Goal: Task Accomplishment & Management: Use online tool/utility

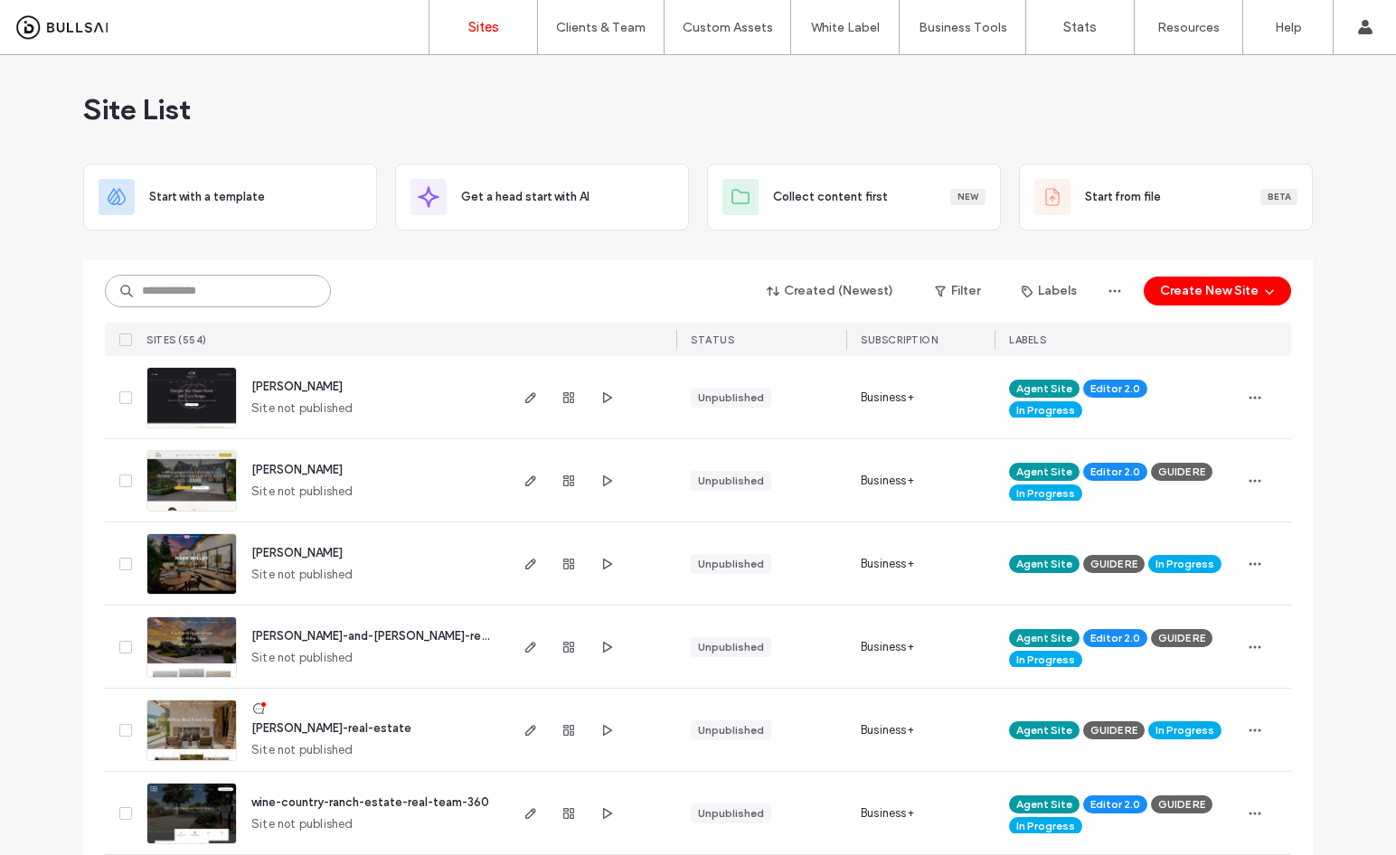
click at [215, 304] on input at bounding box center [218, 291] width 226 height 33
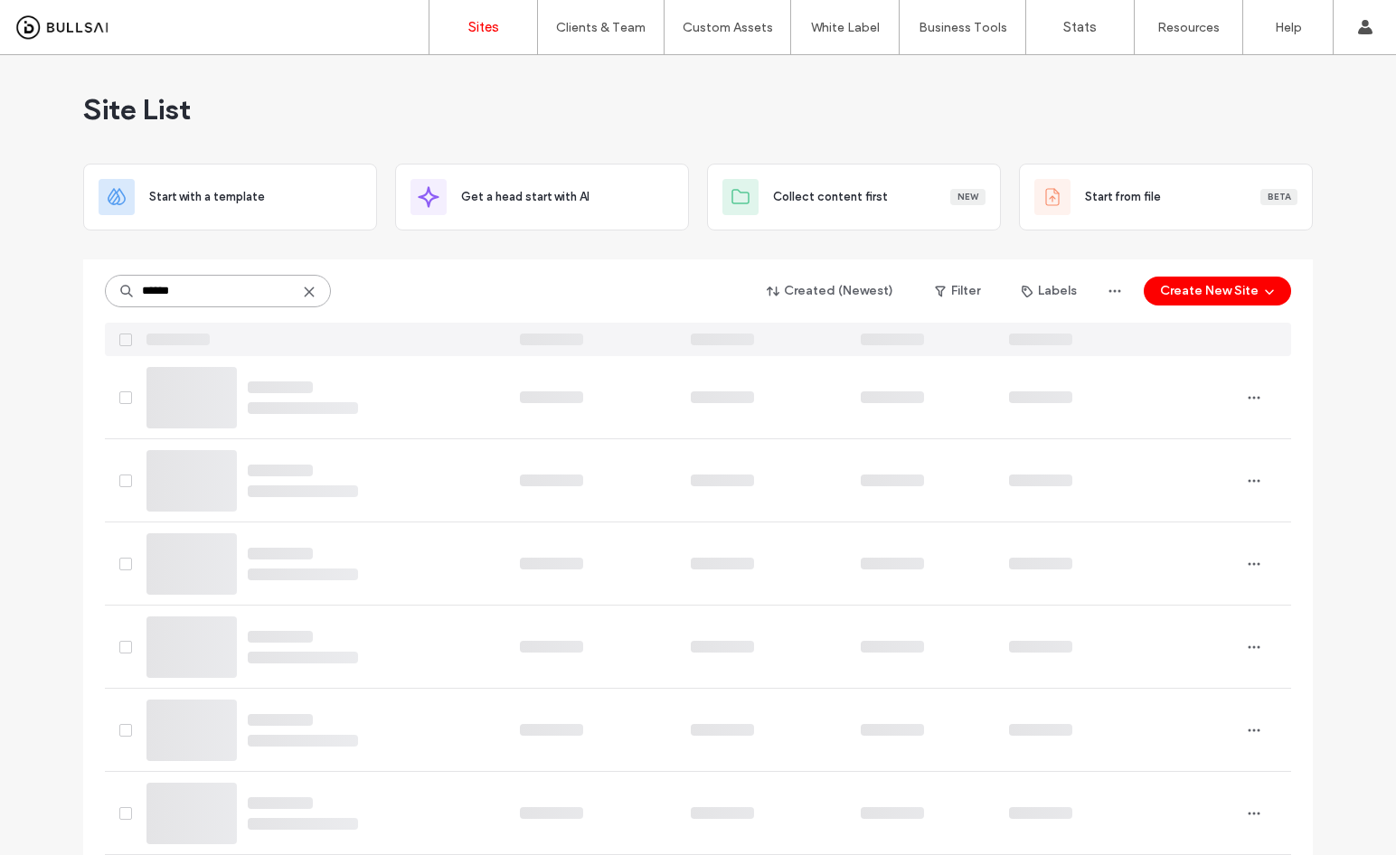
type input "******"
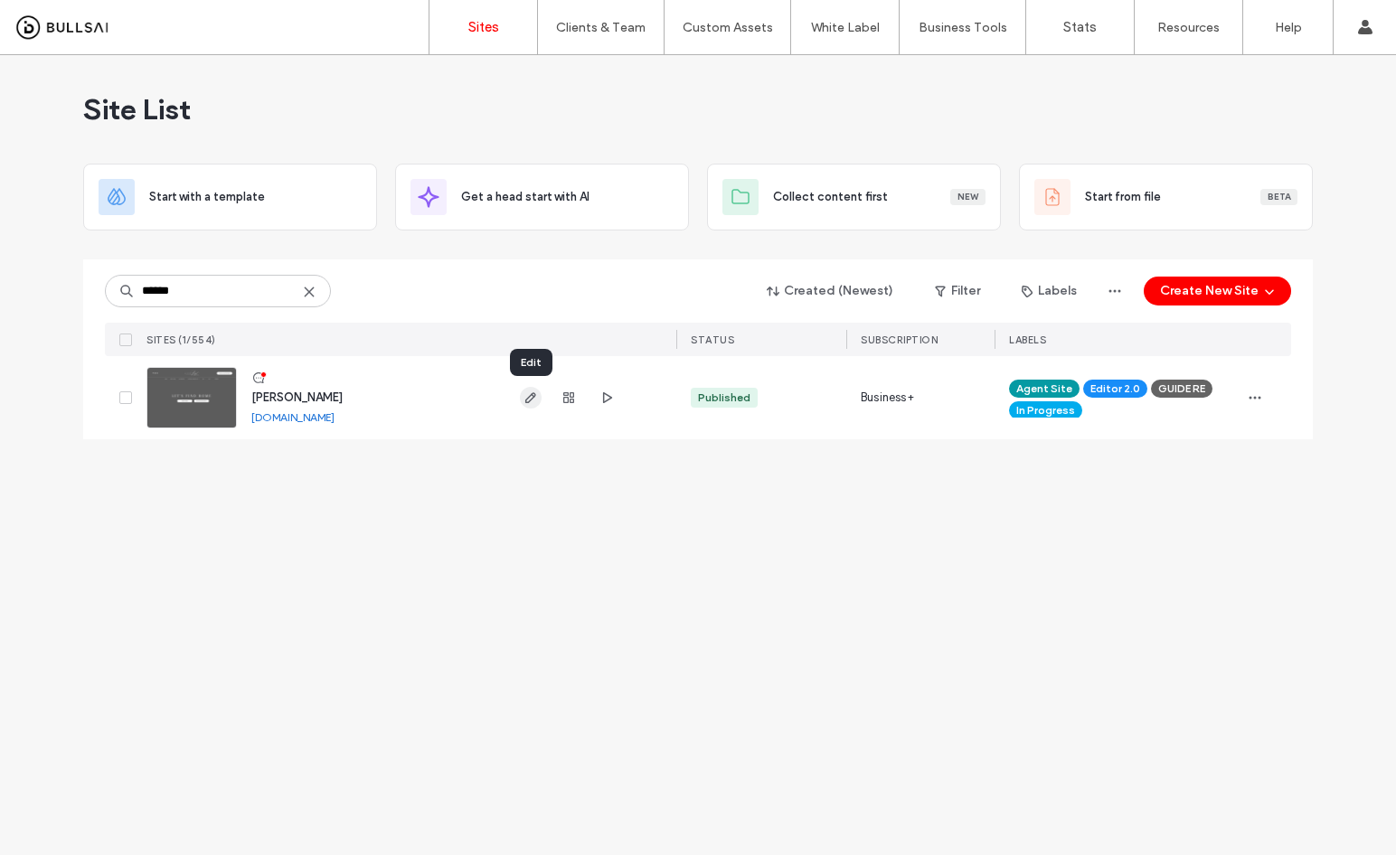
click at [524, 392] on icon "button" at bounding box center [530, 397] width 14 height 14
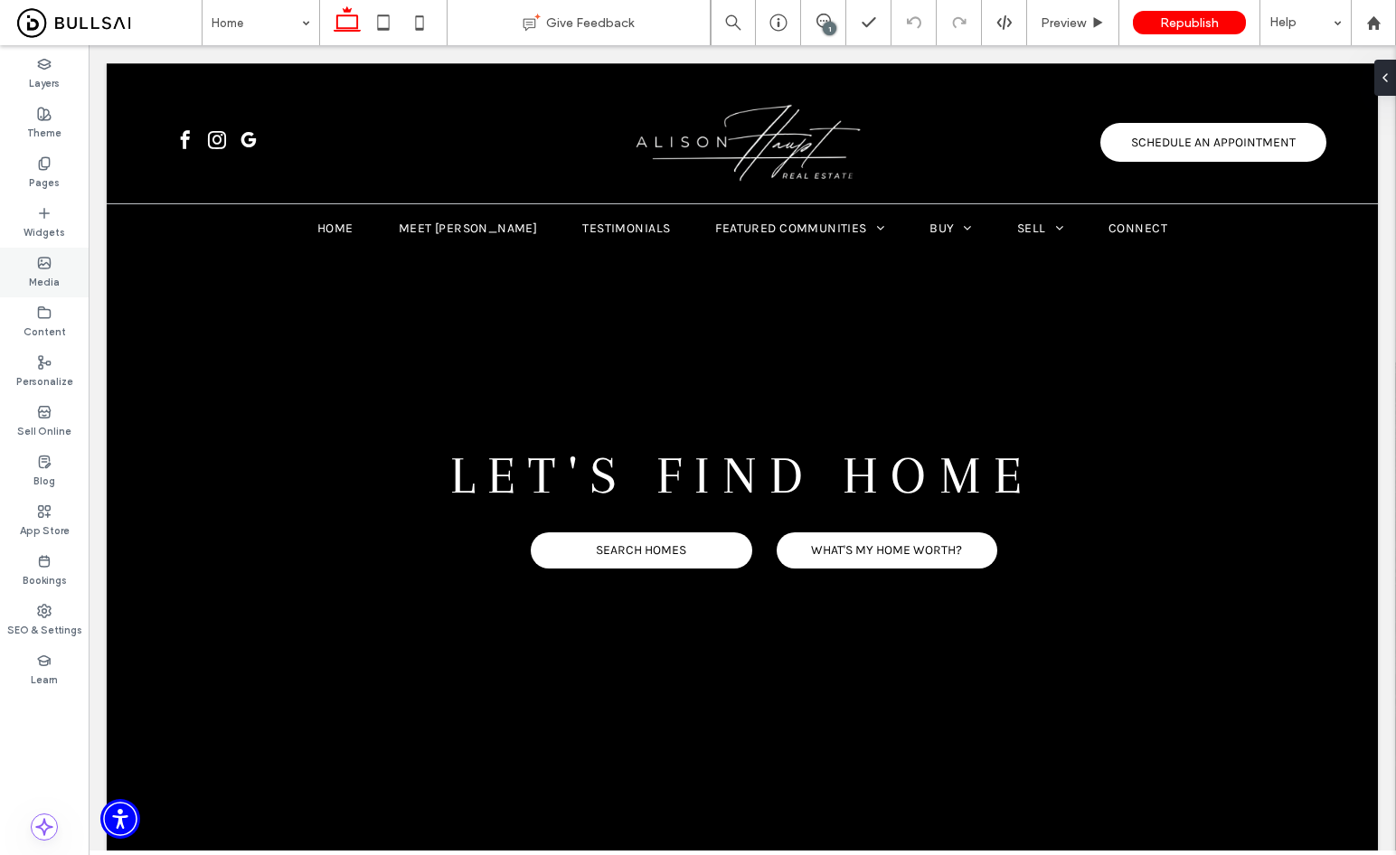
click at [38, 279] on label "Media" at bounding box center [44, 280] width 31 height 20
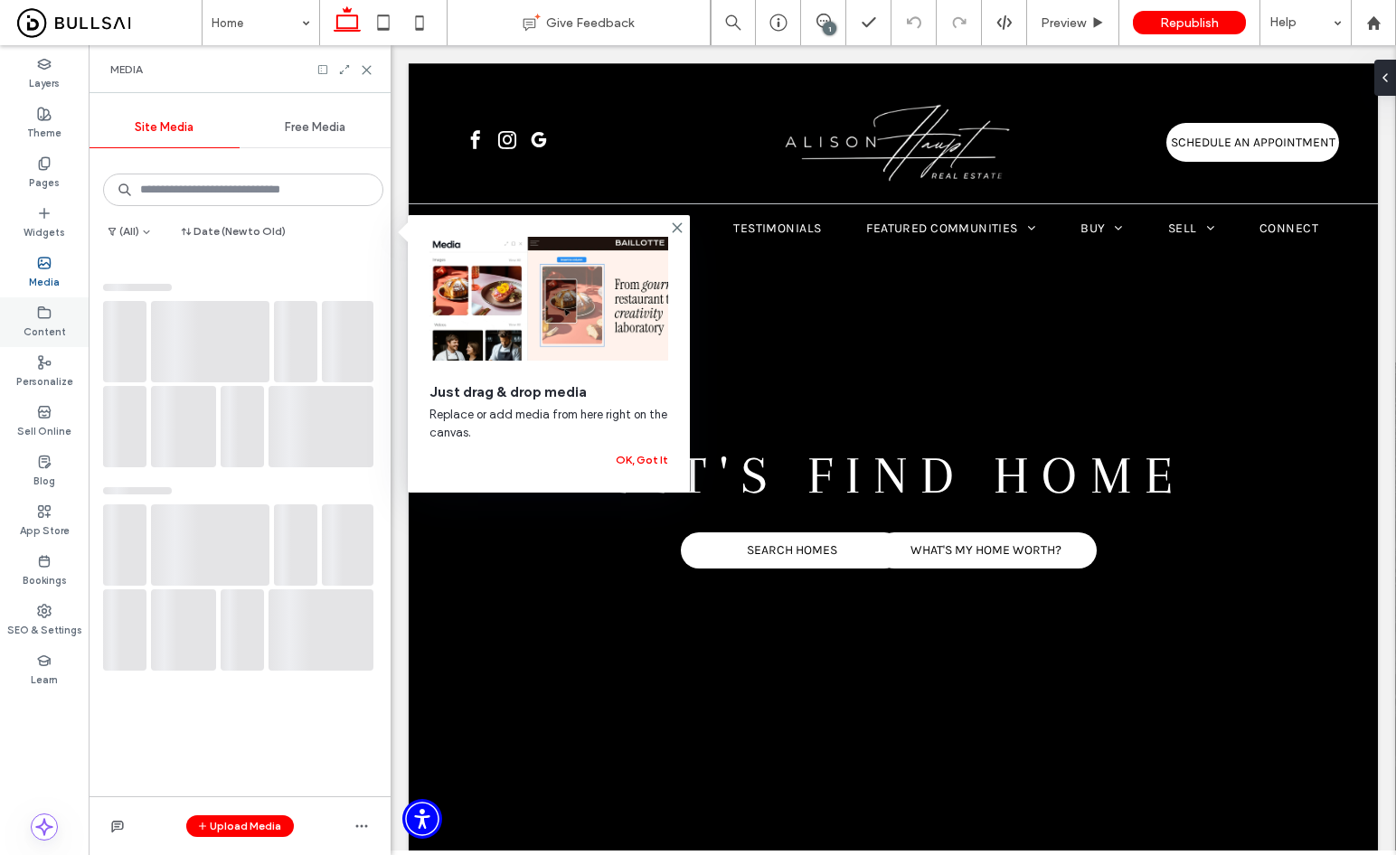
click at [32, 324] on label "Content" at bounding box center [45, 330] width 42 height 20
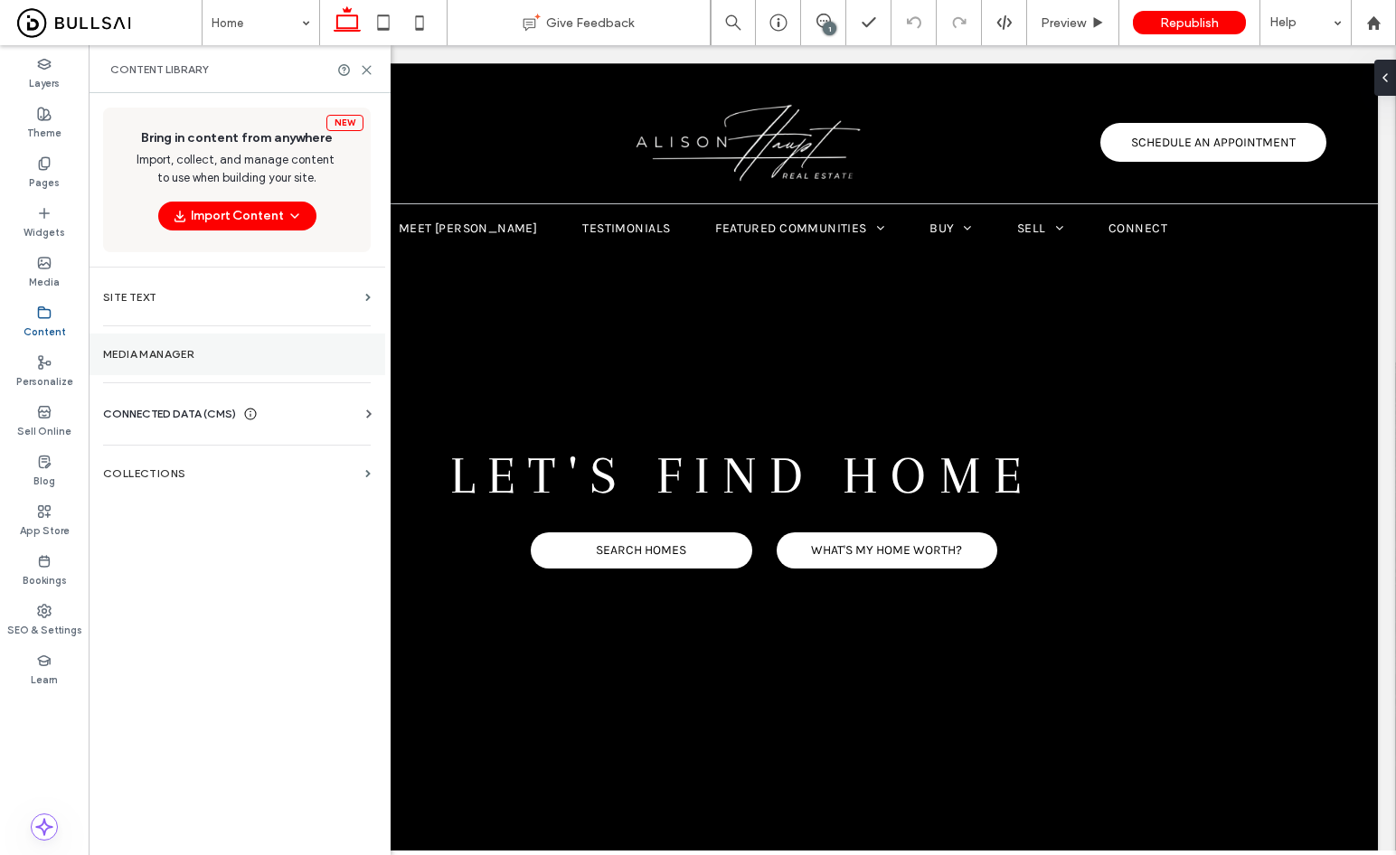
click at [293, 361] on section "Media Manager" at bounding box center [237, 355] width 296 height 42
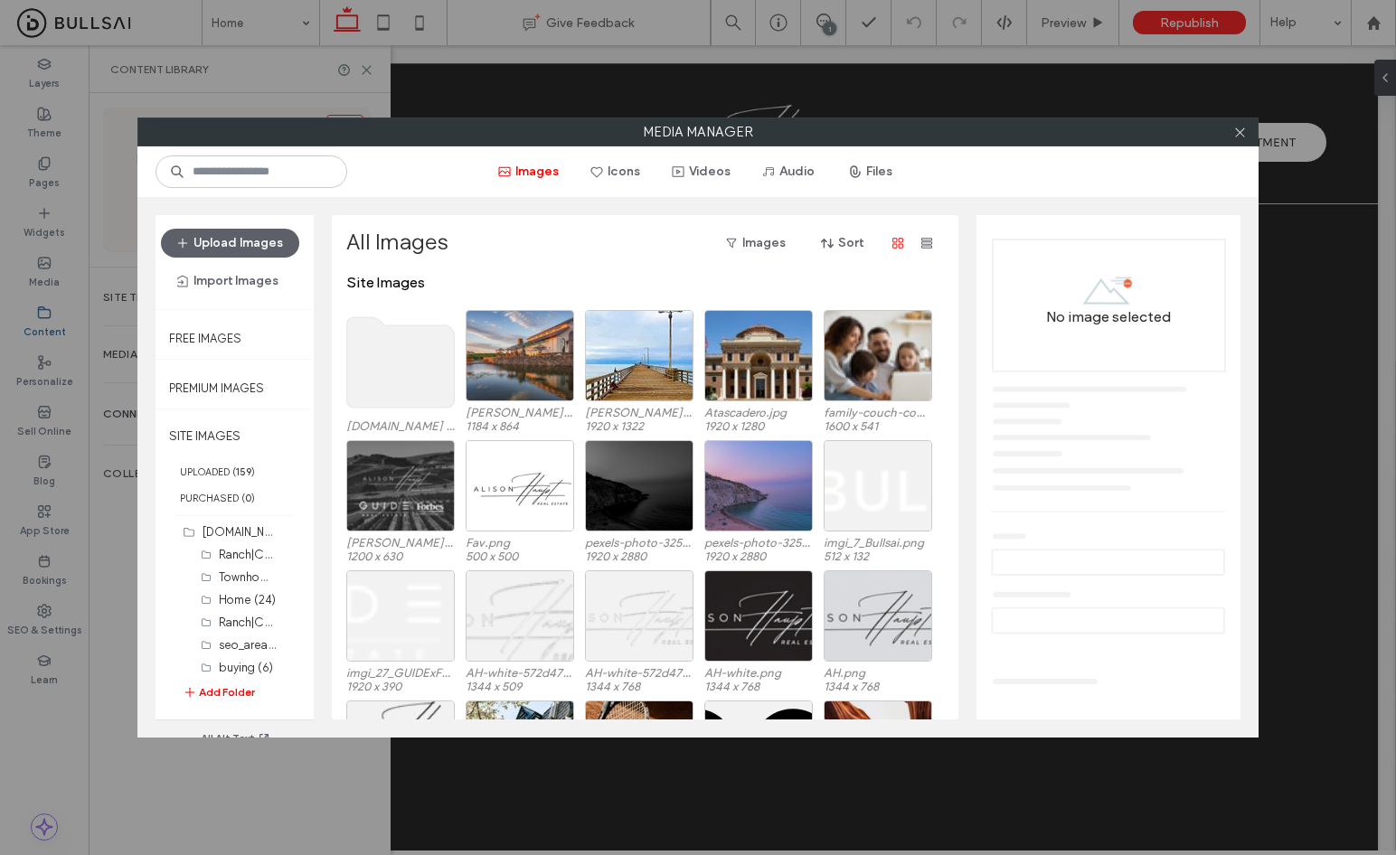
scroll to position [84, 0]
click at [213, 685] on button "Add Folder" at bounding box center [219, 692] width 72 height 18
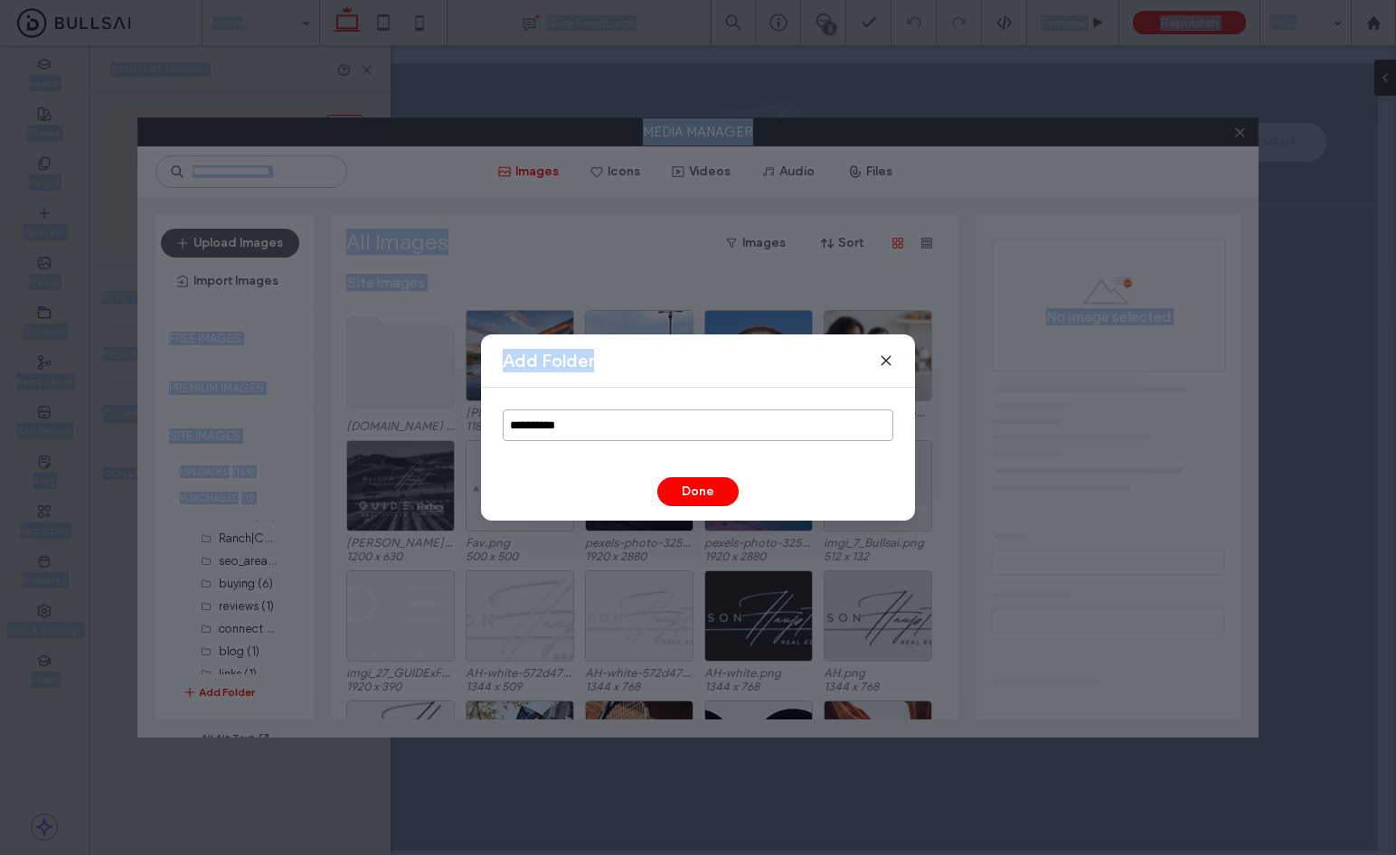
click at [684, 415] on input "**********" at bounding box center [698, 425] width 390 height 32
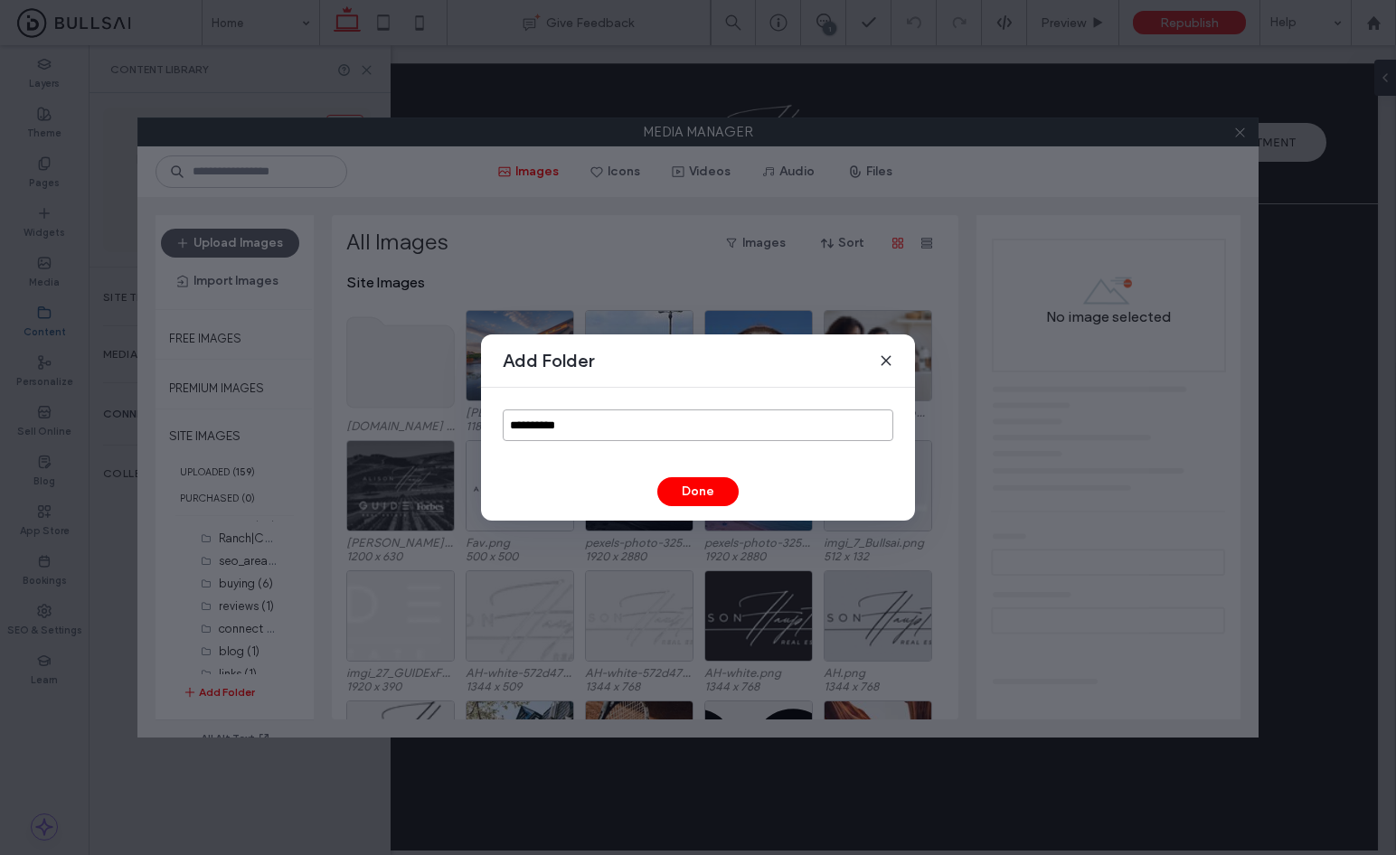
click at [683, 417] on input "**********" at bounding box center [698, 425] width 390 height 32
click at [683, 421] on input "**********" at bounding box center [698, 425] width 390 height 32
type input "********"
click at [715, 499] on button "Done" at bounding box center [697, 491] width 81 height 29
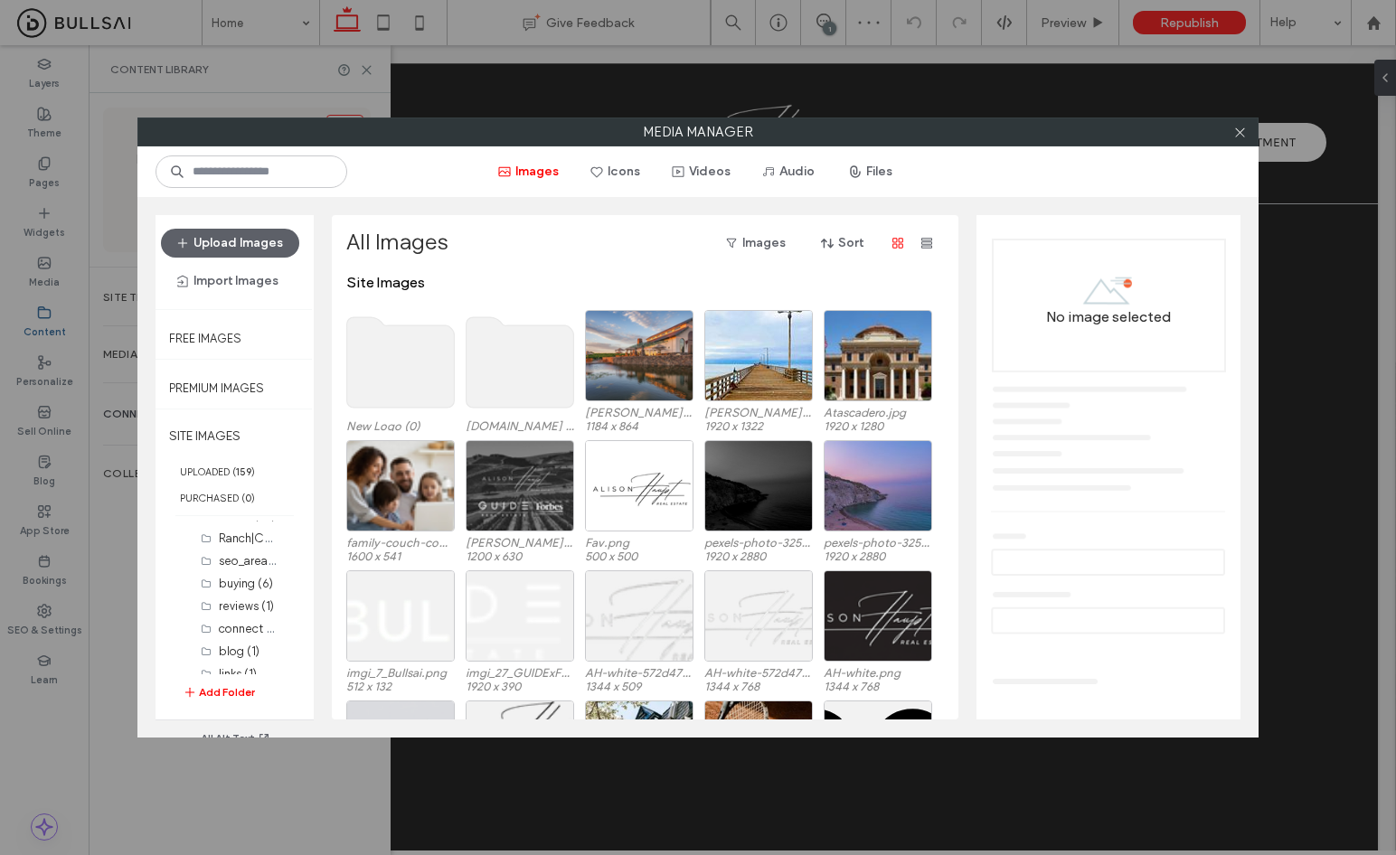
click at [392, 387] on use at bounding box center [401, 362] width 108 height 90
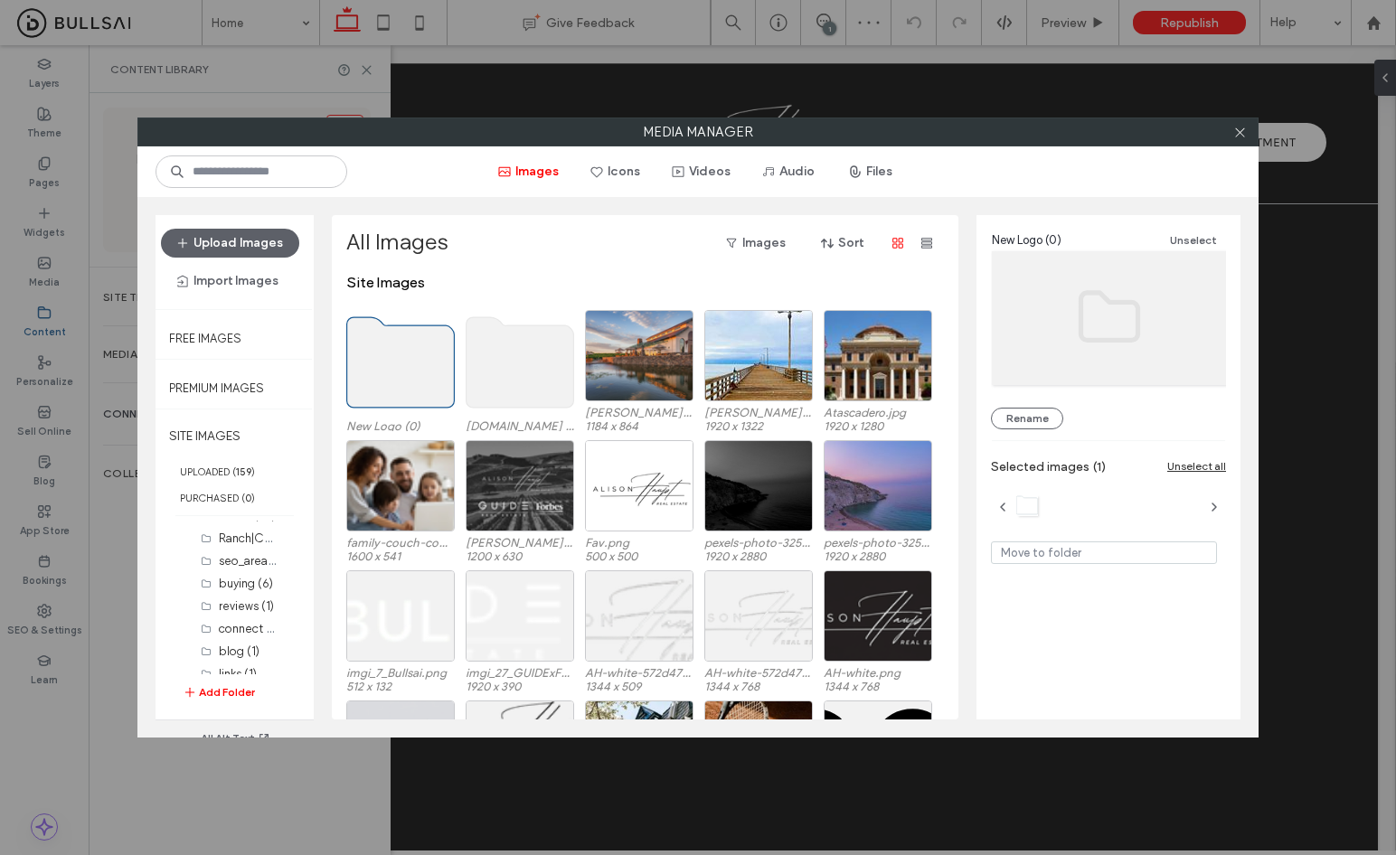
click at [392, 387] on use at bounding box center [401, 362] width 108 height 90
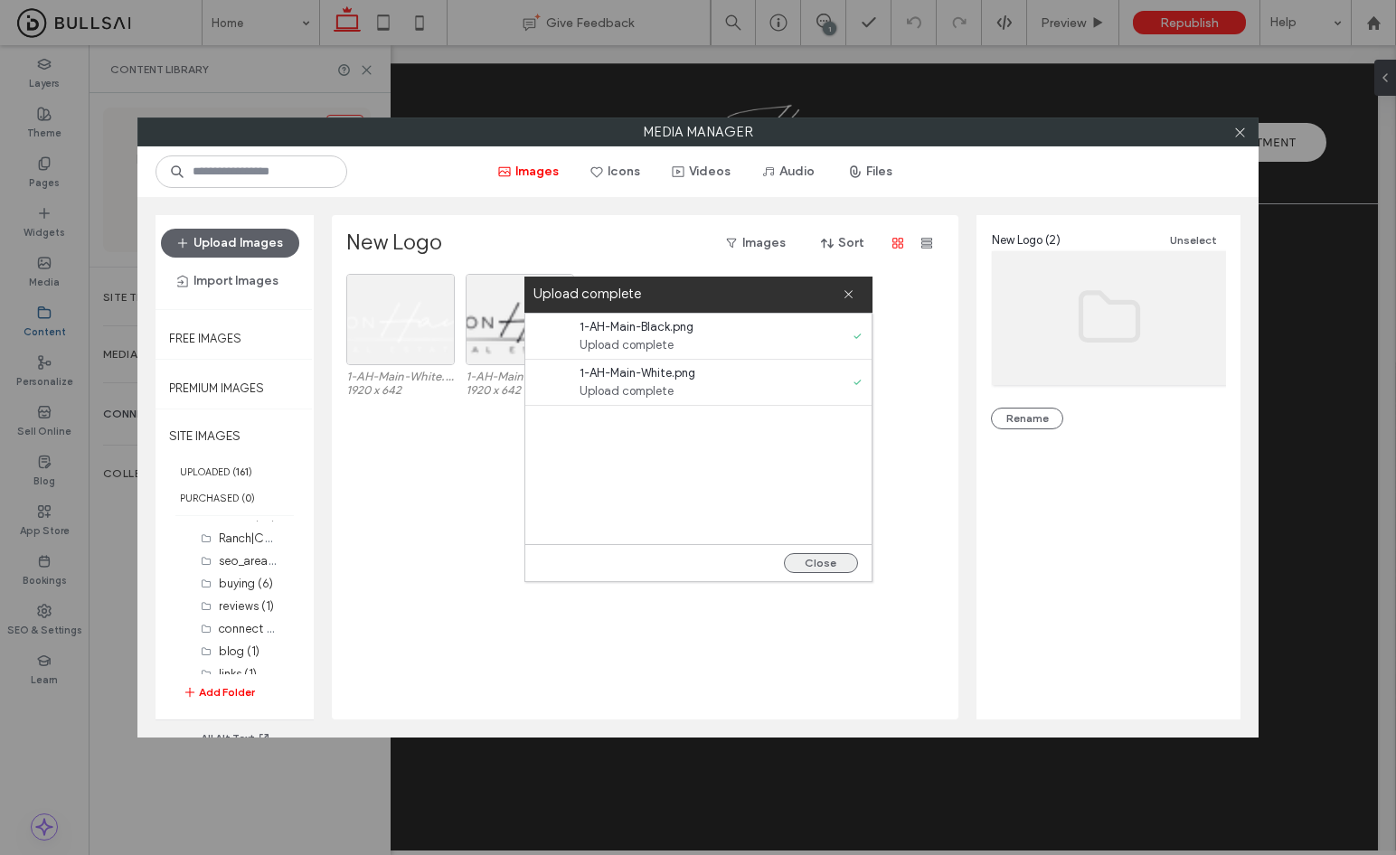
click at [828, 560] on button "Close" at bounding box center [821, 563] width 74 height 20
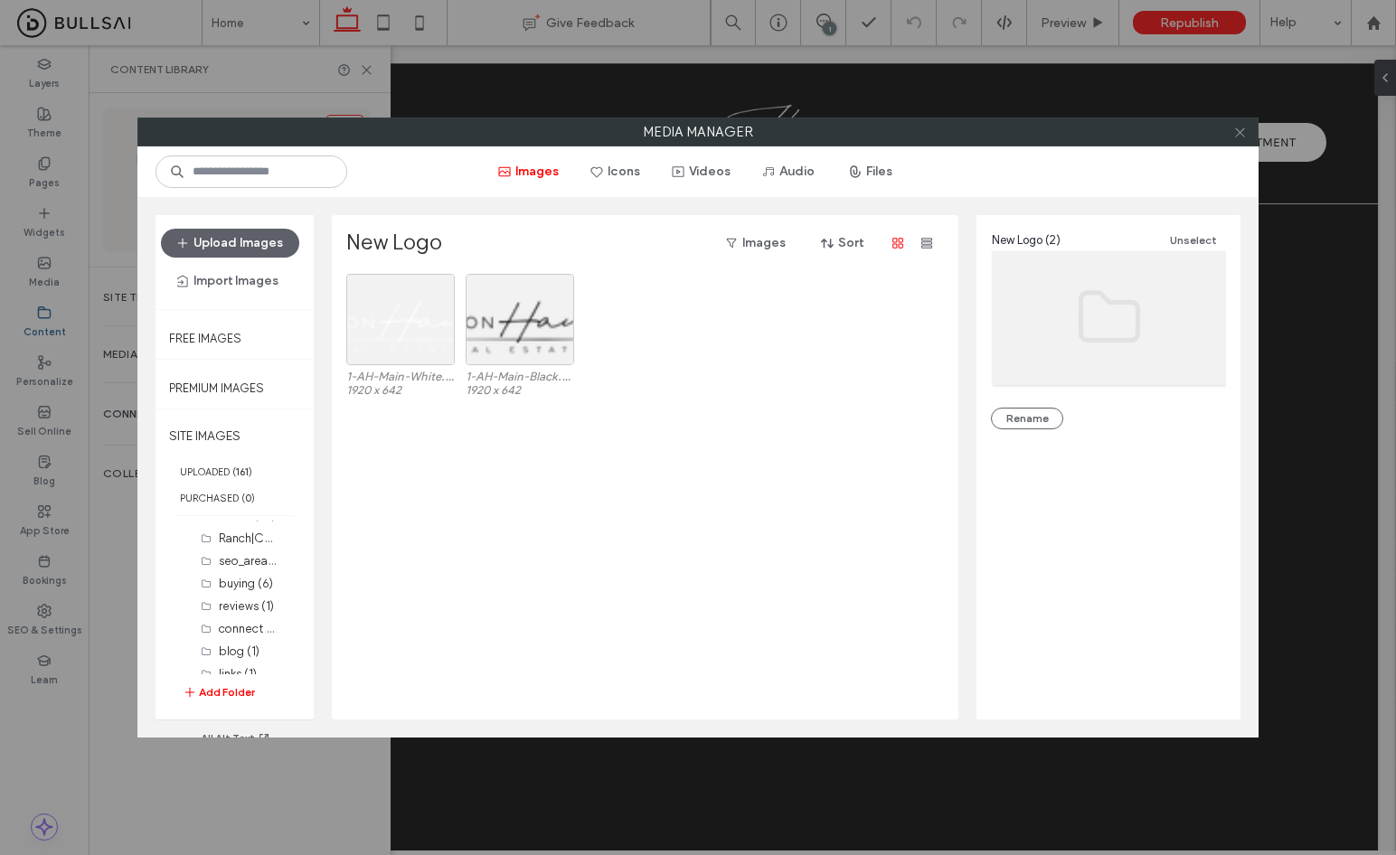
click at [1246, 128] on div at bounding box center [1239, 131] width 27 height 27
click at [1246, 128] on icon at bounding box center [1240, 133] width 14 height 14
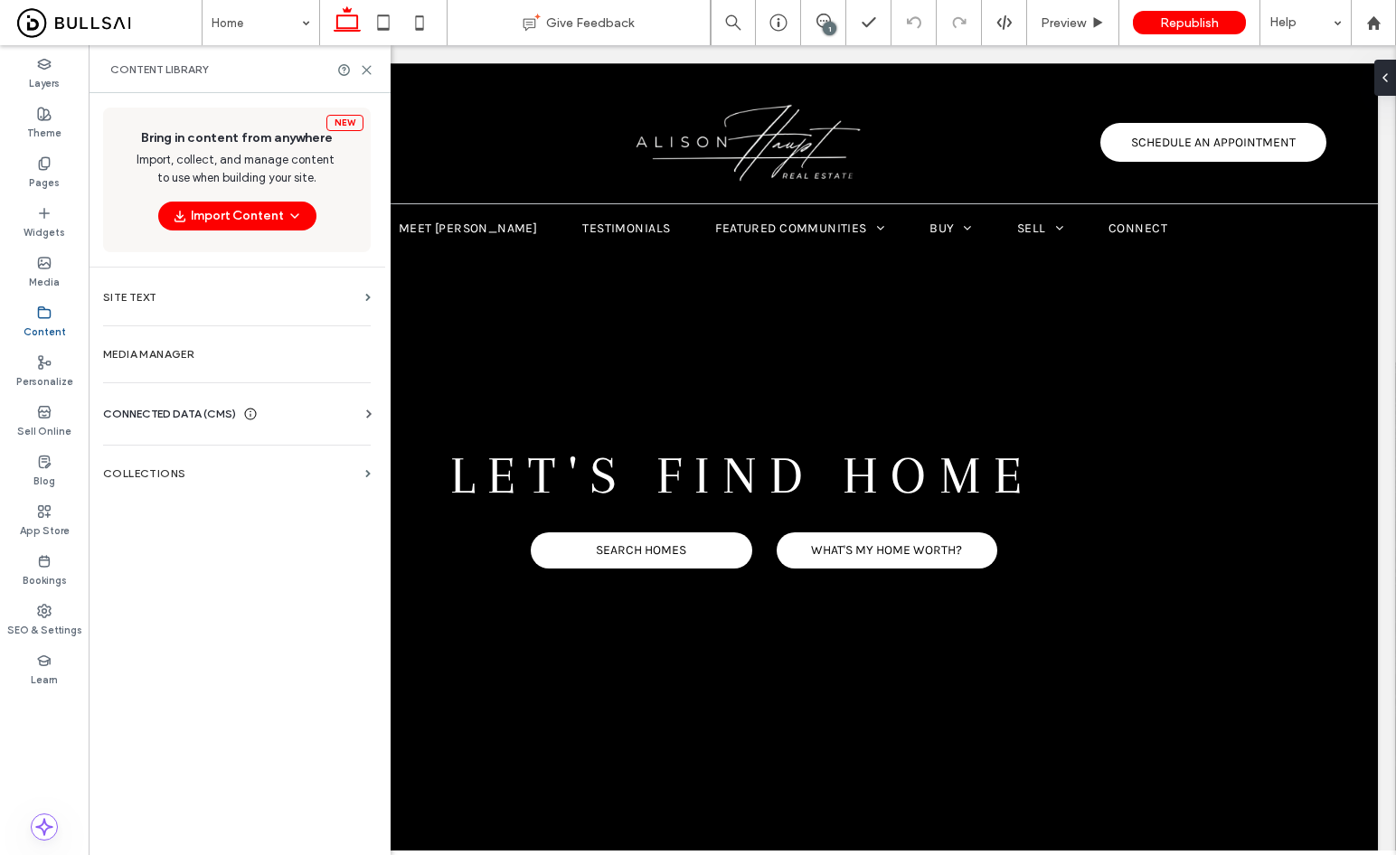
click at [184, 404] on div "CONNECTED DATA (CMS) Business Info Business Text Business Images Find and Repla…" at bounding box center [237, 413] width 296 height 47
click at [193, 419] on span "CONNECTED DATA (CMS)" at bounding box center [169, 414] width 133 height 18
click at [255, 456] on label "Business Info" at bounding box center [241, 458] width 246 height 13
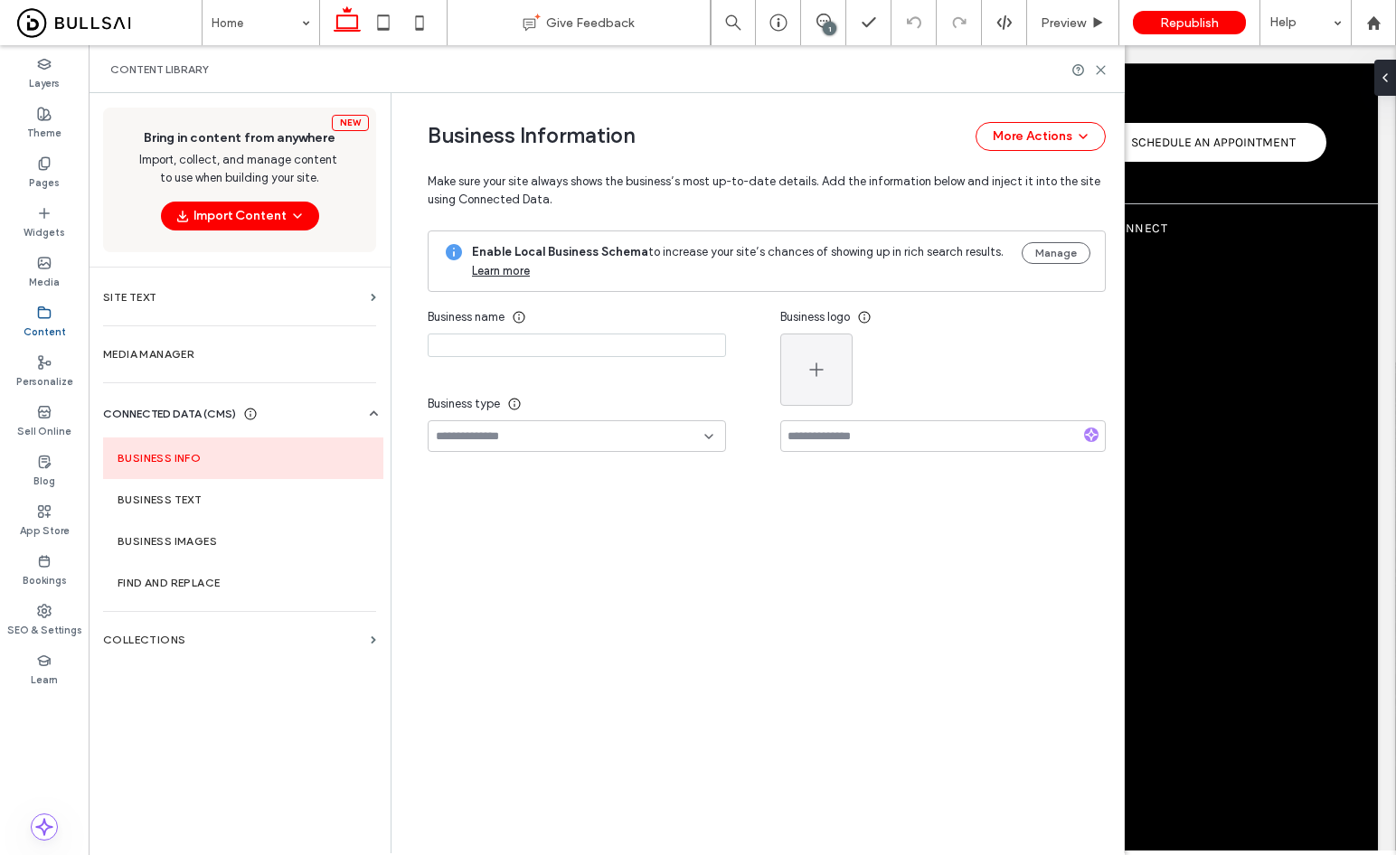
type input "**********"
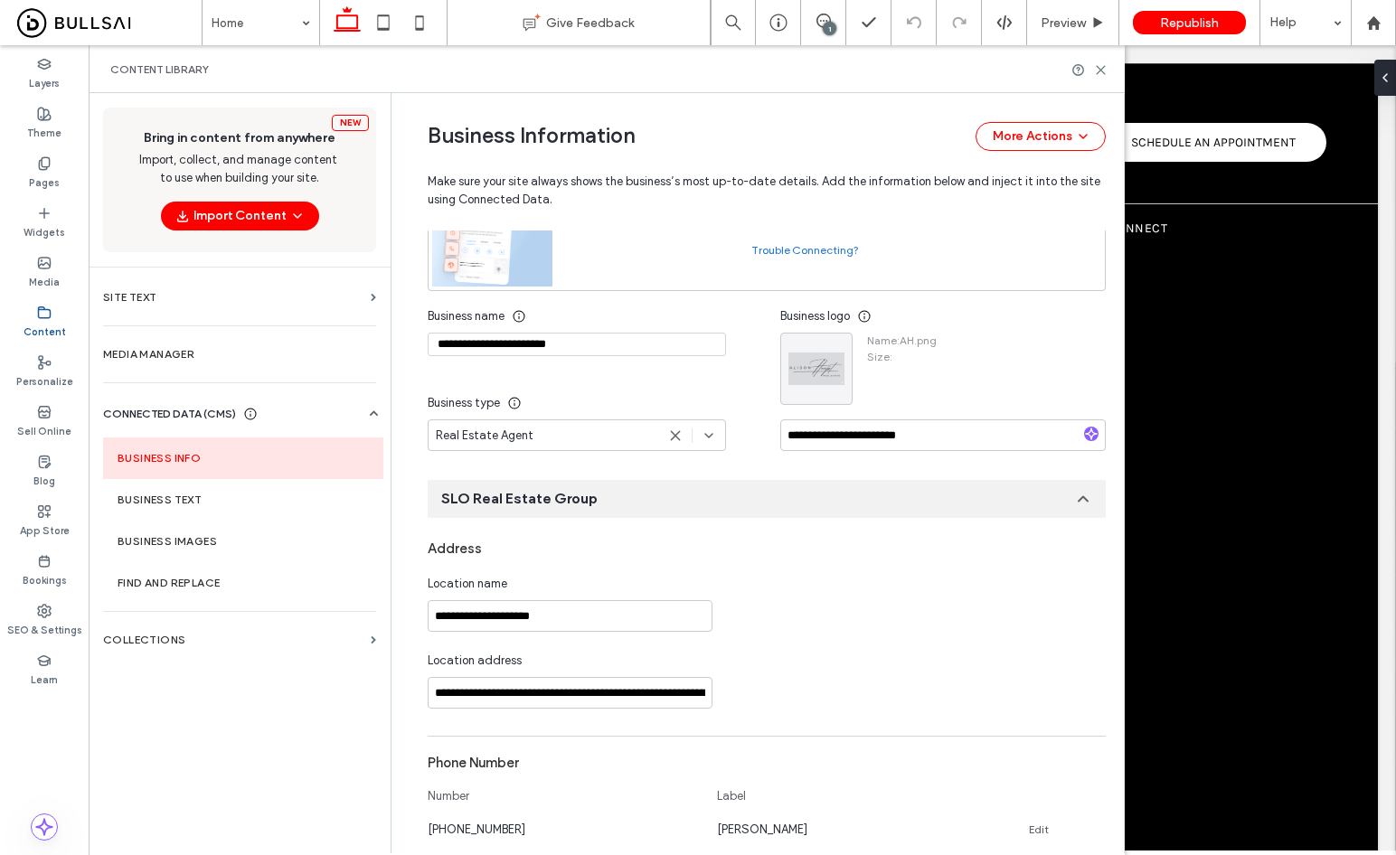
scroll to position [174, 0]
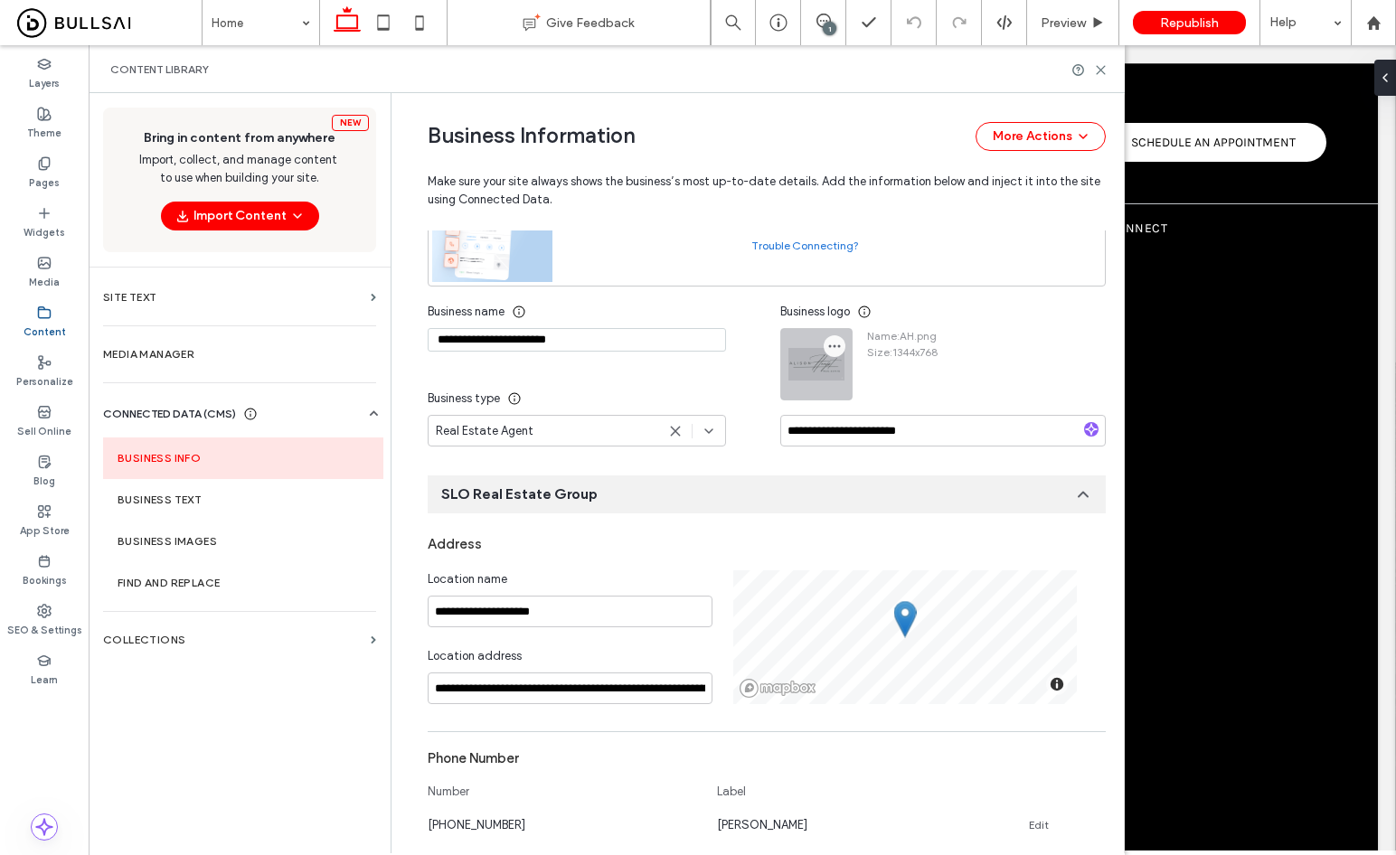
click at [827, 343] on icon "button" at bounding box center [834, 346] width 14 height 14
click at [860, 389] on span "Replace Image" at bounding box center [894, 390] width 80 height 18
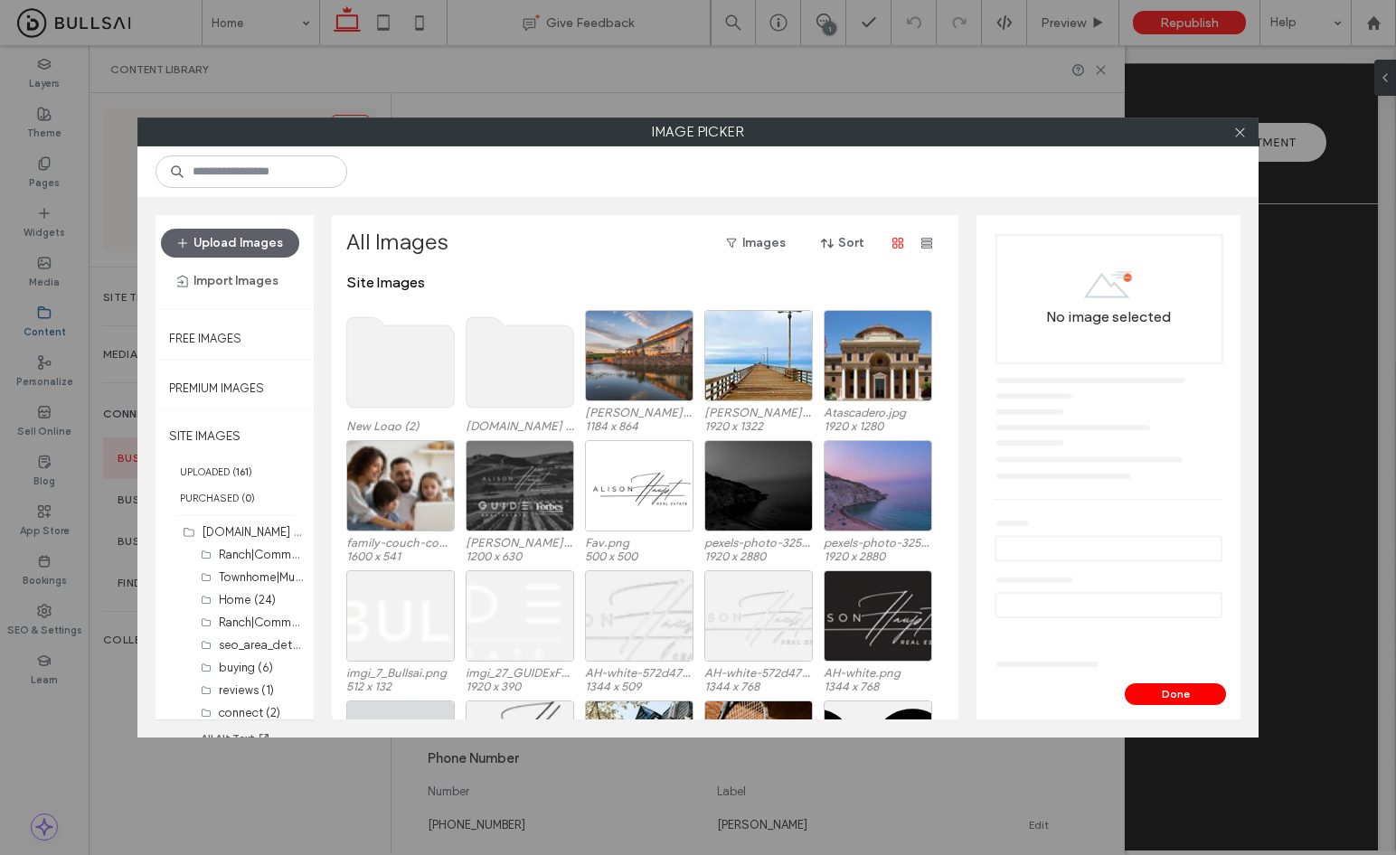
click at [409, 369] on use at bounding box center [401, 362] width 108 height 90
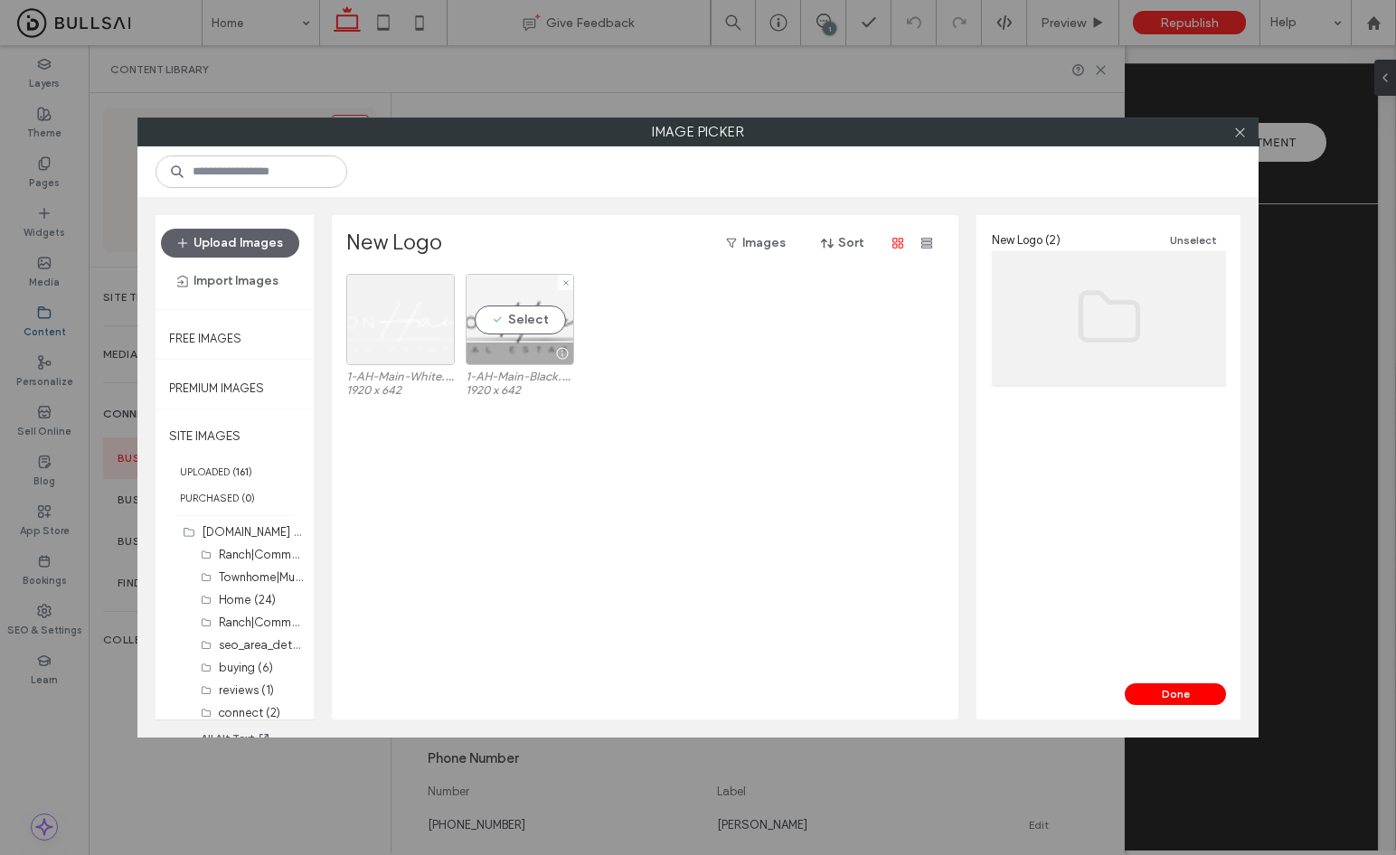
drag, startPoint x: 469, startPoint y: 362, endPoint x: 504, endPoint y: 347, distance: 38.1
click at [503, 347] on div at bounding box center [519, 354] width 107 height 22
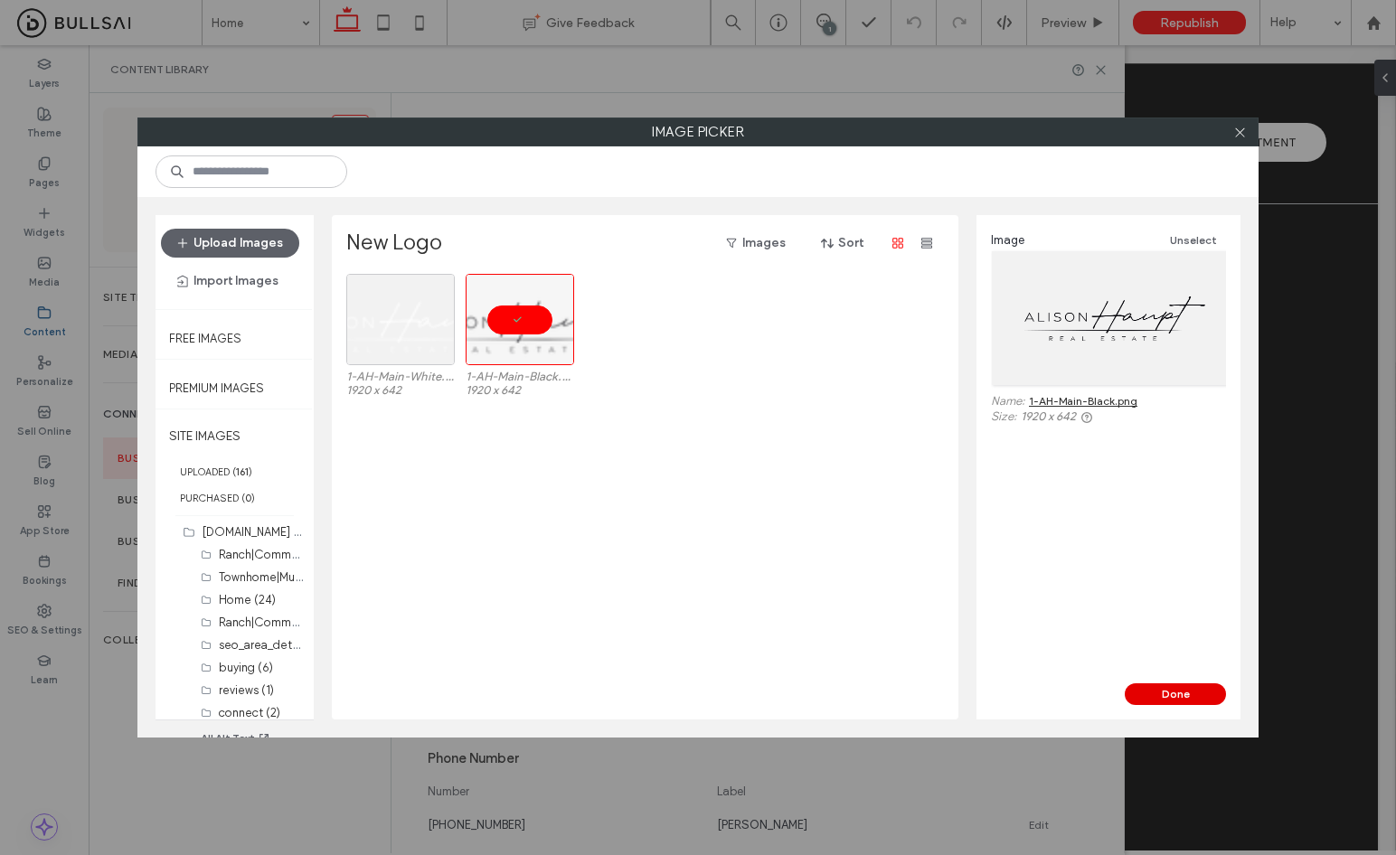
click at [1166, 687] on button "Done" at bounding box center [1174, 694] width 101 height 22
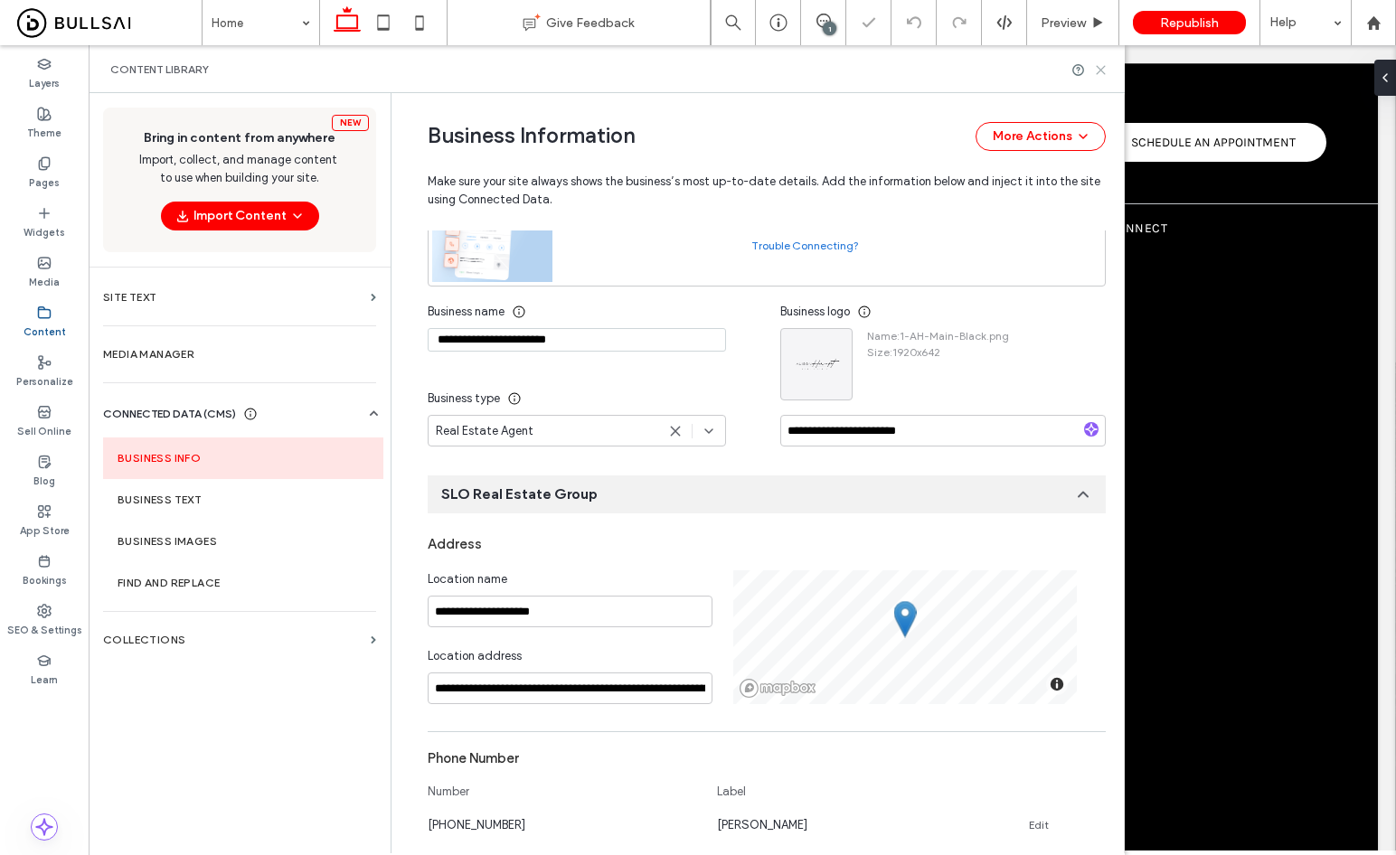
click at [1097, 64] on icon at bounding box center [1101, 70] width 14 height 14
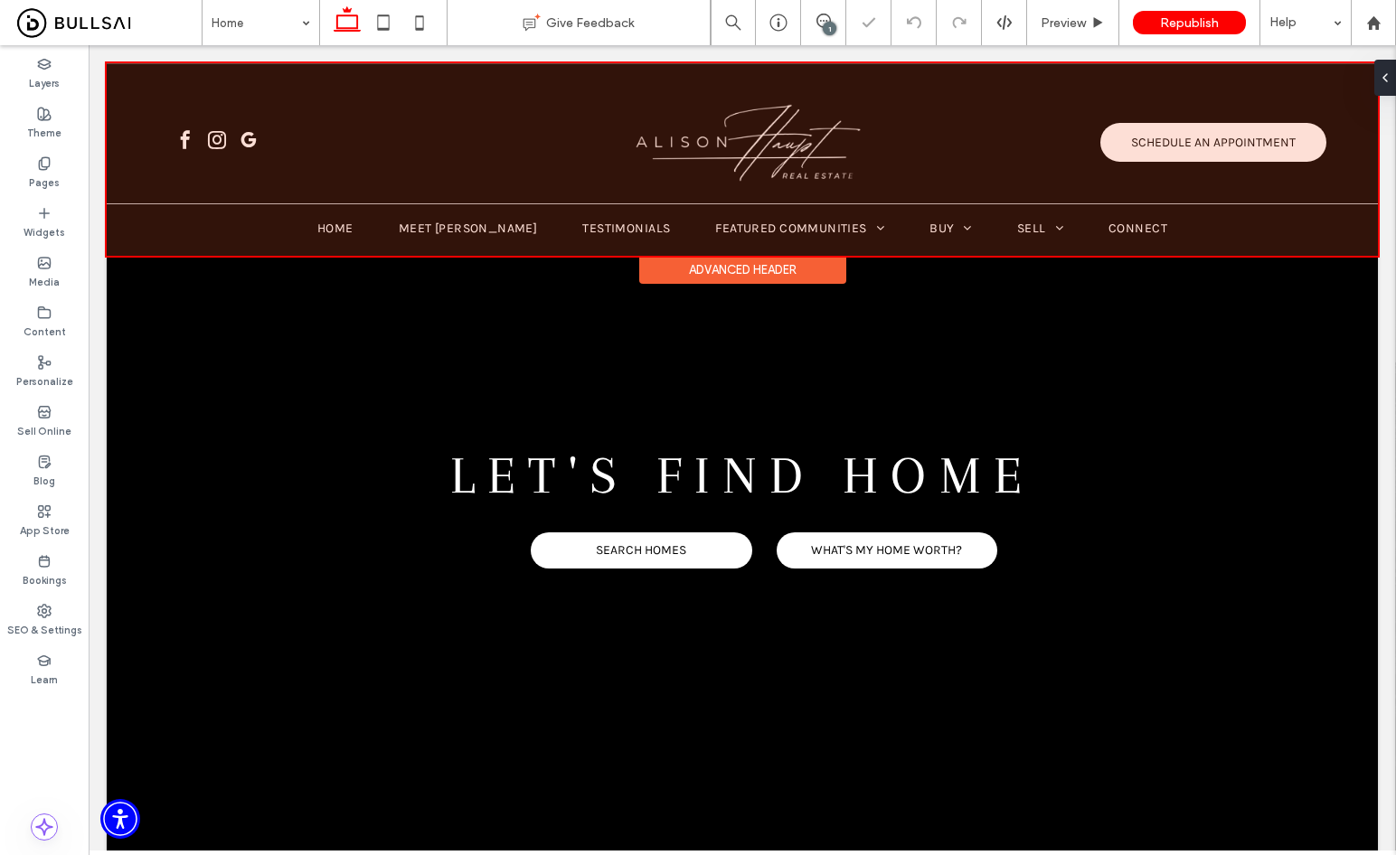
click at [643, 157] on div at bounding box center [742, 159] width 1271 height 193
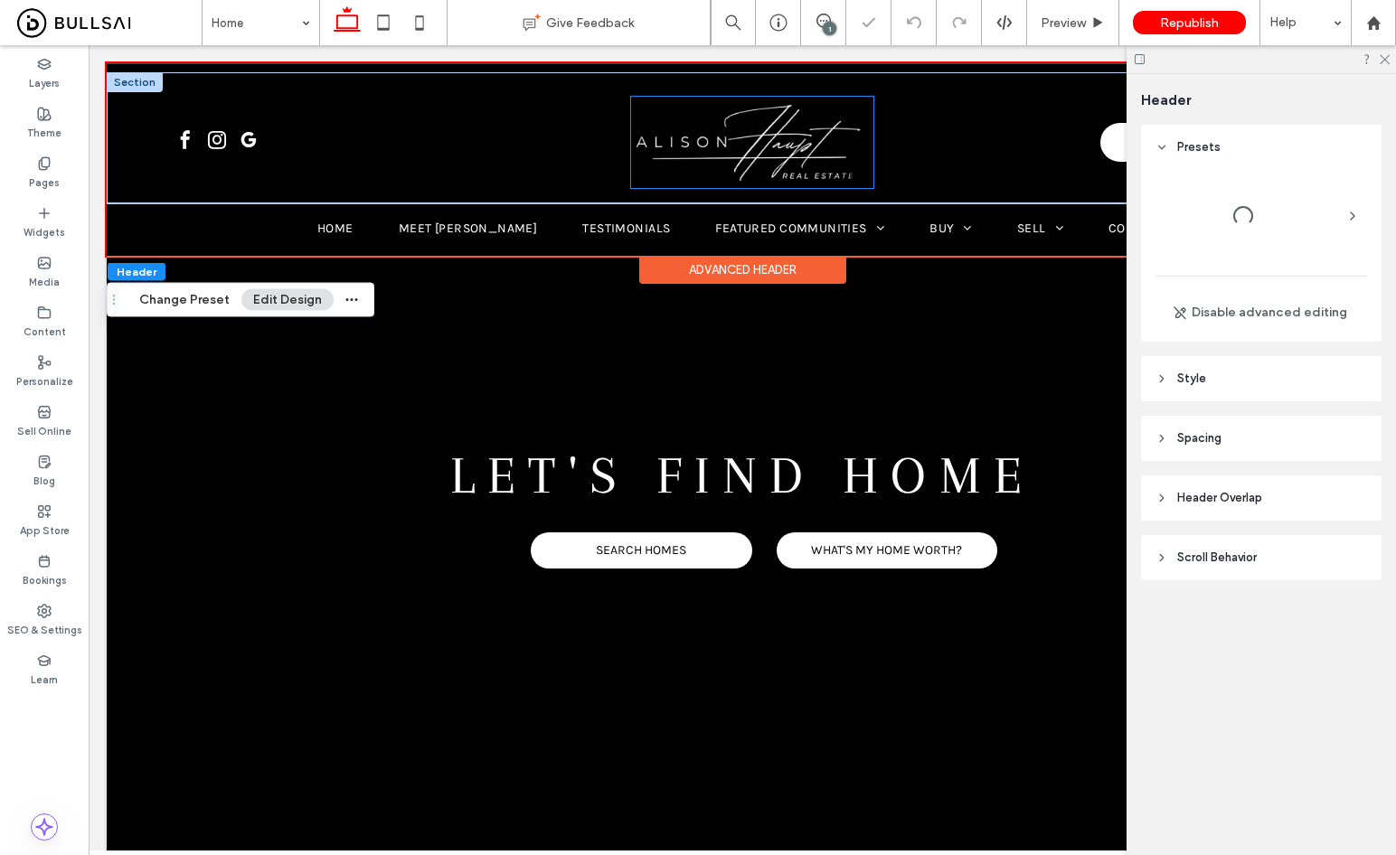
scroll to position [0, 0]
click at [767, 134] on img at bounding box center [752, 142] width 242 height 91
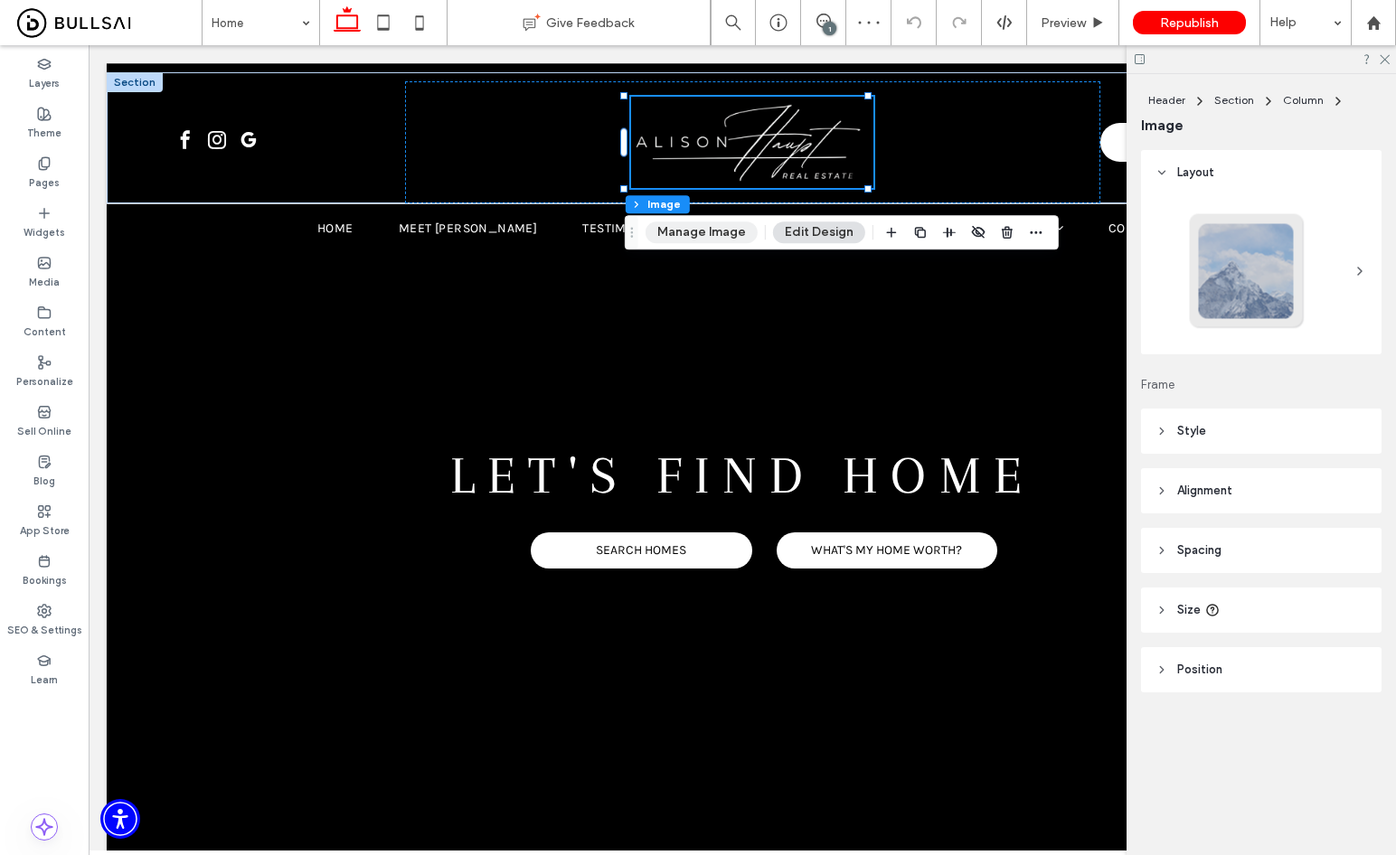
click at [676, 226] on button "Manage Image" at bounding box center [701, 232] width 112 height 22
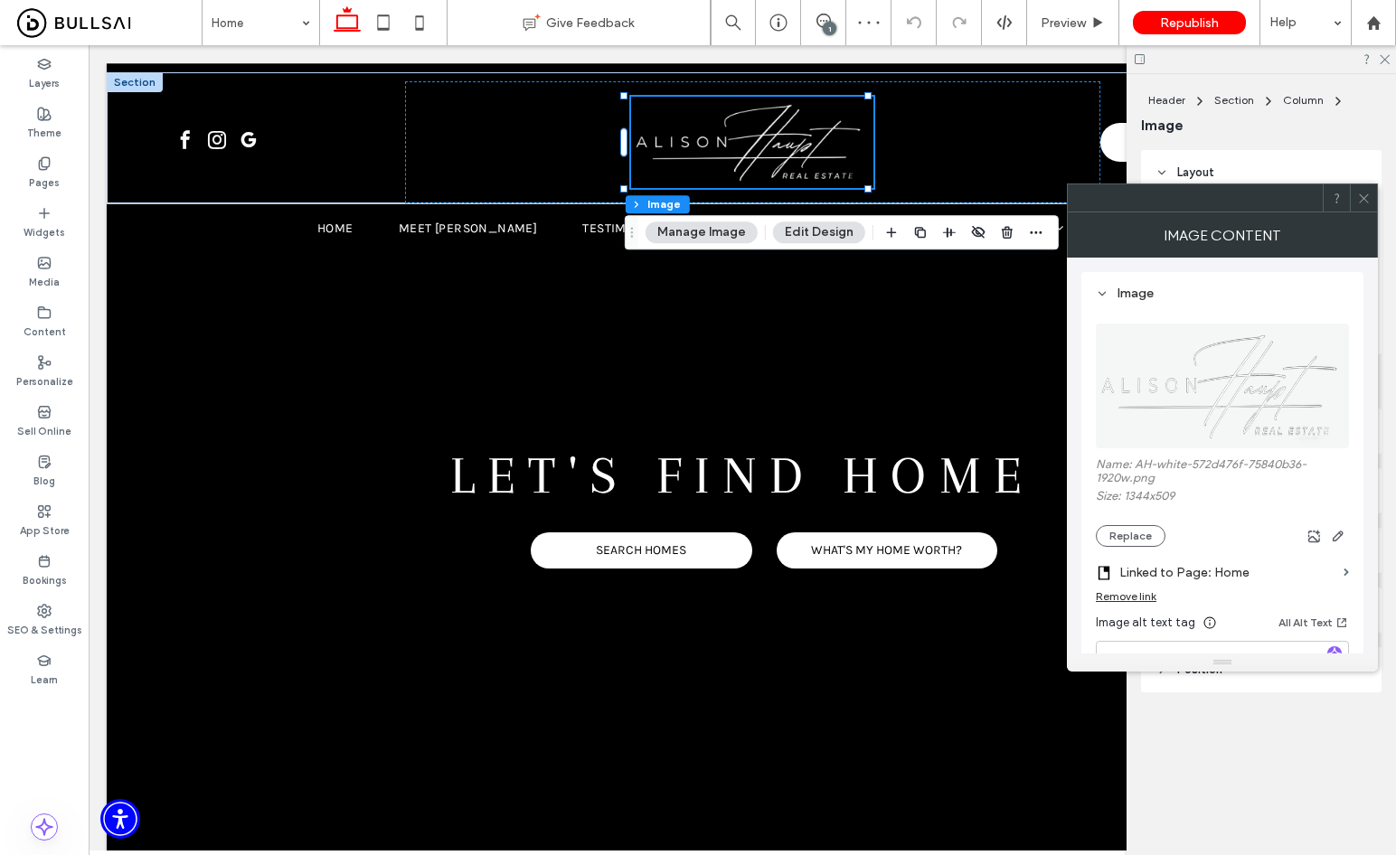
click at [1090, 401] on div "**********" at bounding box center [1222, 551] width 282 height 559
click at [1162, 400] on figure at bounding box center [1222, 386] width 253 height 125
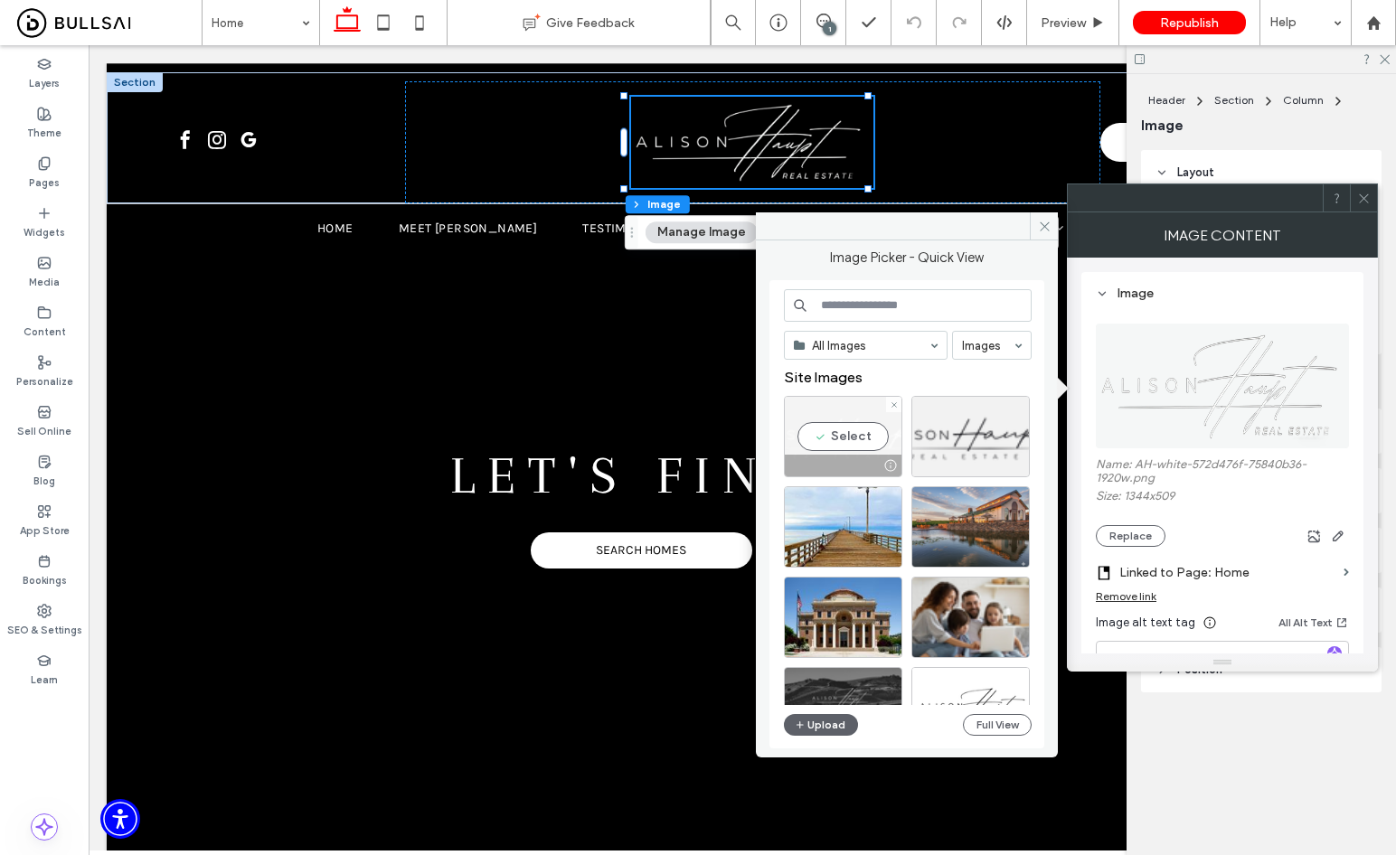
click at [831, 426] on div "Select" at bounding box center [843, 436] width 118 height 81
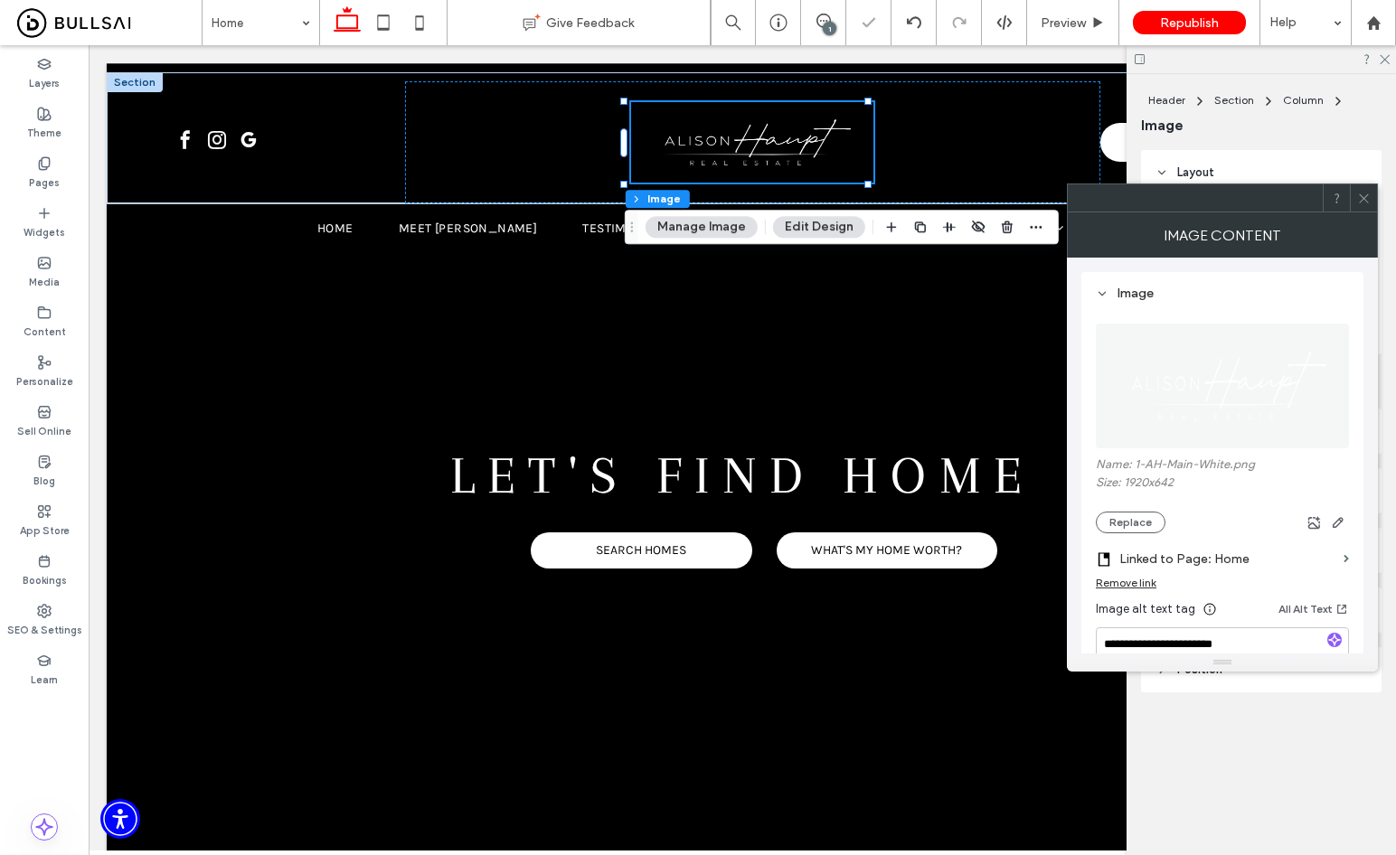
click at [1368, 195] on icon at bounding box center [1364, 199] width 14 height 14
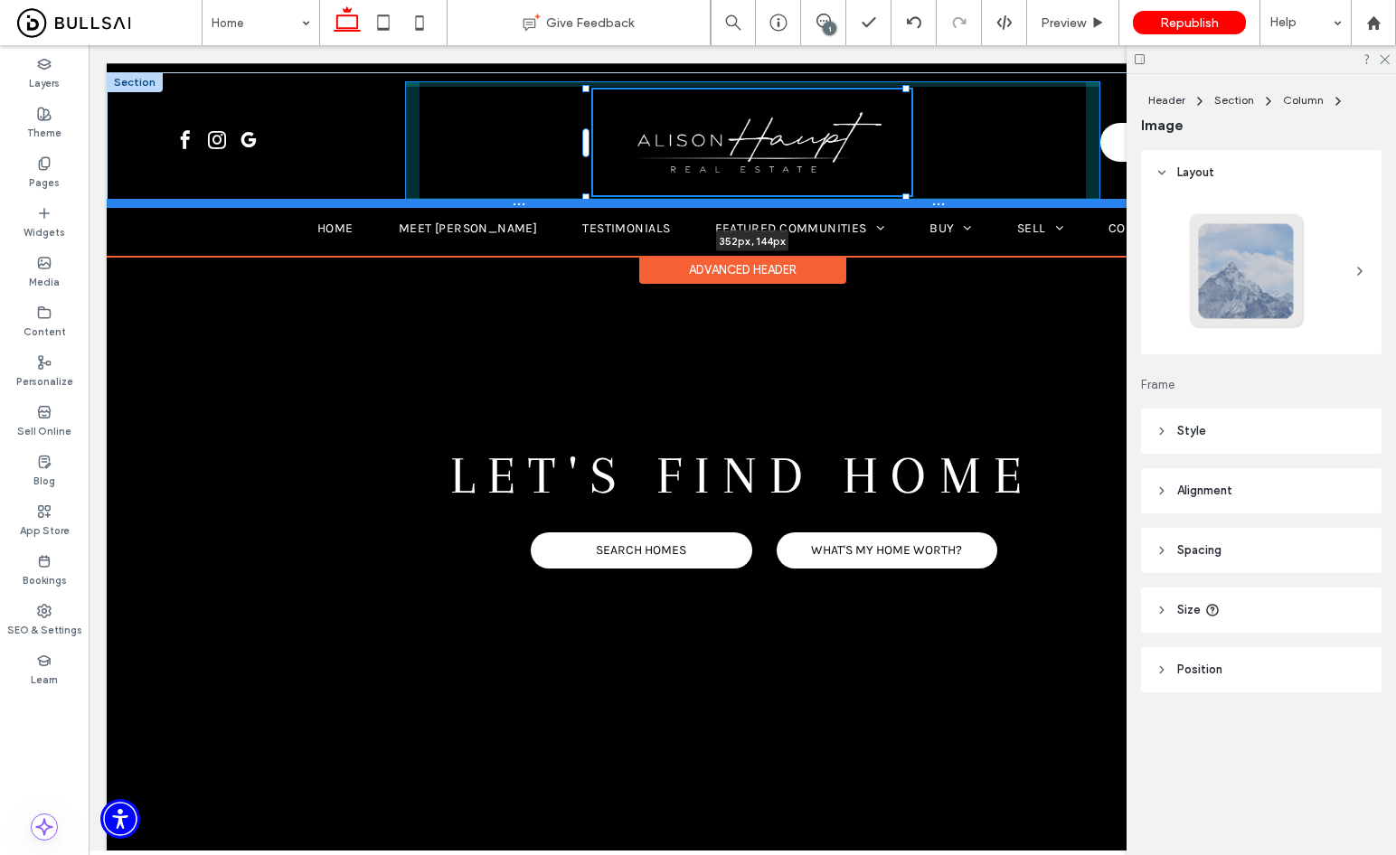
drag, startPoint x: 866, startPoint y: 181, endPoint x: 904, endPoint y: 199, distance: 42.0
click at [904, 199] on div "352px , 144px Contact Alison Haupt Real Estate SCHEDULE AN APPOINTMENT Section" at bounding box center [742, 137] width 1271 height 131
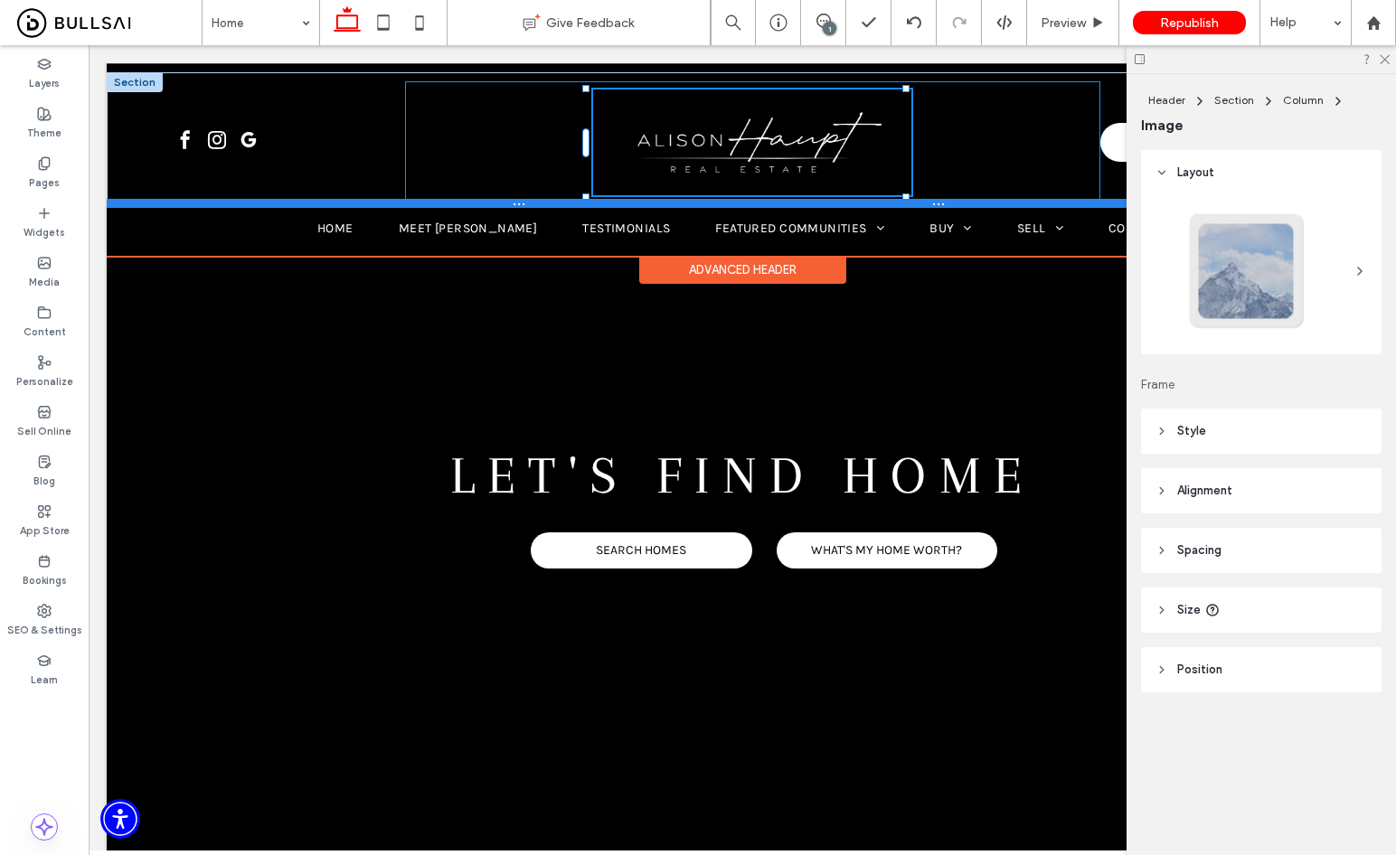
type input "***"
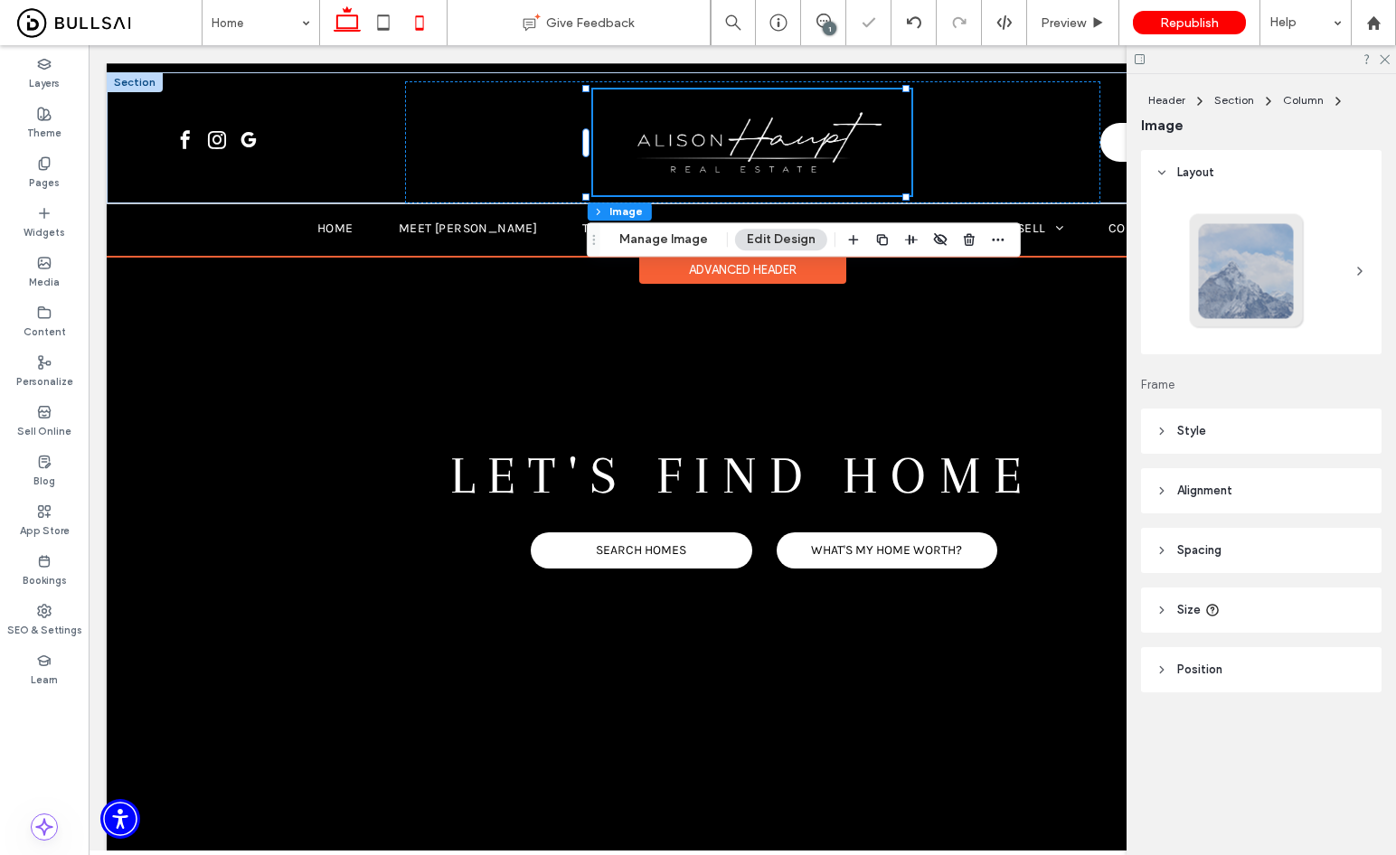
click at [430, 20] on icon at bounding box center [419, 23] width 36 height 36
type input "***"
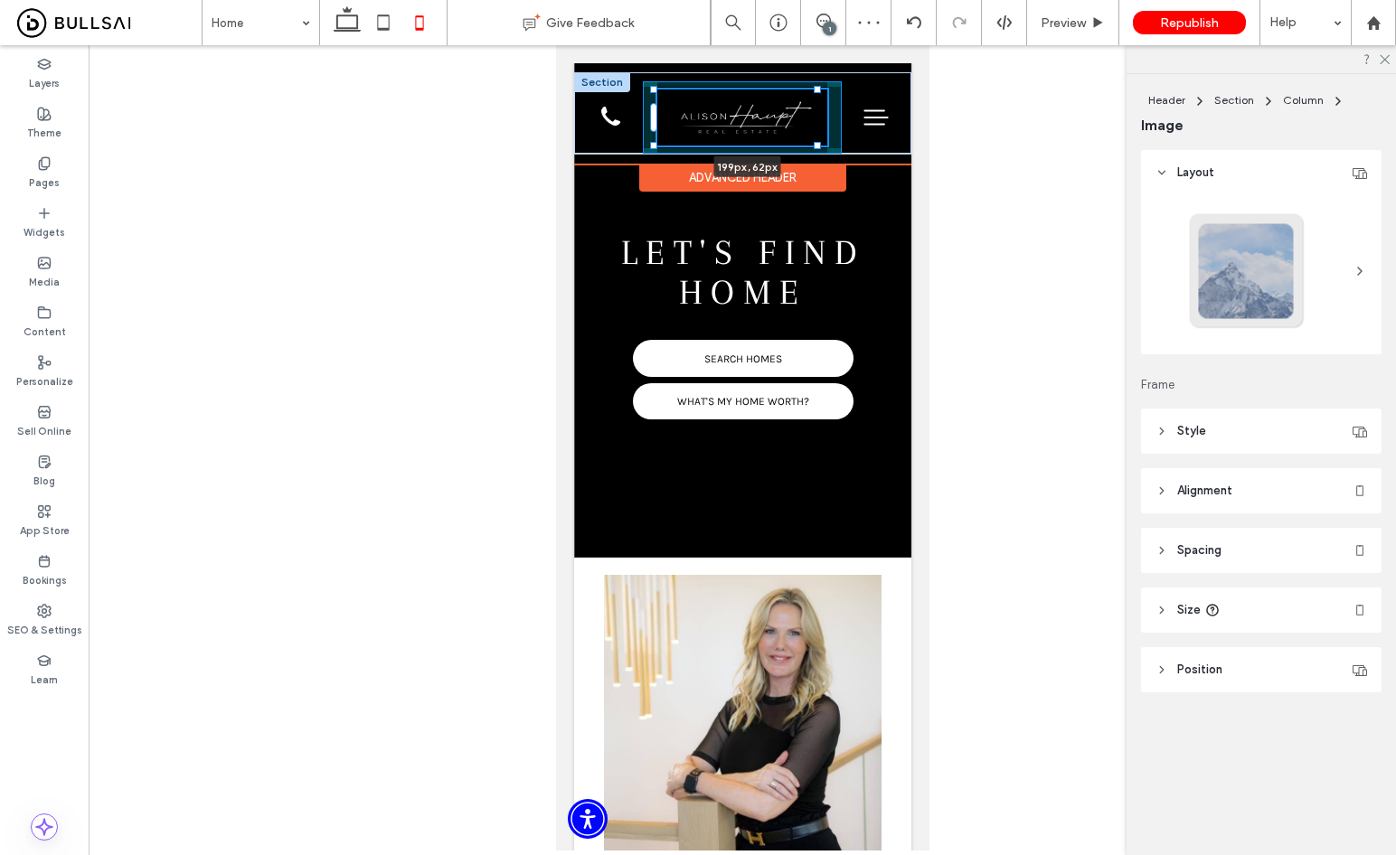
drag, startPoint x: 816, startPoint y: 144, endPoint x: 827, endPoint y: 146, distance: 11.2
click at [827, 146] on div "199px , 62px Contact Alison Haupt Real Estate SCHEDULE AN APPOINTMENT" at bounding box center [741, 112] width 337 height 81
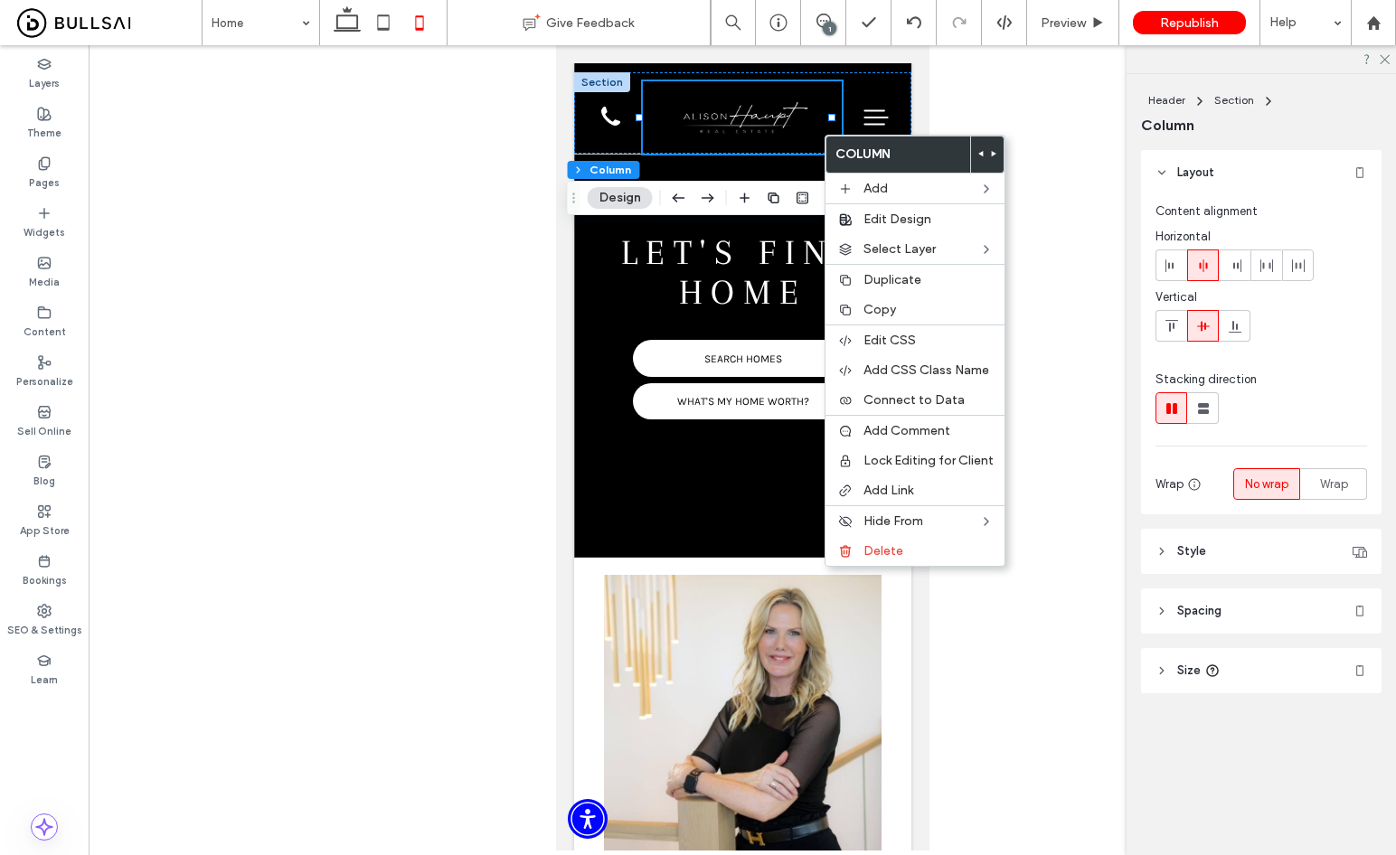
click at [1256, 607] on header "Spacing" at bounding box center [1261, 610] width 240 height 45
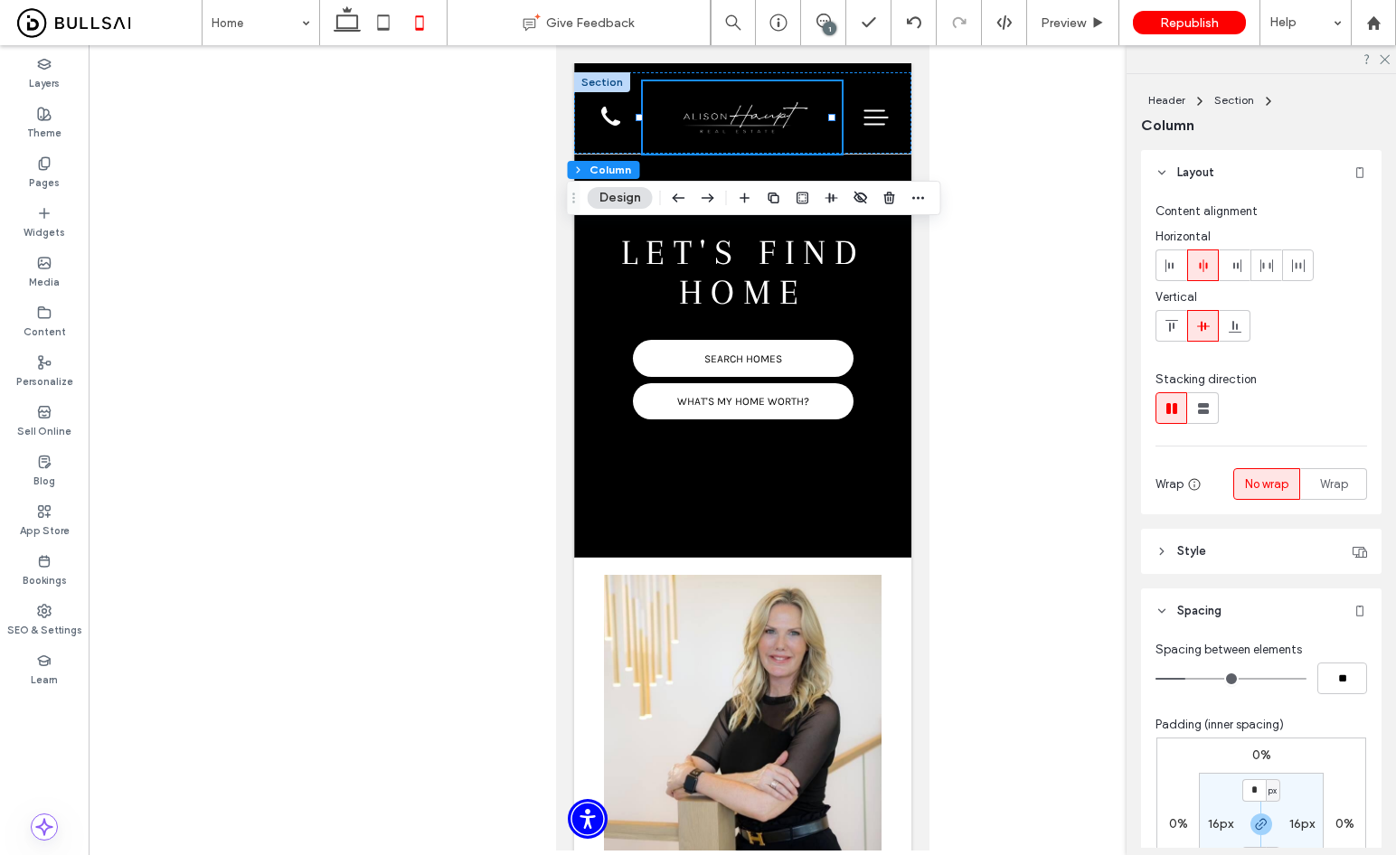
click at [1293, 821] on label "16px" at bounding box center [1301, 823] width 25 height 15
click at [1260, 796] on label "6px" at bounding box center [1260, 790] width 21 height 15
type input "*"
click at [1256, 787] on input "*" at bounding box center [1254, 790] width 24 height 23
type input "*"
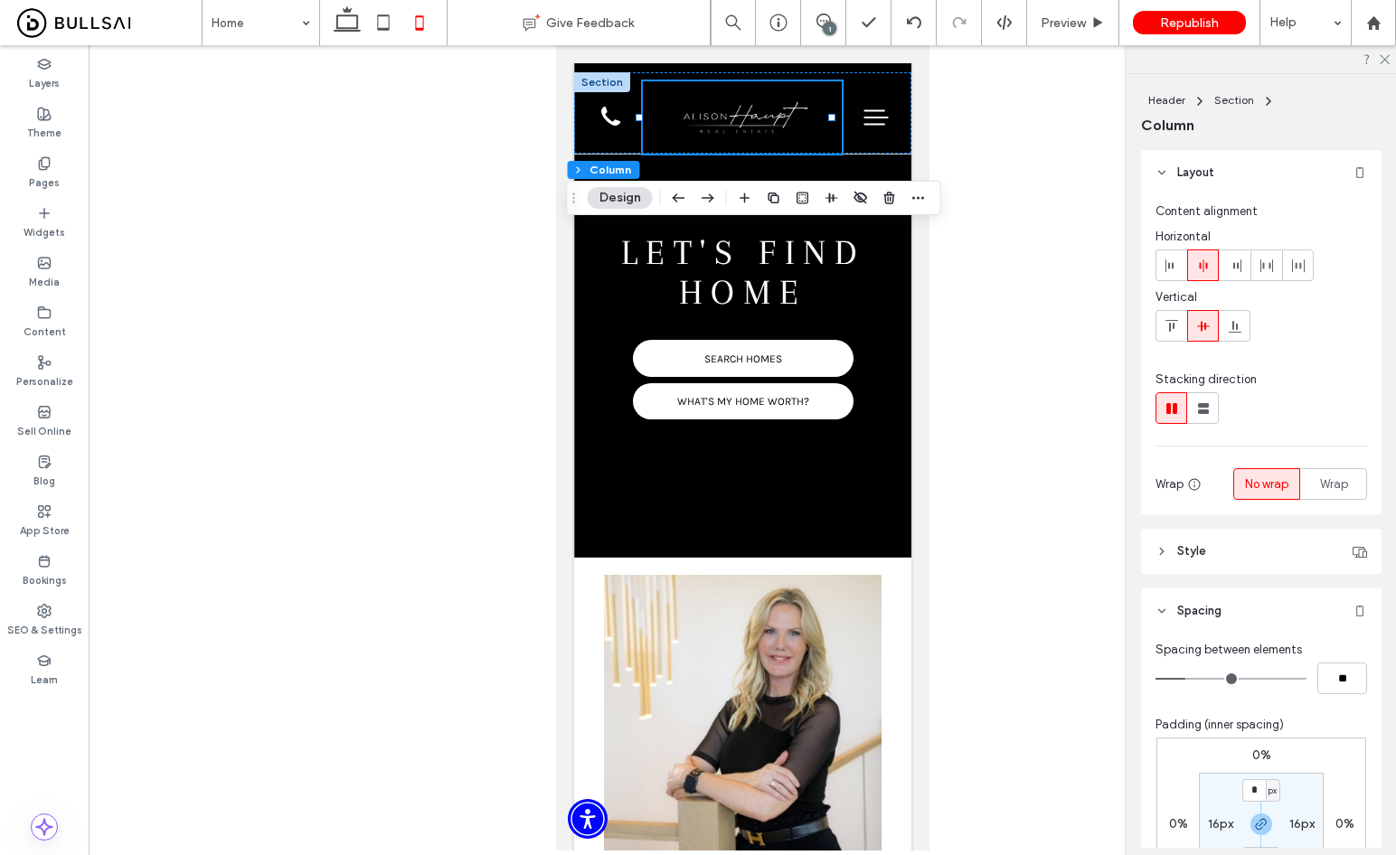
type input "**"
type input "*"
click at [765, 110] on img at bounding box center [741, 117] width 162 height 54
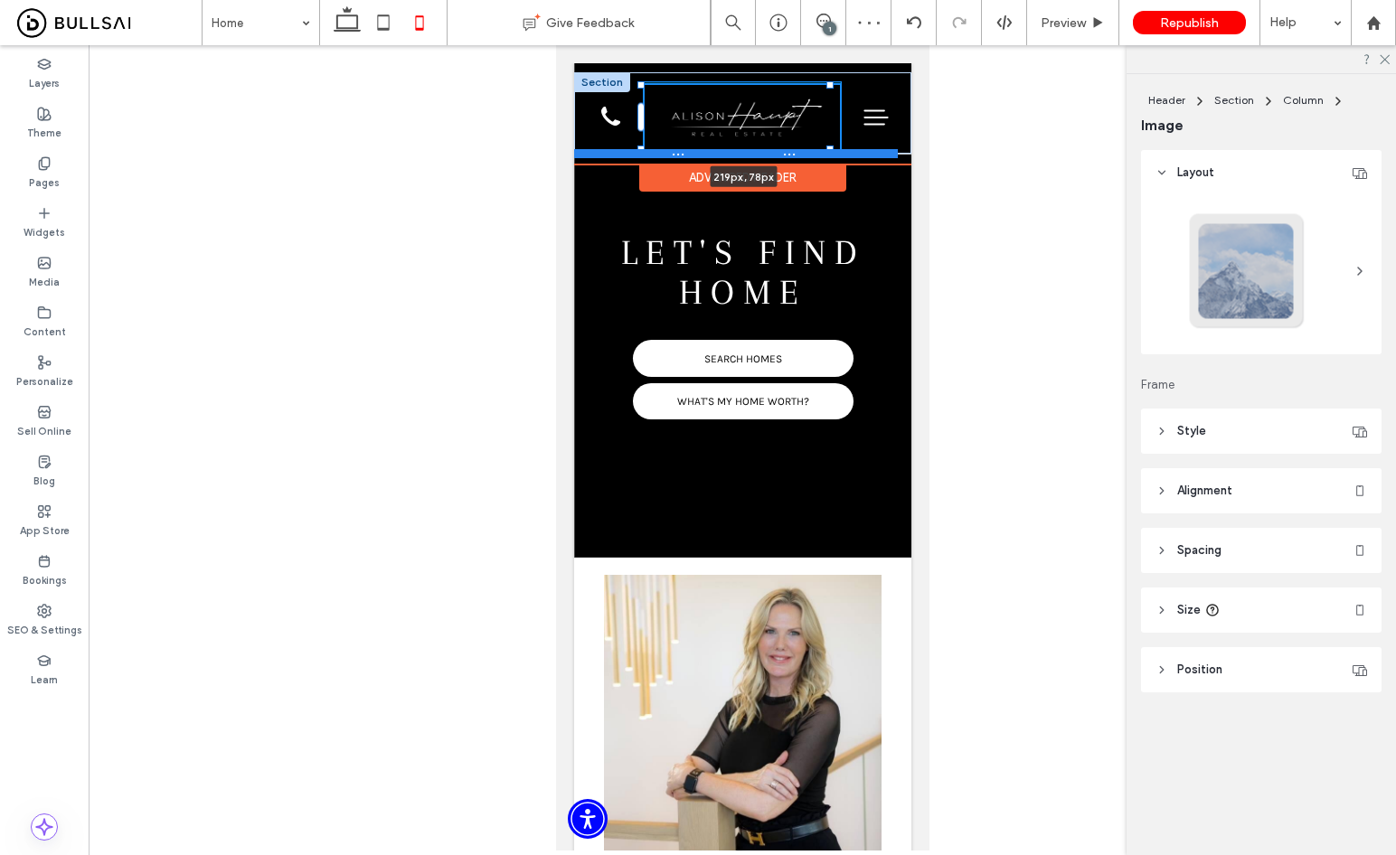
drag, startPoint x: 816, startPoint y: 141, endPoint x: 832, endPoint y: 152, distance: 18.8
click at [832, 152] on div "219px , 78px Contact Alison Haupt Real Estate SCHEDULE AN APPOINTMENT Section" at bounding box center [741, 112] width 337 height 81
type input "***"
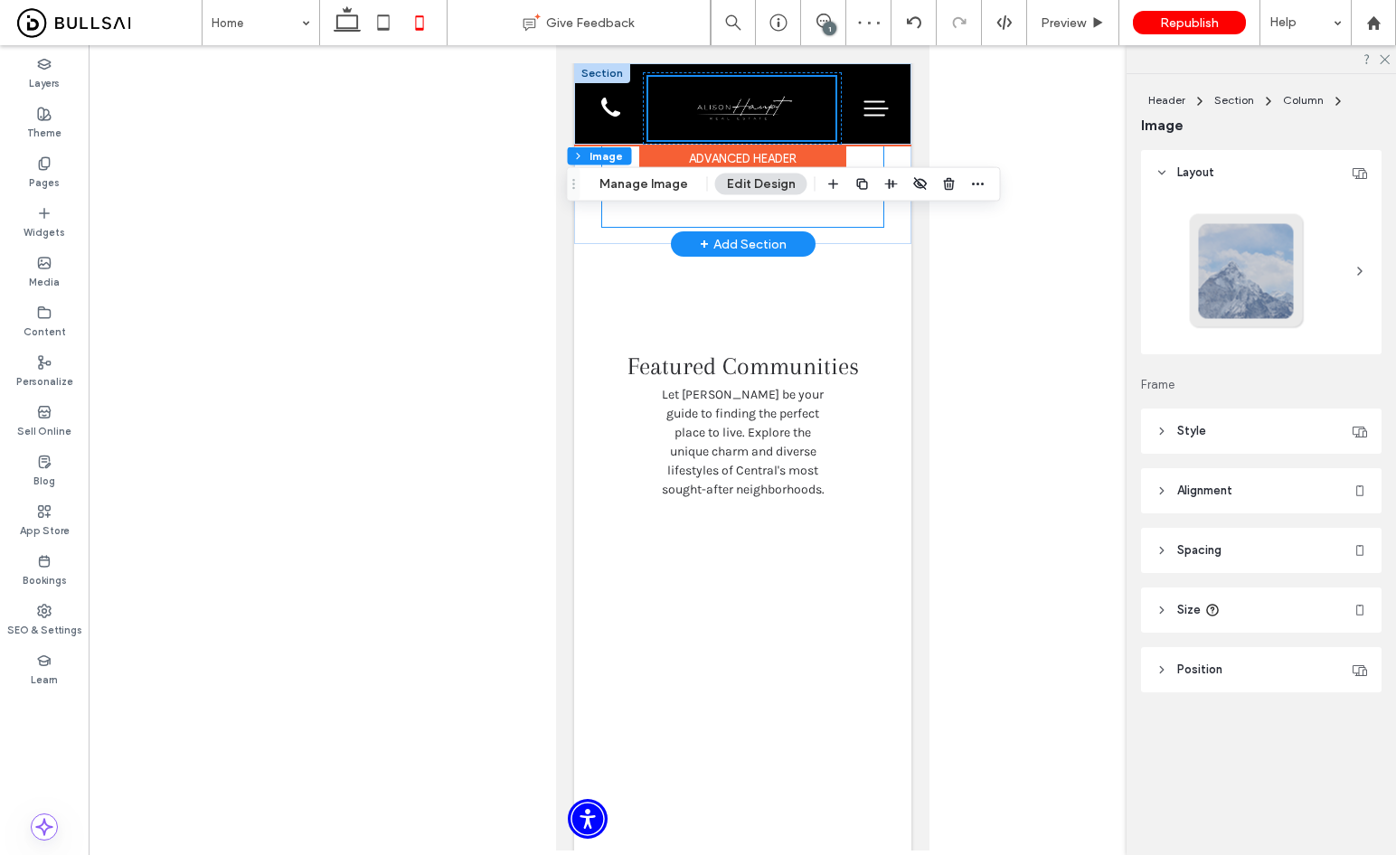
scroll to position [1712, 0]
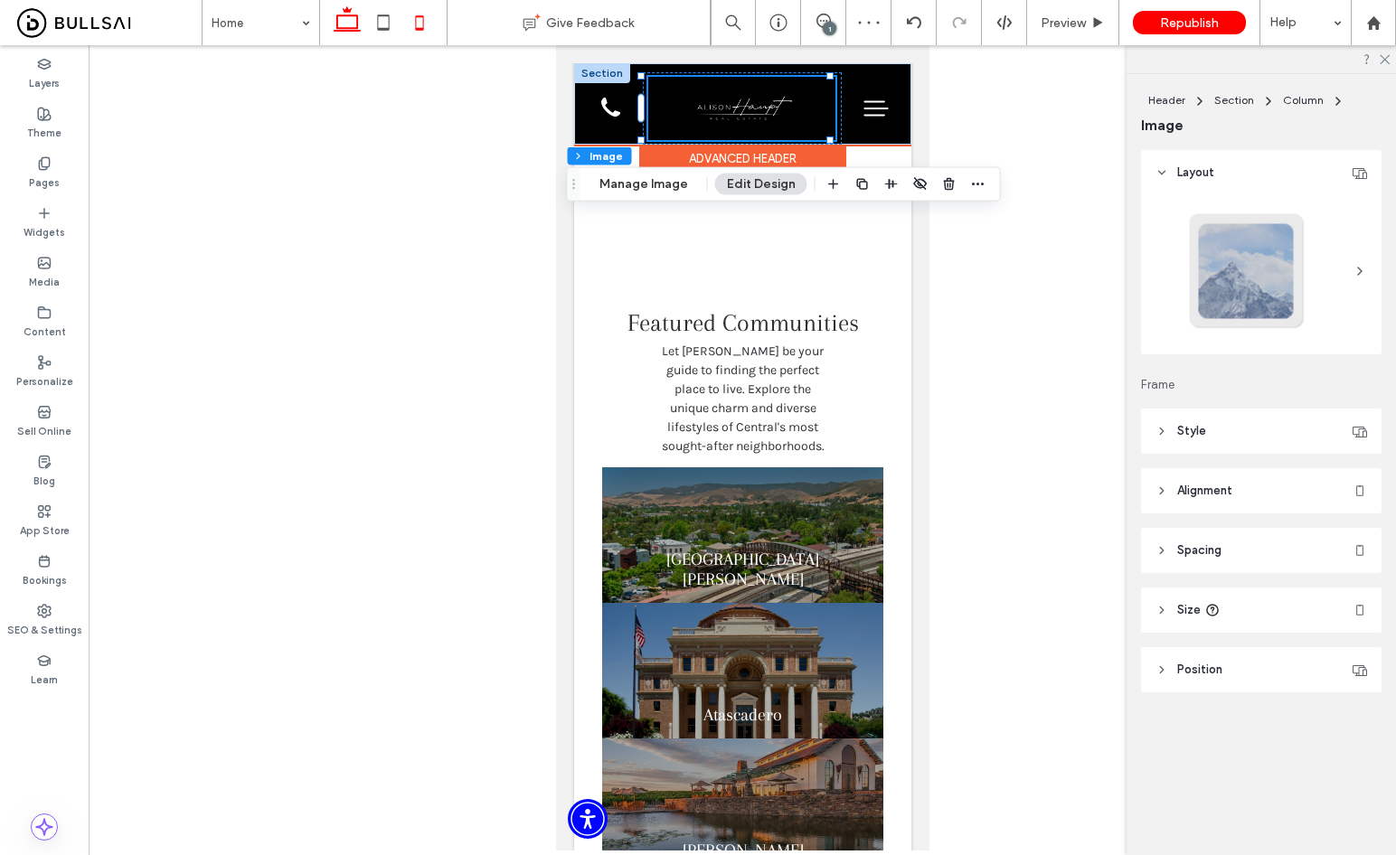
click at [340, 26] on icon at bounding box center [347, 23] width 36 height 36
type input "***"
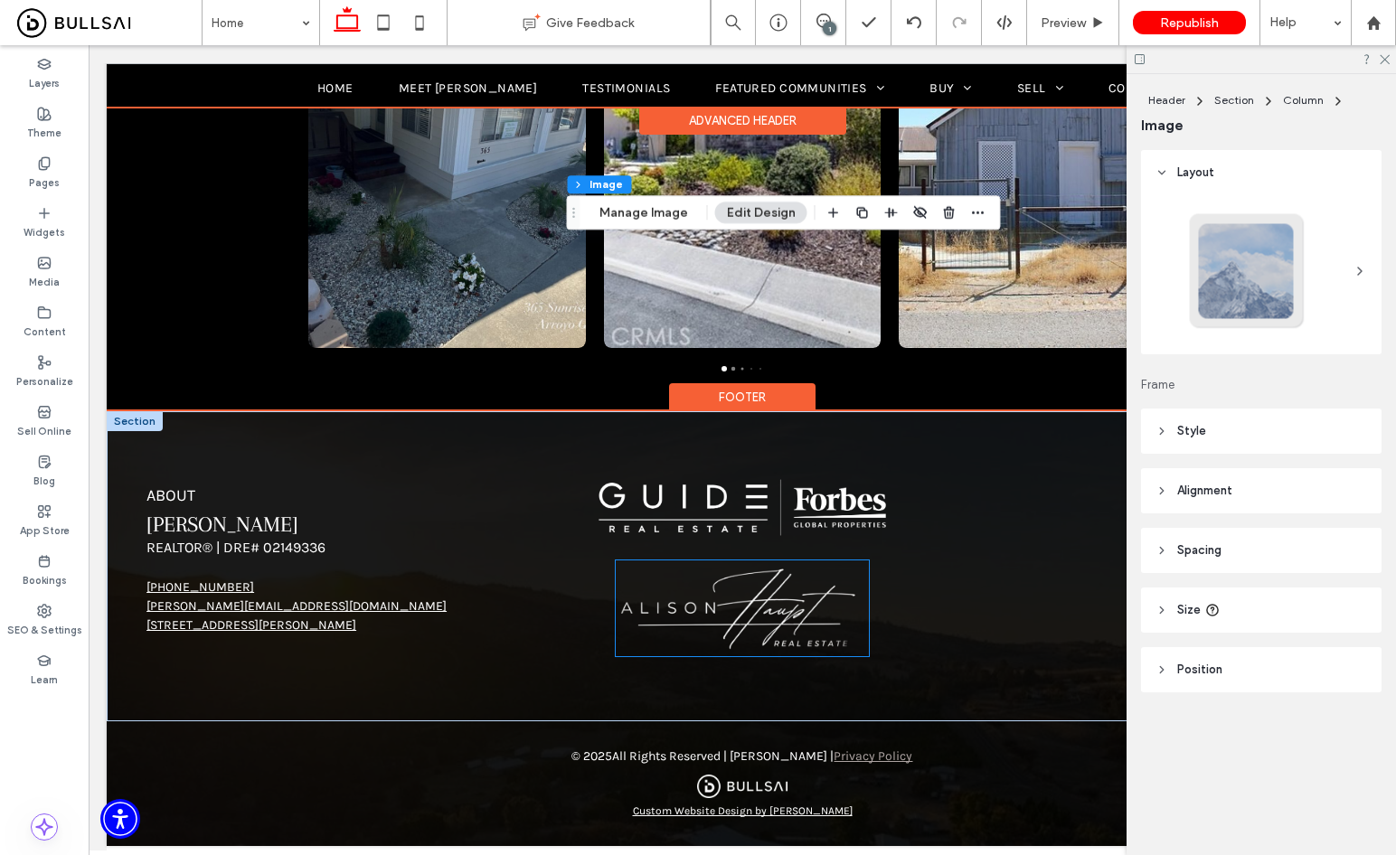
scroll to position [3976, 0]
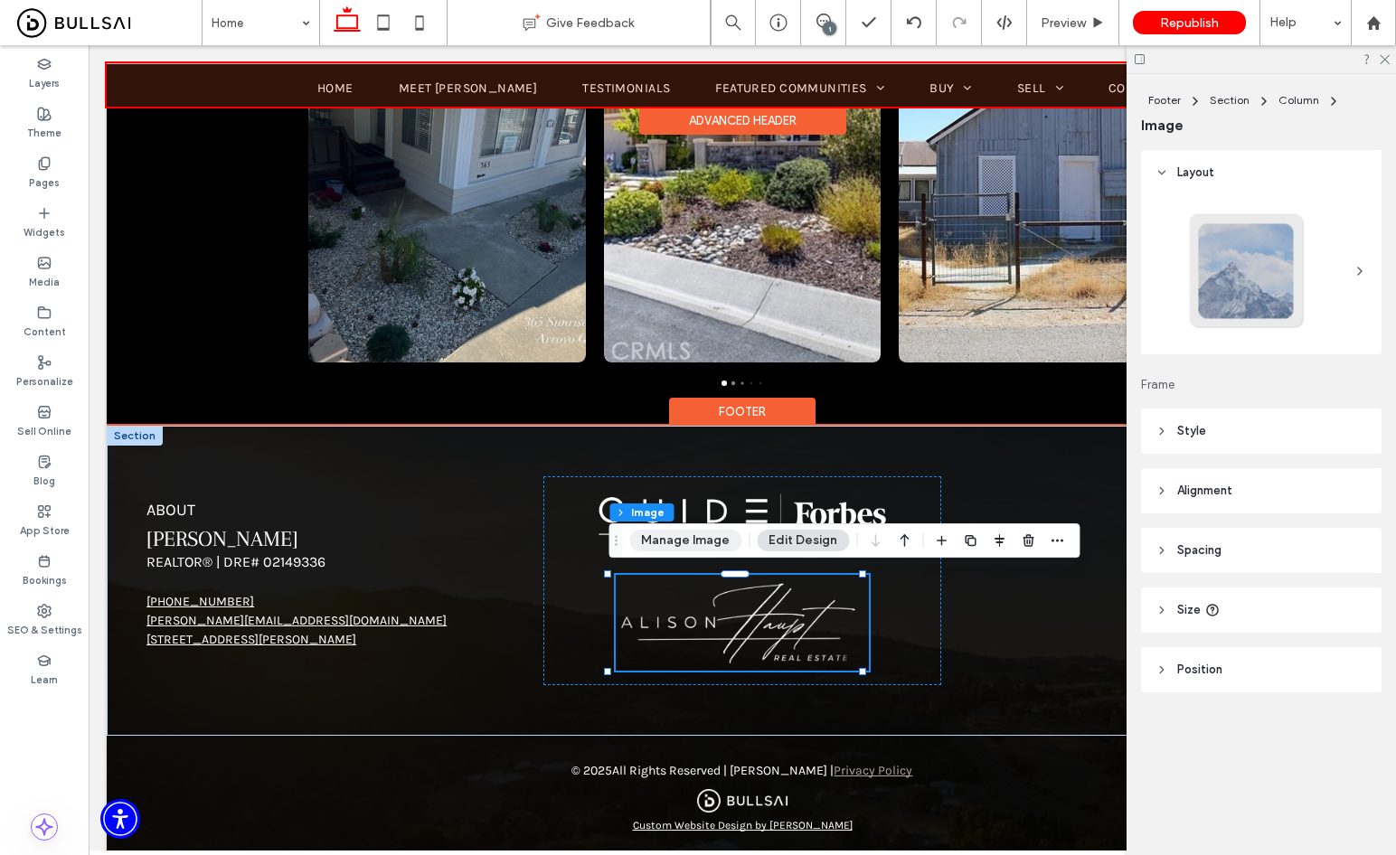
click at [682, 549] on button "Manage Image" at bounding box center [685, 541] width 112 height 22
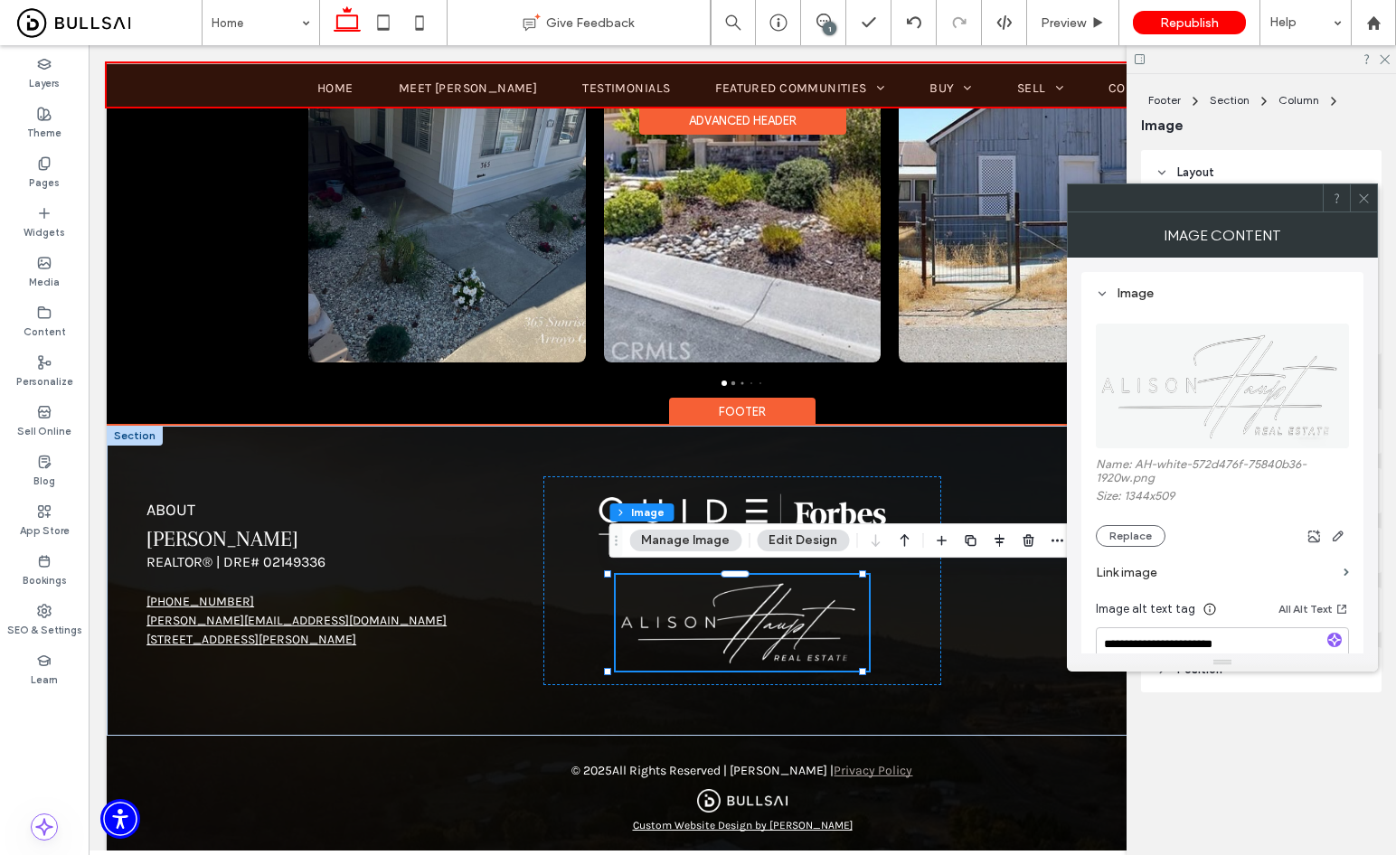
click at [1166, 362] on img at bounding box center [1223, 386] width 255 height 125
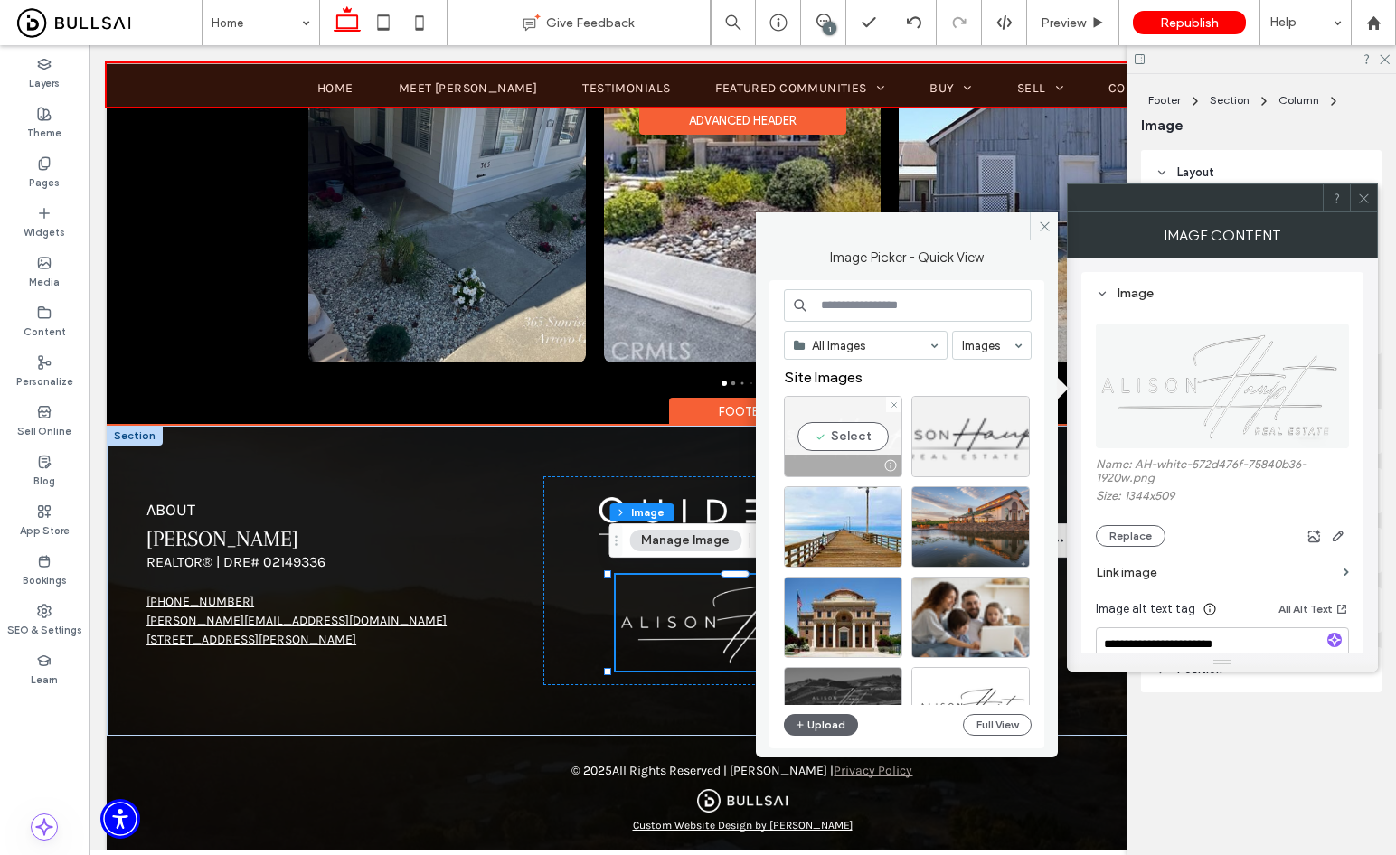
click at [837, 456] on div at bounding box center [843, 466] width 117 height 22
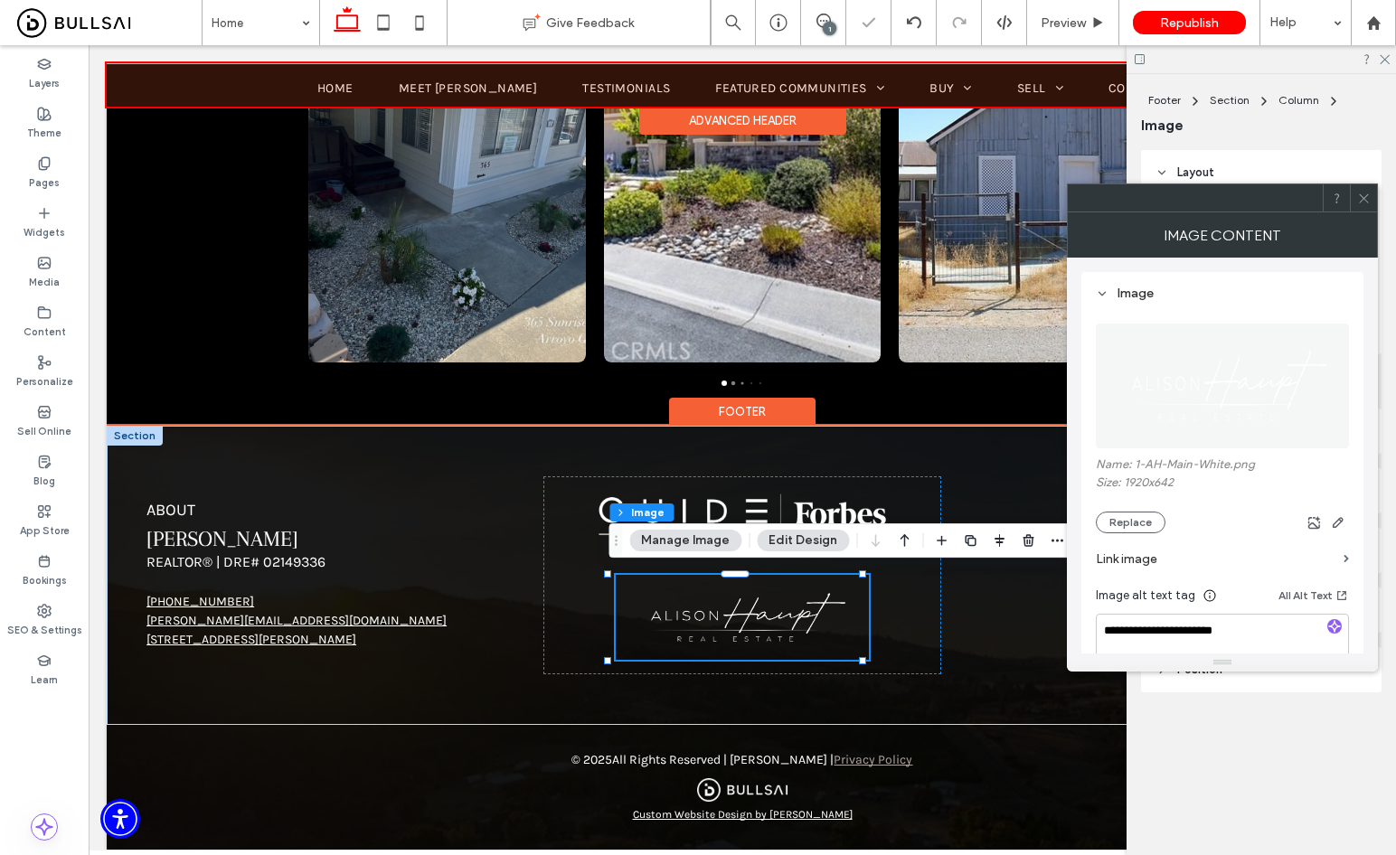
drag, startPoint x: 1364, startPoint y: 194, endPoint x: 1315, endPoint y: 238, distance: 65.3
click at [1364, 195] on icon at bounding box center [1364, 199] width 14 height 14
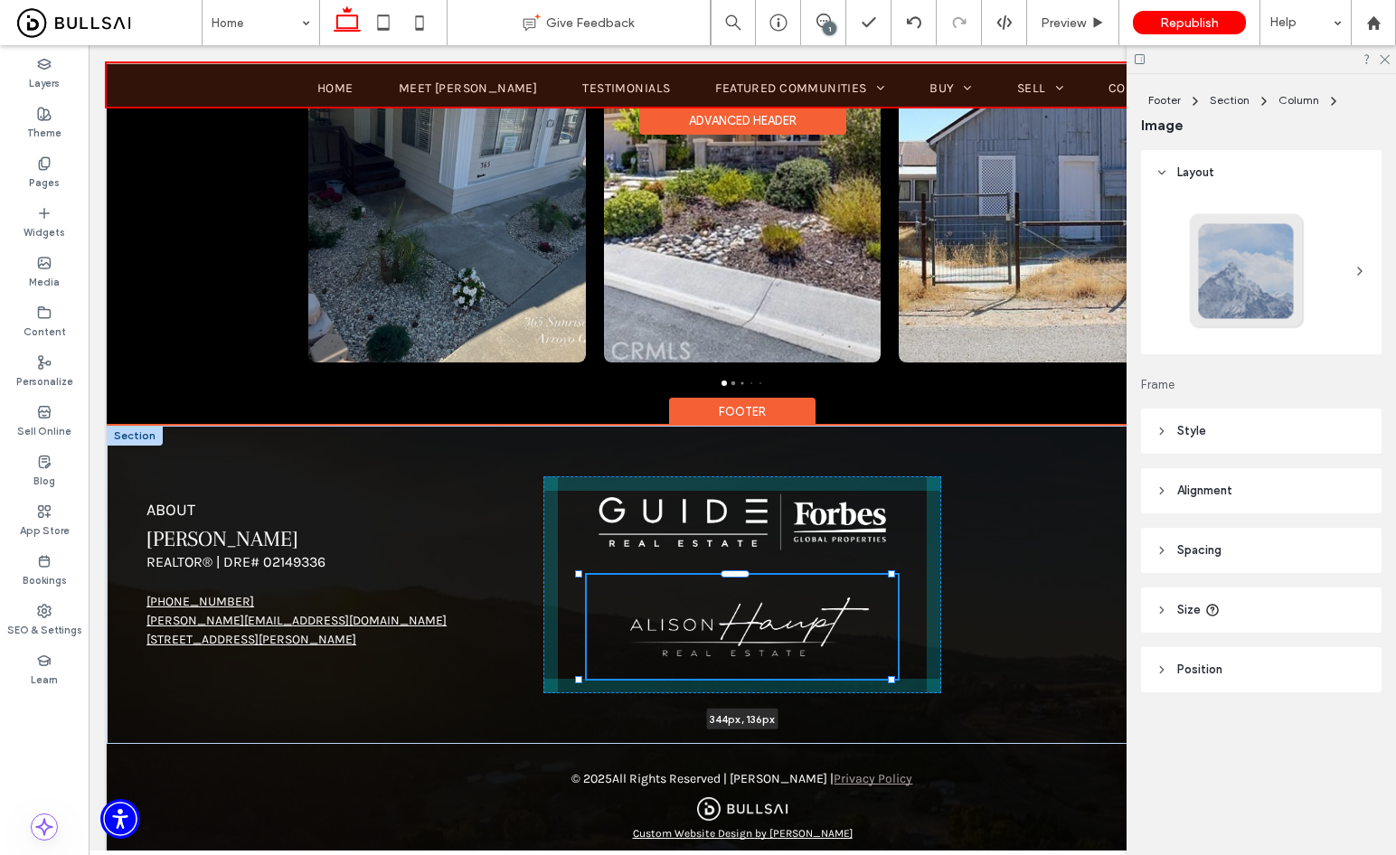
drag, startPoint x: 861, startPoint y: 659, endPoint x: 895, endPoint y: 667, distance: 35.3
click at [895, 667] on div "About Alison Haupt REALTOR® | DRE# 02149336 (805) 215-4474 alison.hauptslo@gmai…" at bounding box center [742, 585] width 1271 height 319
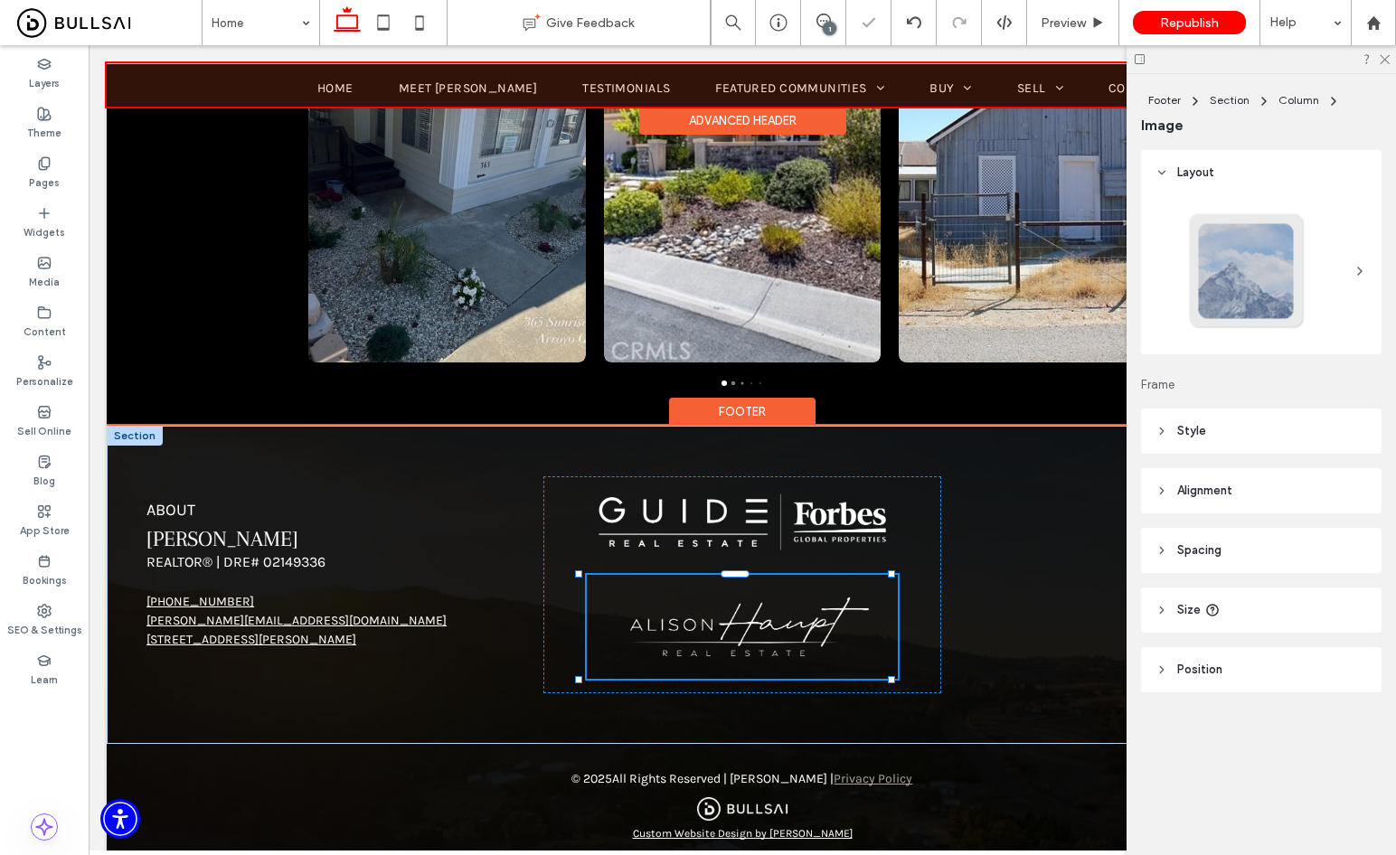
type input "***"
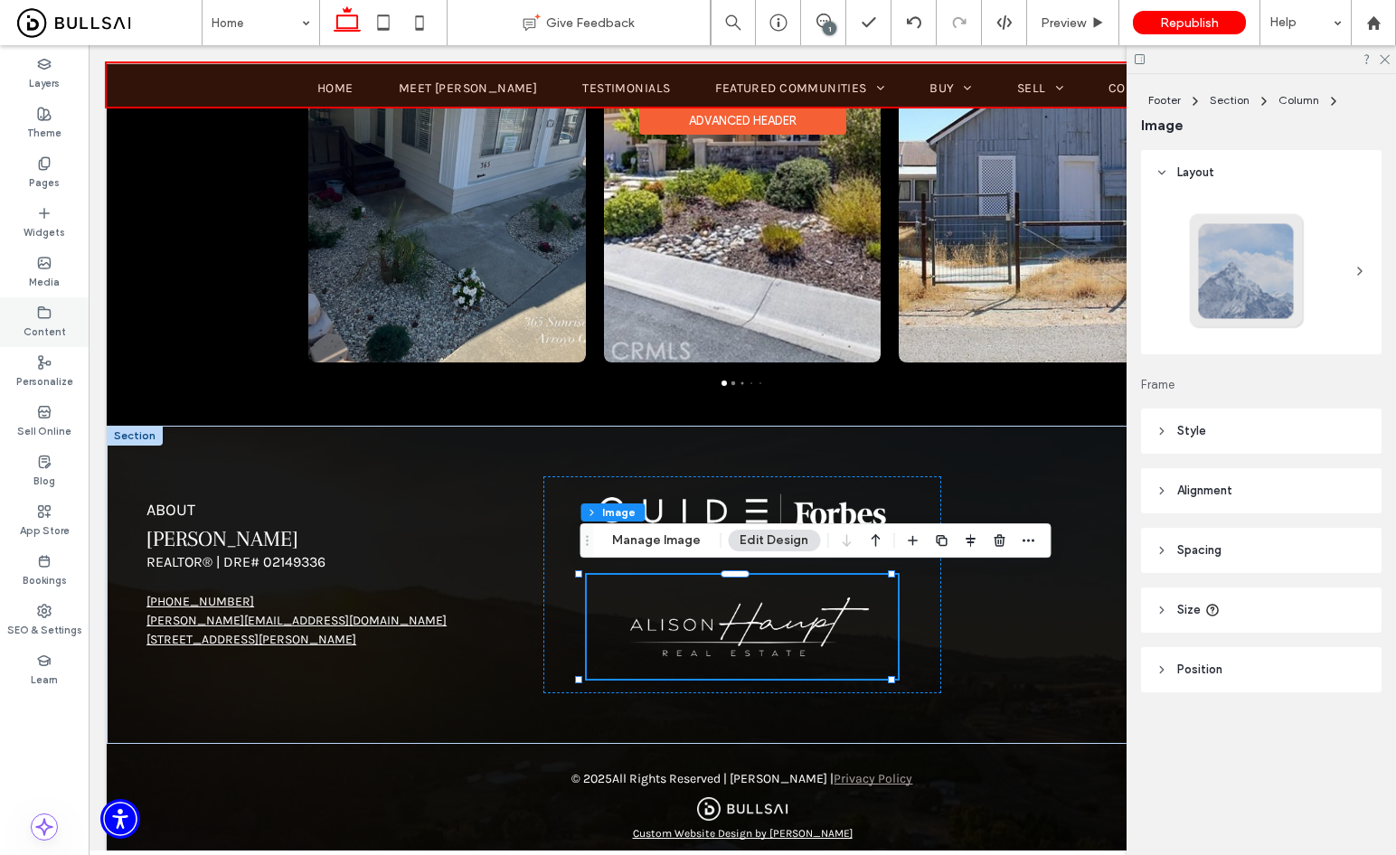
click at [39, 330] on label "Content" at bounding box center [45, 330] width 42 height 20
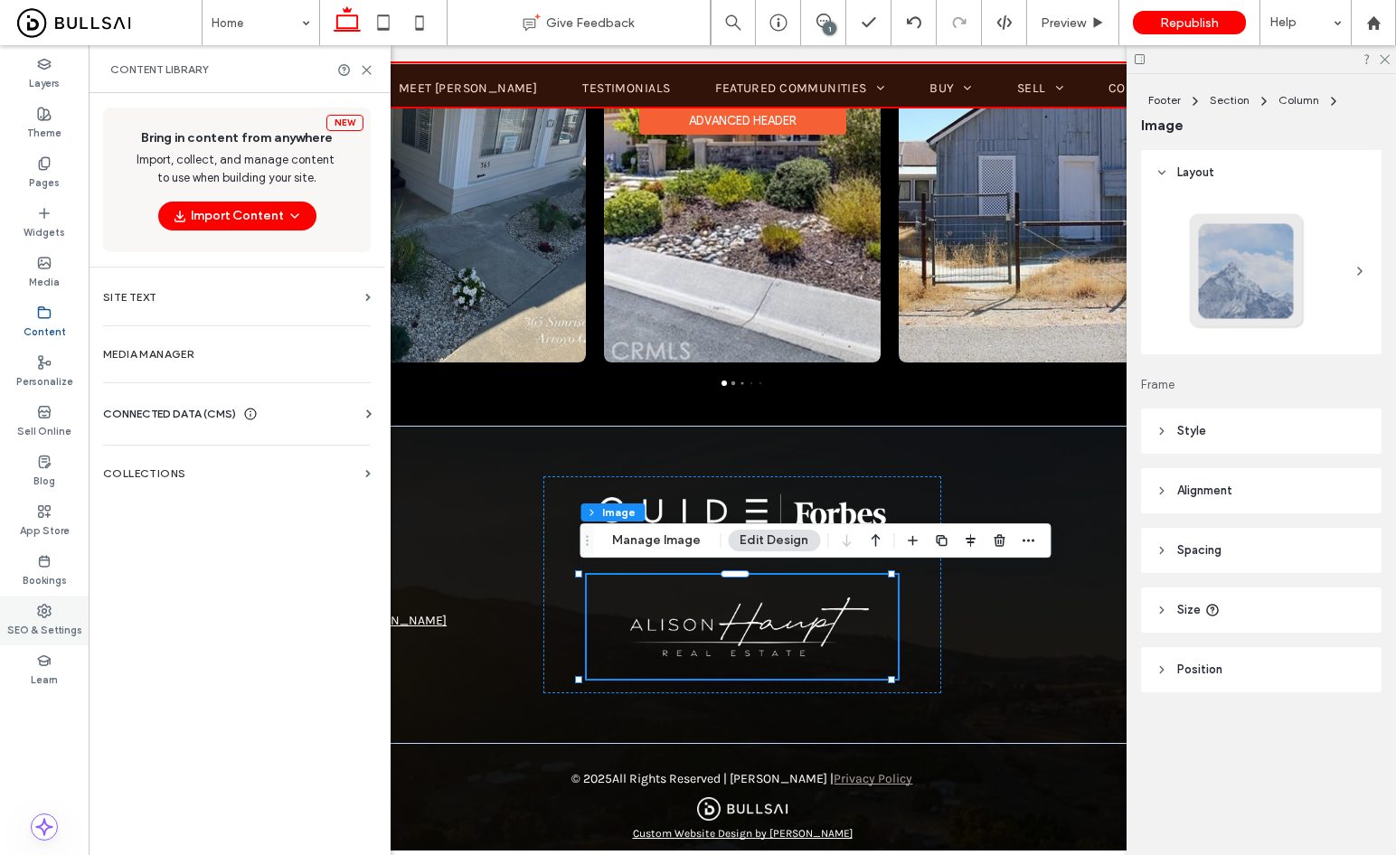
click at [47, 598] on div "SEO & Settings" at bounding box center [44, 621] width 89 height 50
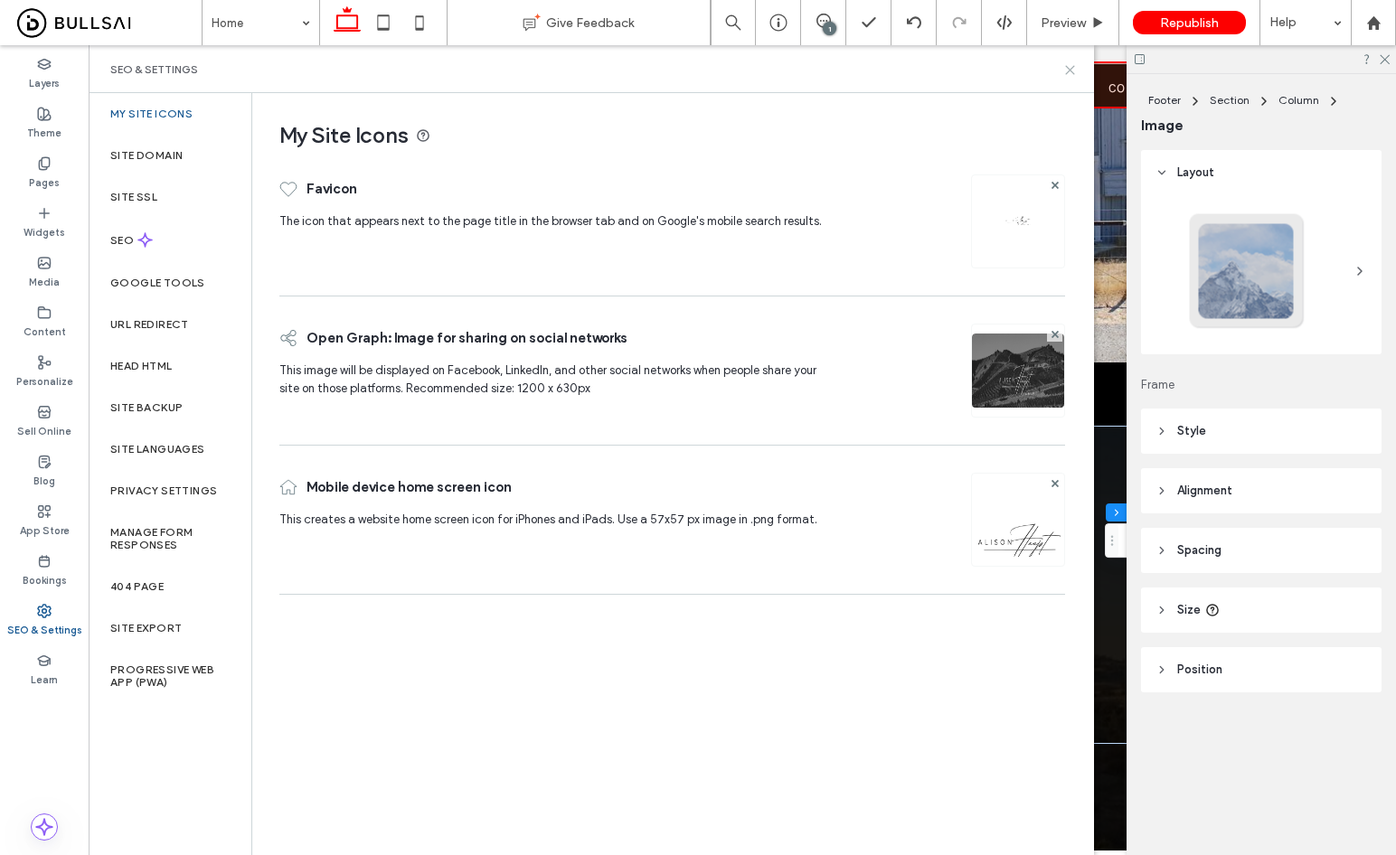
click at [1068, 69] on icon at bounding box center [1070, 70] width 14 height 14
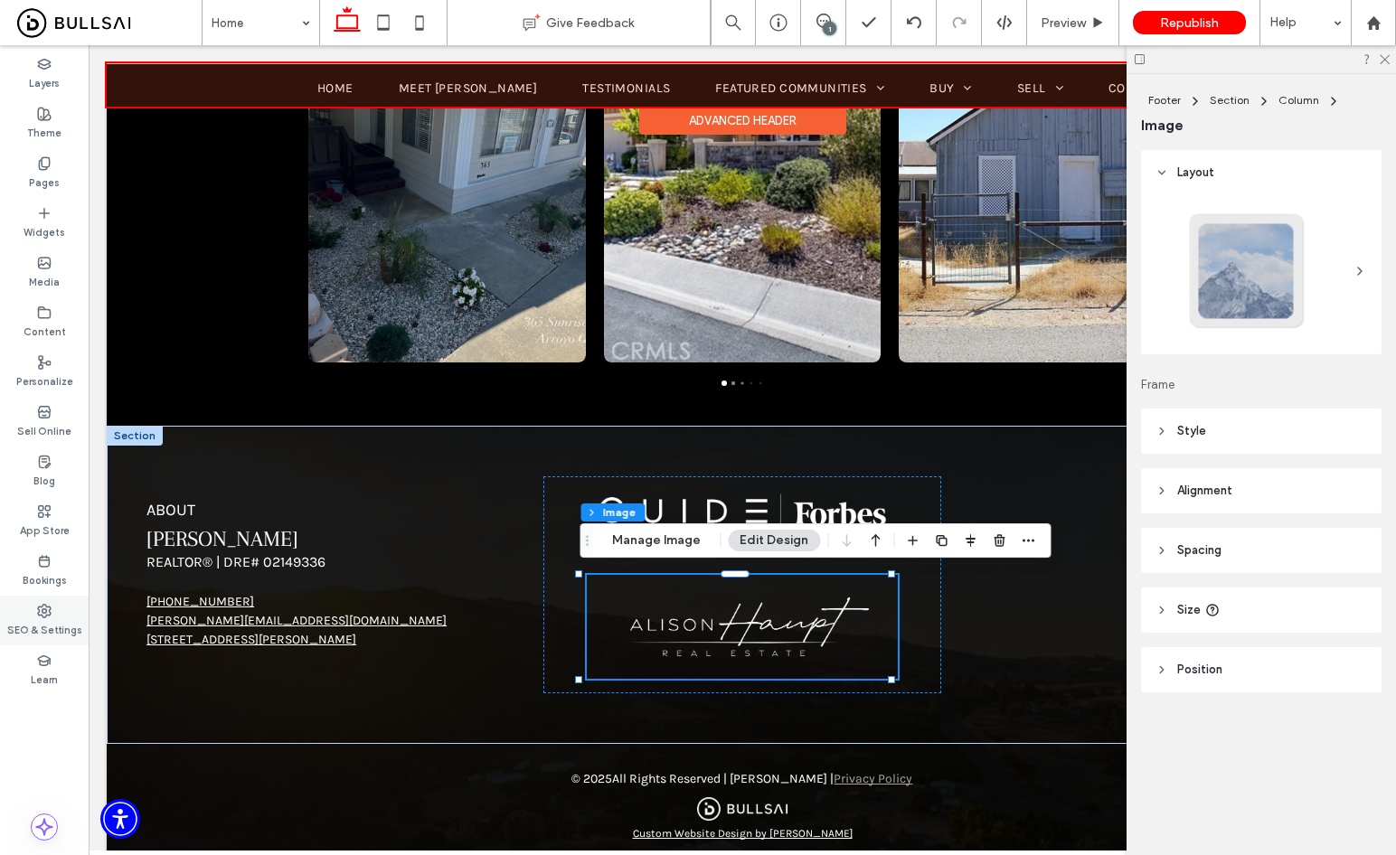
click at [47, 635] on label "SEO & Settings" at bounding box center [44, 628] width 75 height 20
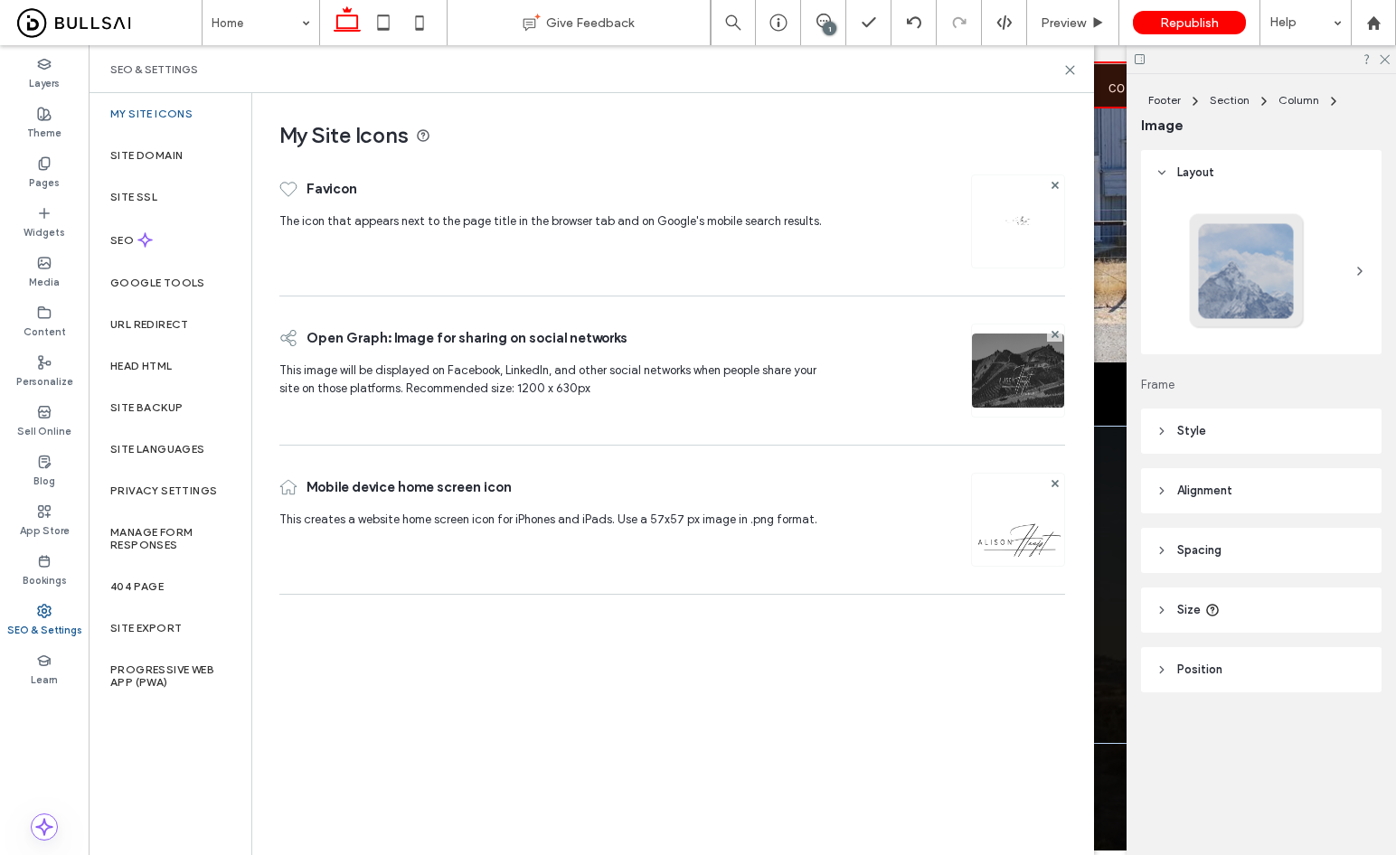
click at [996, 231] on div at bounding box center [1018, 221] width 94 height 94
click at [1016, 226] on img at bounding box center [1017, 221] width 29 height 29
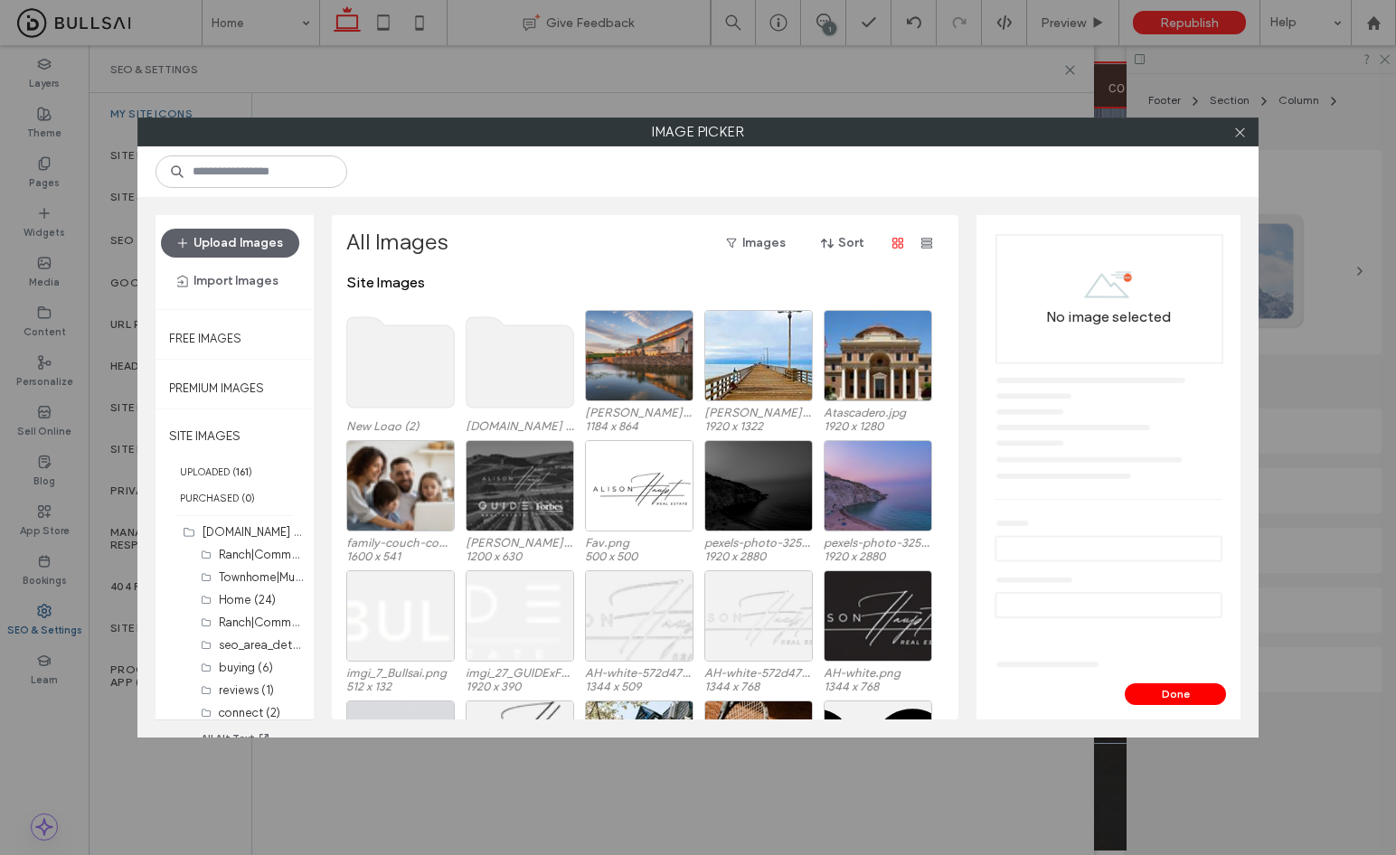
click at [403, 356] on use at bounding box center [401, 362] width 108 height 90
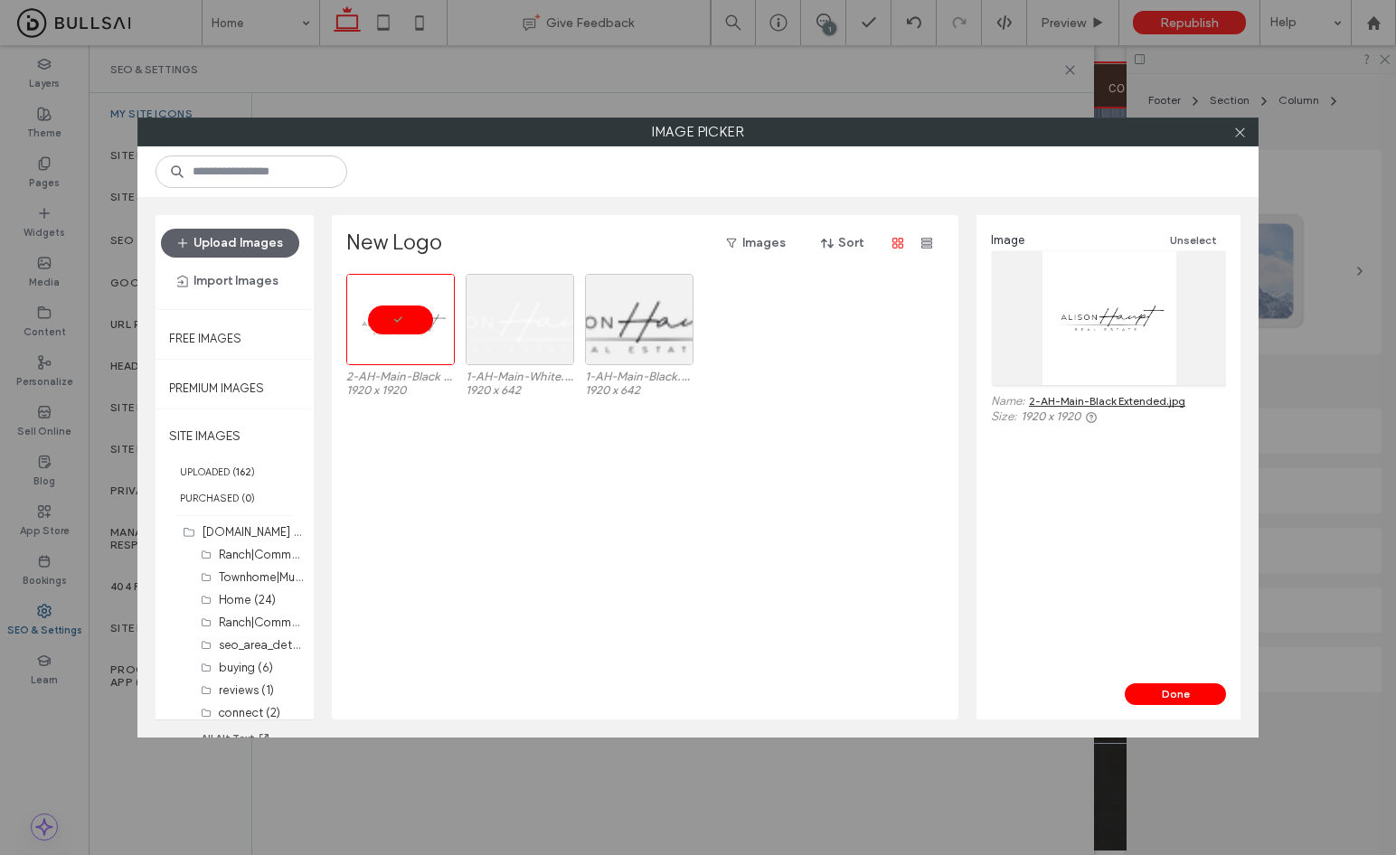
click at [1197, 679] on div "Image Unselect Name: 2-AH-Main-Black Extended.jpg Size: 1920 x 1920" at bounding box center [1108, 449] width 264 height 468
click at [1194, 689] on button "Done" at bounding box center [1174, 694] width 101 height 22
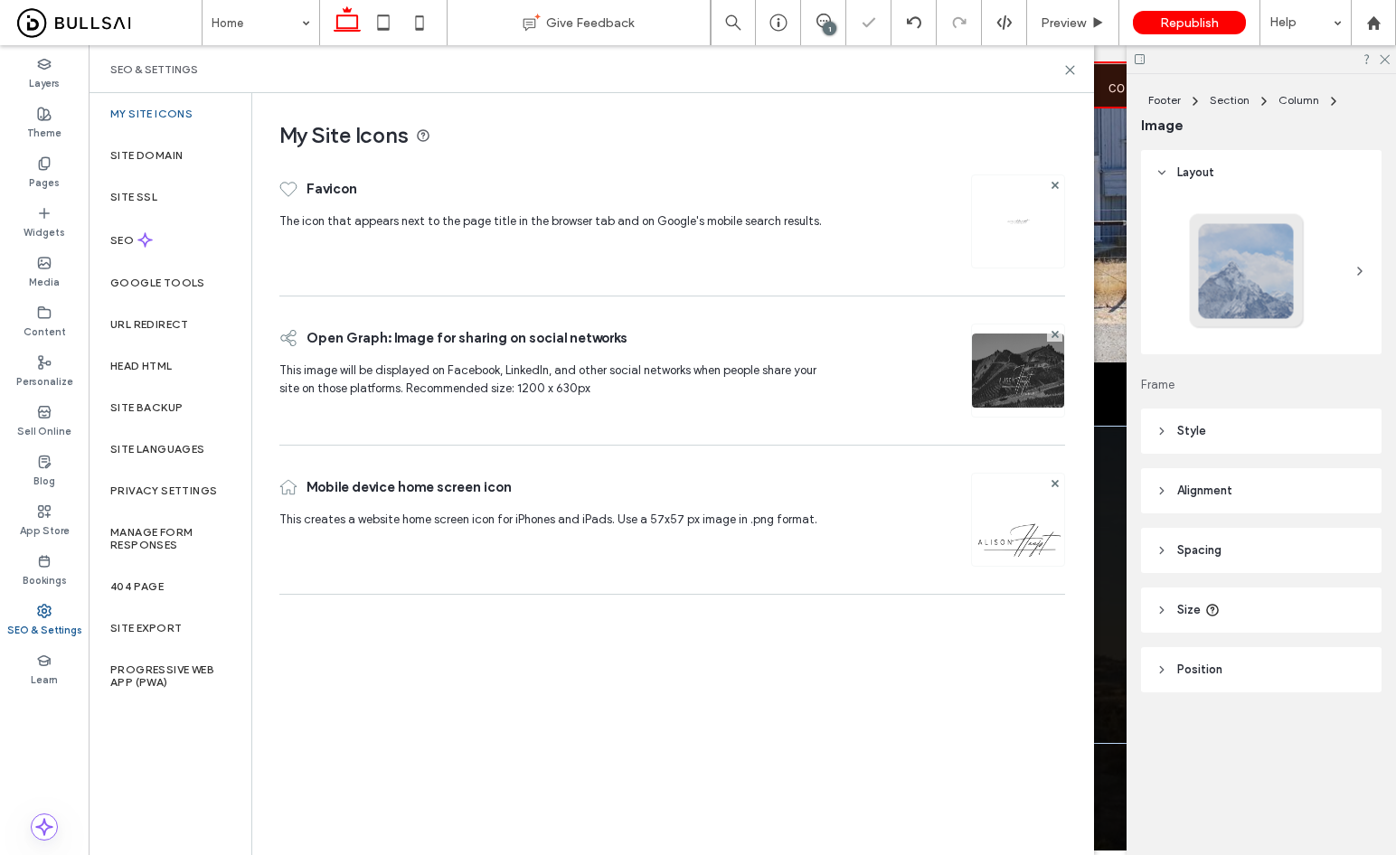
click at [997, 548] on img at bounding box center [1018, 544] width 92 height 123
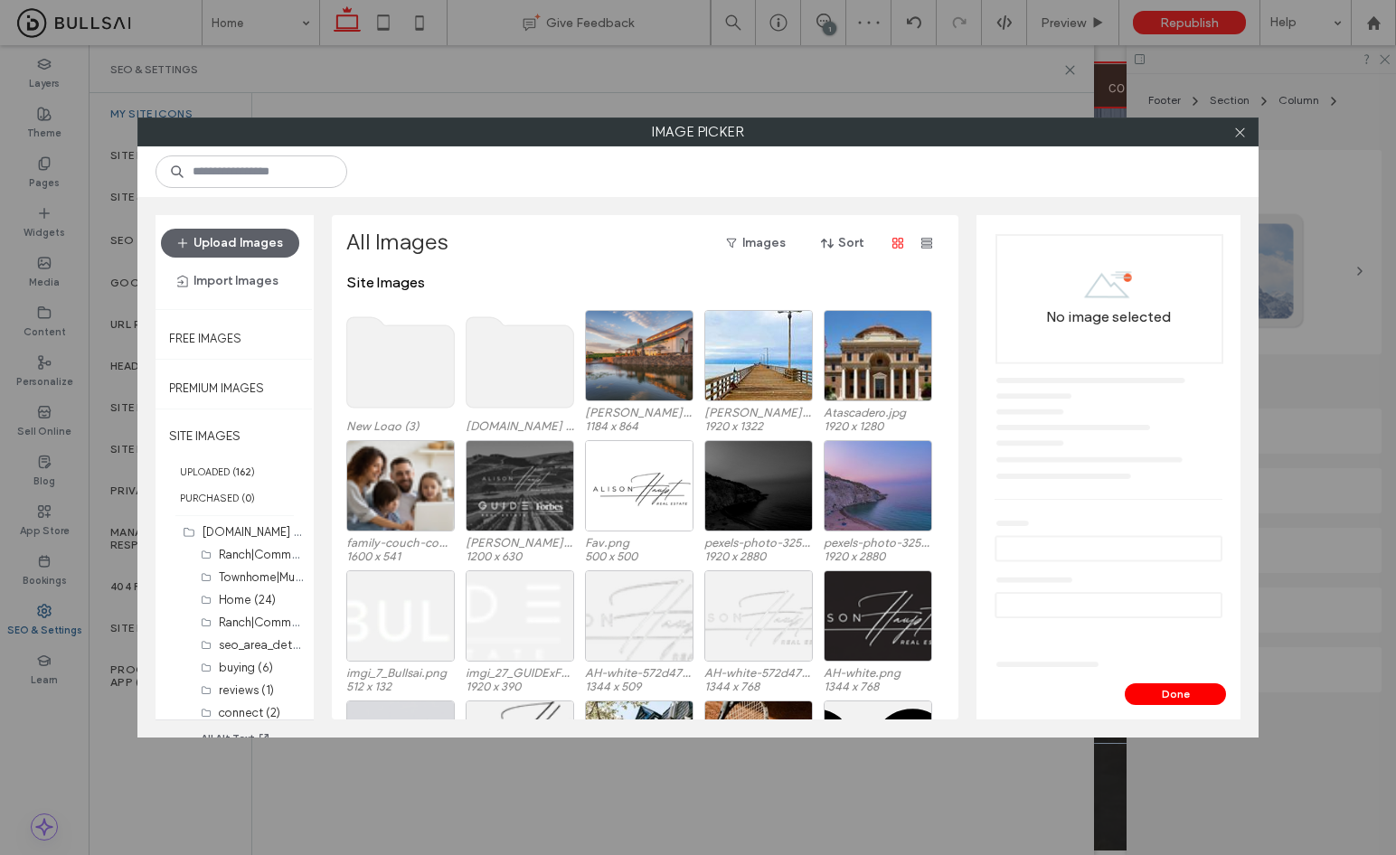
click at [372, 380] on use at bounding box center [401, 362] width 108 height 90
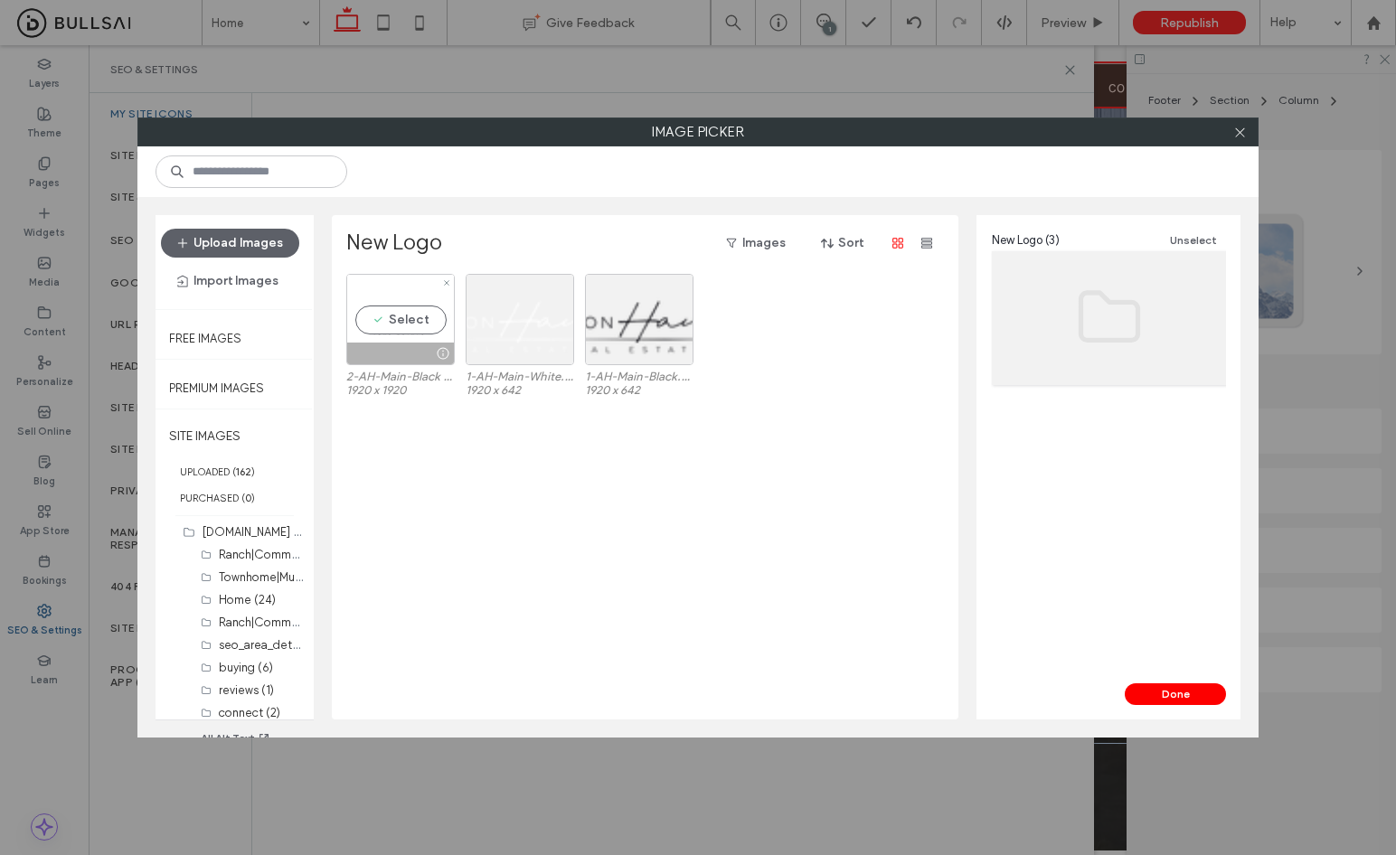
click at [404, 329] on div "Select" at bounding box center [400, 319] width 108 height 91
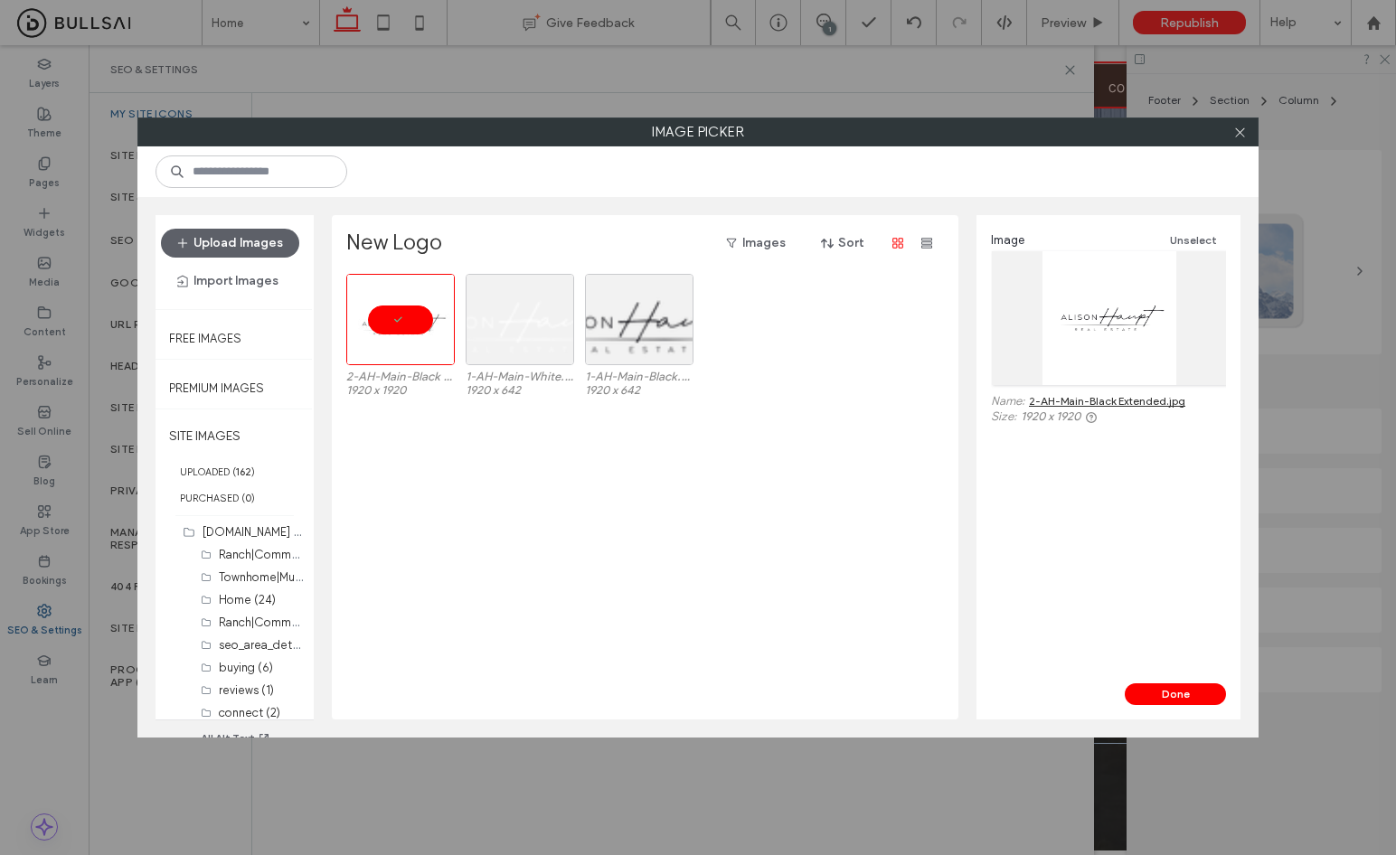
click at [1203, 682] on div "Image Unselect Name: 2-AH-Main-Black Extended.jpg Size: 1920 x 1920" at bounding box center [1108, 449] width 264 height 468
click at [1201, 684] on button "Done" at bounding box center [1174, 694] width 101 height 22
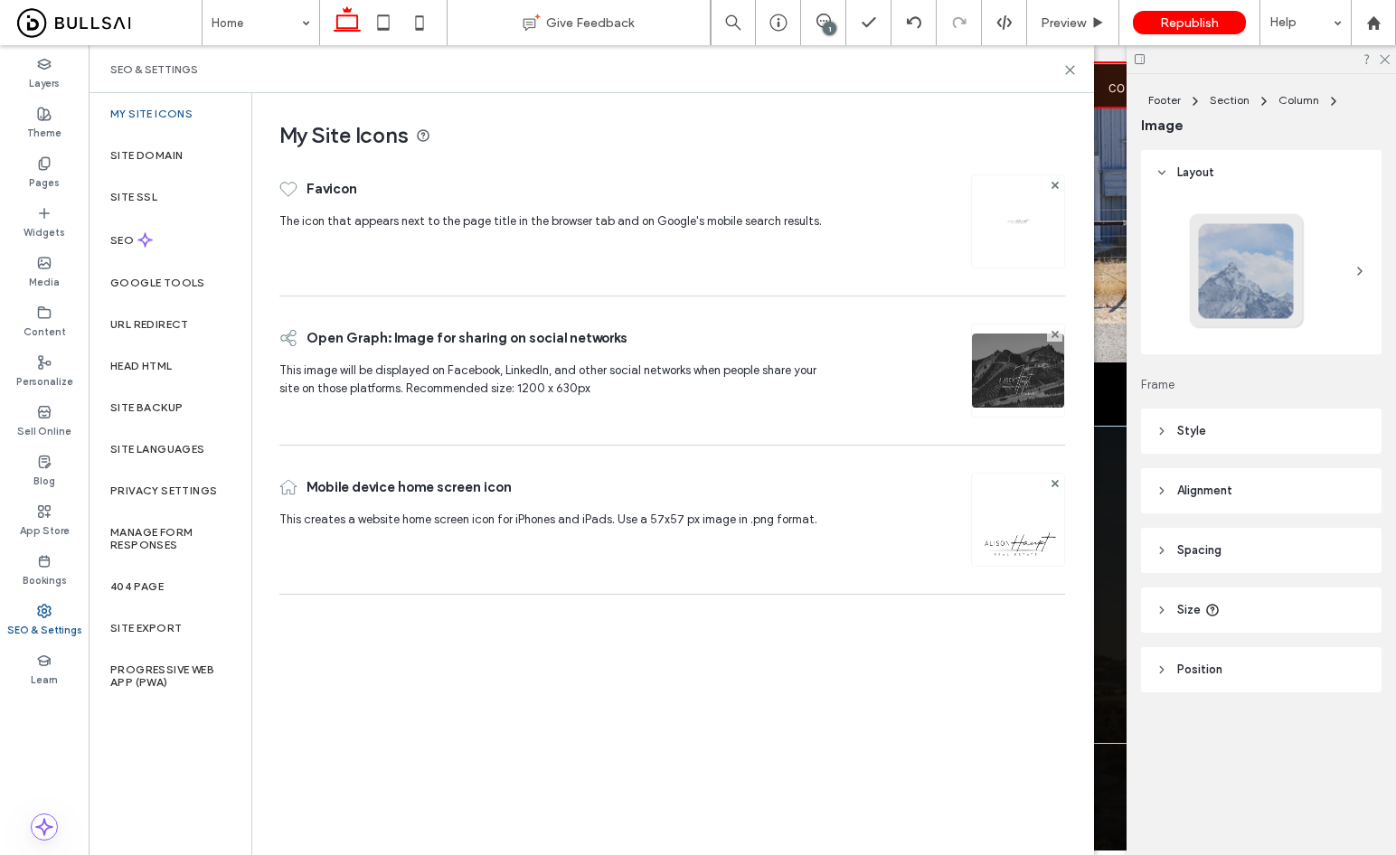
click at [1035, 369] on img at bounding box center [1018, 395] width 92 height 123
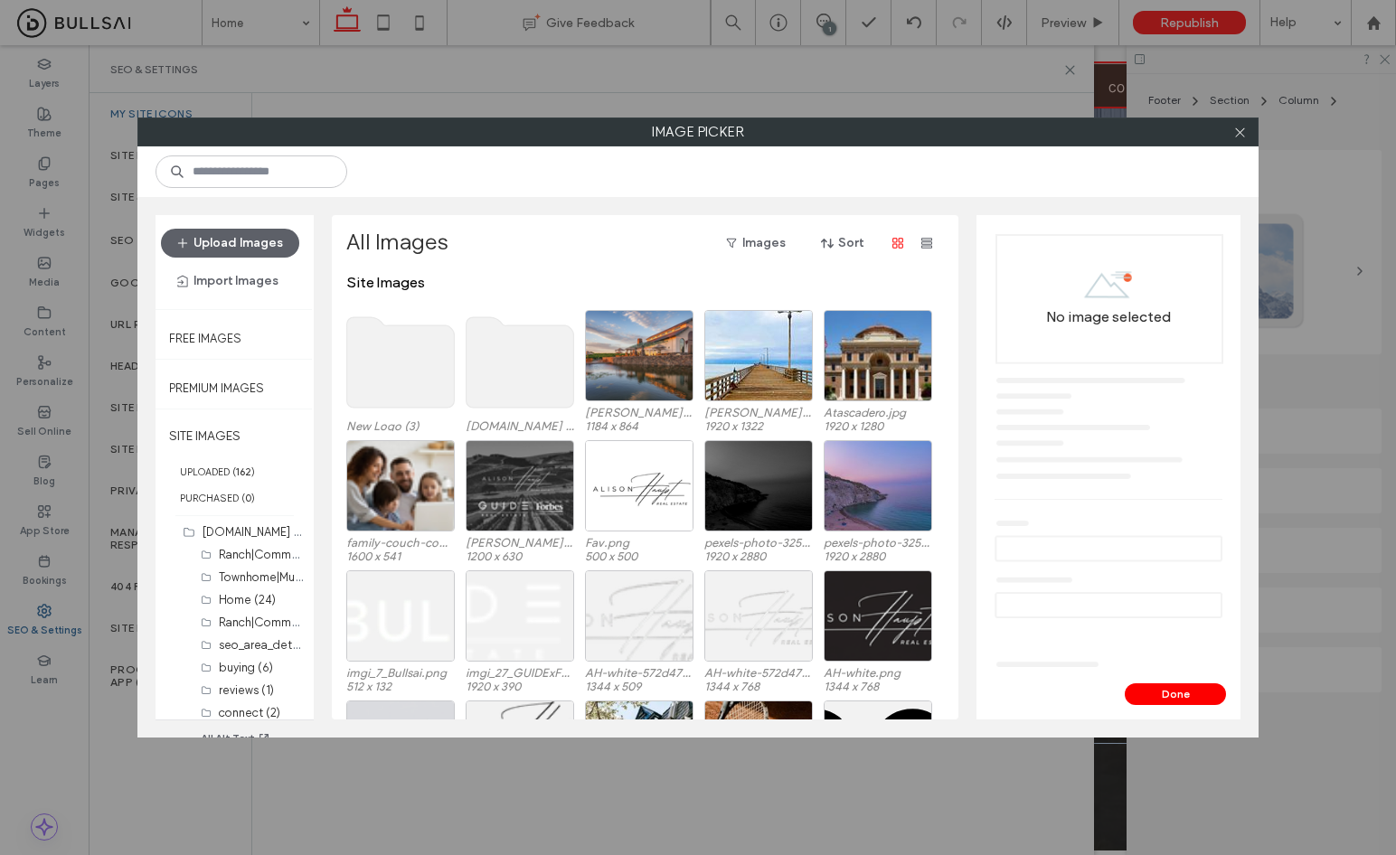
click at [381, 361] on use at bounding box center [401, 362] width 108 height 90
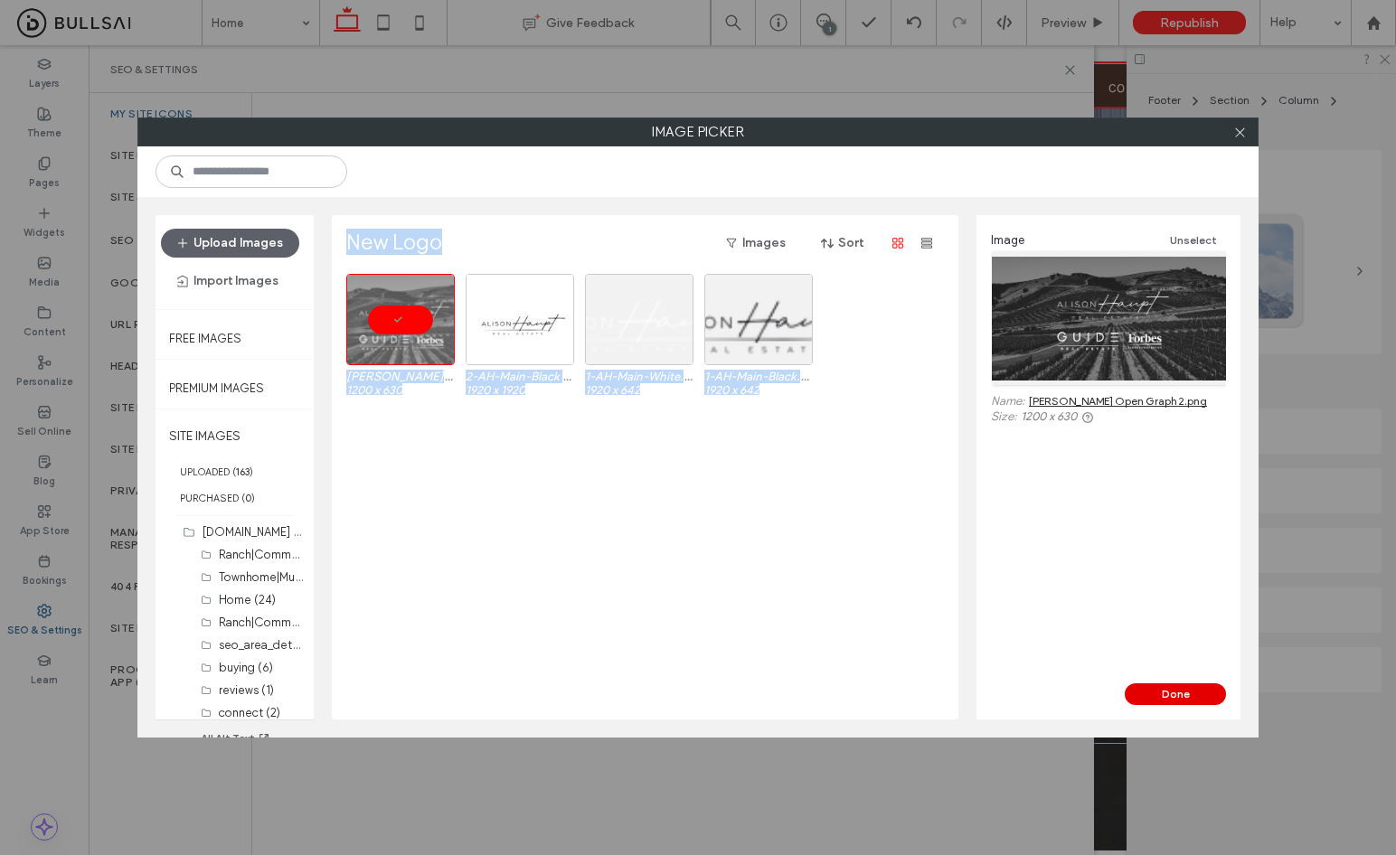
click at [1208, 697] on button "Done" at bounding box center [1174, 694] width 101 height 22
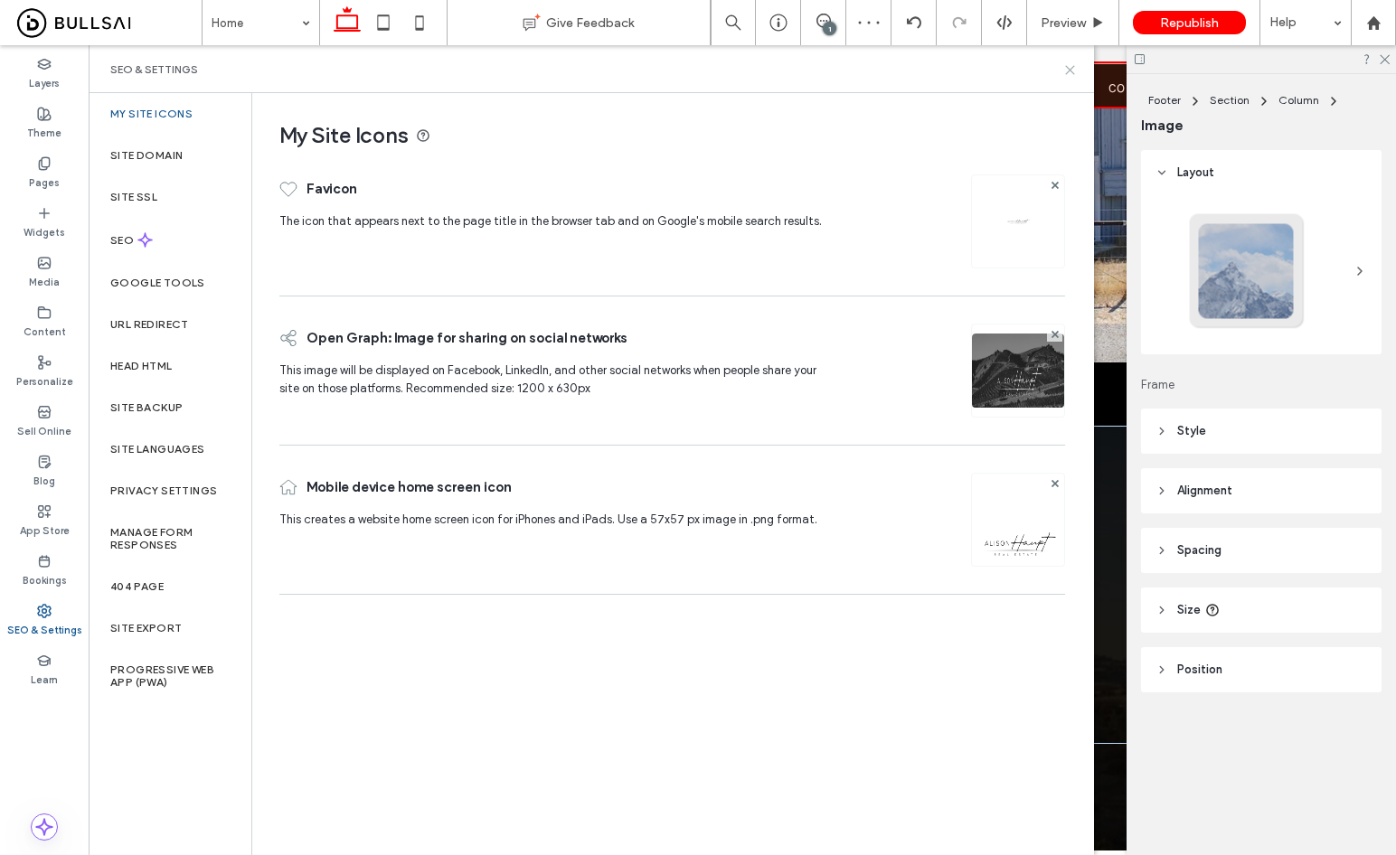
click at [1065, 71] on icon at bounding box center [1070, 70] width 14 height 14
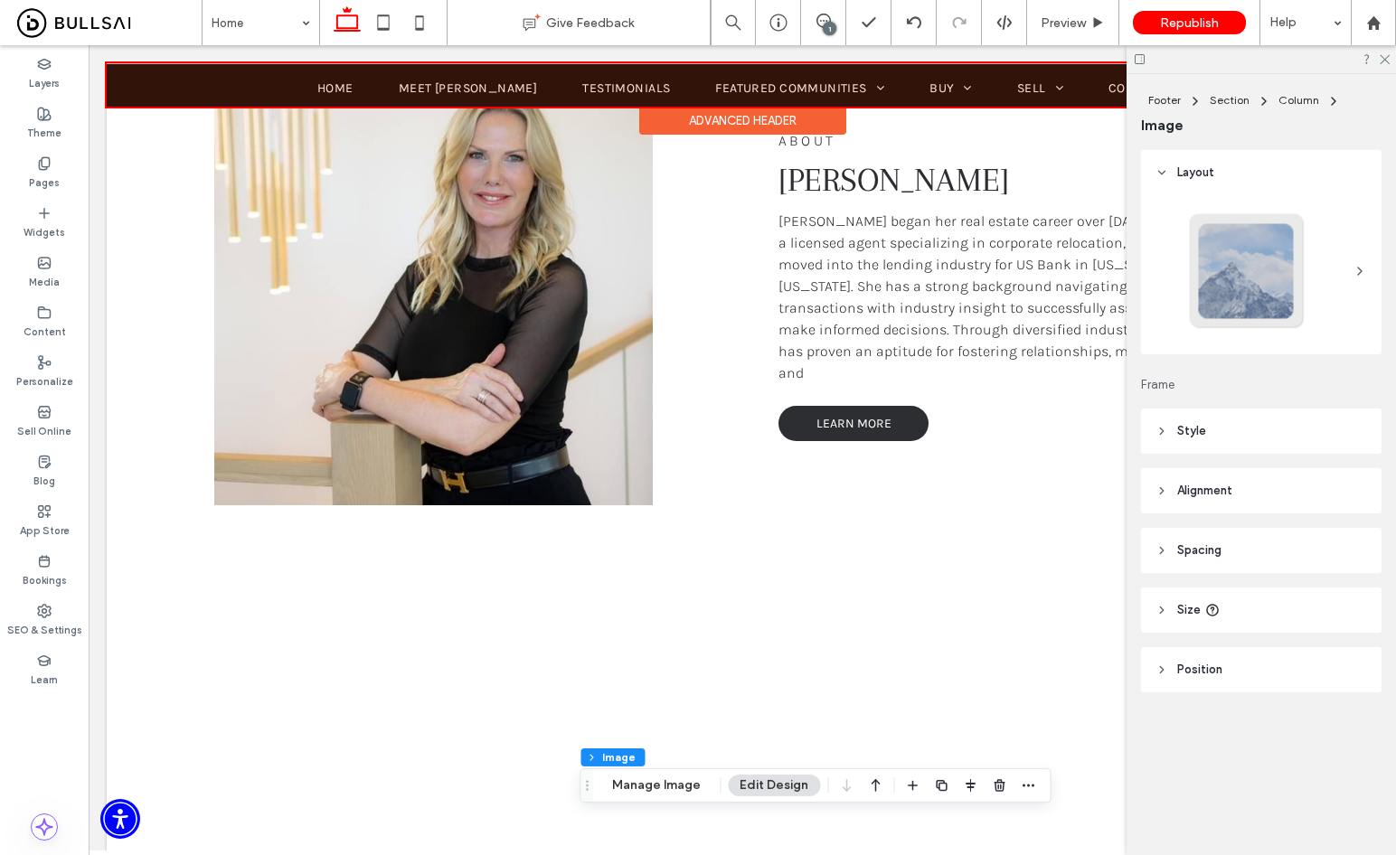
scroll to position [0, 0]
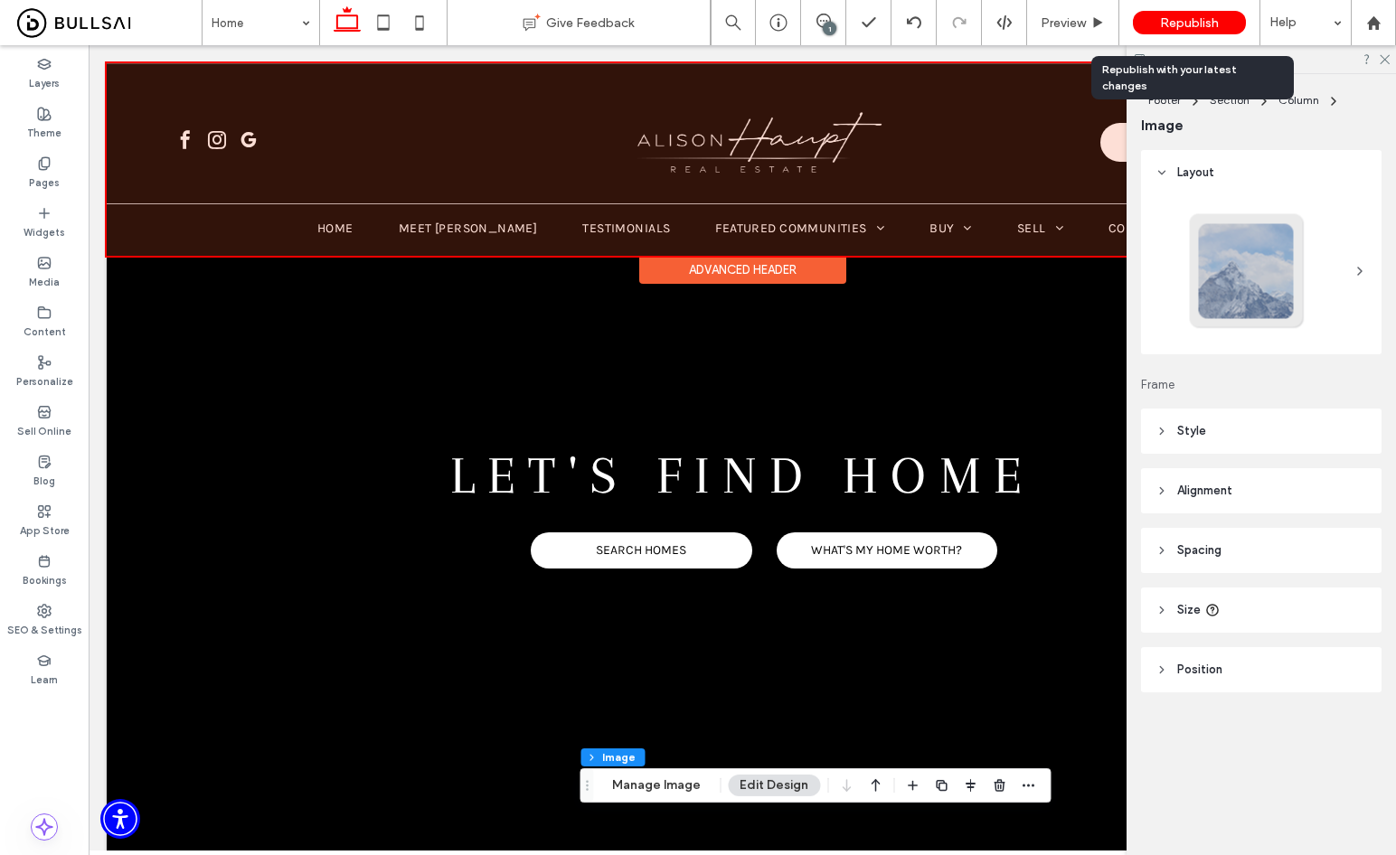
click at [1181, 16] on span "Republish" at bounding box center [1189, 22] width 59 height 15
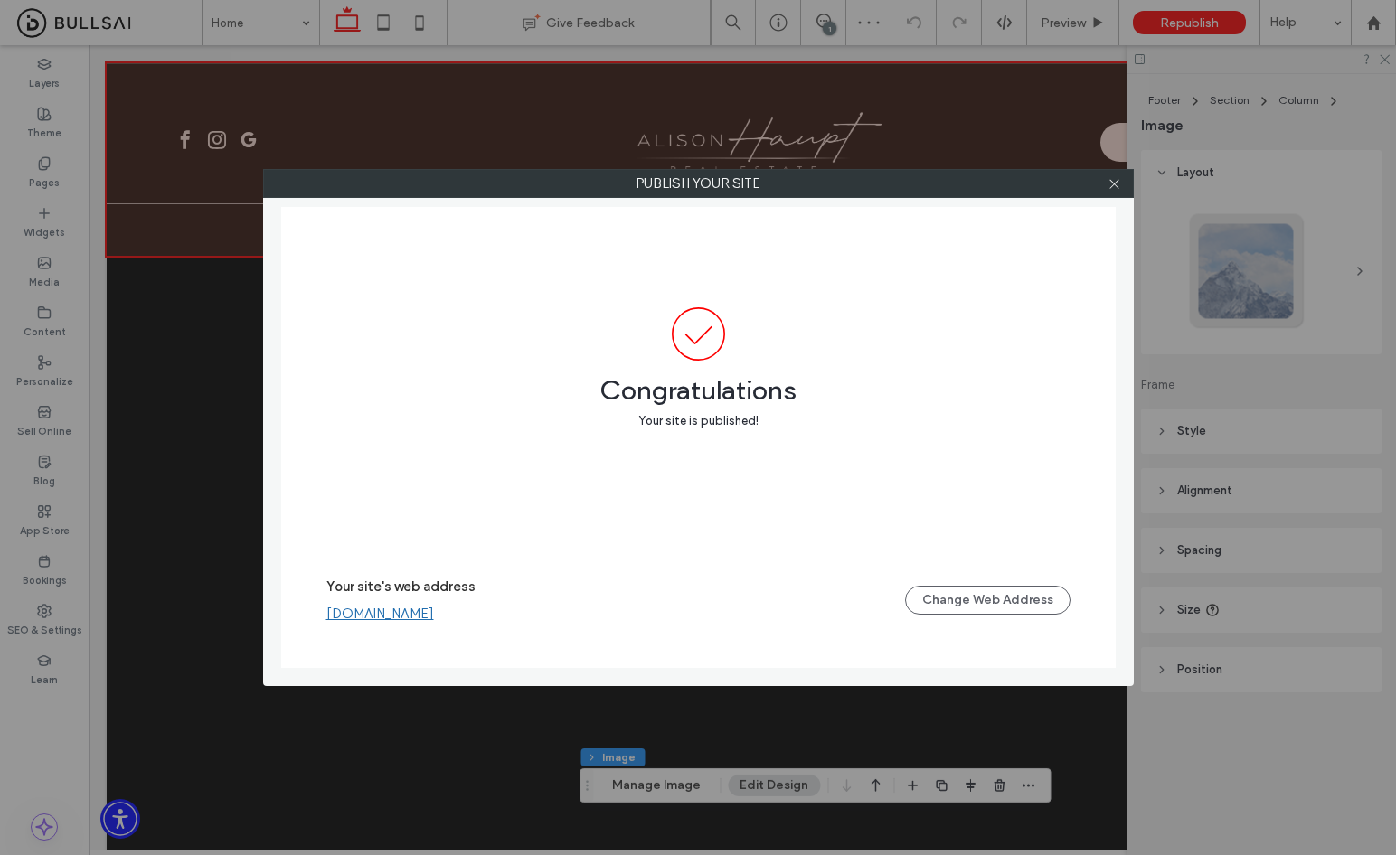
click at [434, 616] on link "alison-haupt.multiscreensite.com" at bounding box center [380, 614] width 108 height 16
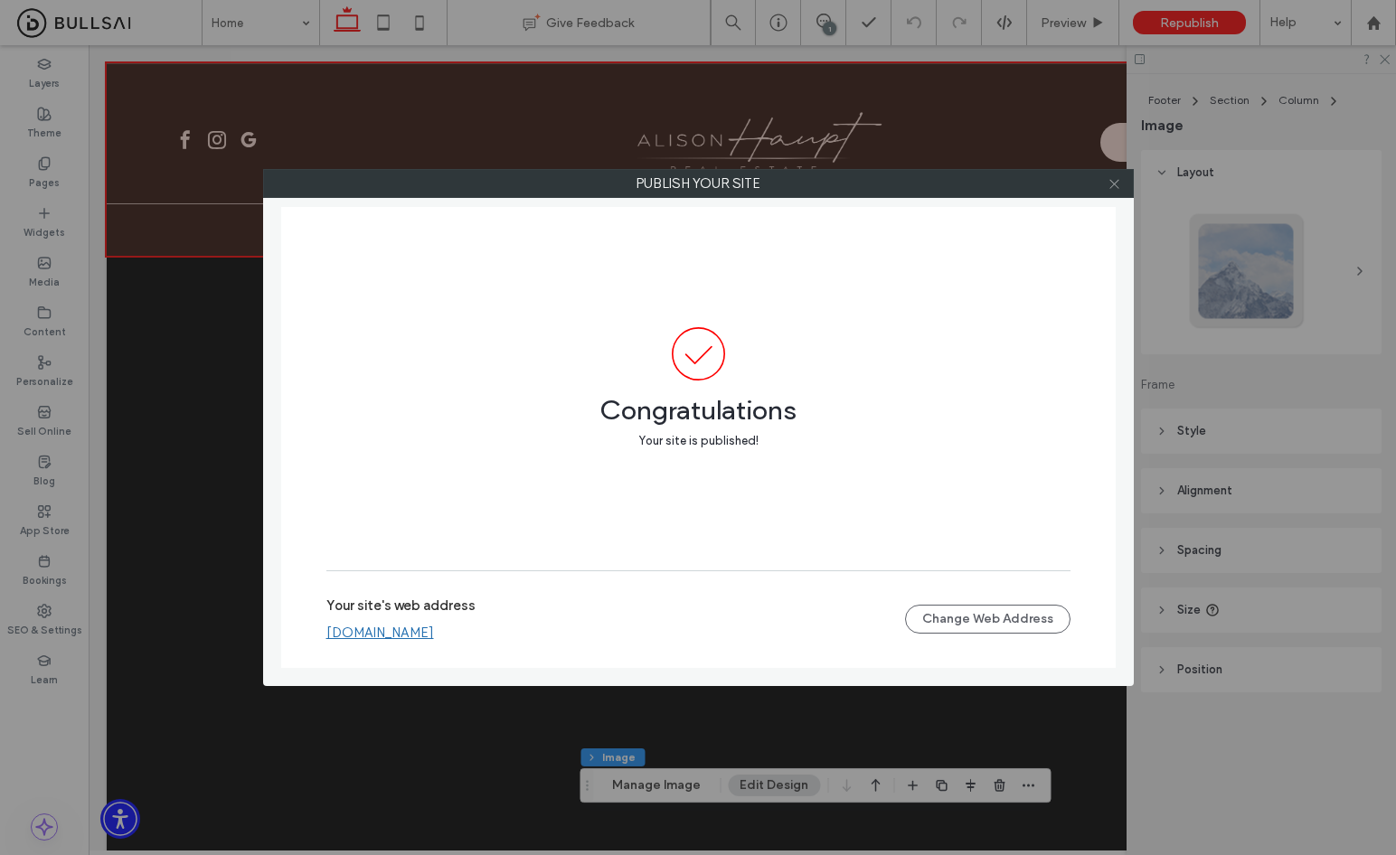
click at [1116, 183] on icon at bounding box center [1114, 184] width 14 height 14
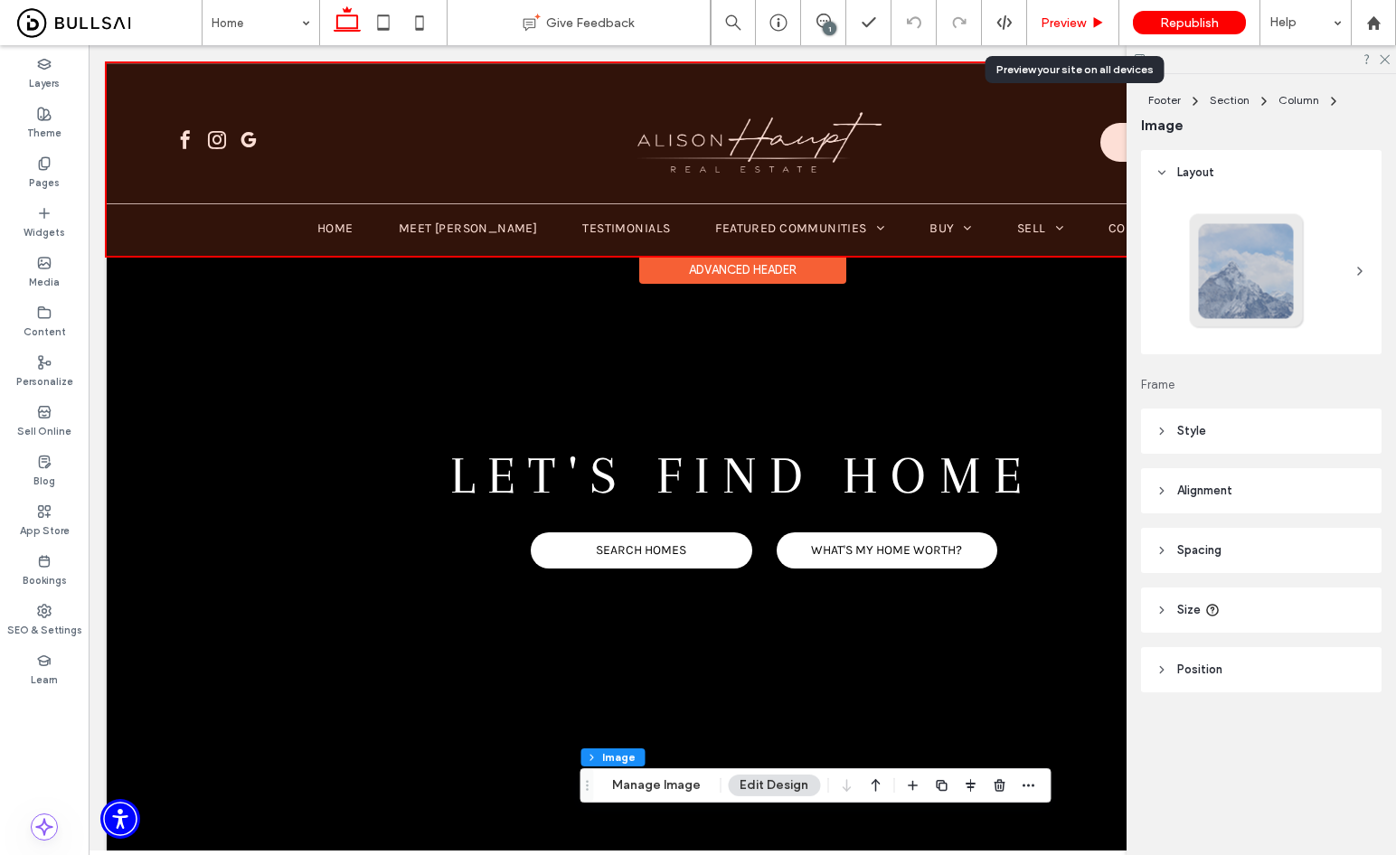
click at [1092, 17] on icon at bounding box center [1098, 23] width 14 height 14
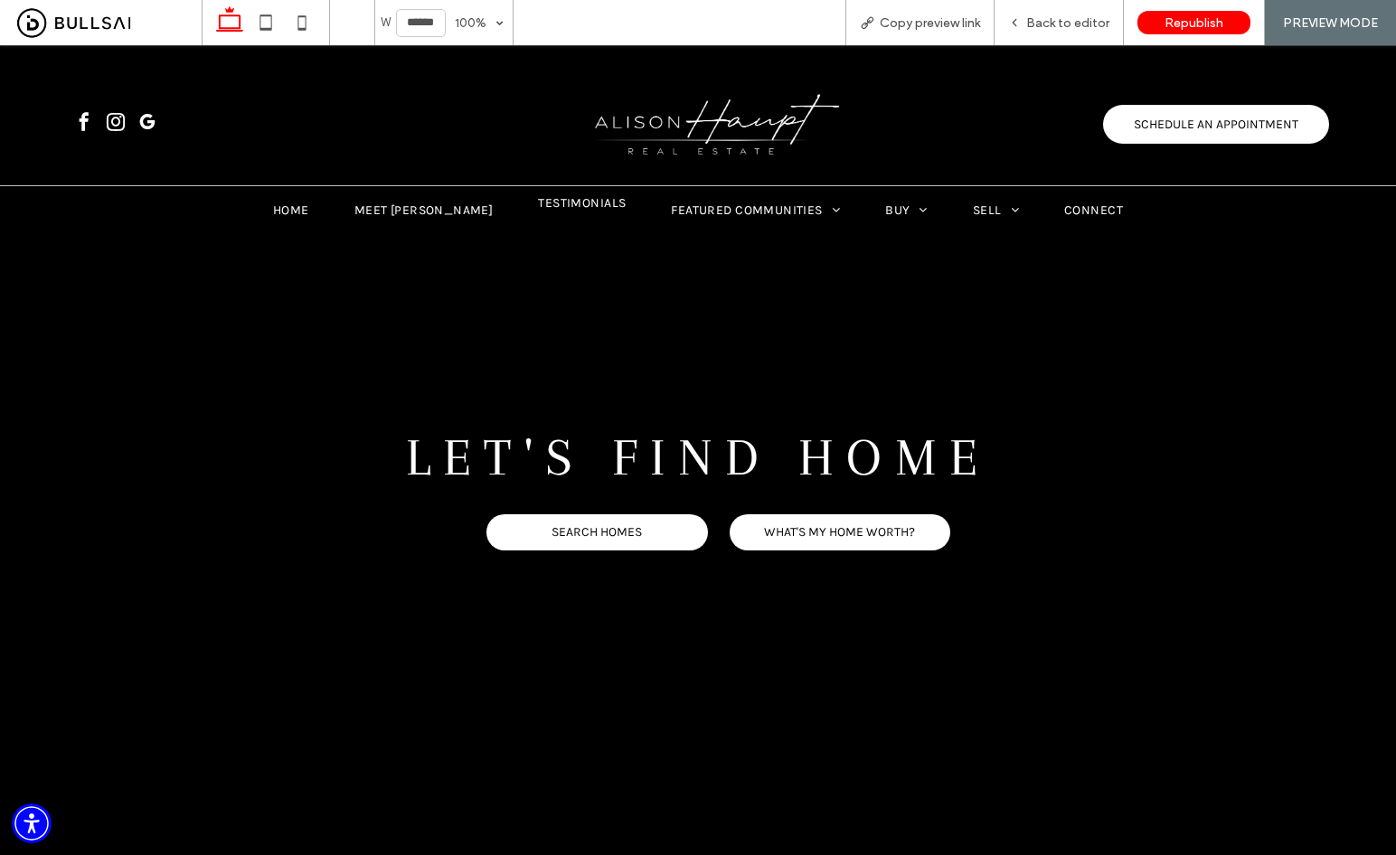
click at [538, 204] on span "Testimonials" at bounding box center [582, 202] width 88 height 15
click at [1081, 24] on span "Back to editor" at bounding box center [1067, 22] width 83 height 15
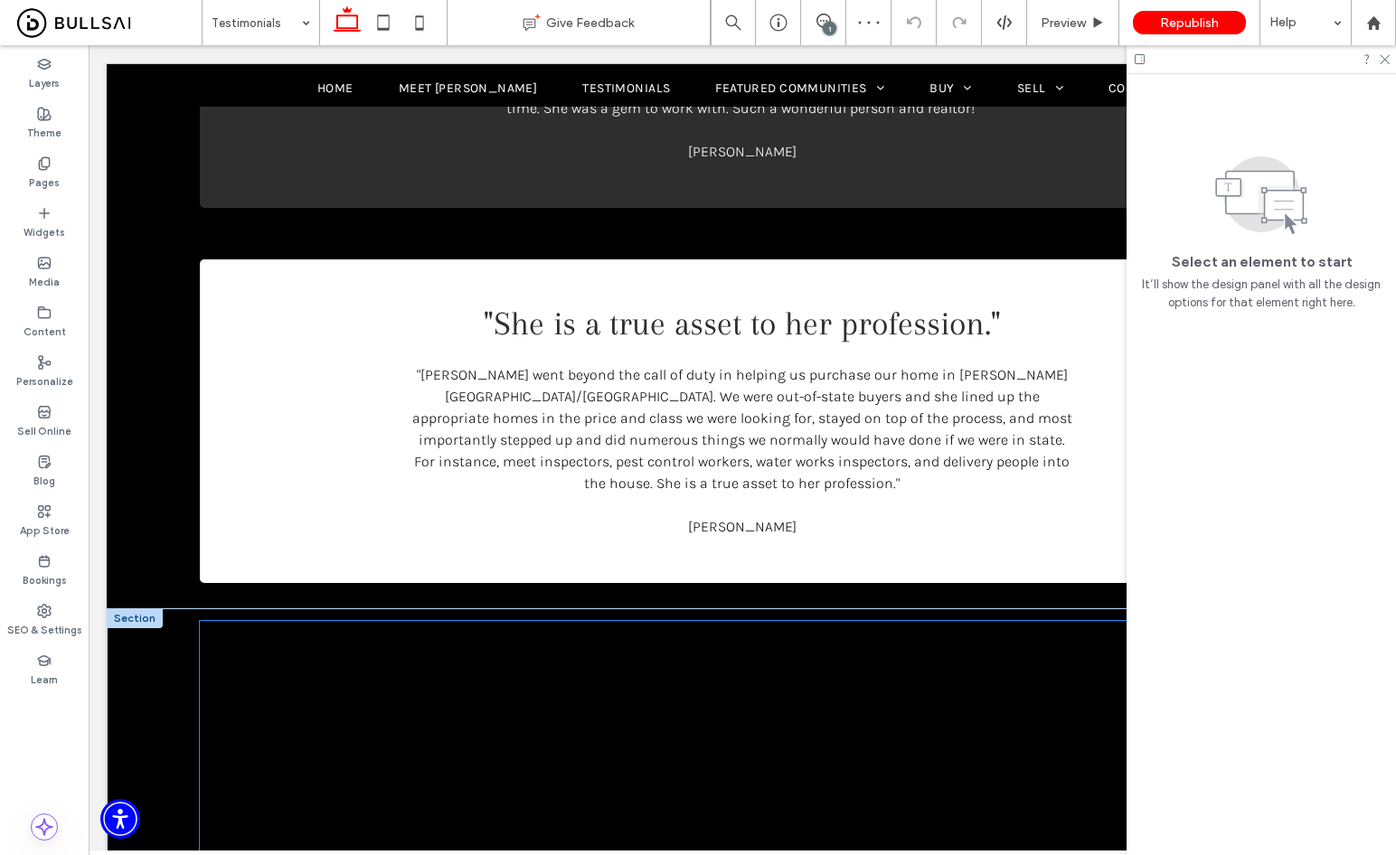
scroll to position [1582, 0]
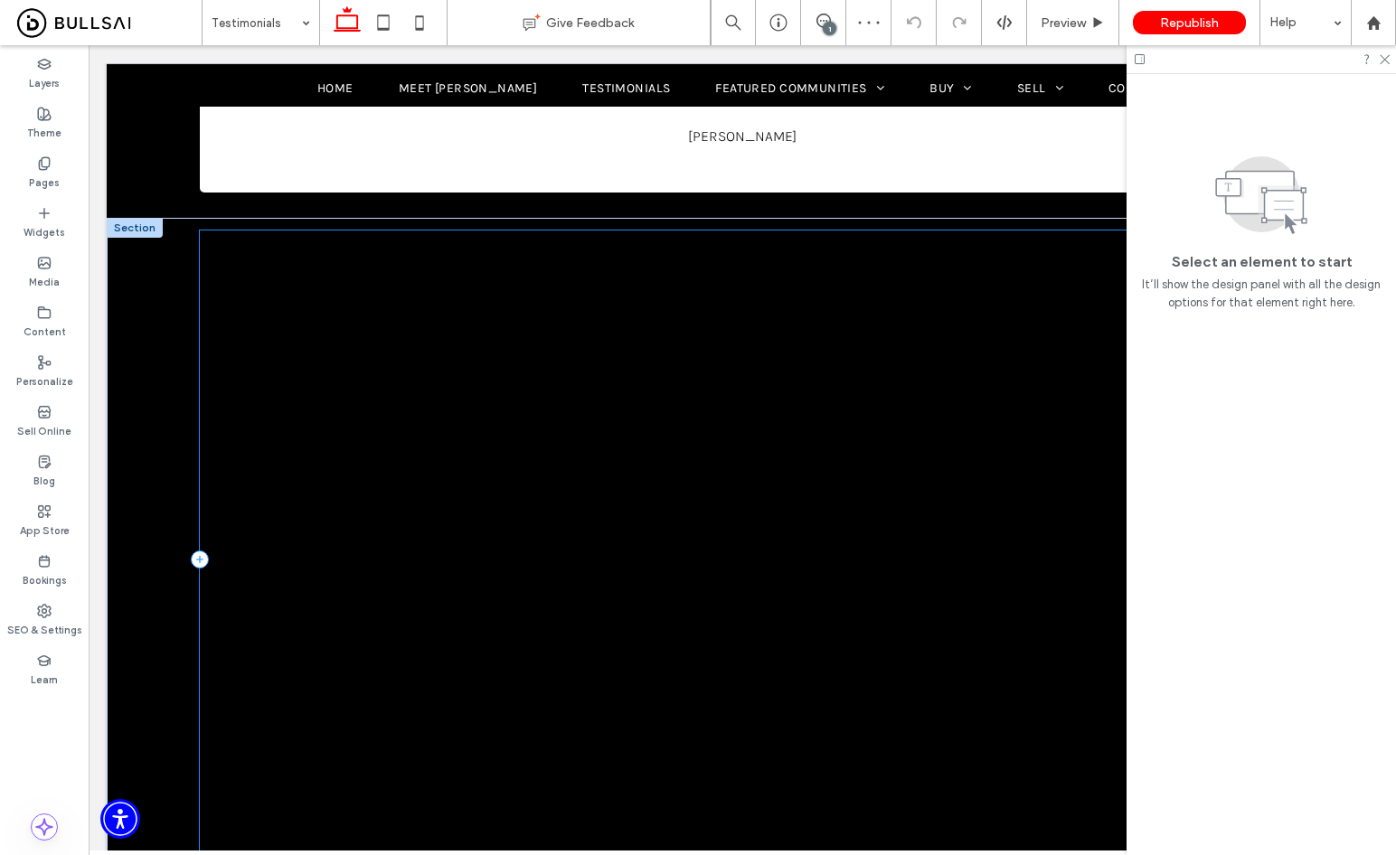
click at [941, 315] on div "Panel only seen by widget owner Edit widget Views 2% Share" at bounding box center [742, 559] width 1085 height 658
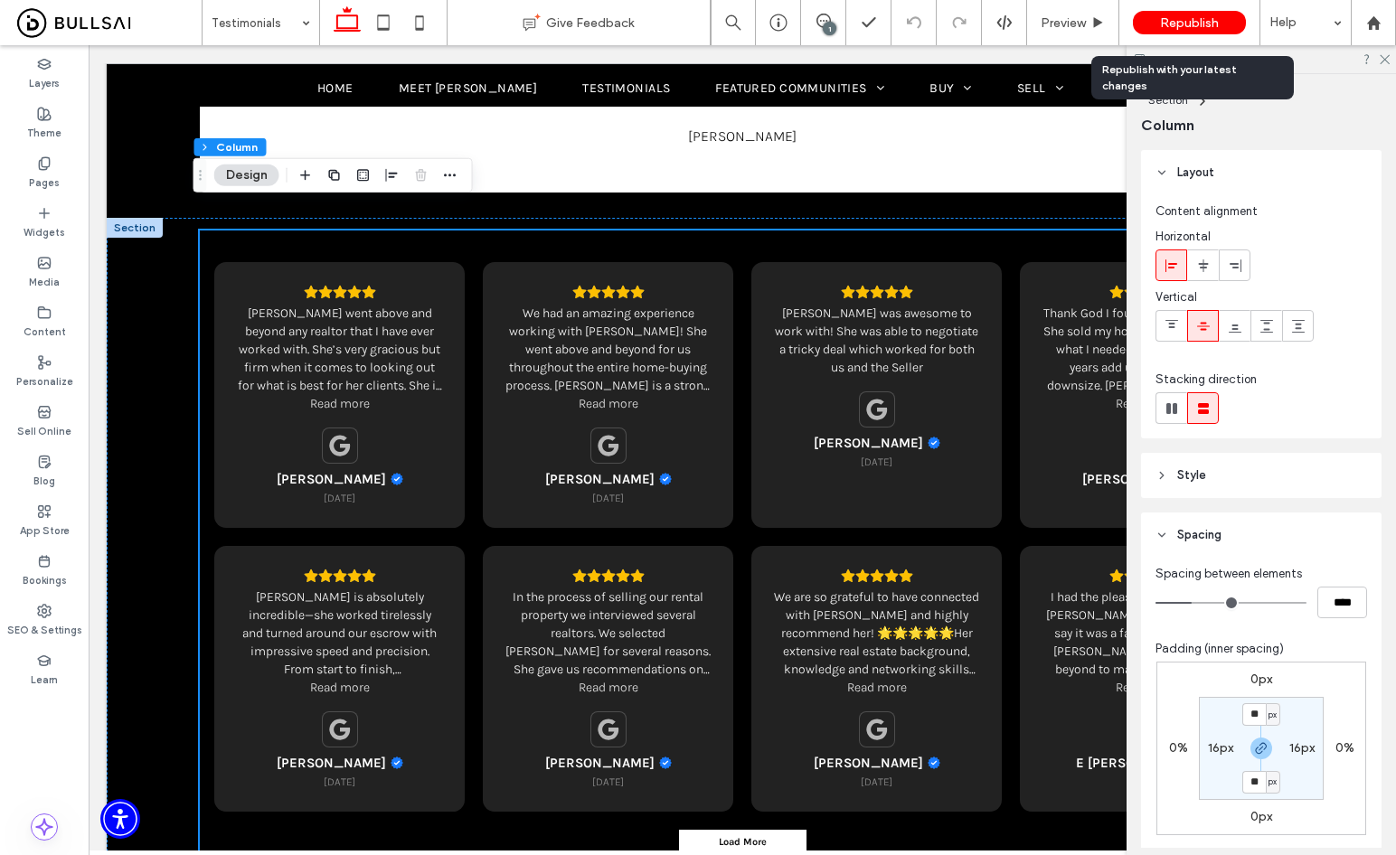
click at [1171, 23] on span "Republish" at bounding box center [1189, 22] width 59 height 15
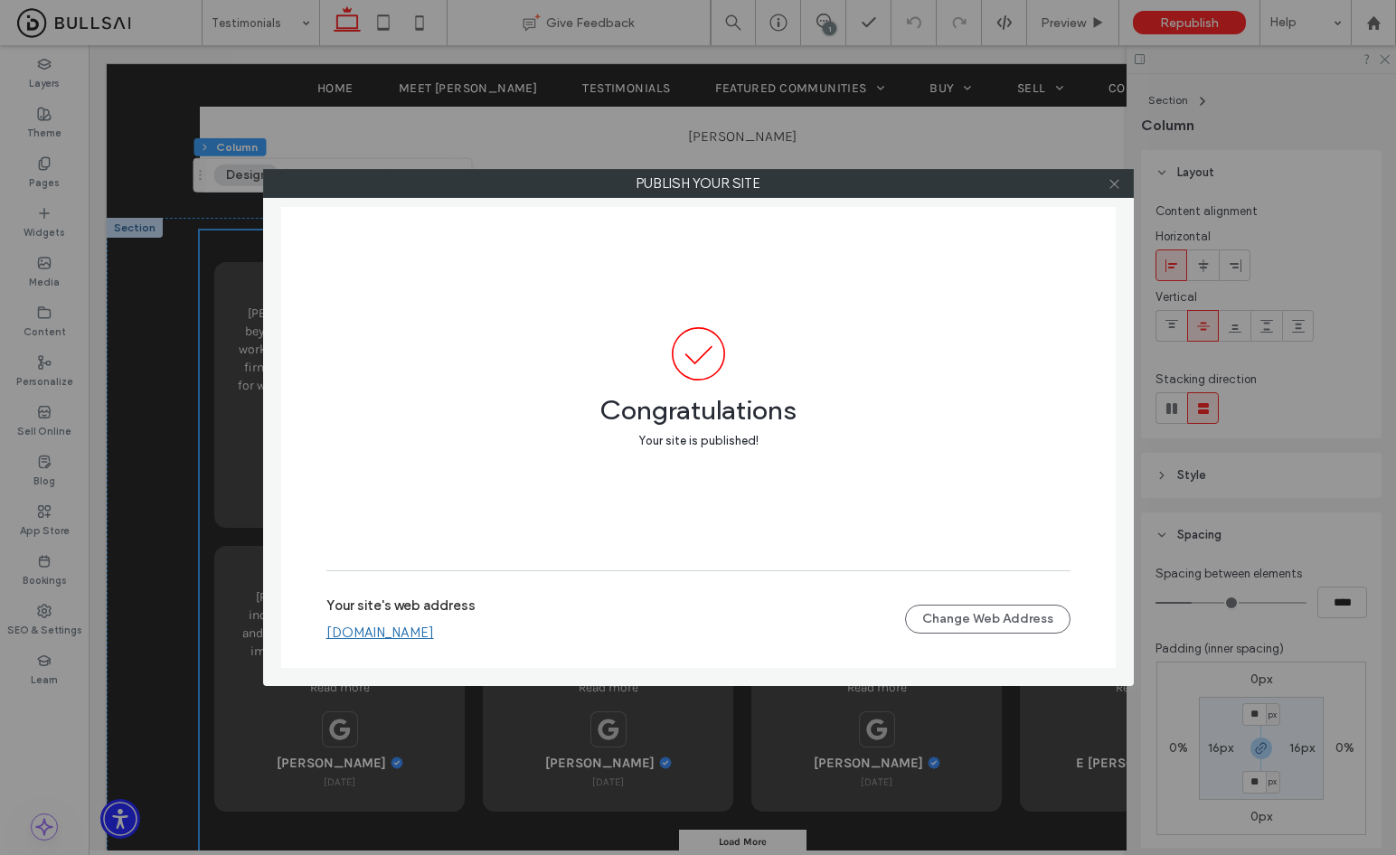
click at [1112, 182] on use at bounding box center [1113, 183] width 9 height 9
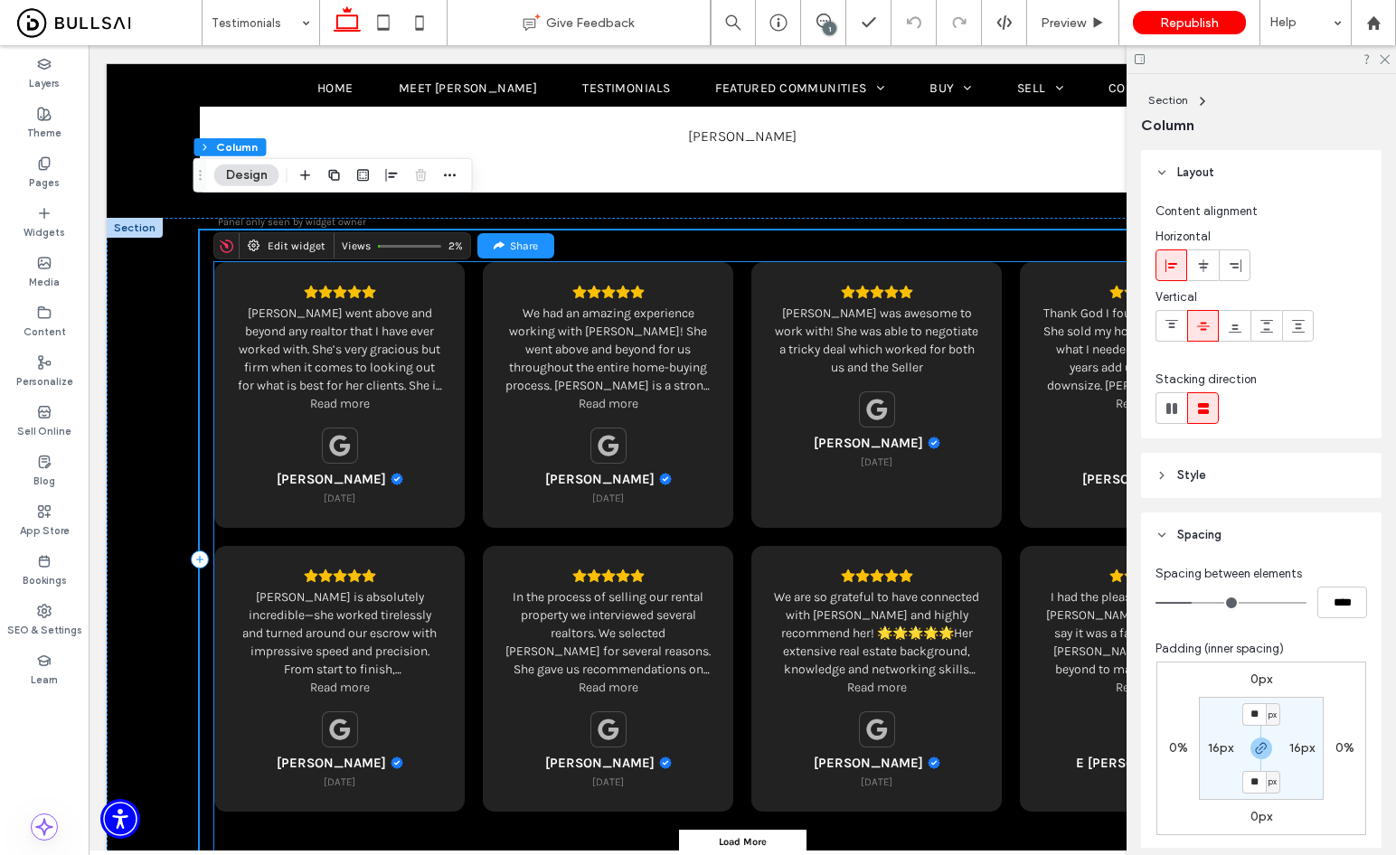
click at [785, 398] on div "Alison was awesome to work with! She was able to negotiate a tricky deal which …" at bounding box center [876, 395] width 205 height 221
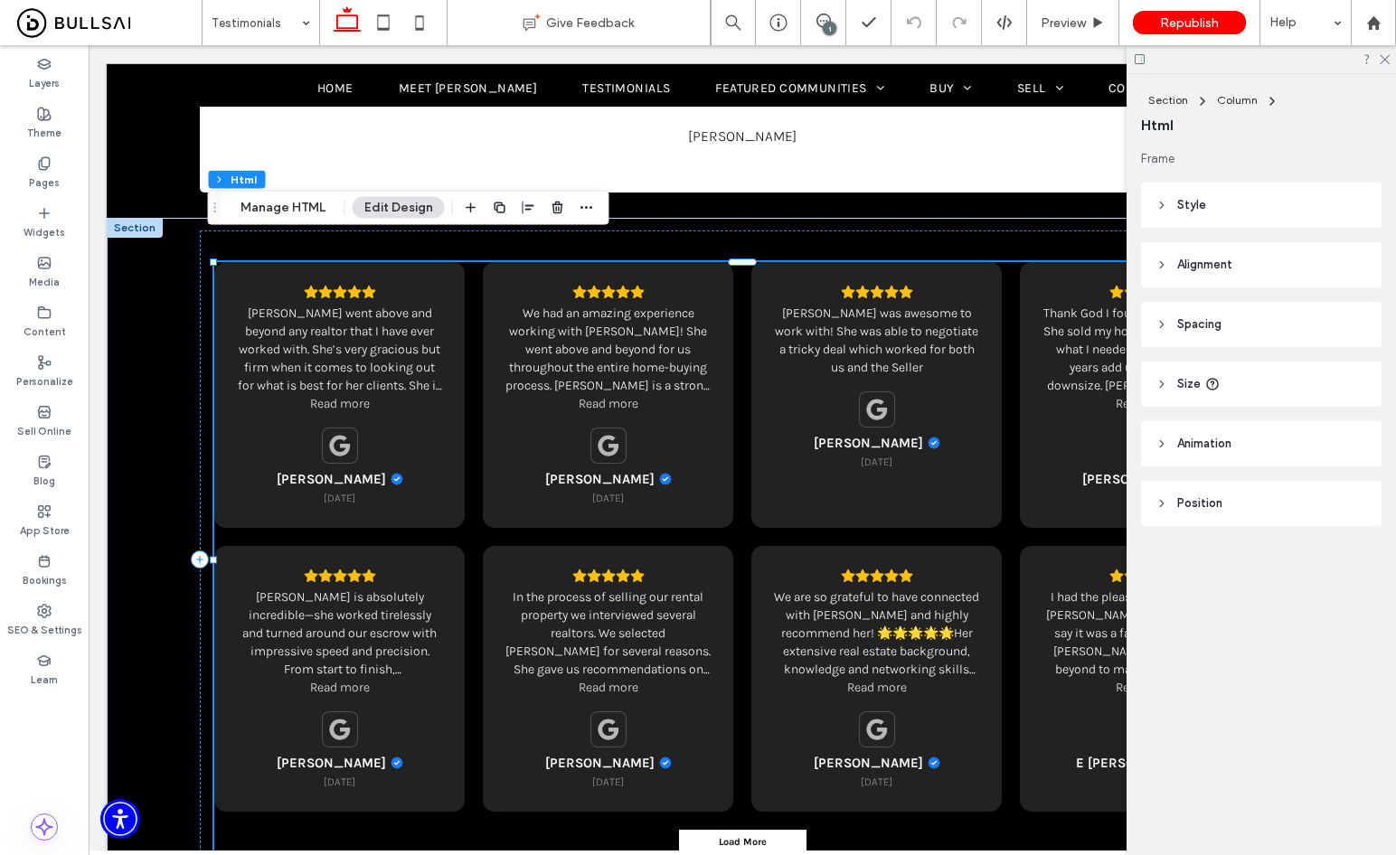
click at [276, 219] on div "Section Column Html Manage HTML Edit Design" at bounding box center [408, 208] width 401 height 34
click at [287, 207] on button "Manage HTML" at bounding box center [283, 208] width 108 height 22
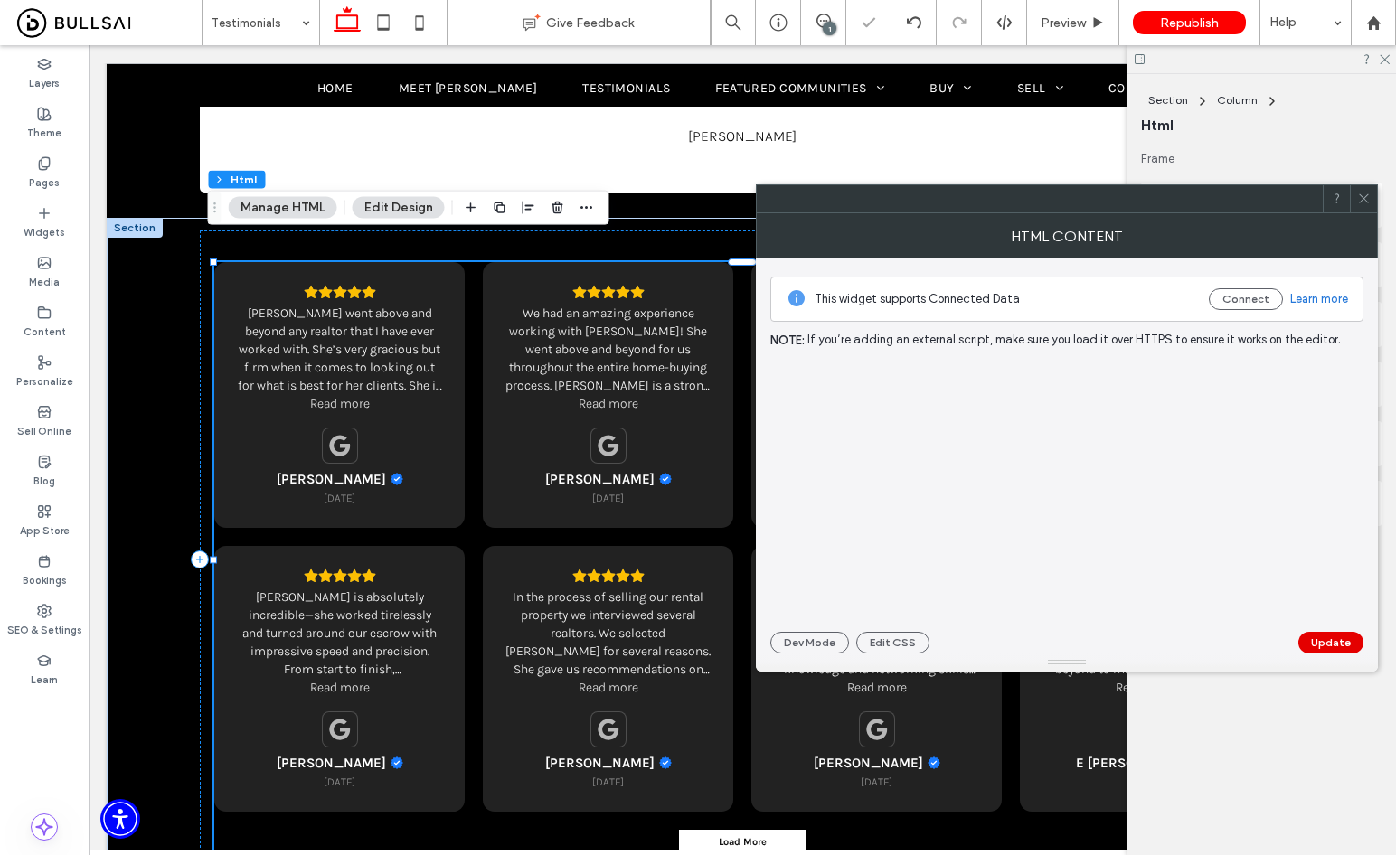
click at [1315, 642] on button "Update" at bounding box center [1330, 643] width 65 height 22
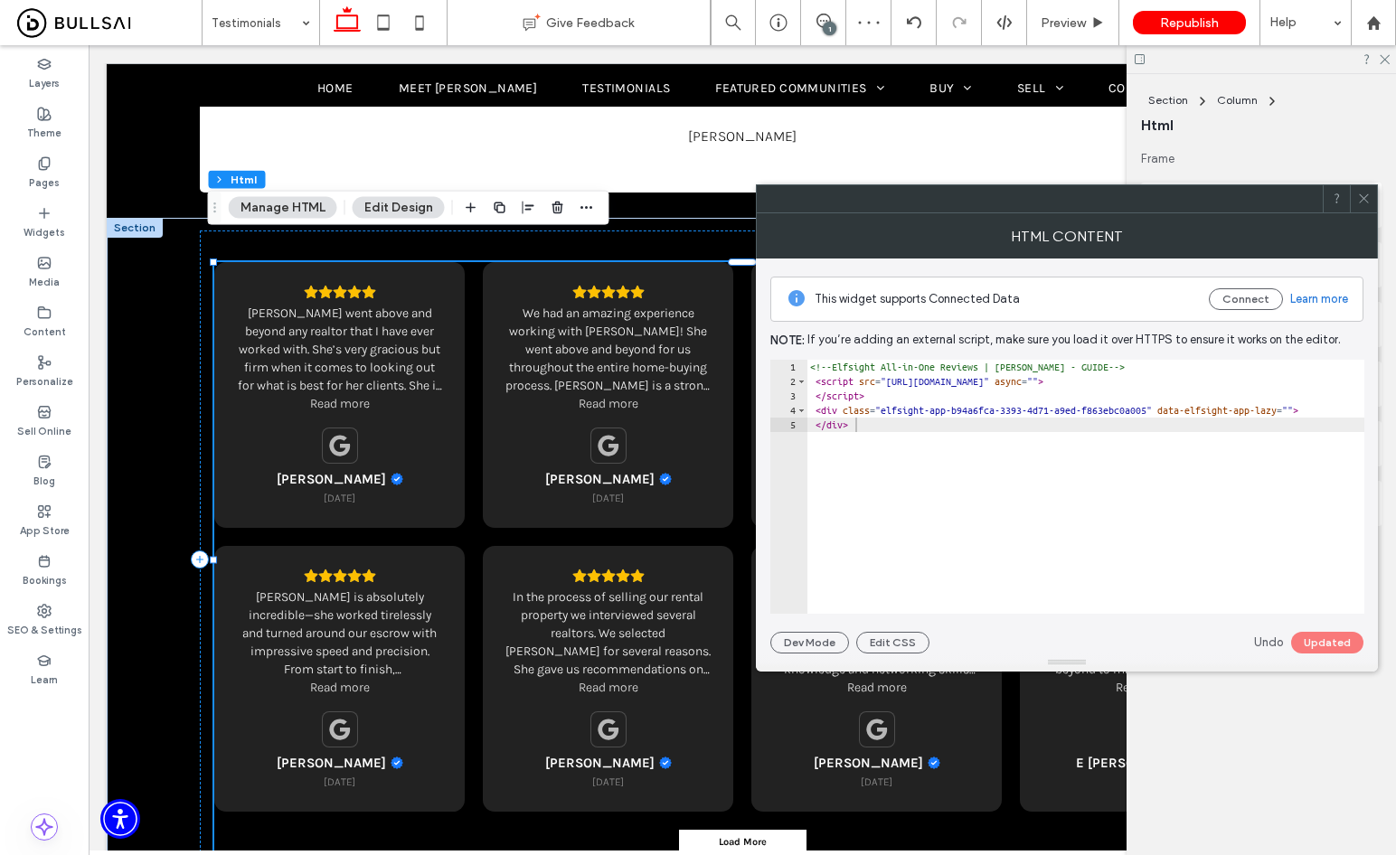
click at [1365, 203] on icon at bounding box center [1364, 199] width 14 height 14
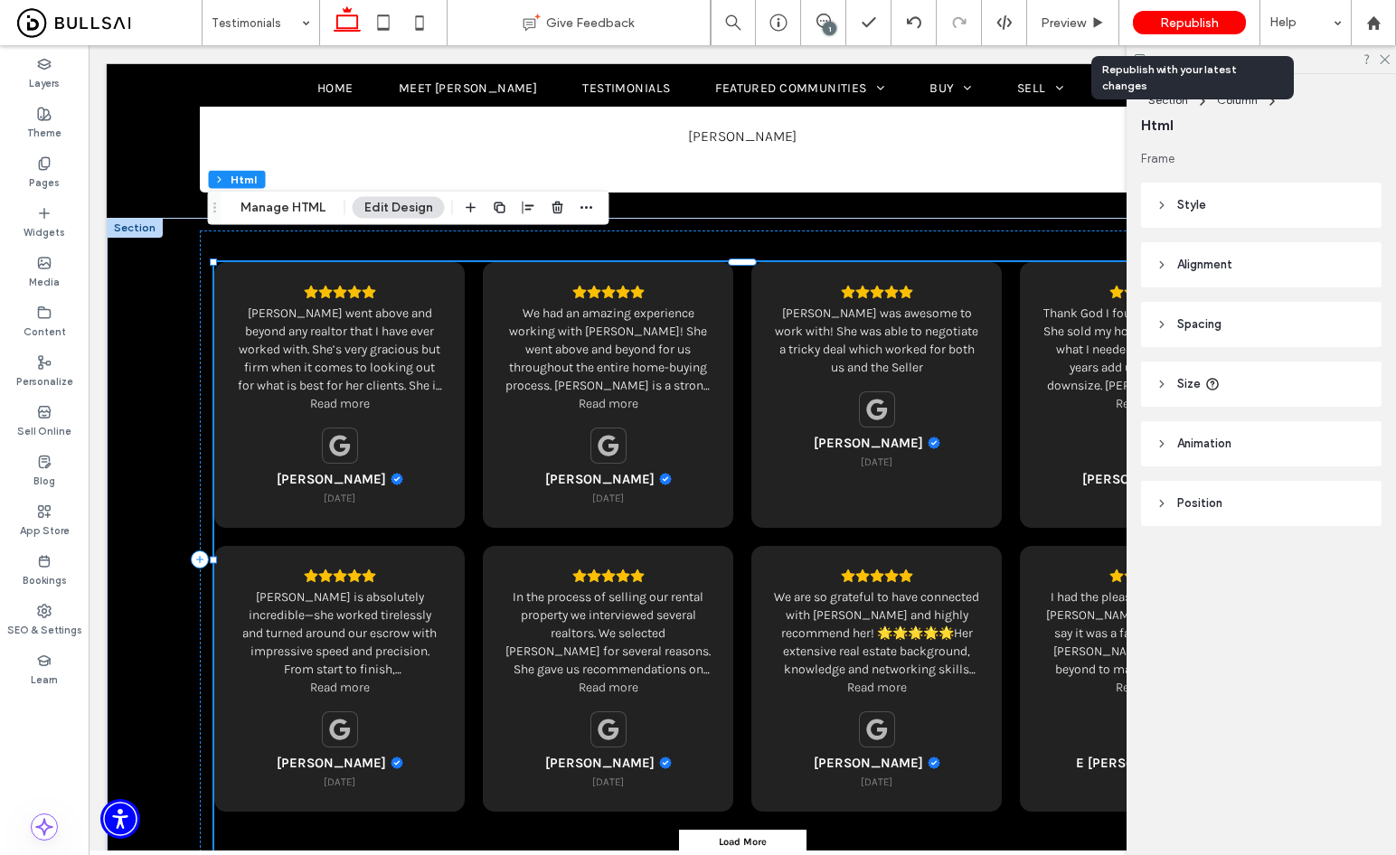
click at [1210, 22] on span "Republish" at bounding box center [1189, 22] width 59 height 15
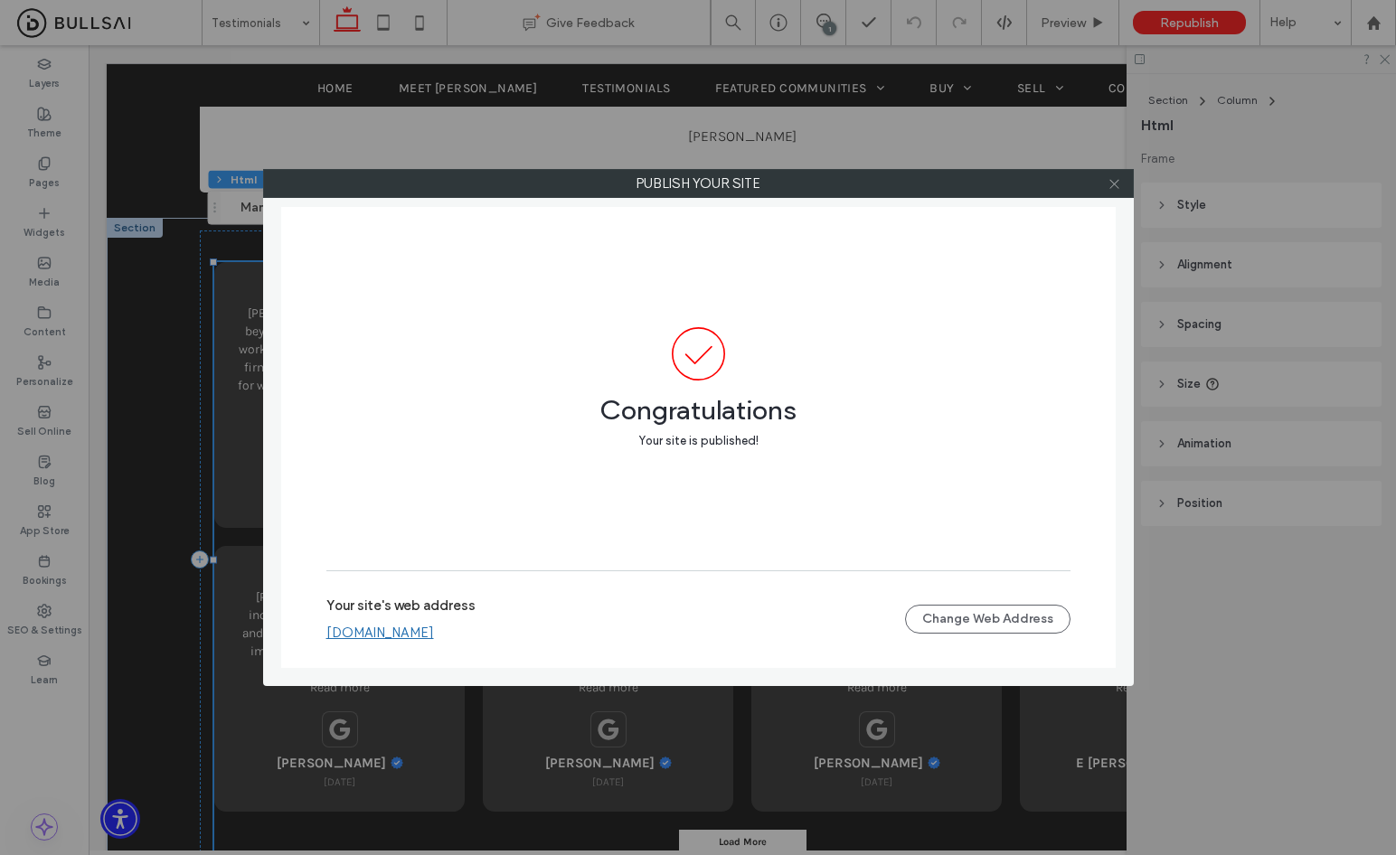
click at [1117, 179] on span at bounding box center [1114, 183] width 14 height 27
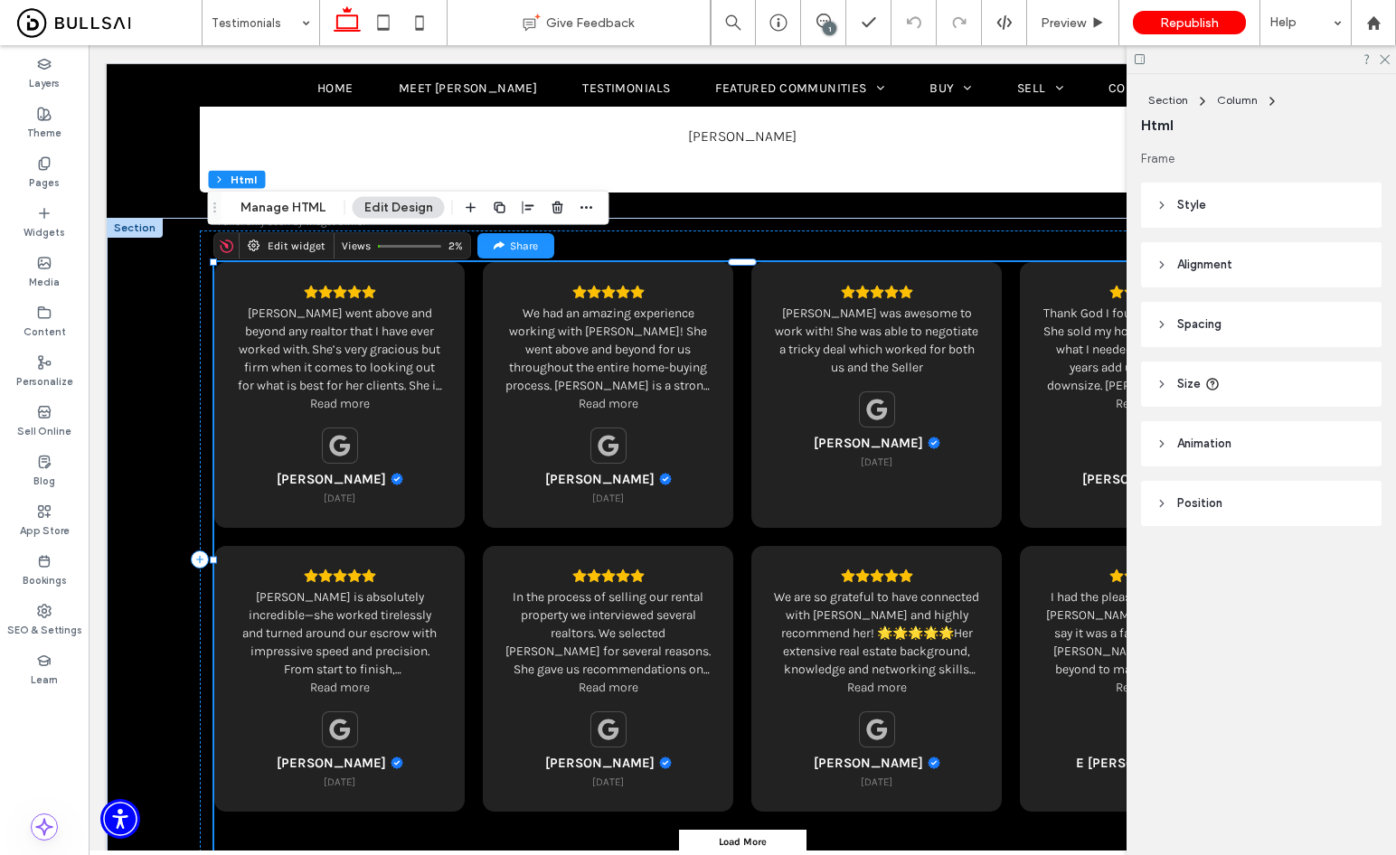
click at [635, 369] on div "We had an amazing experience working with Alison! She went above and beyond for…" at bounding box center [607, 350] width 205 height 90
drag, startPoint x: 251, startPoint y: 200, endPoint x: 267, endPoint y: 217, distance: 23.0
click at [251, 200] on button "Manage HTML" at bounding box center [283, 208] width 108 height 22
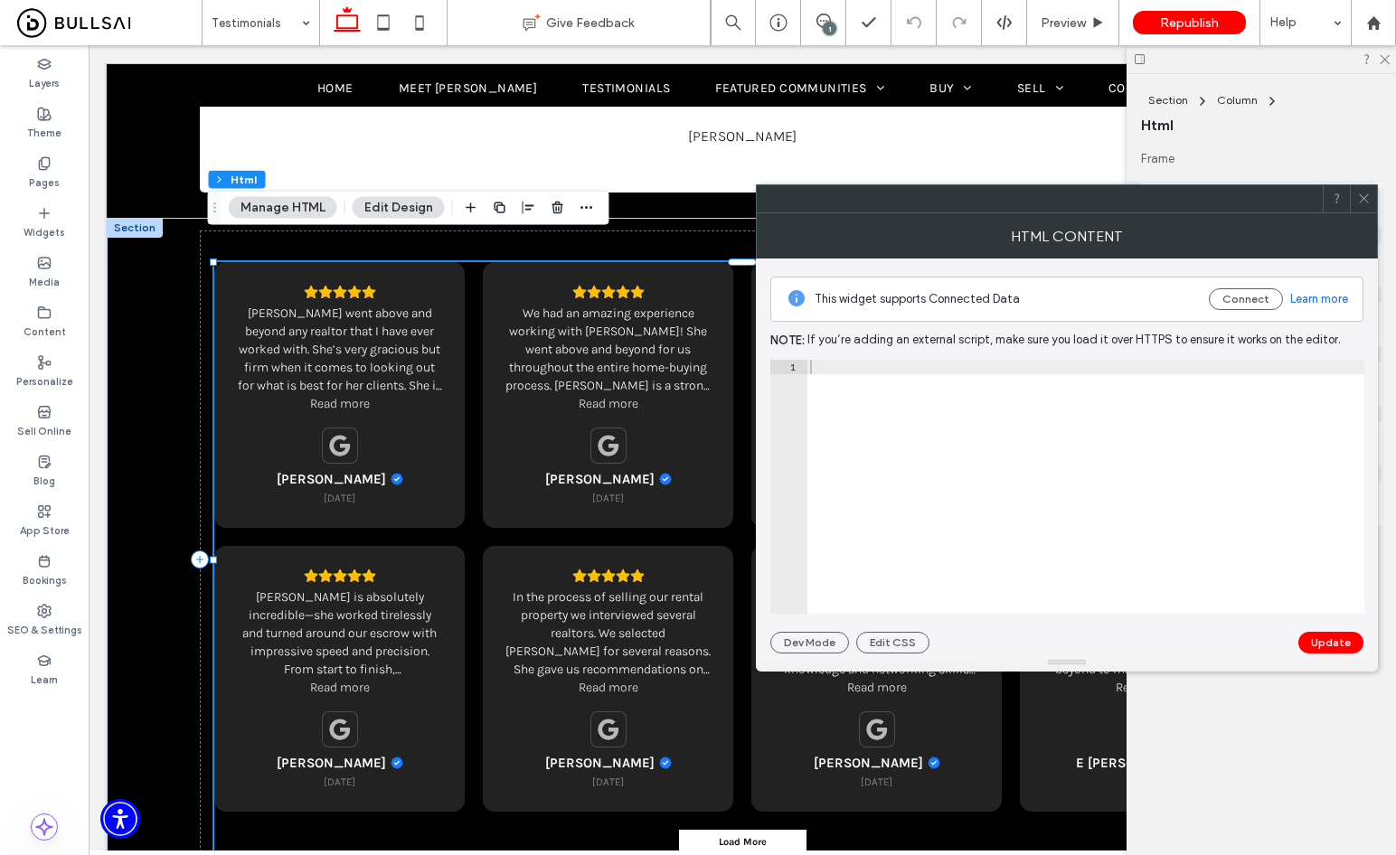
click at [1028, 514] on div at bounding box center [1085, 501] width 558 height 283
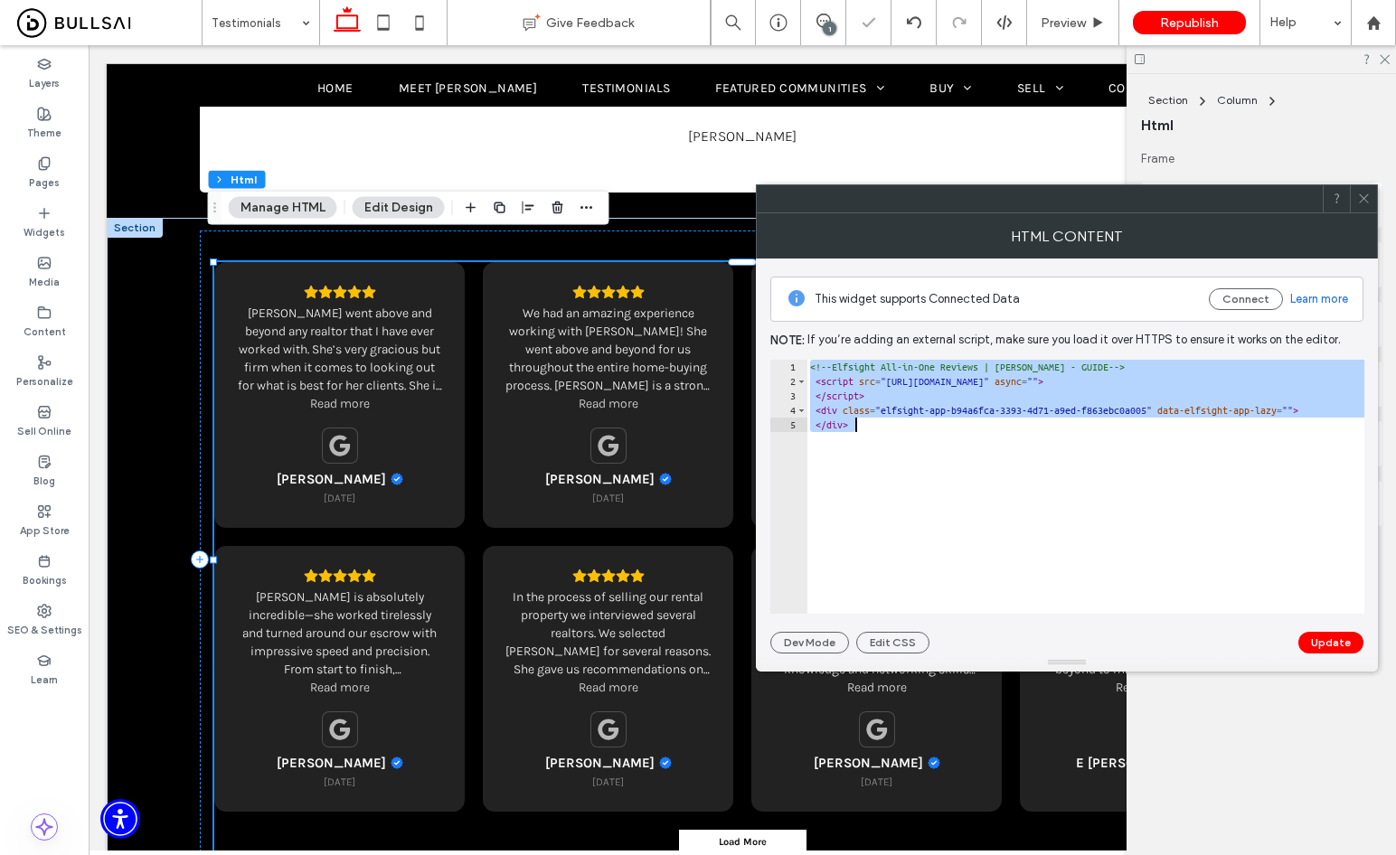
paste textarea "Cursor at row 5"
type textarea "**********"
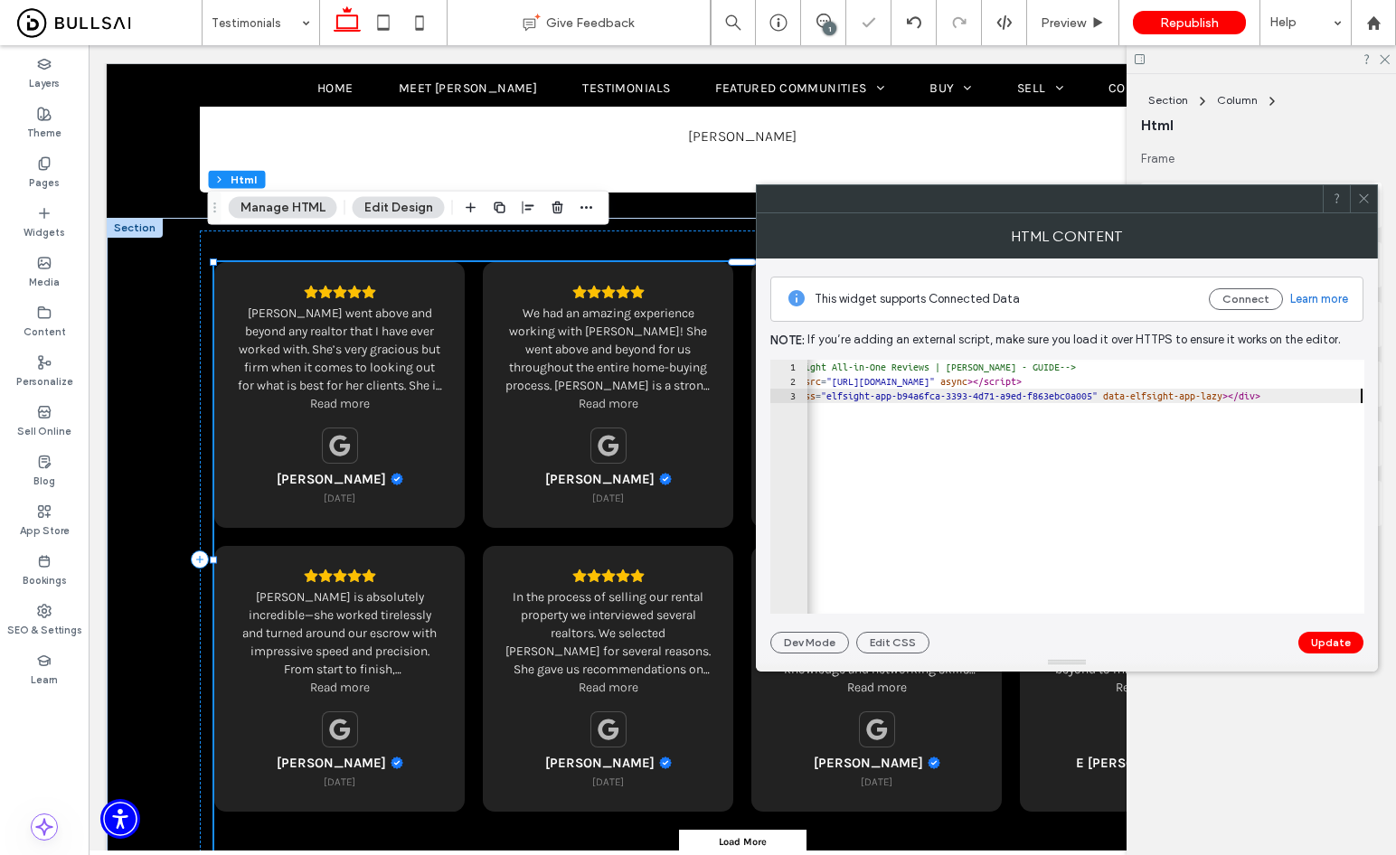
scroll to position [0, 49]
click at [1336, 637] on button "Update" at bounding box center [1330, 643] width 65 height 22
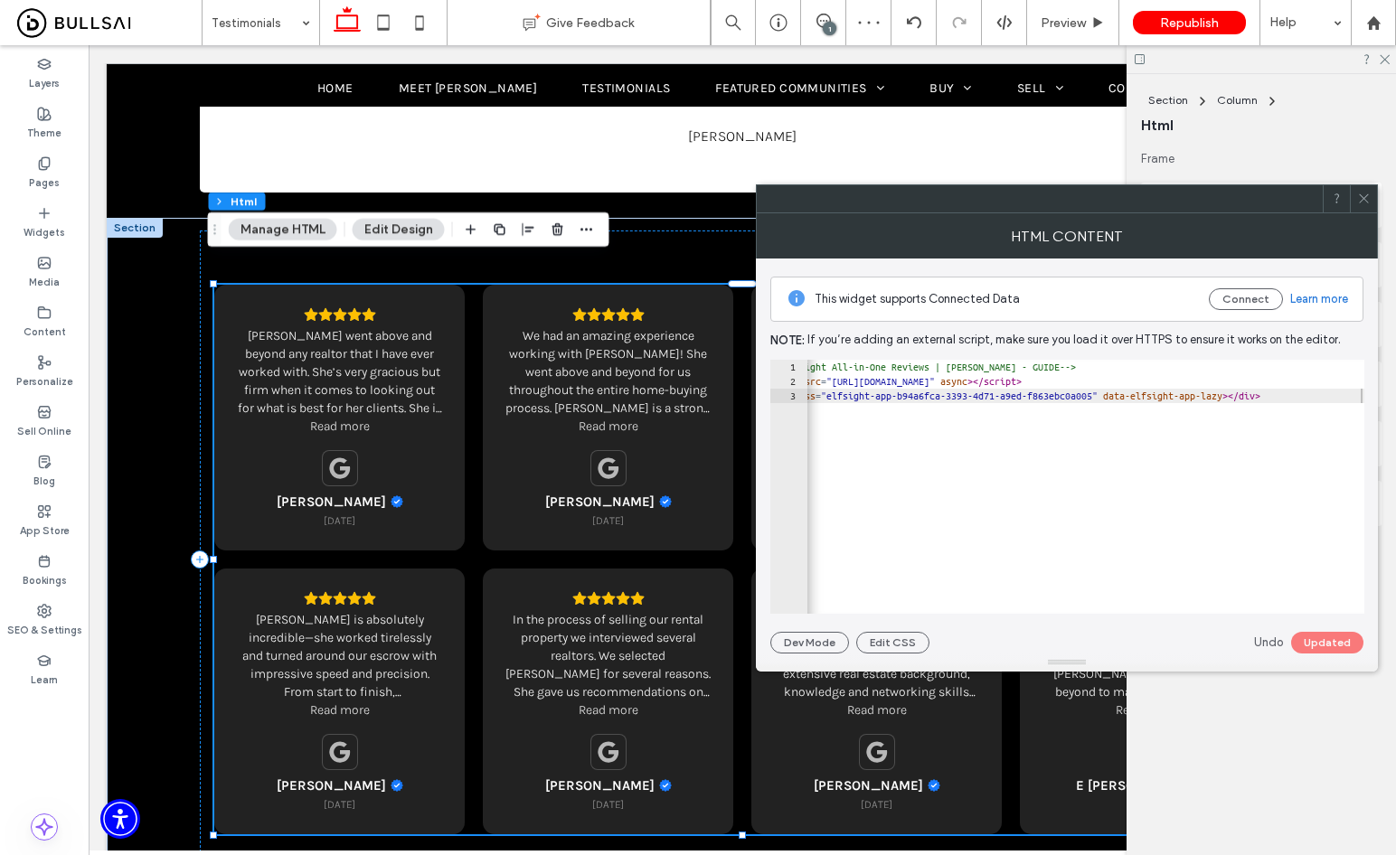
click at [1366, 203] on icon at bounding box center [1364, 199] width 14 height 14
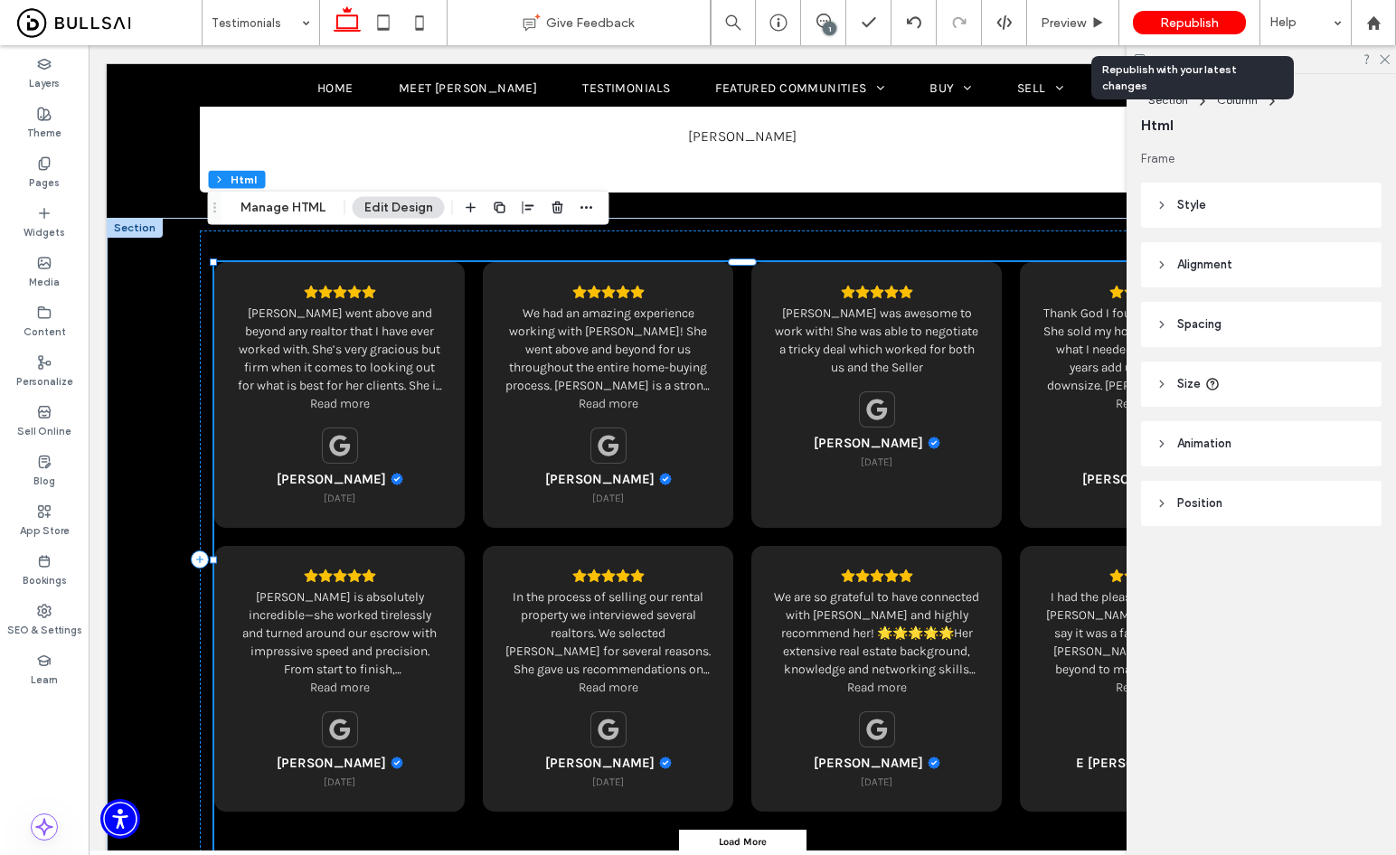
click at [1199, 17] on span "Republish" at bounding box center [1189, 22] width 59 height 15
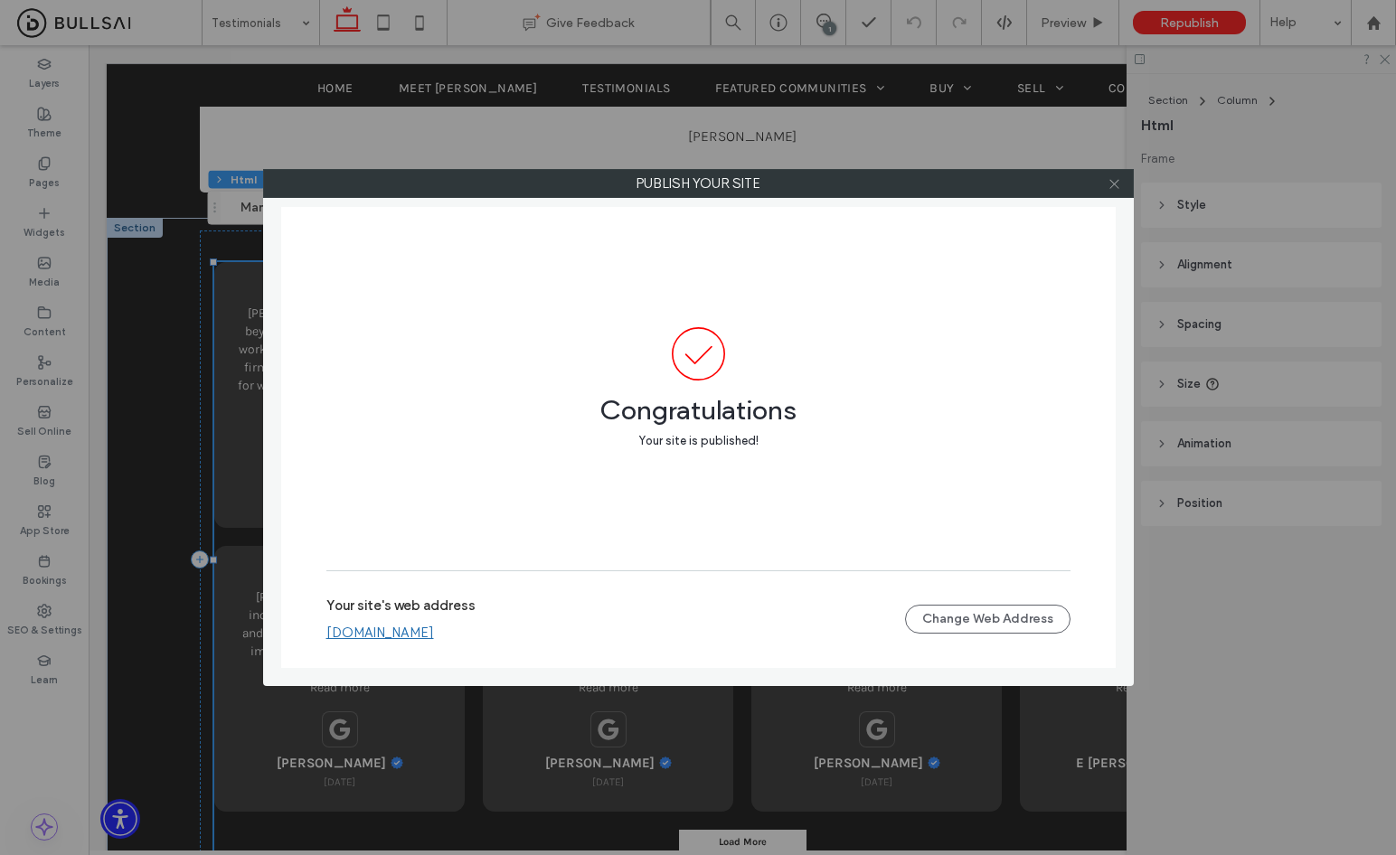
click at [1119, 184] on icon at bounding box center [1114, 184] width 14 height 14
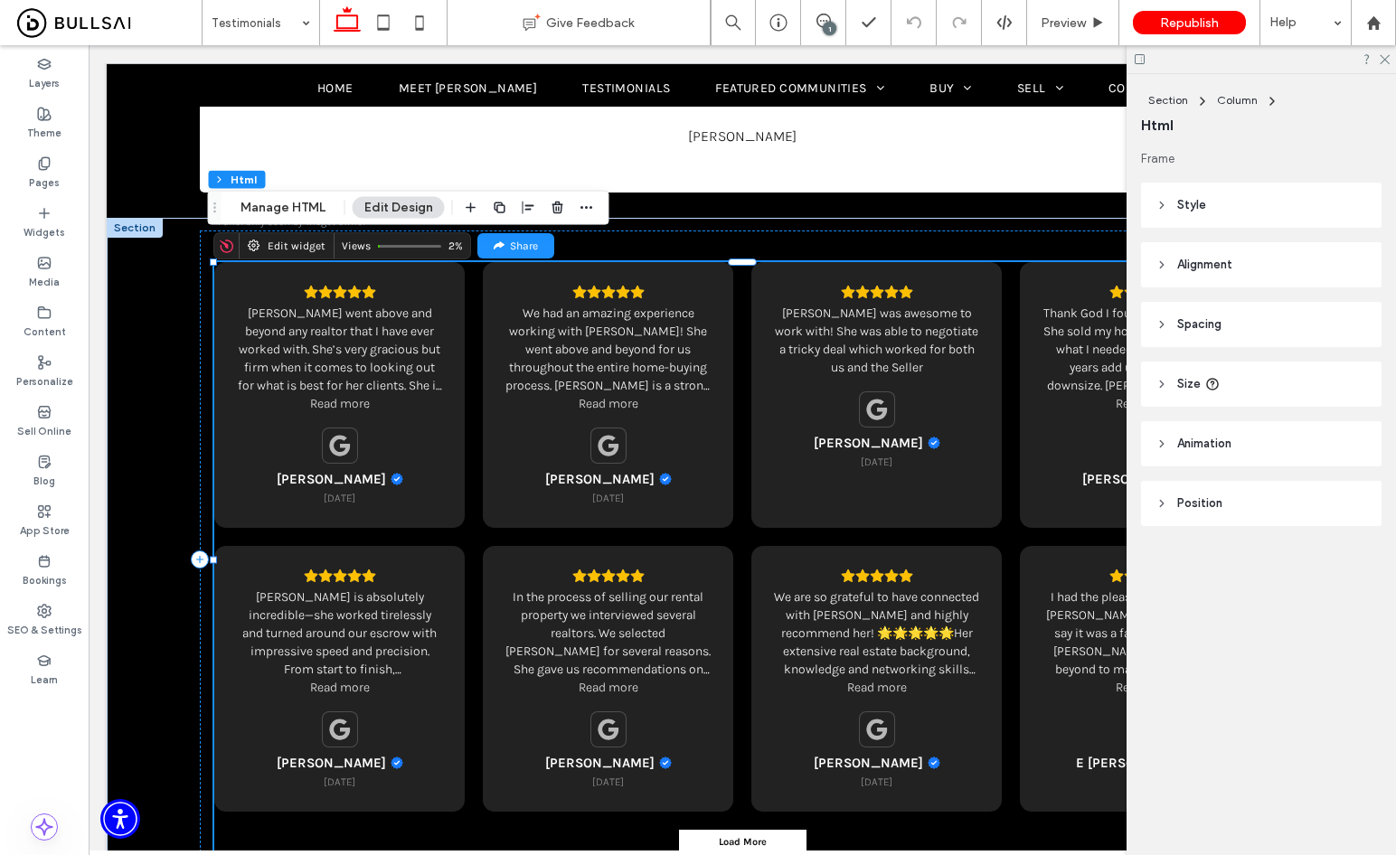
scroll to position [1583, 0]
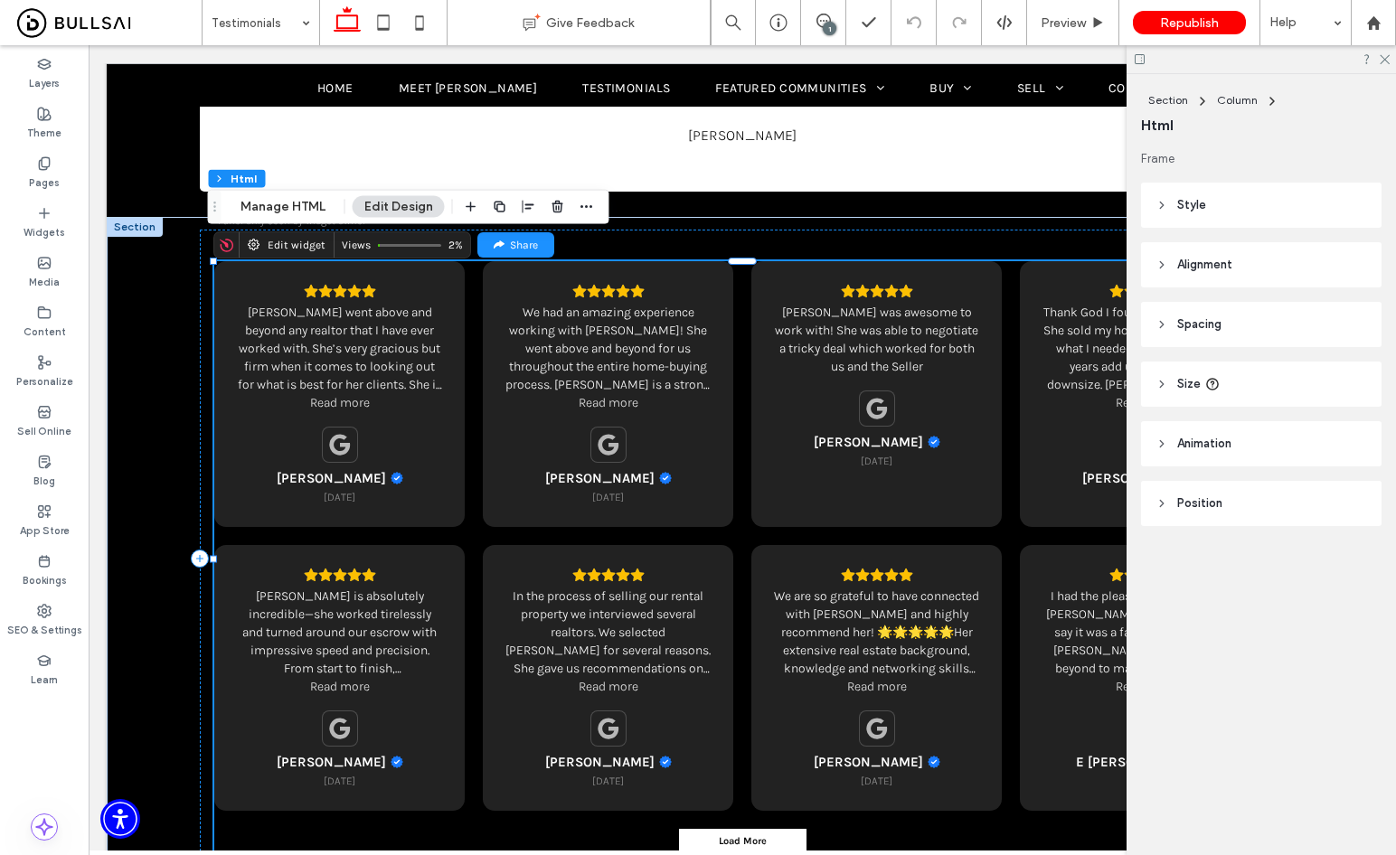
click at [819, 403] on div "J Wayne Slade 22 days ago" at bounding box center [877, 429] width 127 height 78
click at [1391, 62] on div at bounding box center [1260, 59] width 269 height 28
click at [1387, 61] on icon at bounding box center [1384, 58] width 12 height 12
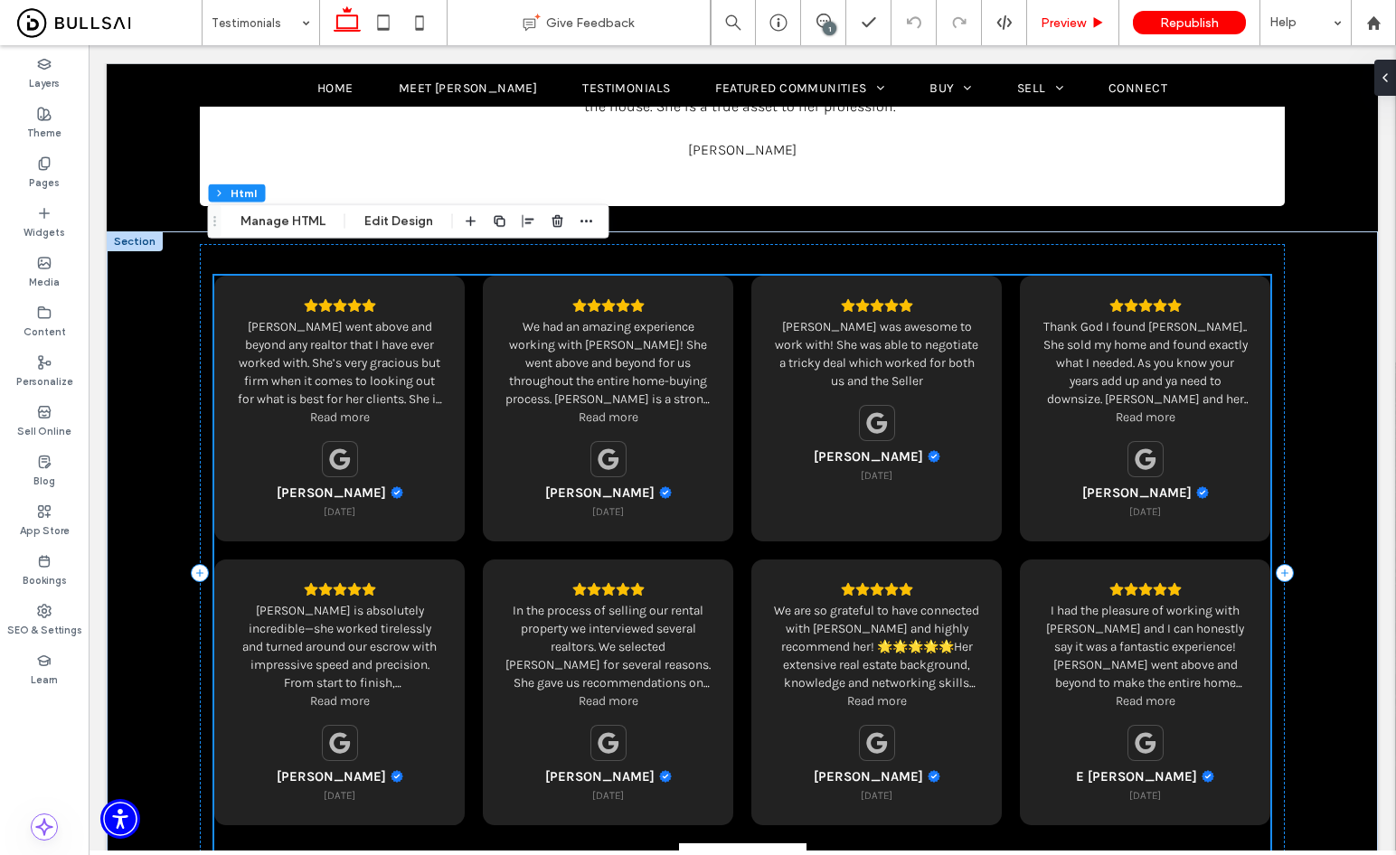
scroll to position [1568, 0]
click at [577, 373] on div "We had an amazing experience working with Alison! She went above and beyond for…" at bounding box center [607, 363] width 205 height 90
click at [297, 212] on button "Manage HTML" at bounding box center [283, 222] width 108 height 22
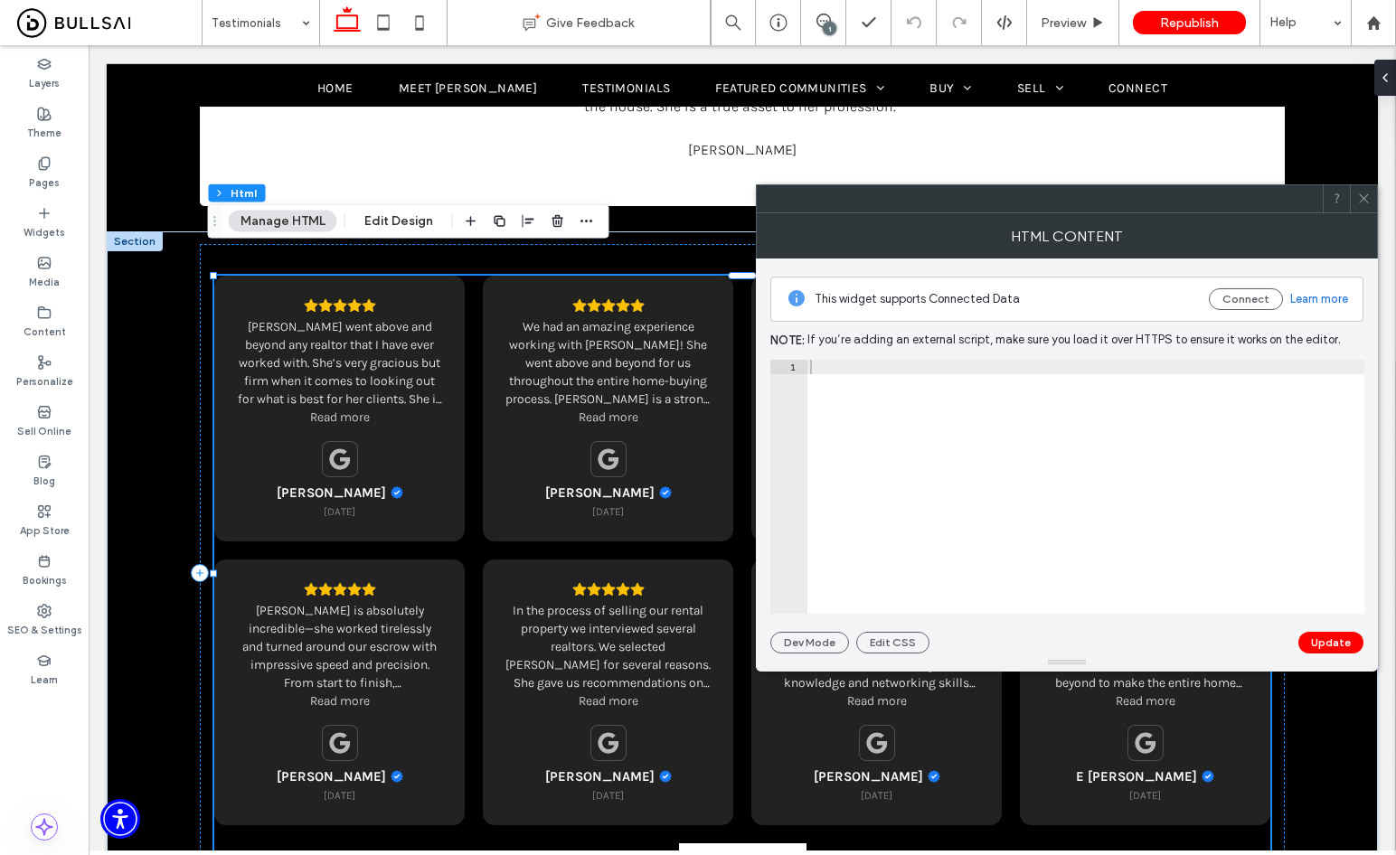
click at [1023, 450] on div at bounding box center [1085, 501] width 558 height 283
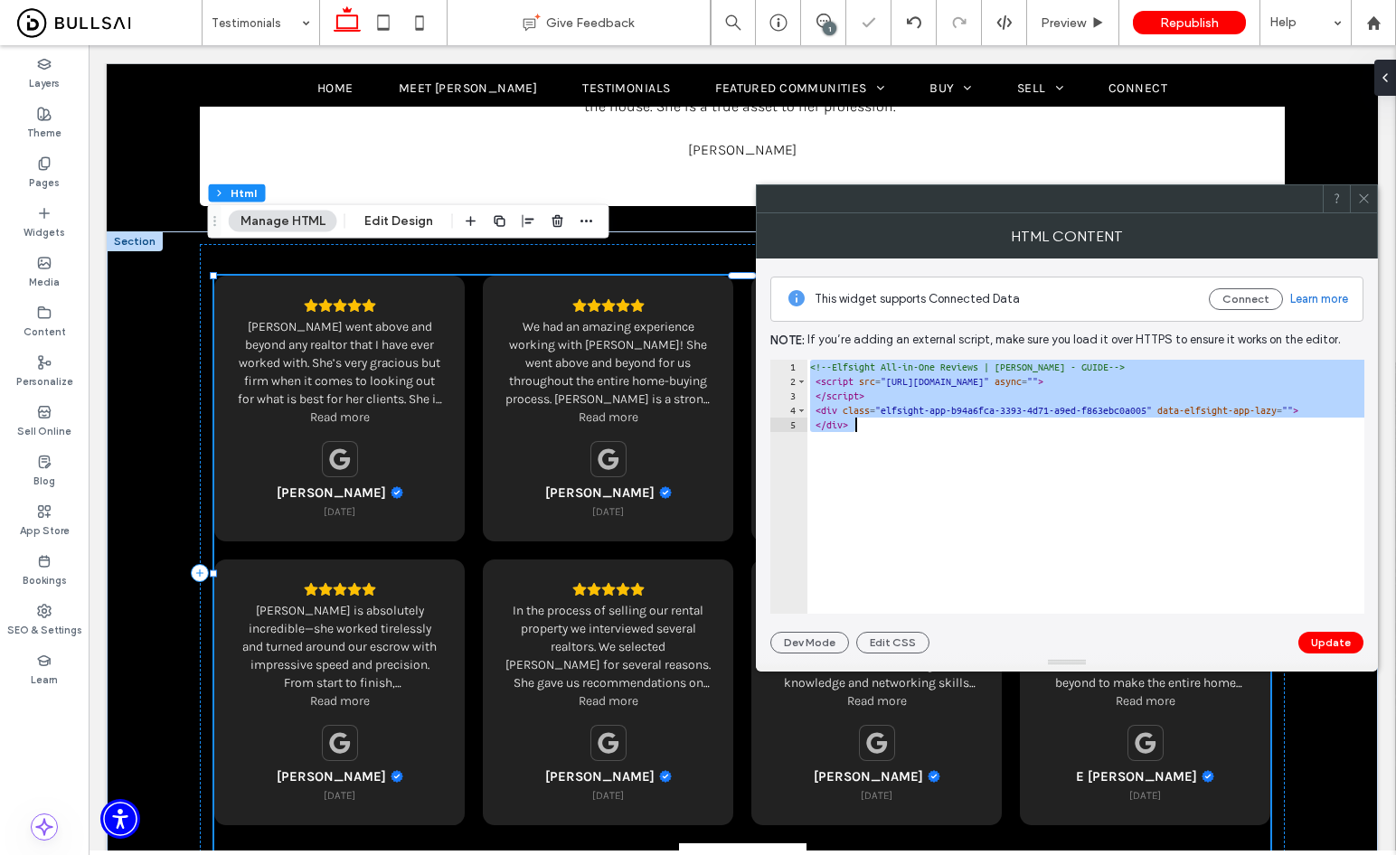
paste textarea "Cursor at row 5"
type textarea "**********"
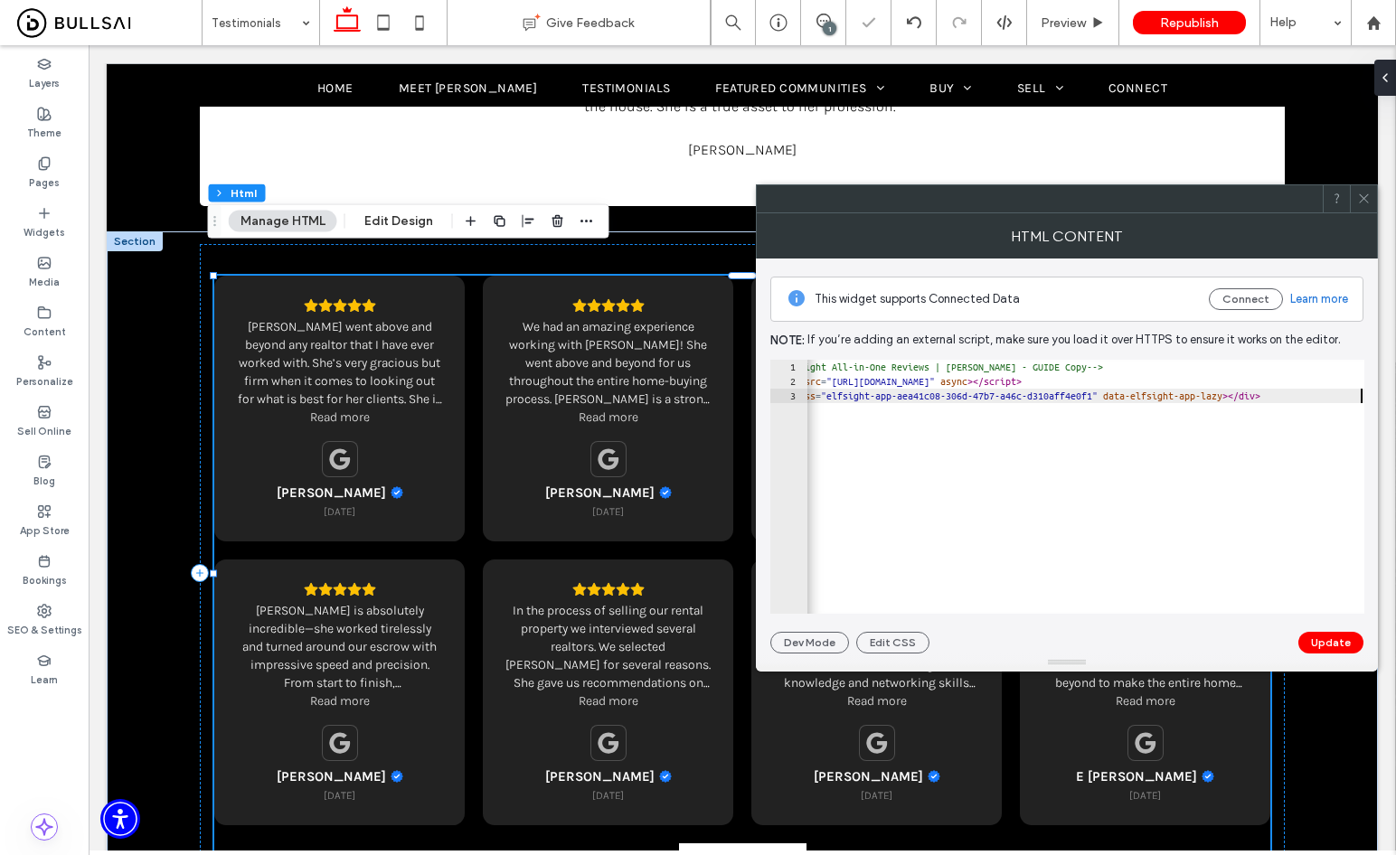
scroll to position [0, 49]
click at [1333, 638] on button "Update" at bounding box center [1330, 643] width 65 height 22
click at [1371, 208] on div at bounding box center [1363, 198] width 27 height 27
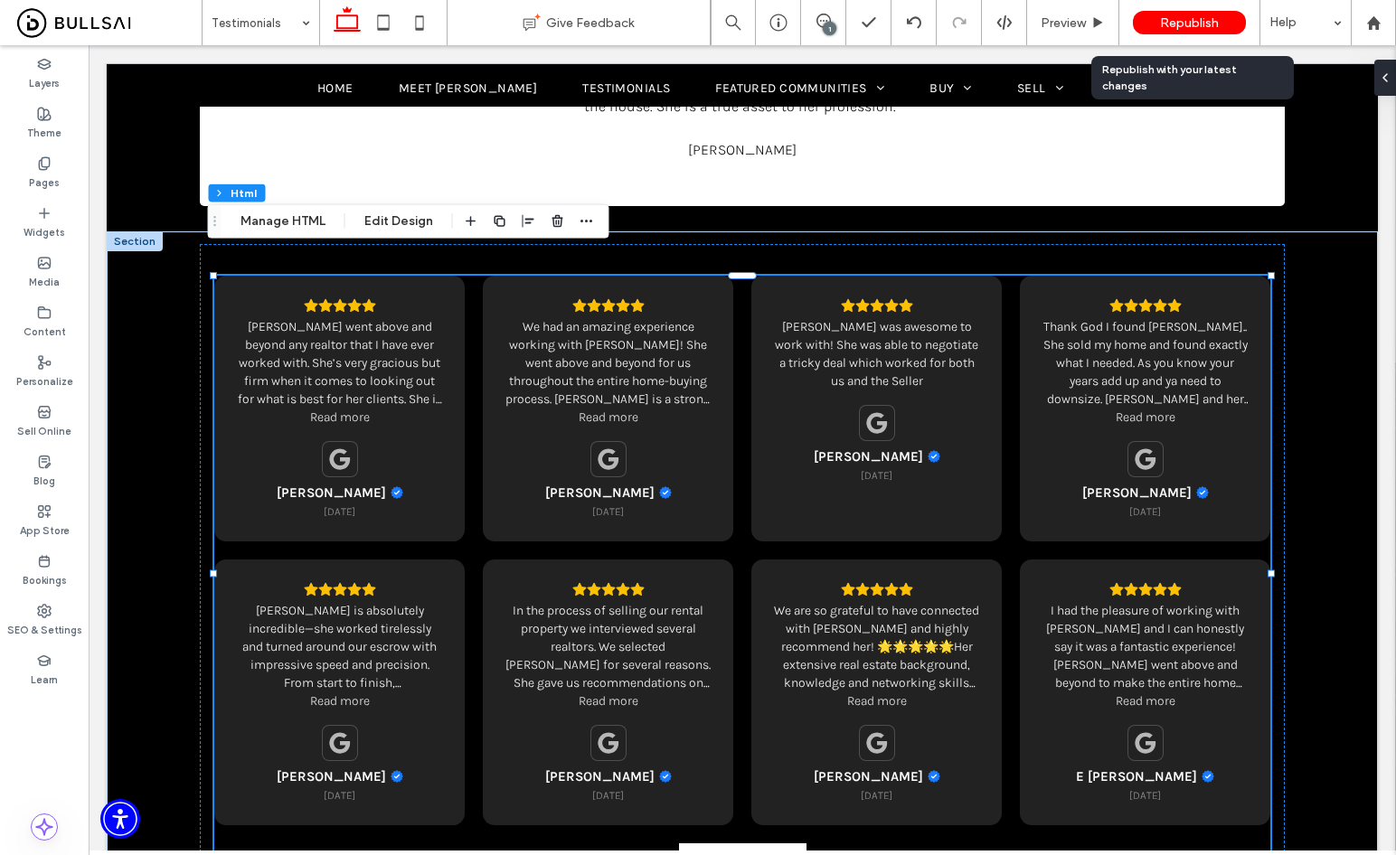
click at [1211, 24] on span "Republish" at bounding box center [1189, 22] width 59 height 15
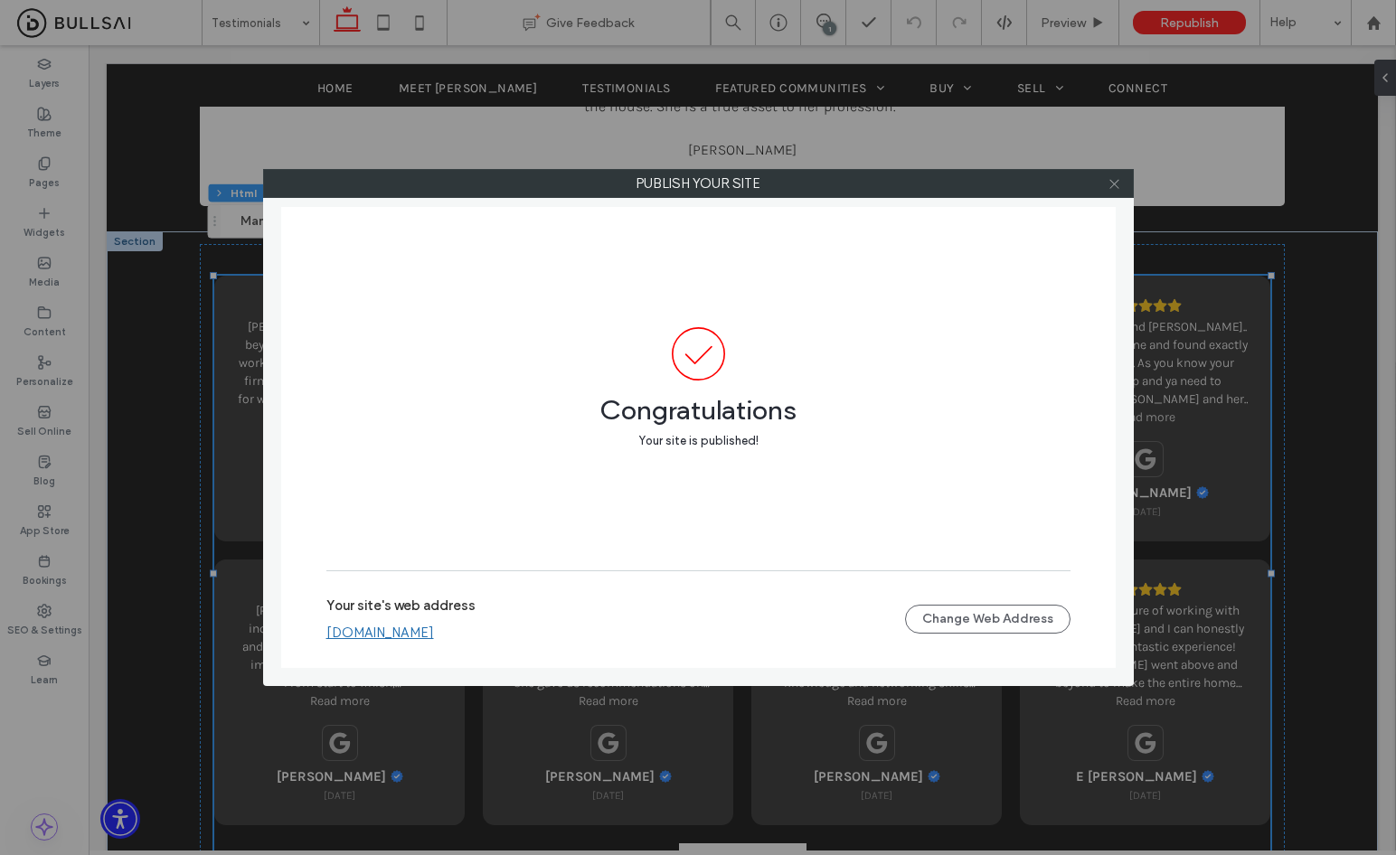
click at [1116, 186] on icon at bounding box center [1114, 184] width 14 height 14
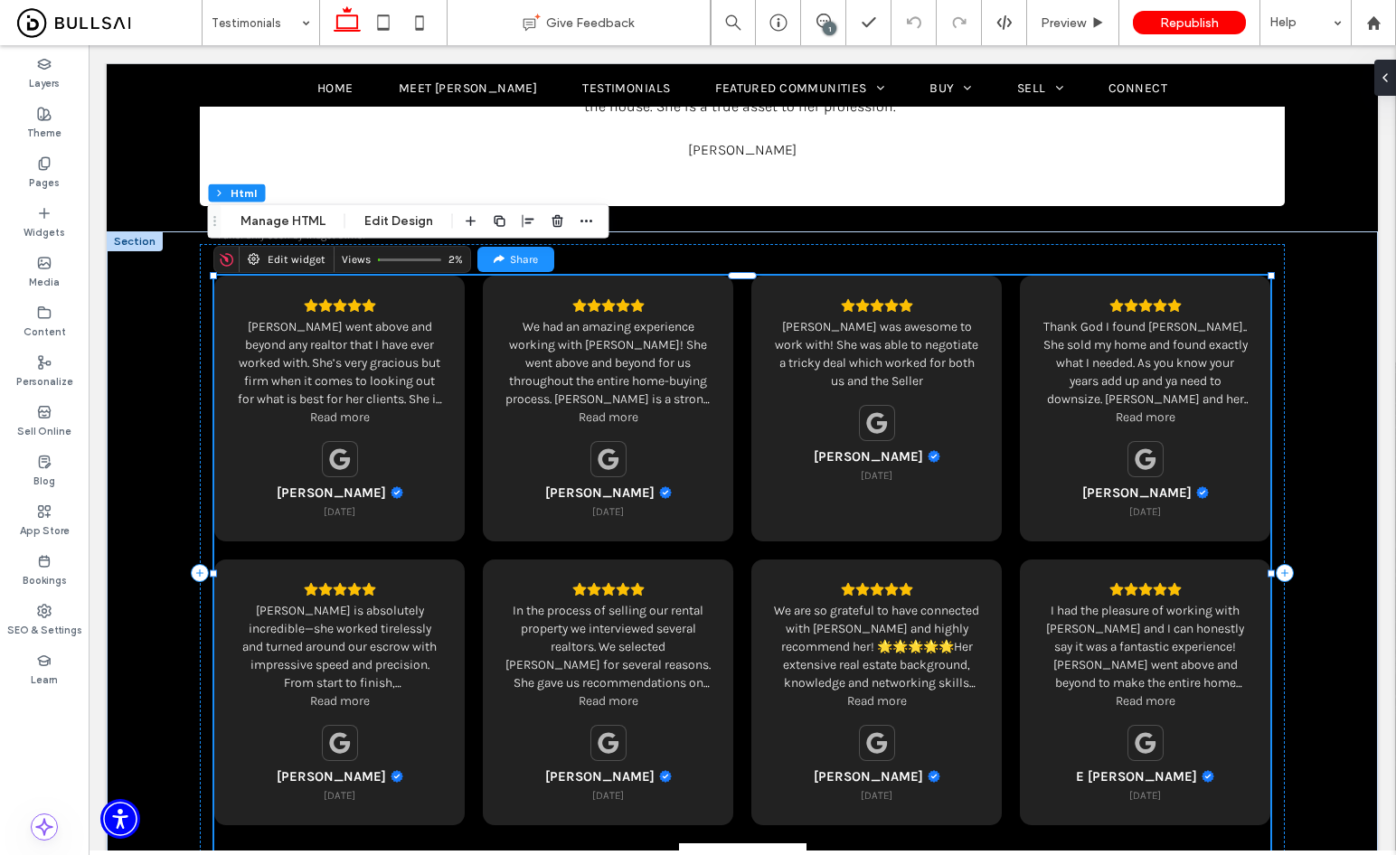
click at [547, 318] on div "We had an amazing experience working with Alison! She went above and beyond for…" at bounding box center [607, 363] width 205 height 90
click at [261, 214] on button "Manage HTML" at bounding box center [283, 222] width 108 height 22
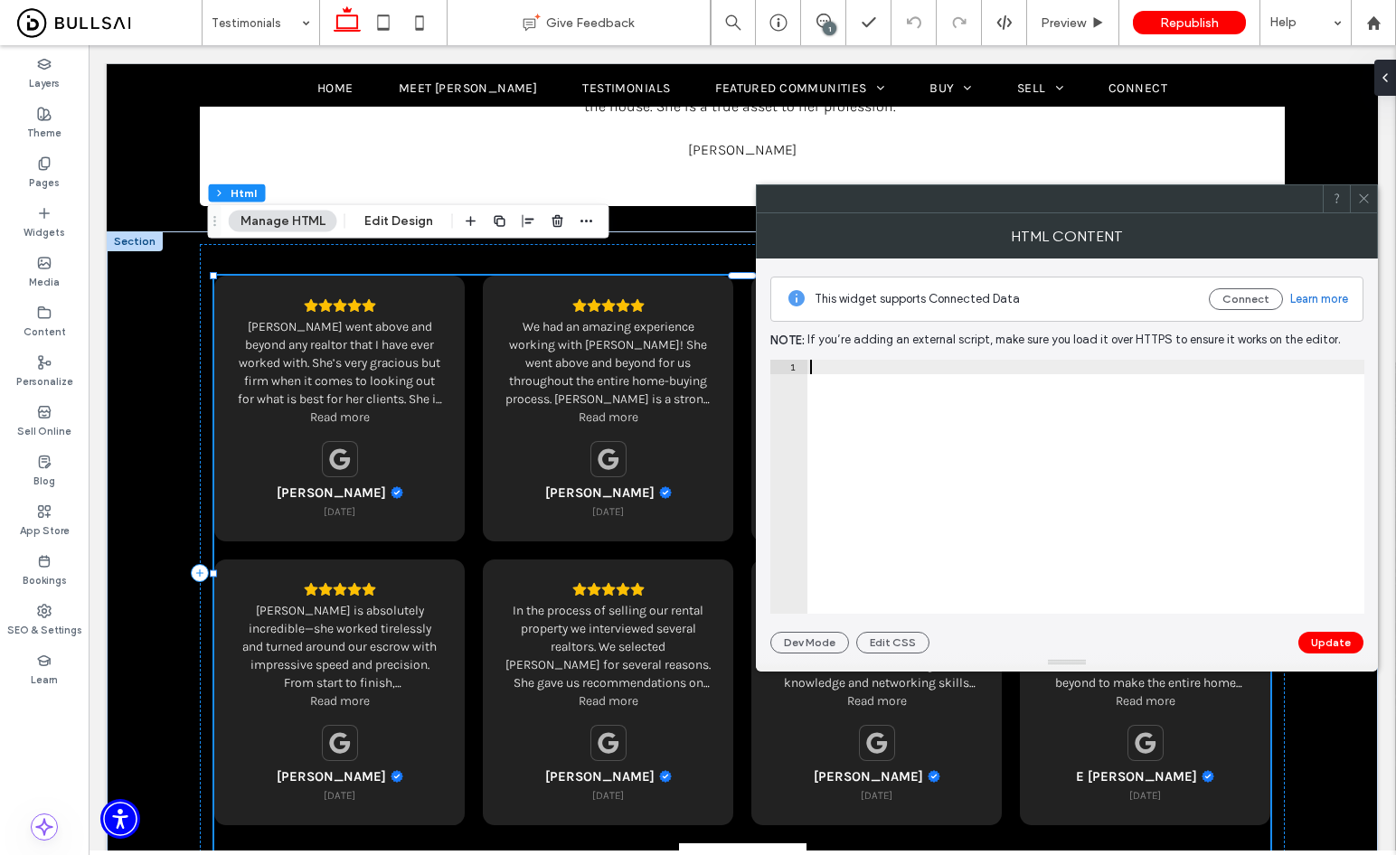
click at [957, 457] on div at bounding box center [1085, 501] width 558 height 283
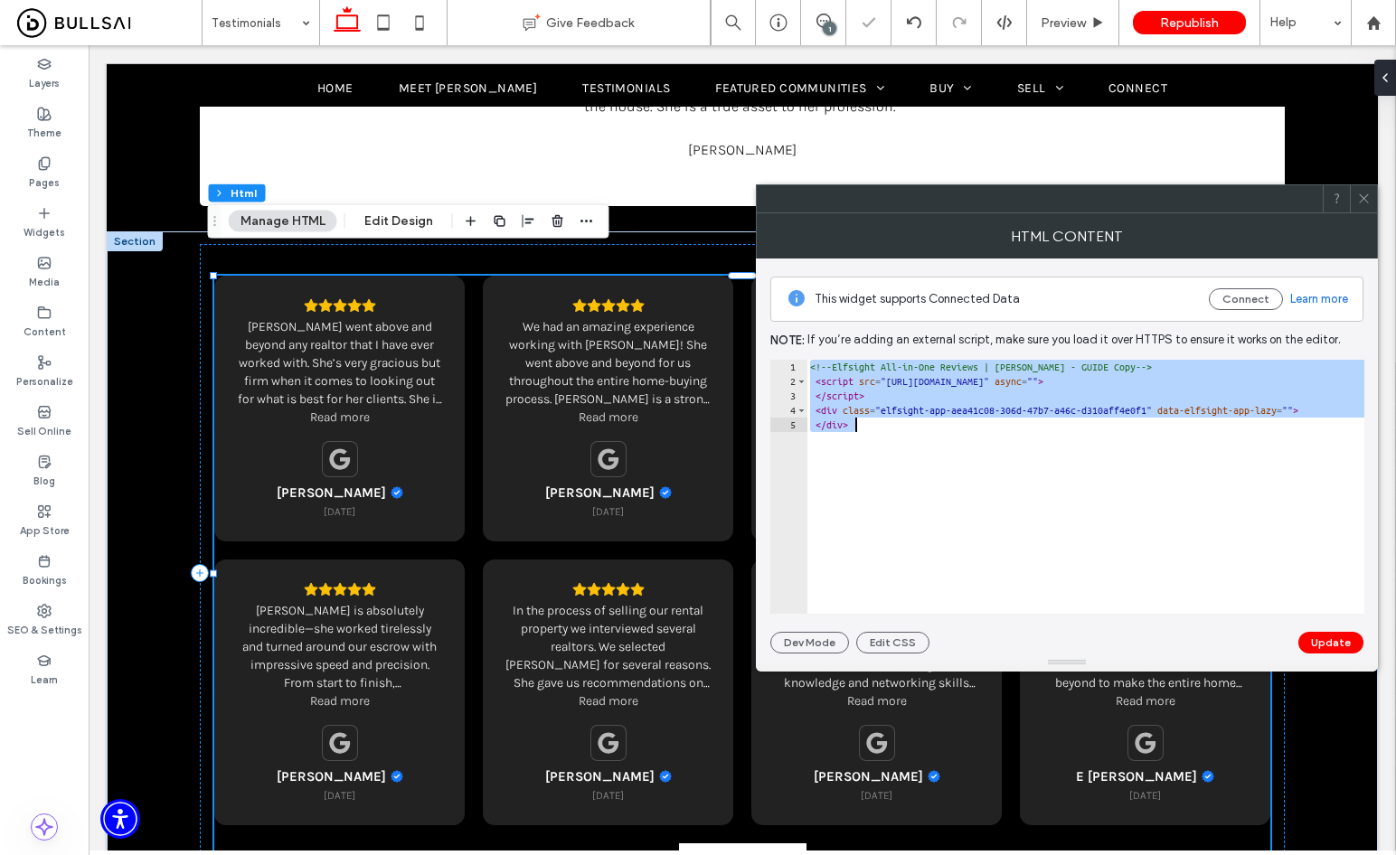
paste textarea "Cursor at row 5"
type textarea "**********"
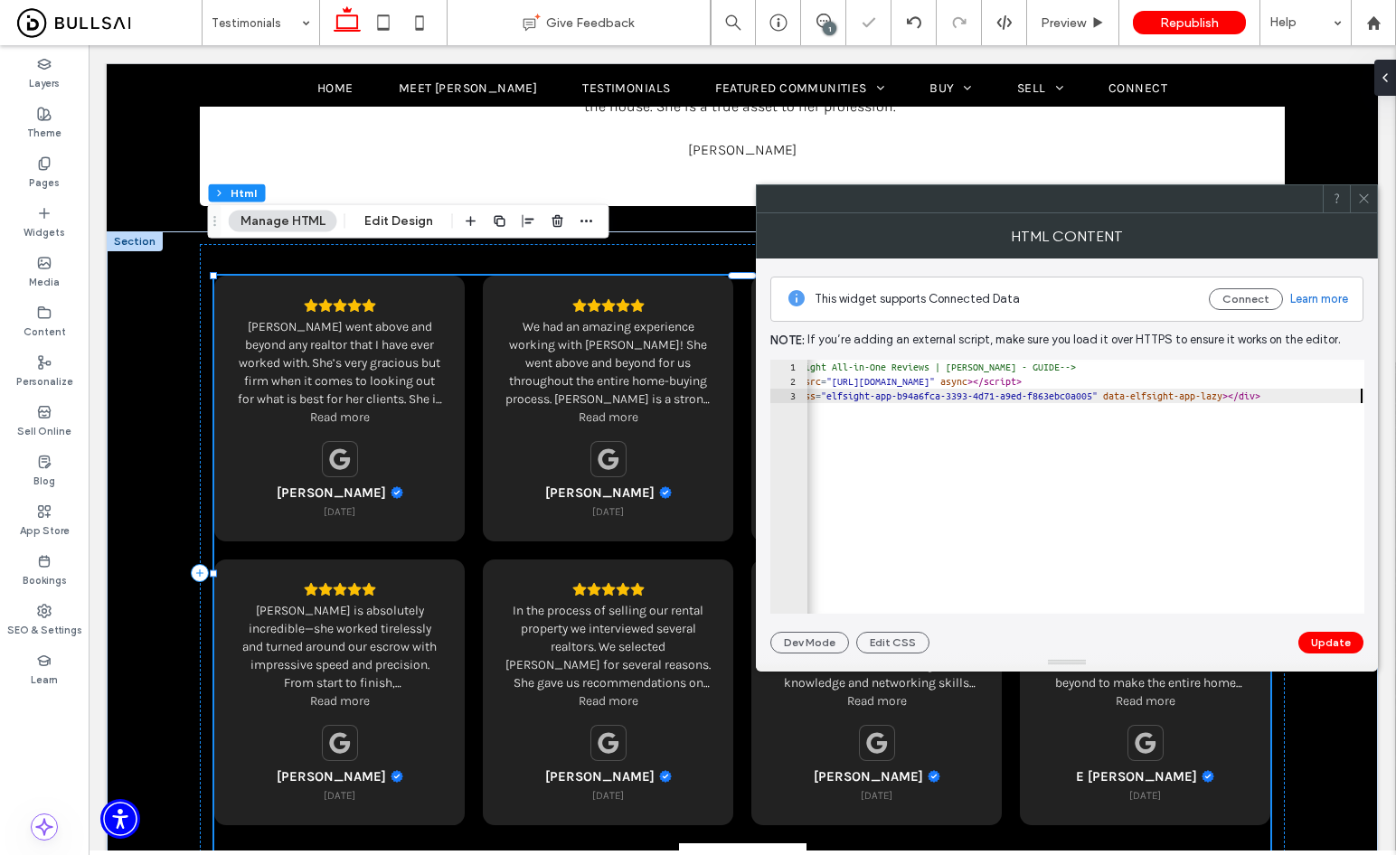
click at [1331, 632] on button "Update" at bounding box center [1330, 643] width 65 height 22
click at [1205, 24] on span "Republish" at bounding box center [1189, 22] width 59 height 15
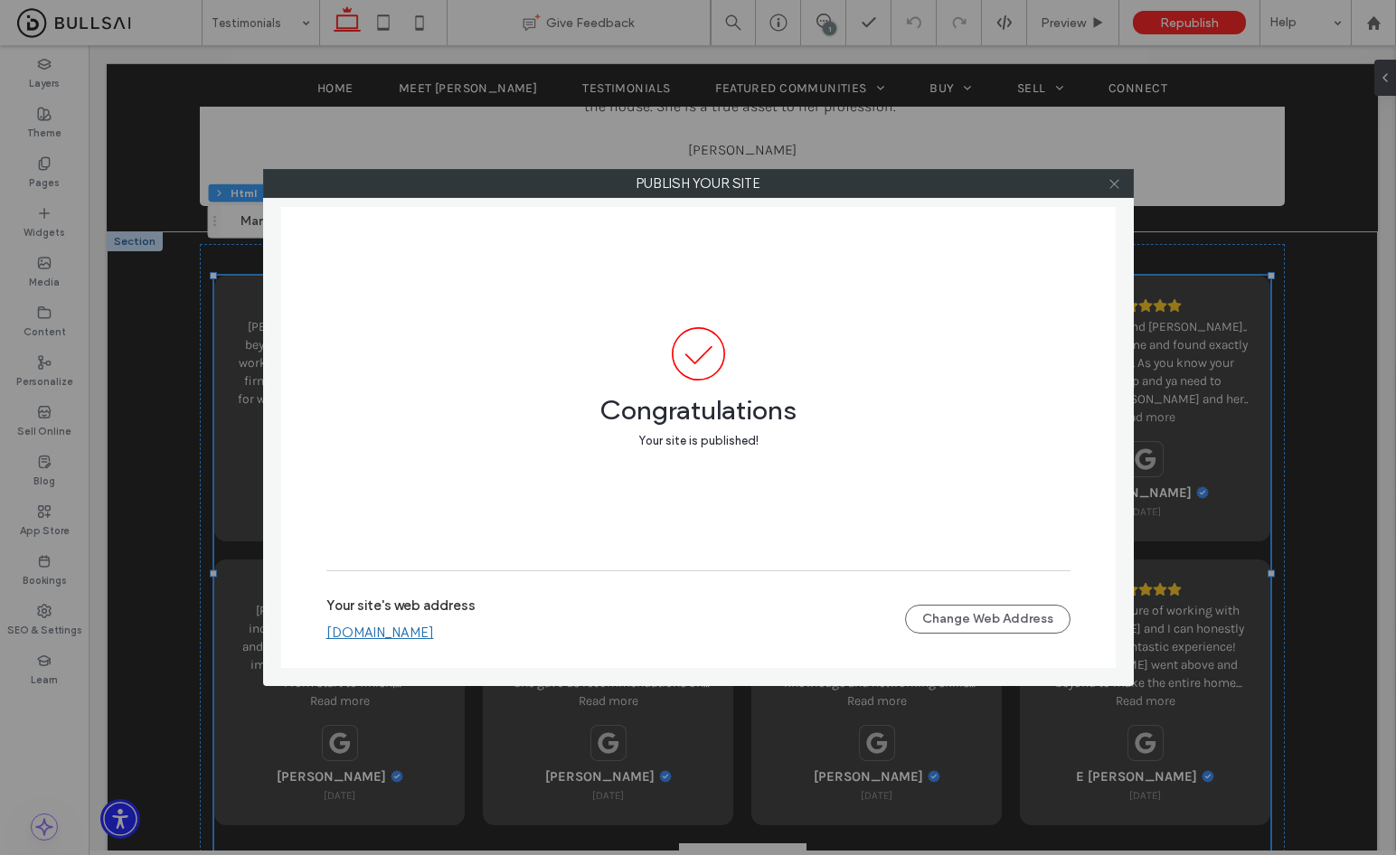
click at [1115, 182] on icon at bounding box center [1114, 184] width 14 height 14
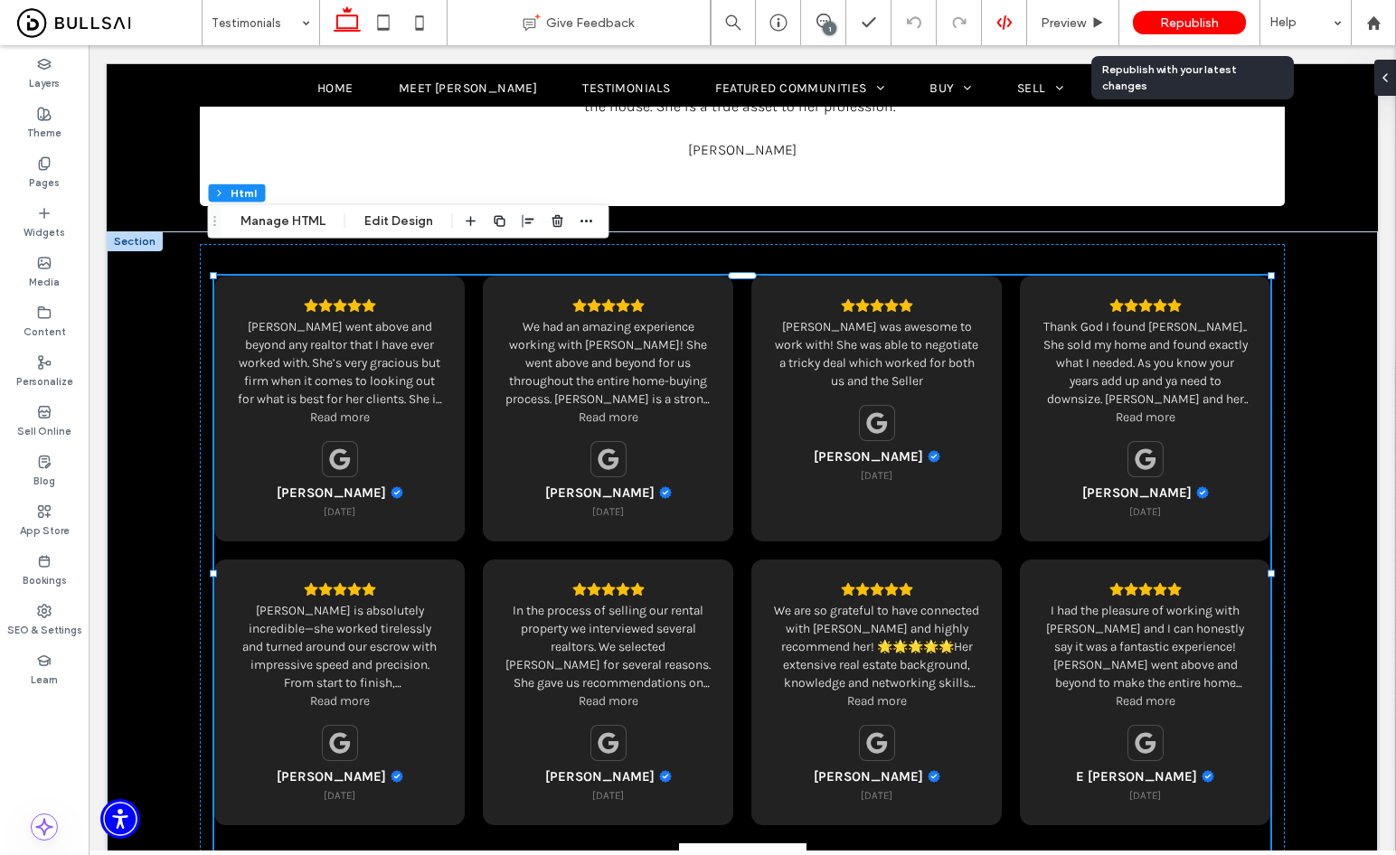
drag, startPoint x: 1221, startPoint y: 24, endPoint x: 1016, endPoint y: 2, distance: 206.3
click at [1221, 24] on div "Republish" at bounding box center [1189, 23] width 113 height 24
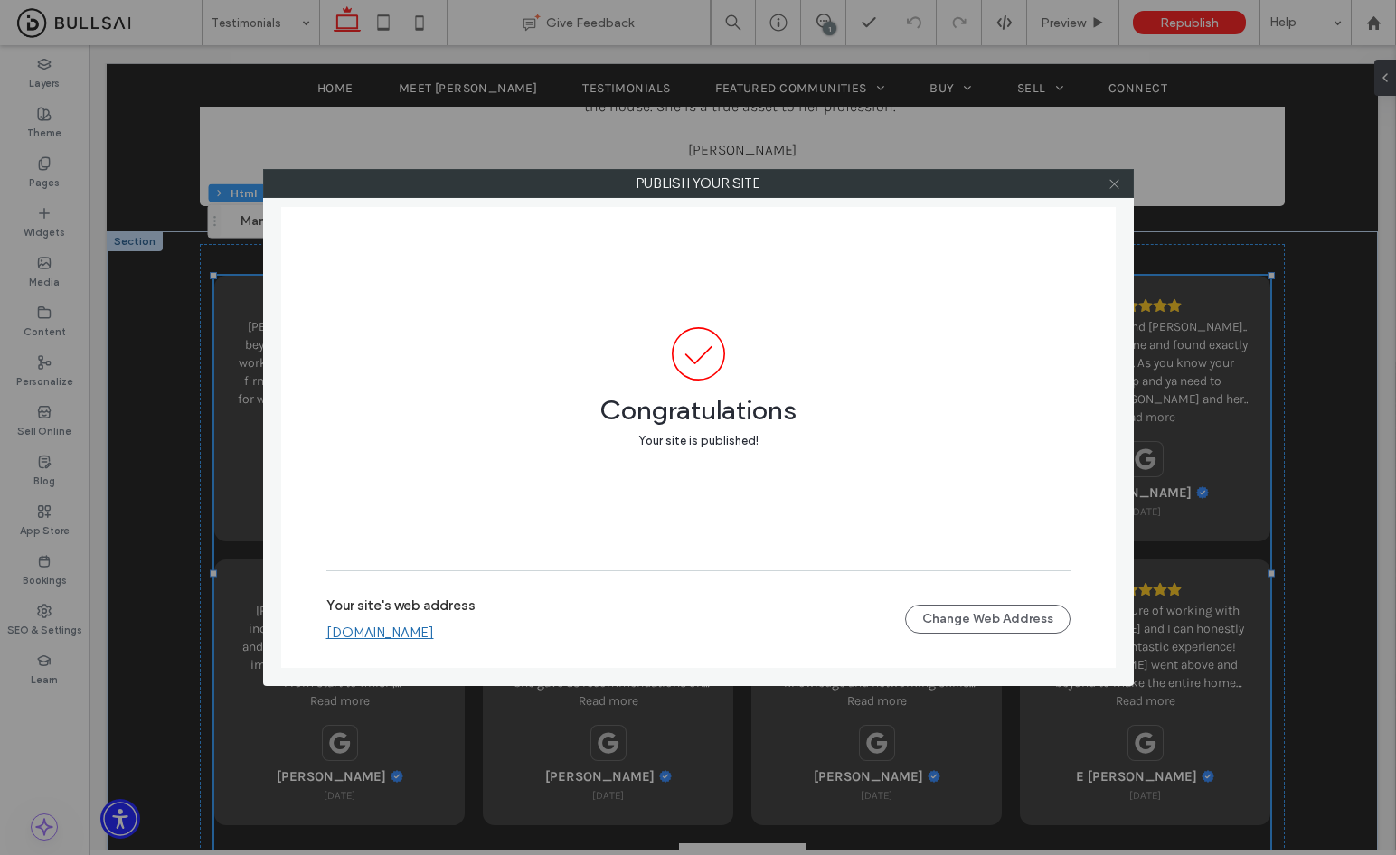
click at [1117, 186] on icon at bounding box center [1114, 184] width 14 height 14
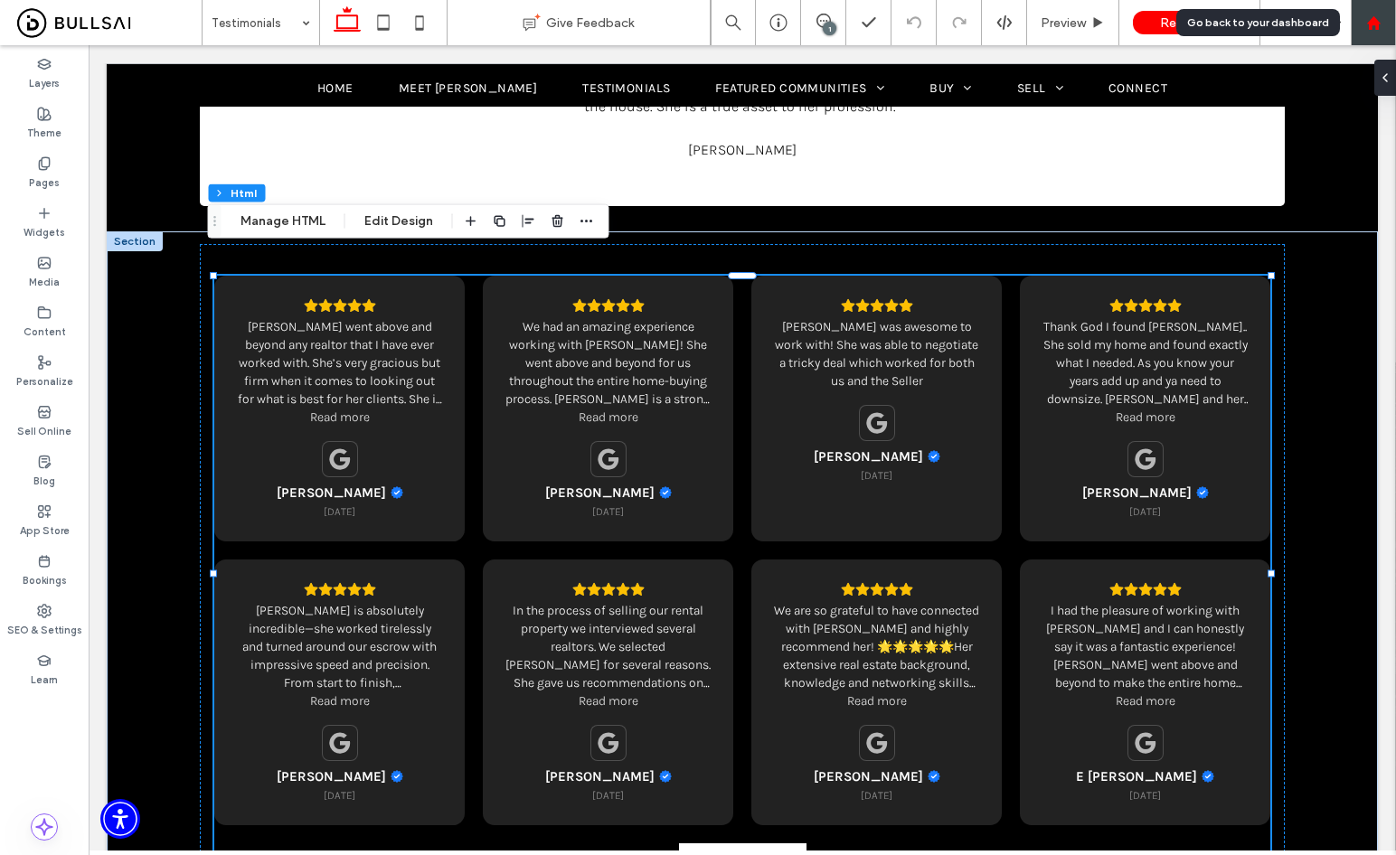
drag, startPoint x: 1369, startPoint y: 40, endPoint x: 1352, endPoint y: 42, distance: 17.4
click at [1368, 41] on div at bounding box center [1372, 22] width 45 height 45
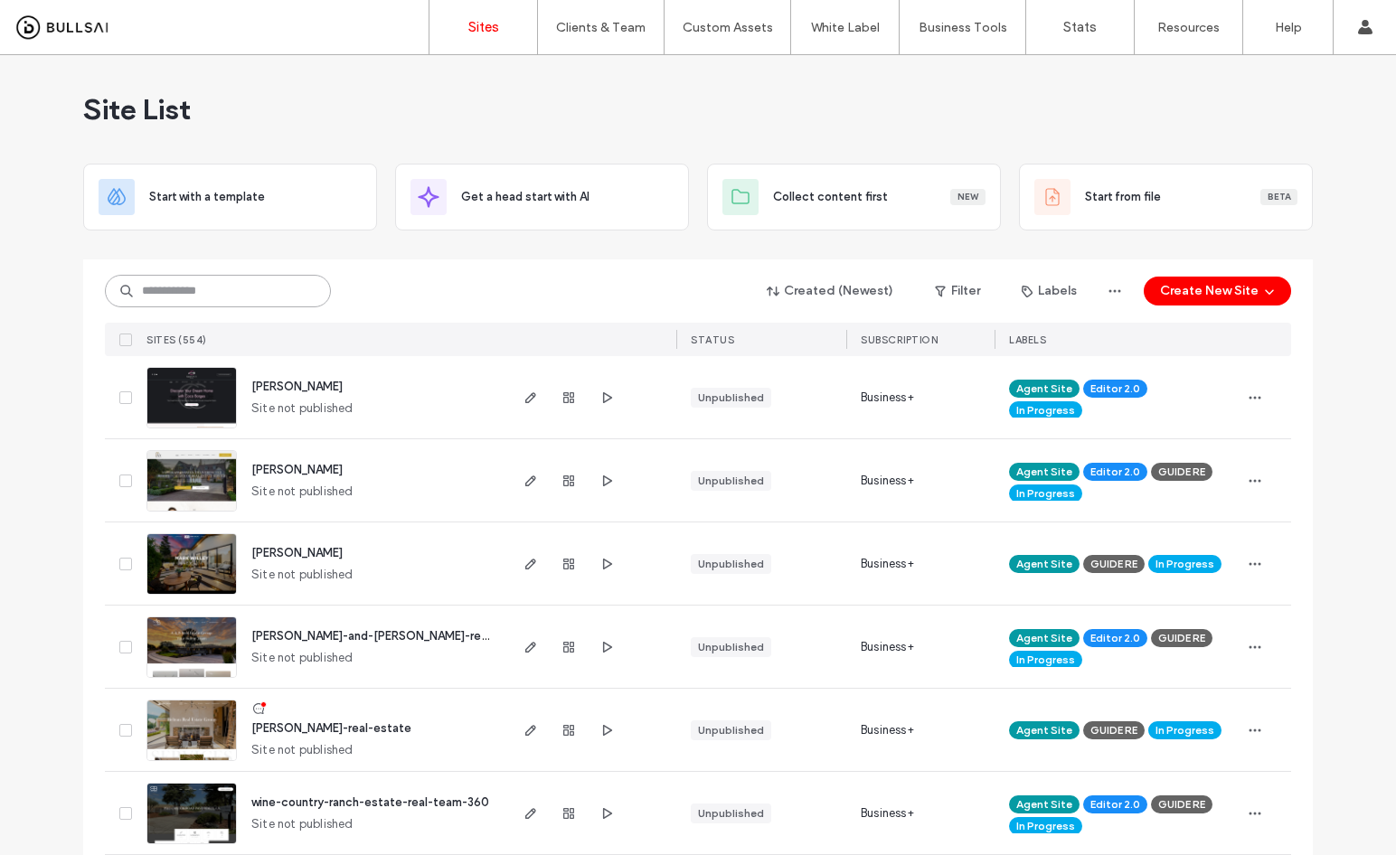
click at [198, 289] on input at bounding box center [218, 291] width 226 height 33
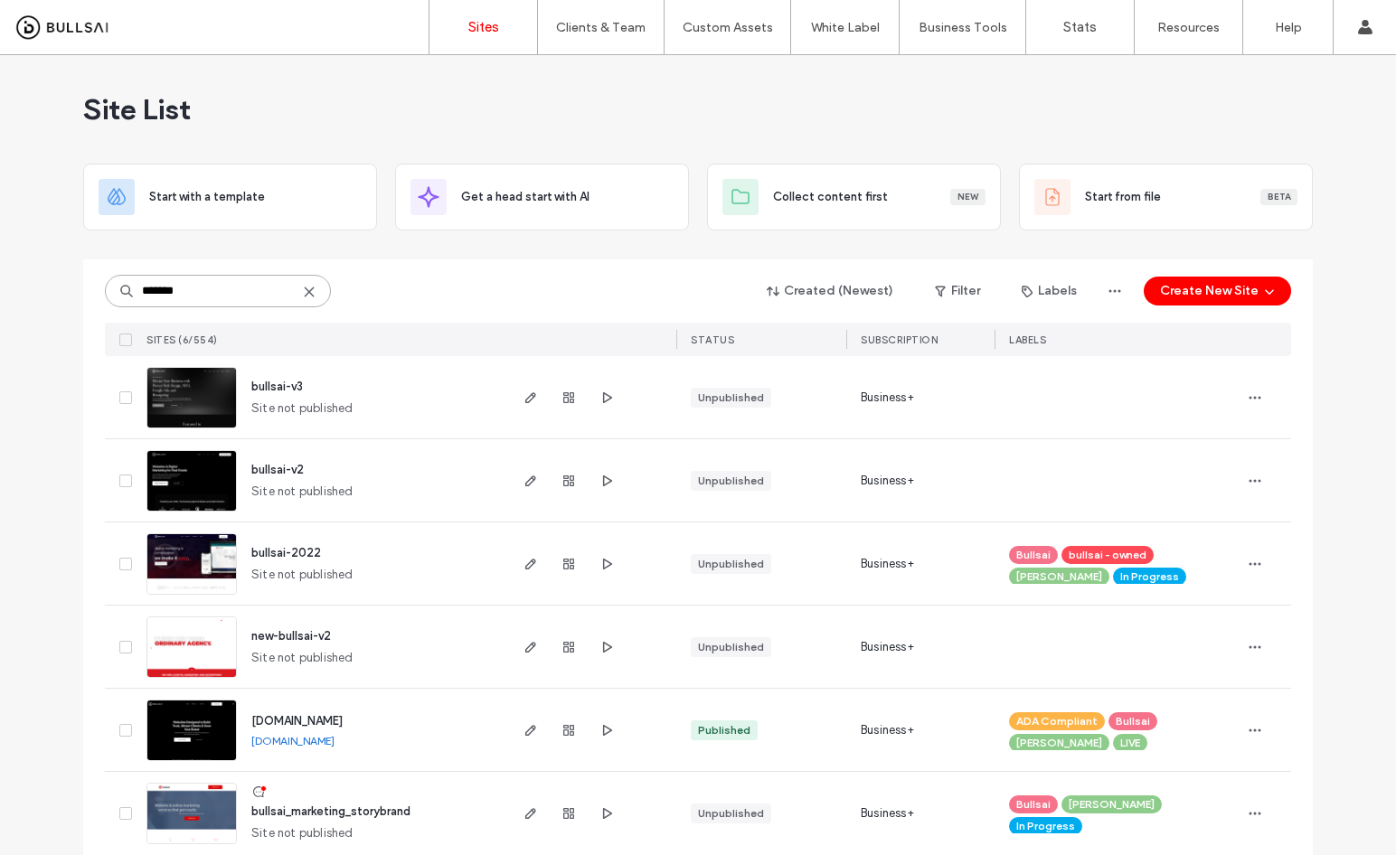
scroll to position [22, 0]
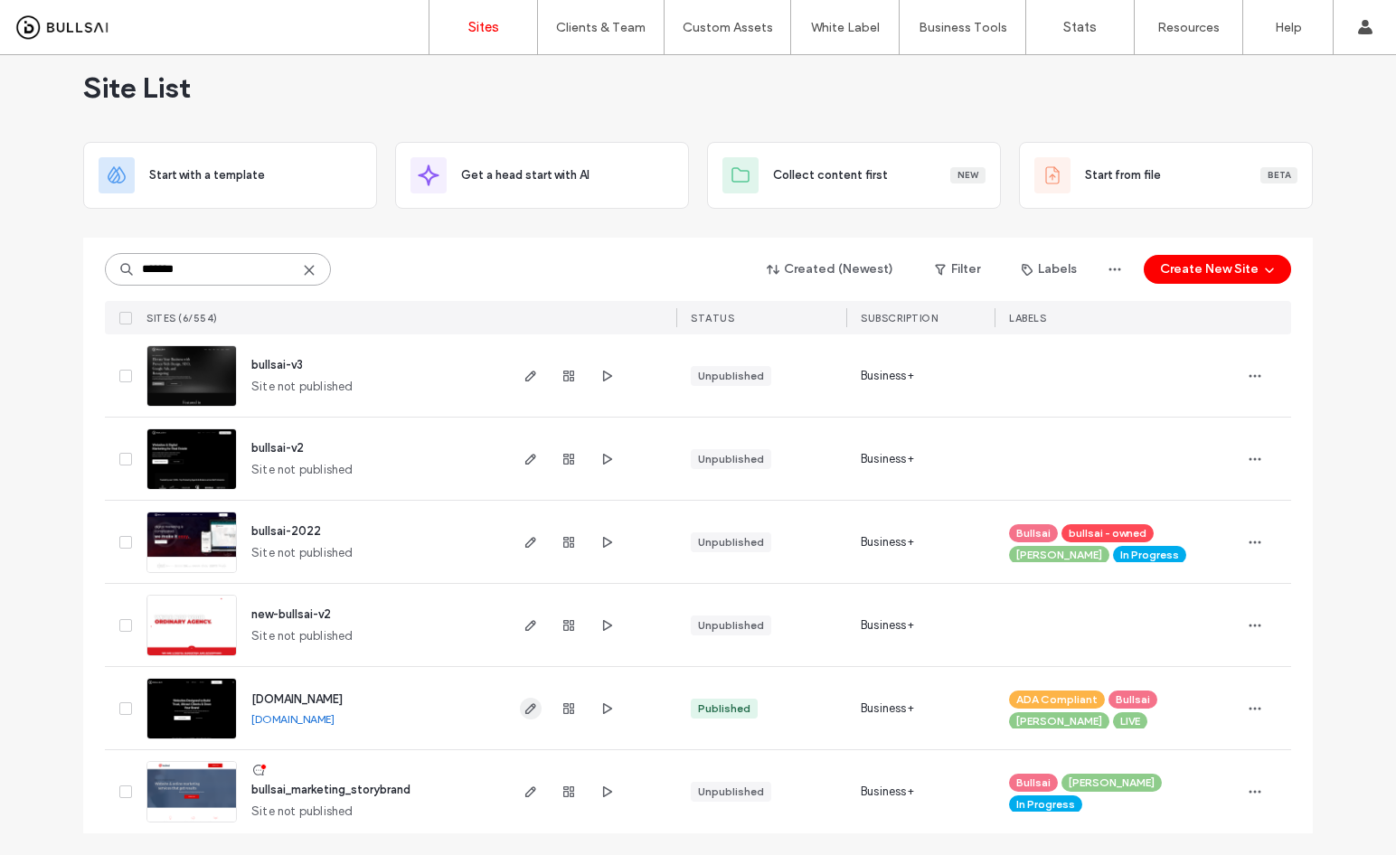
type input "*******"
click at [520, 698] on span "button" at bounding box center [531, 709] width 22 height 22
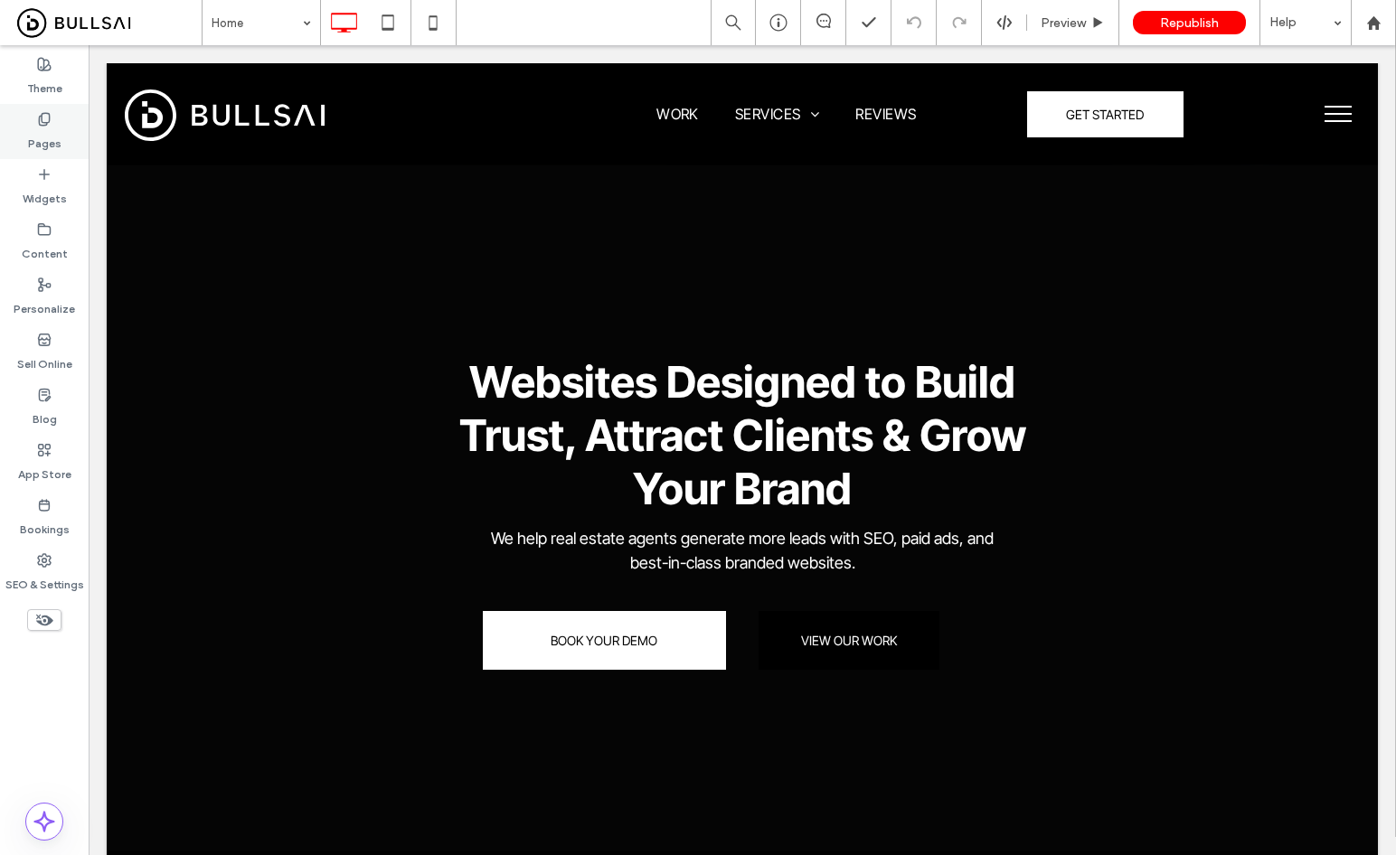
click at [45, 146] on label "Pages" at bounding box center [44, 139] width 33 height 25
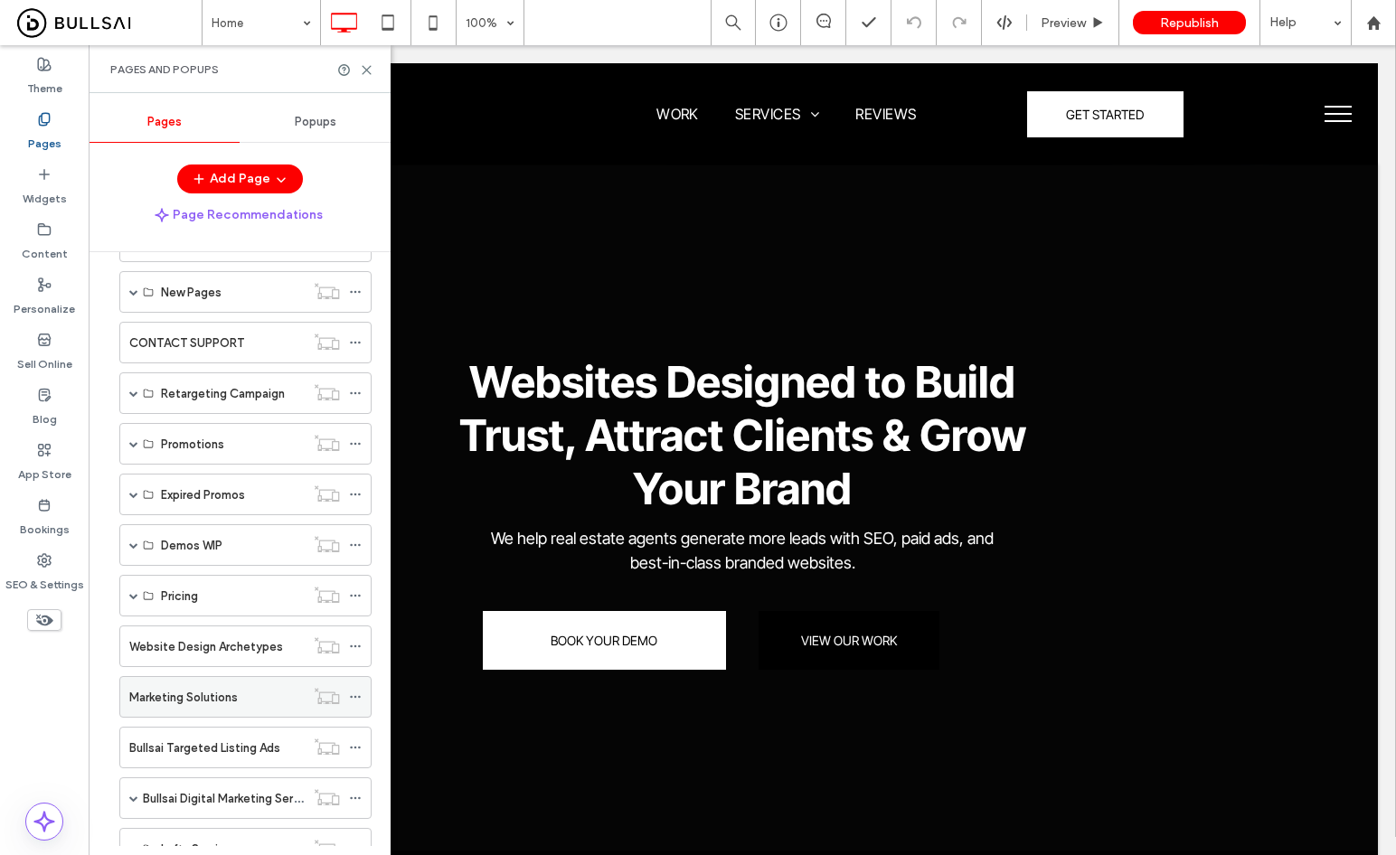
scroll to position [840, 0]
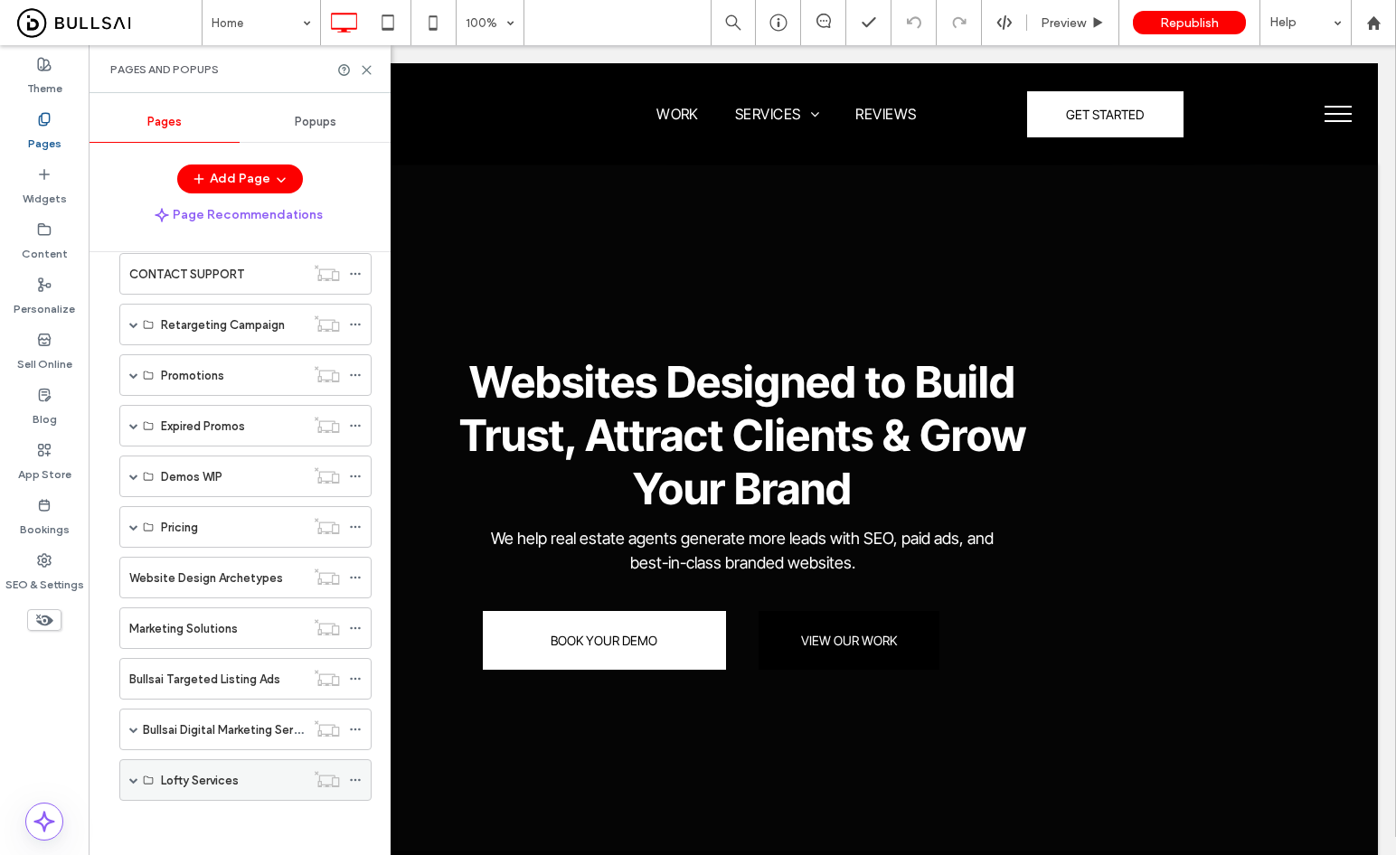
click at [162, 781] on label "Lofty Services" at bounding box center [200, 781] width 78 height 32
click at [134, 781] on span at bounding box center [133, 780] width 9 height 9
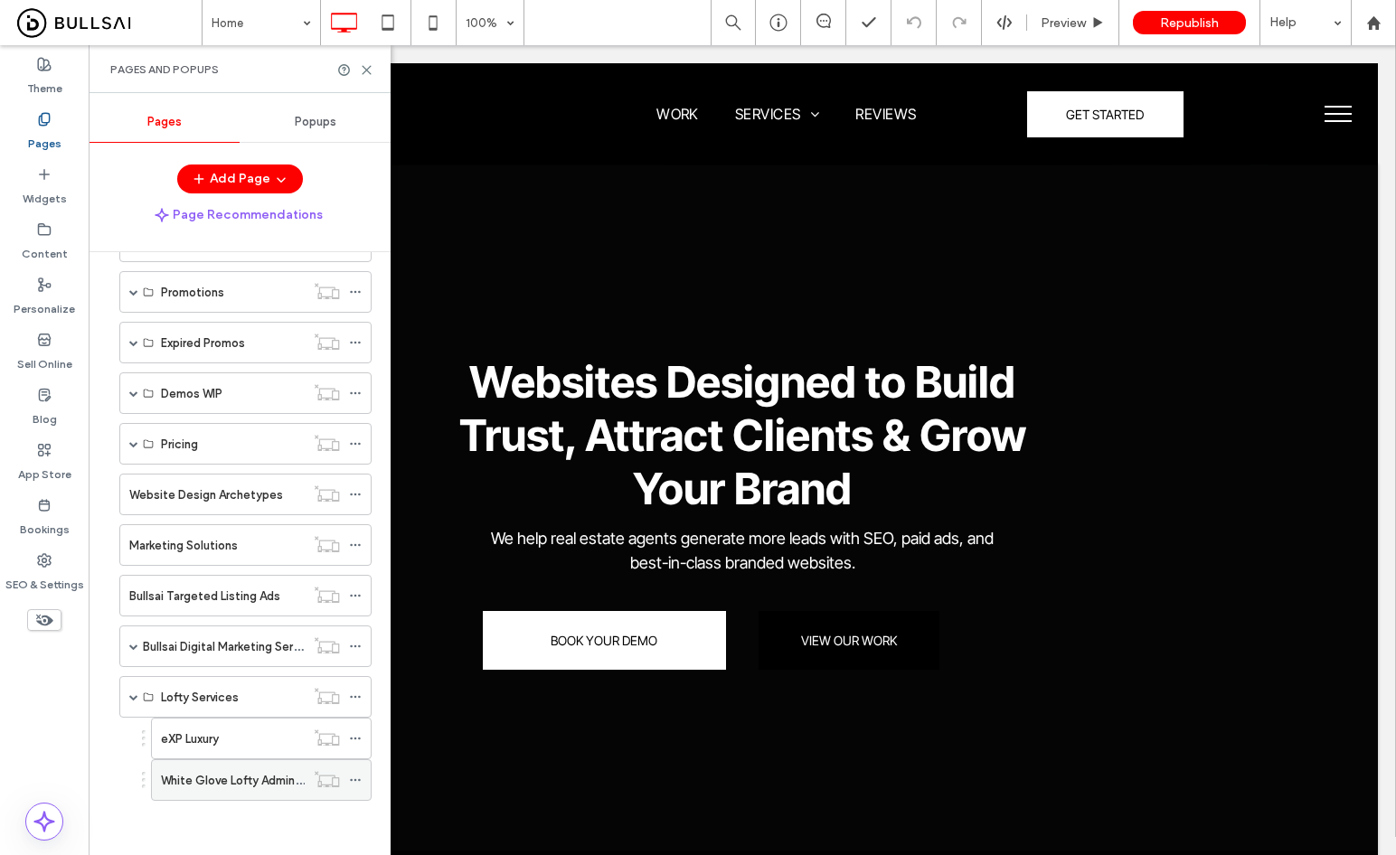
click at [227, 791] on div "White Glove Lofty Admin & Maintenance" at bounding box center [233, 780] width 144 height 40
click at [365, 66] on icon at bounding box center [367, 70] width 14 height 14
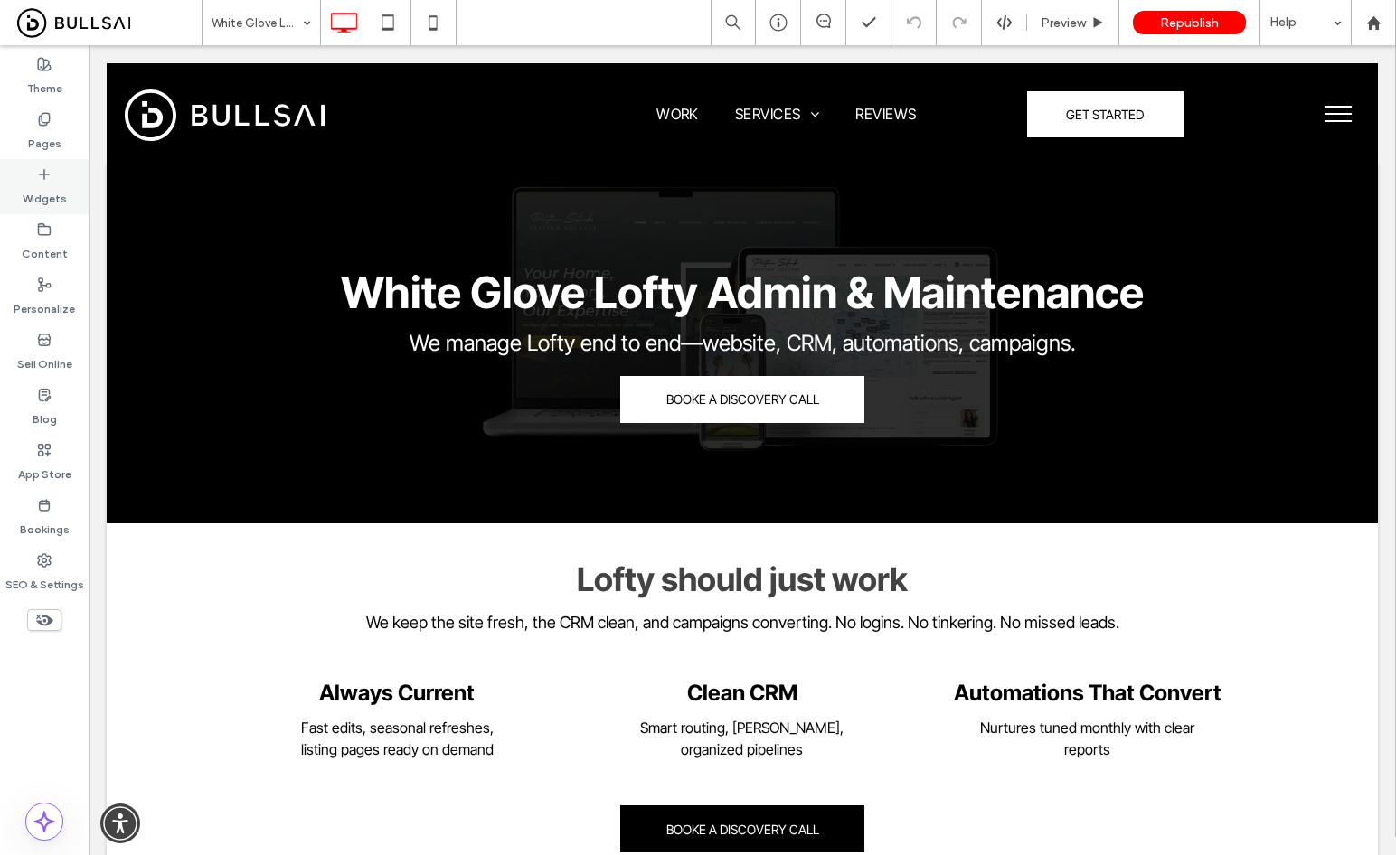
click at [41, 196] on label "Widgets" at bounding box center [45, 194] width 44 height 25
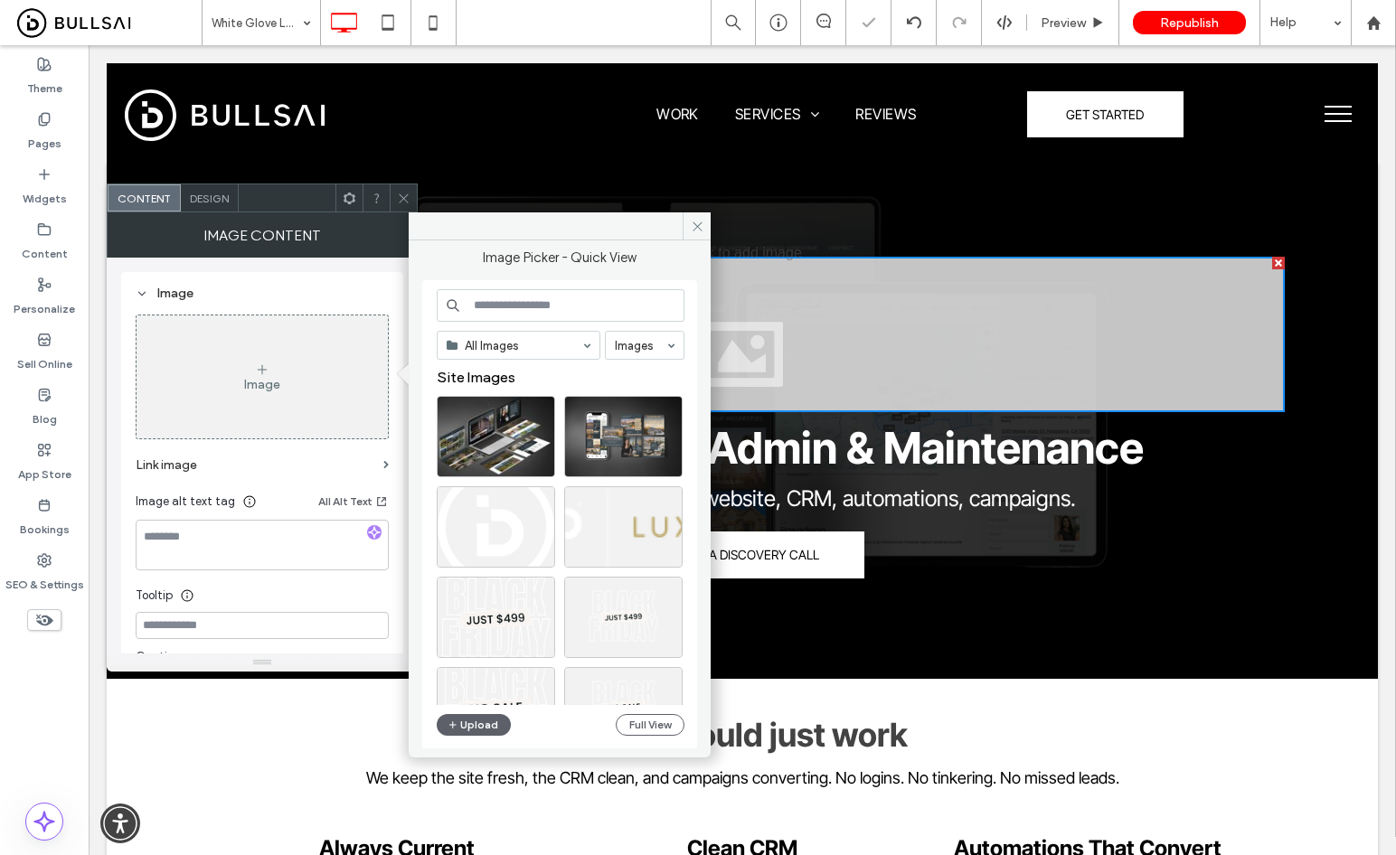
click at [646, 310] on input at bounding box center [561, 305] width 248 height 33
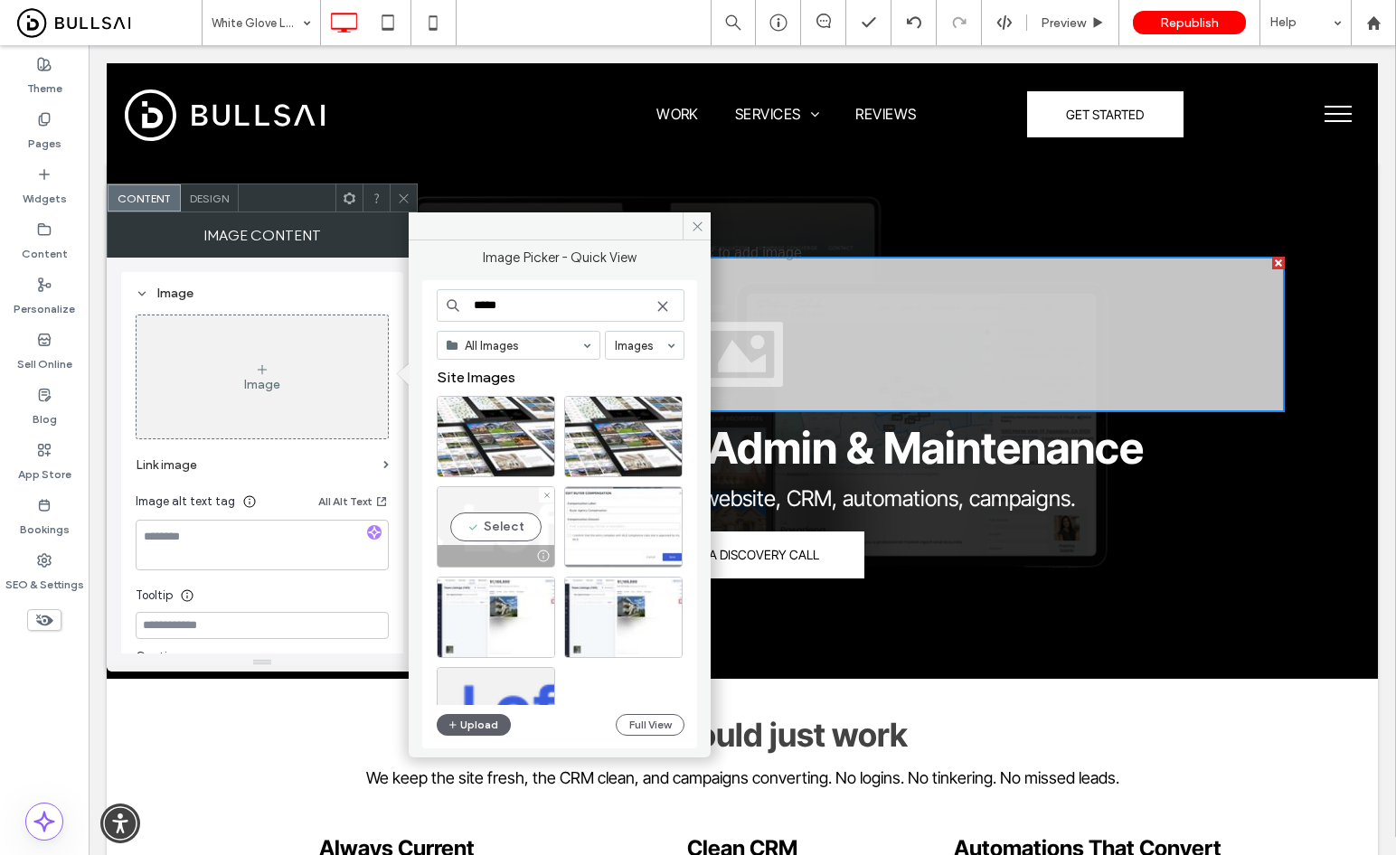
type input "*****"
click at [481, 522] on div "Select" at bounding box center [496, 526] width 118 height 81
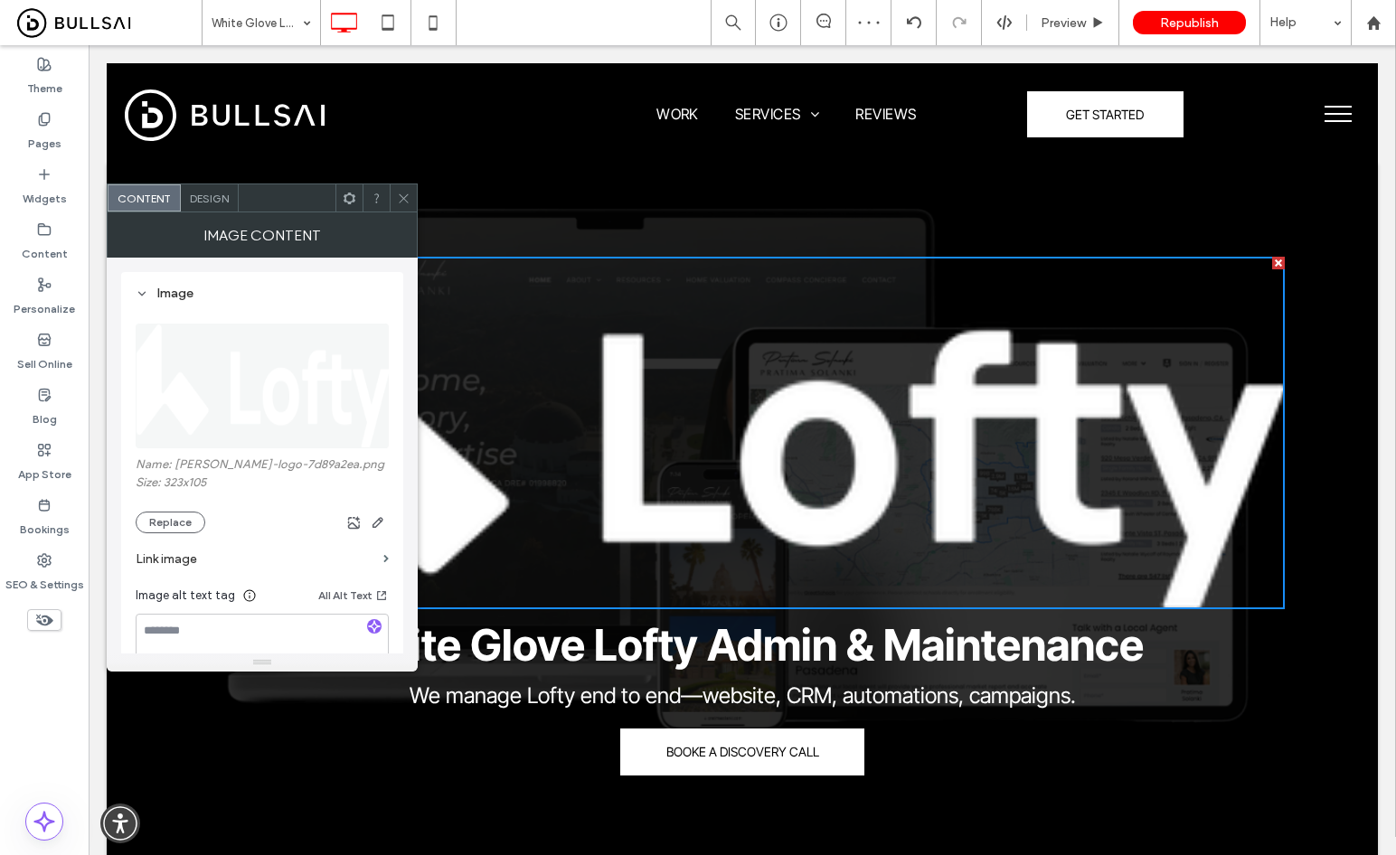
click at [405, 195] on icon at bounding box center [404, 199] width 14 height 14
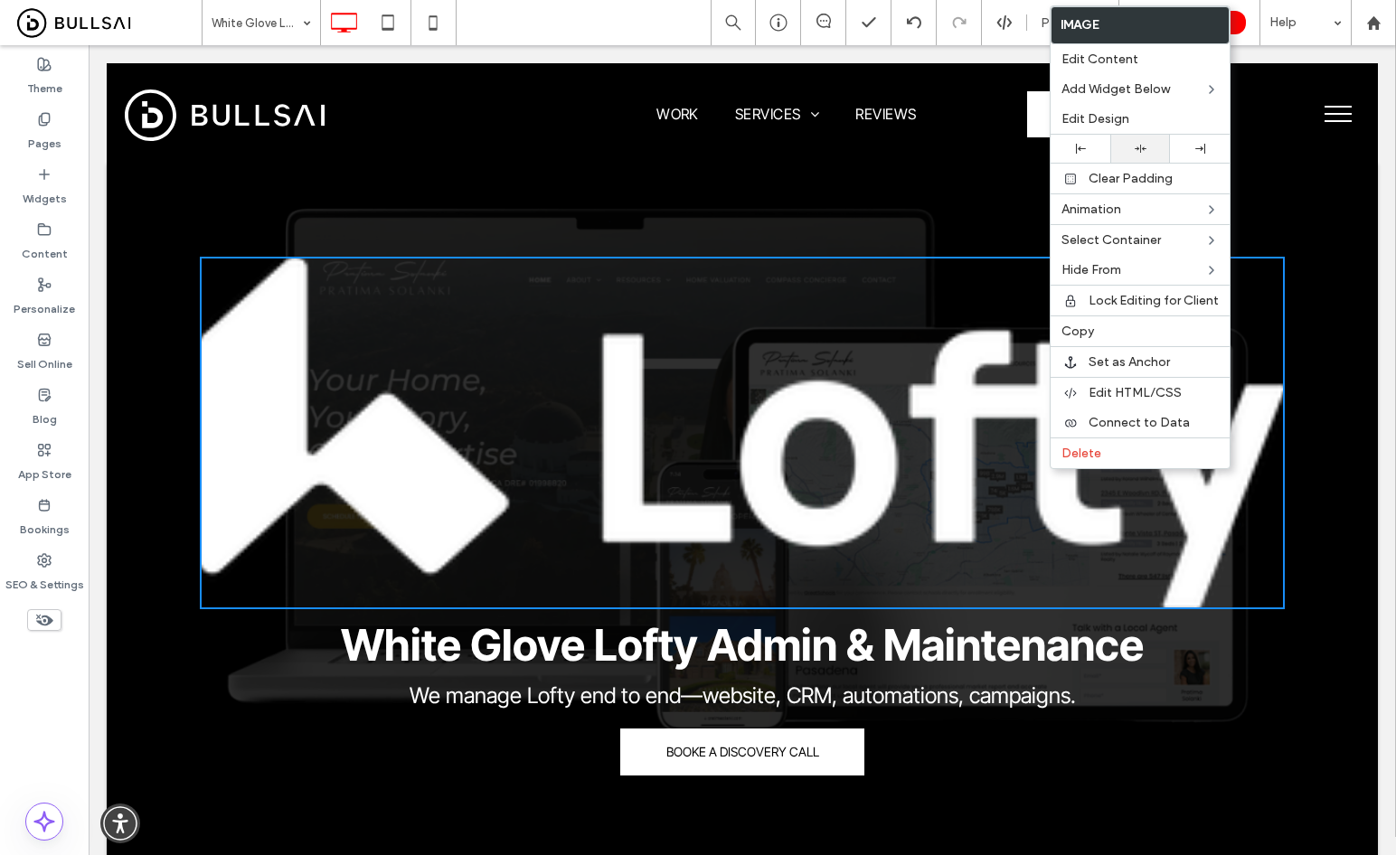
click at [1128, 135] on div at bounding box center [1140, 149] width 60 height 28
click at [1205, 577] on img at bounding box center [742, 433] width 1085 height 353
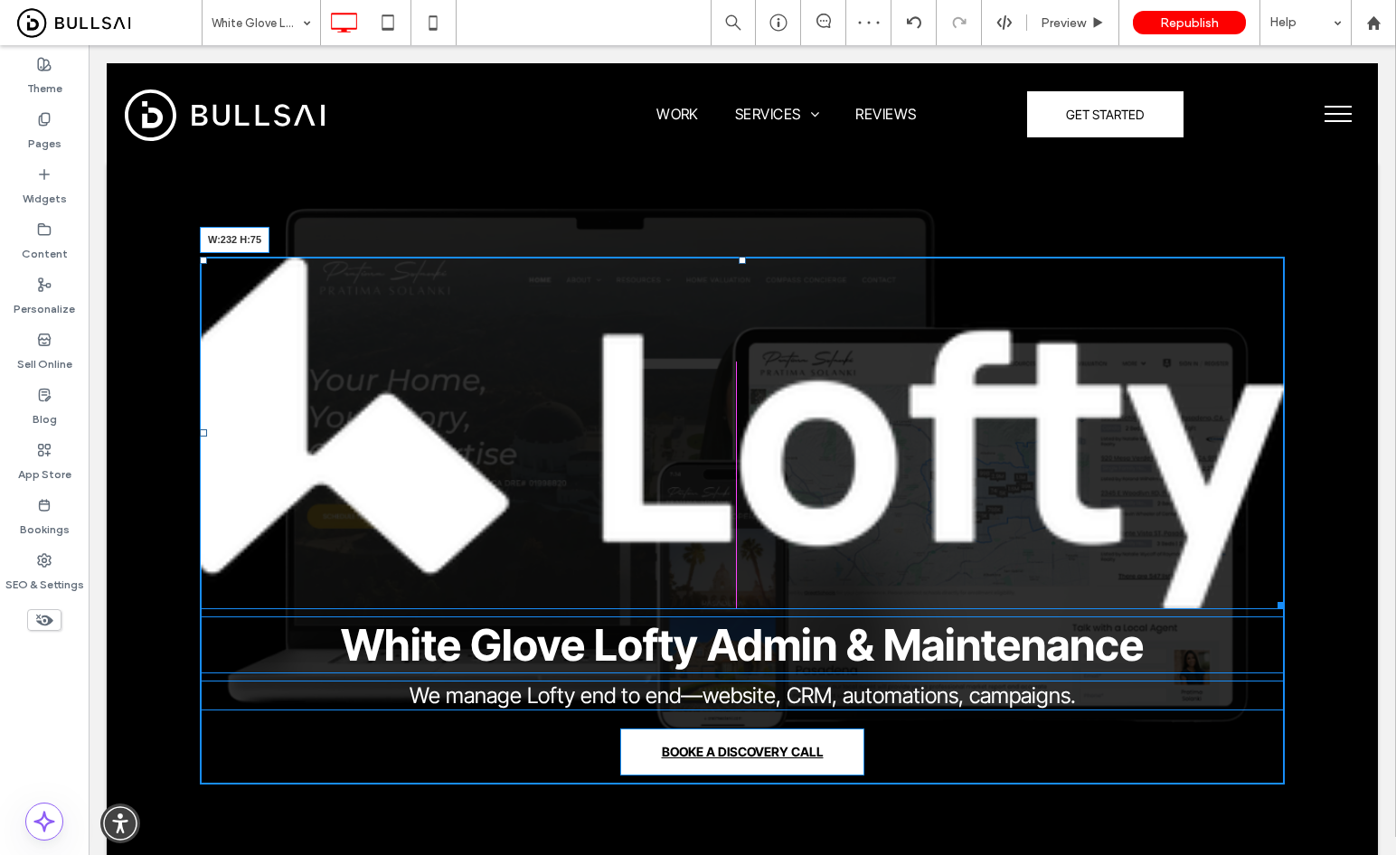
drag, startPoint x: 1267, startPoint y: 602, endPoint x: 1036, endPoint y: 513, distance: 247.8
click at [825, 459] on div "W:232 H:75 White Glove Lofty Admin & Maintenance We manage Lofty end to end—web…" at bounding box center [742, 521] width 1085 height 528
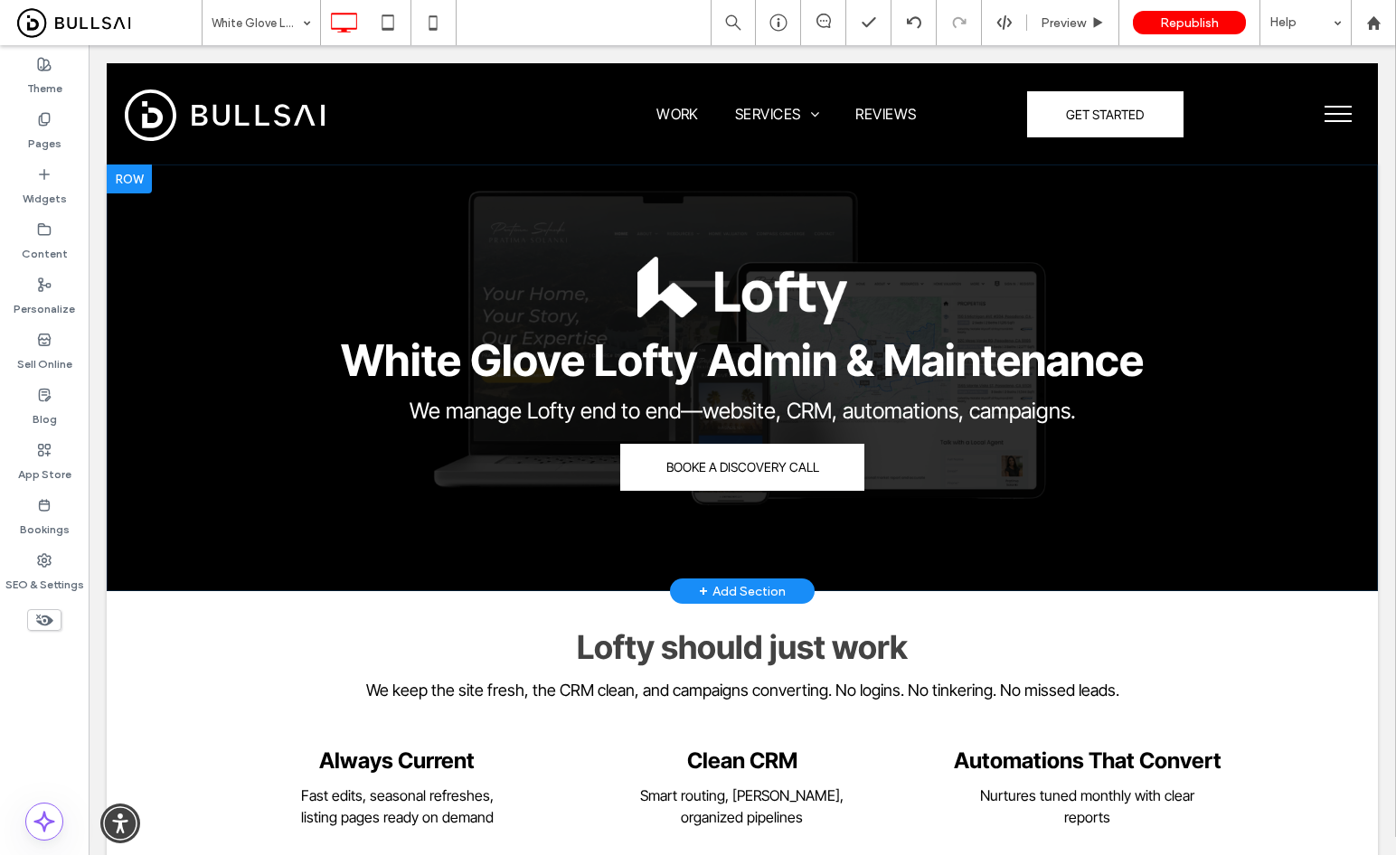
scroll to position [157, 0]
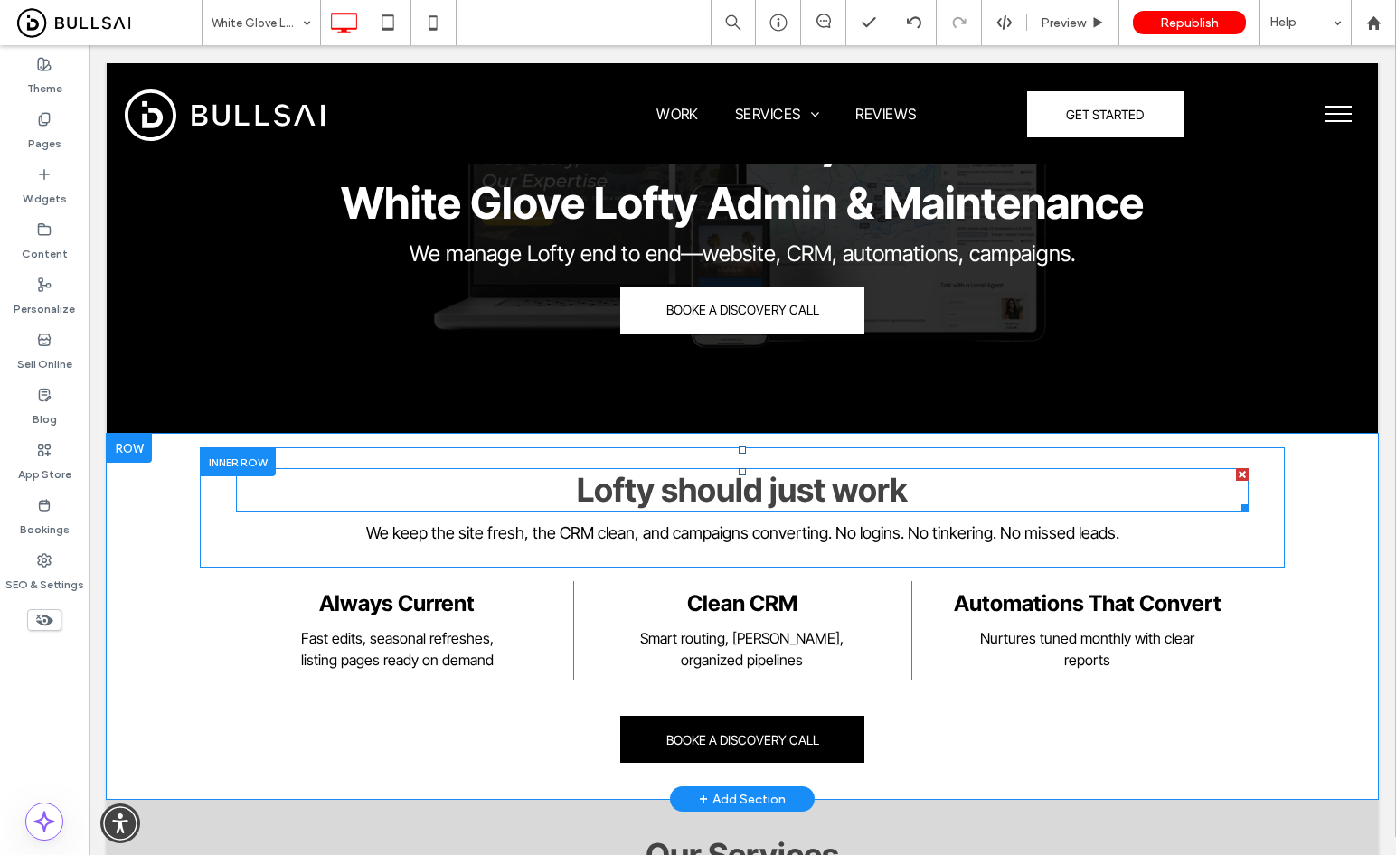
click at [861, 492] on span "Lofty should just work" at bounding box center [742, 490] width 331 height 40
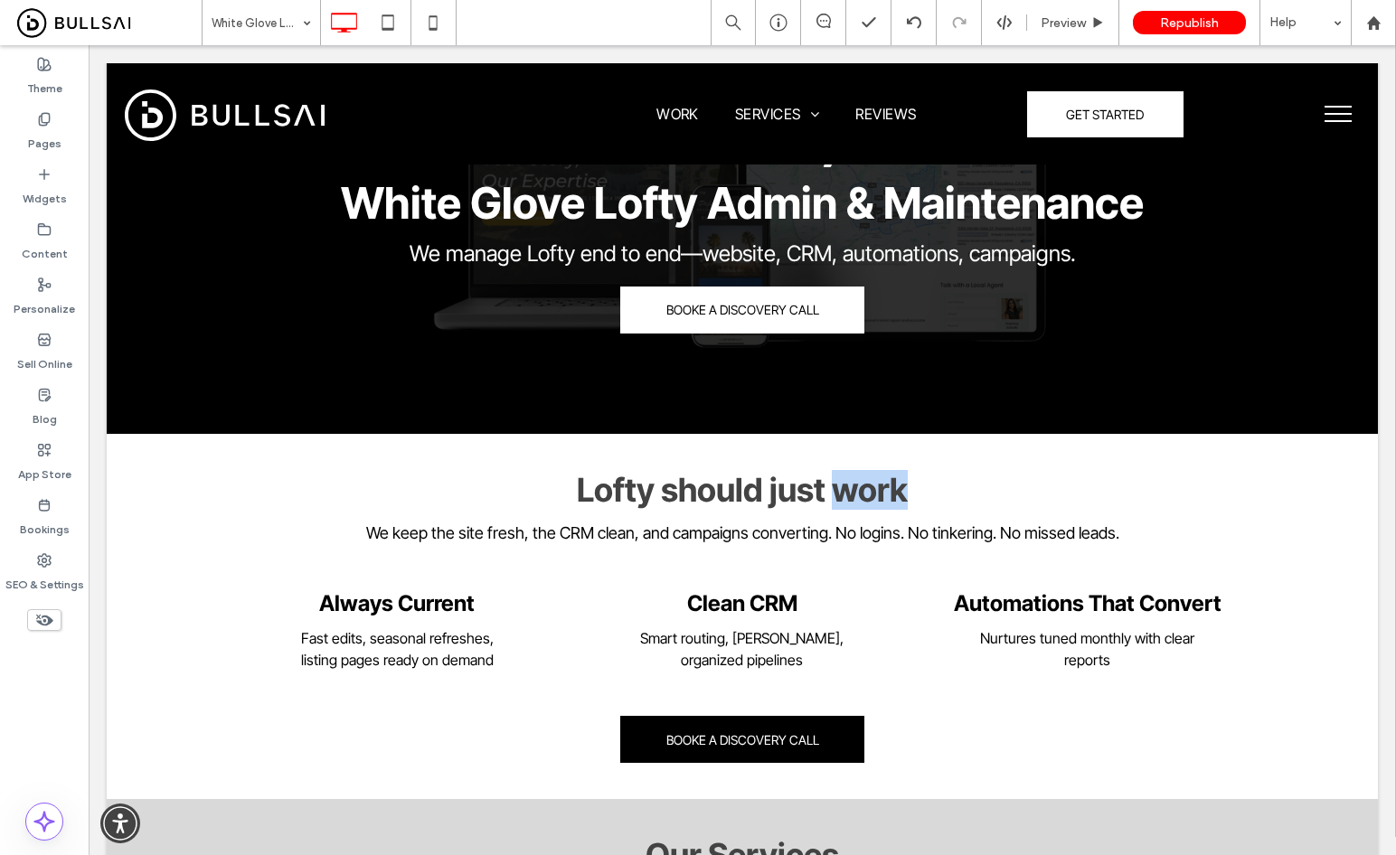
drag, startPoint x: 861, startPoint y: 492, endPoint x: 815, endPoint y: 494, distance: 46.2
click at [861, 492] on span "Lofty should just work" at bounding box center [742, 490] width 331 height 40
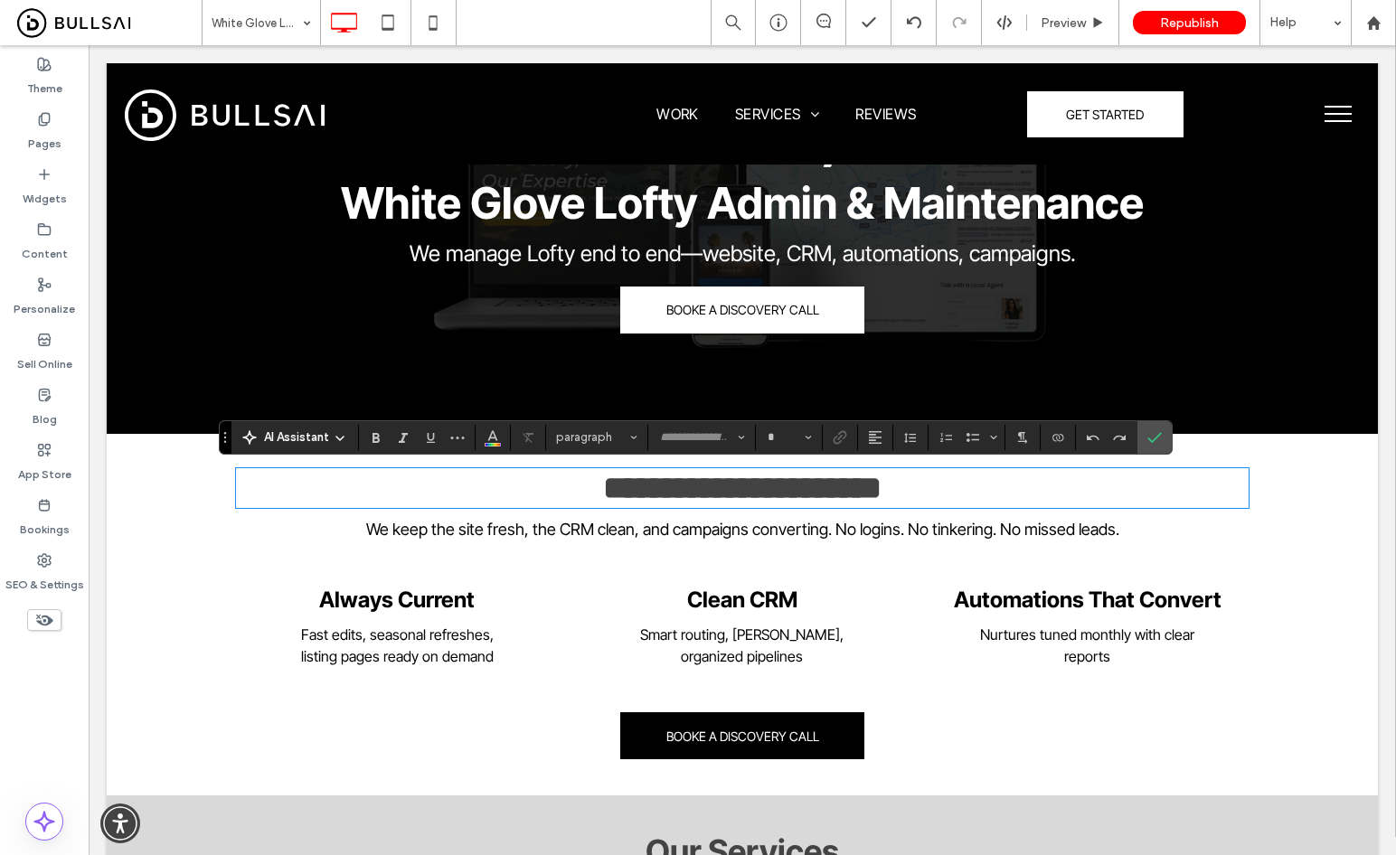
type input "**********"
type input "**"
click at [679, 478] on span "**********" at bounding box center [742, 488] width 278 height 33
drag, startPoint x: 773, startPoint y: 502, endPoint x: 763, endPoint y: 503, distance: 10.1
click at [763, 503] on span "**********" at bounding box center [742, 488] width 278 height 33
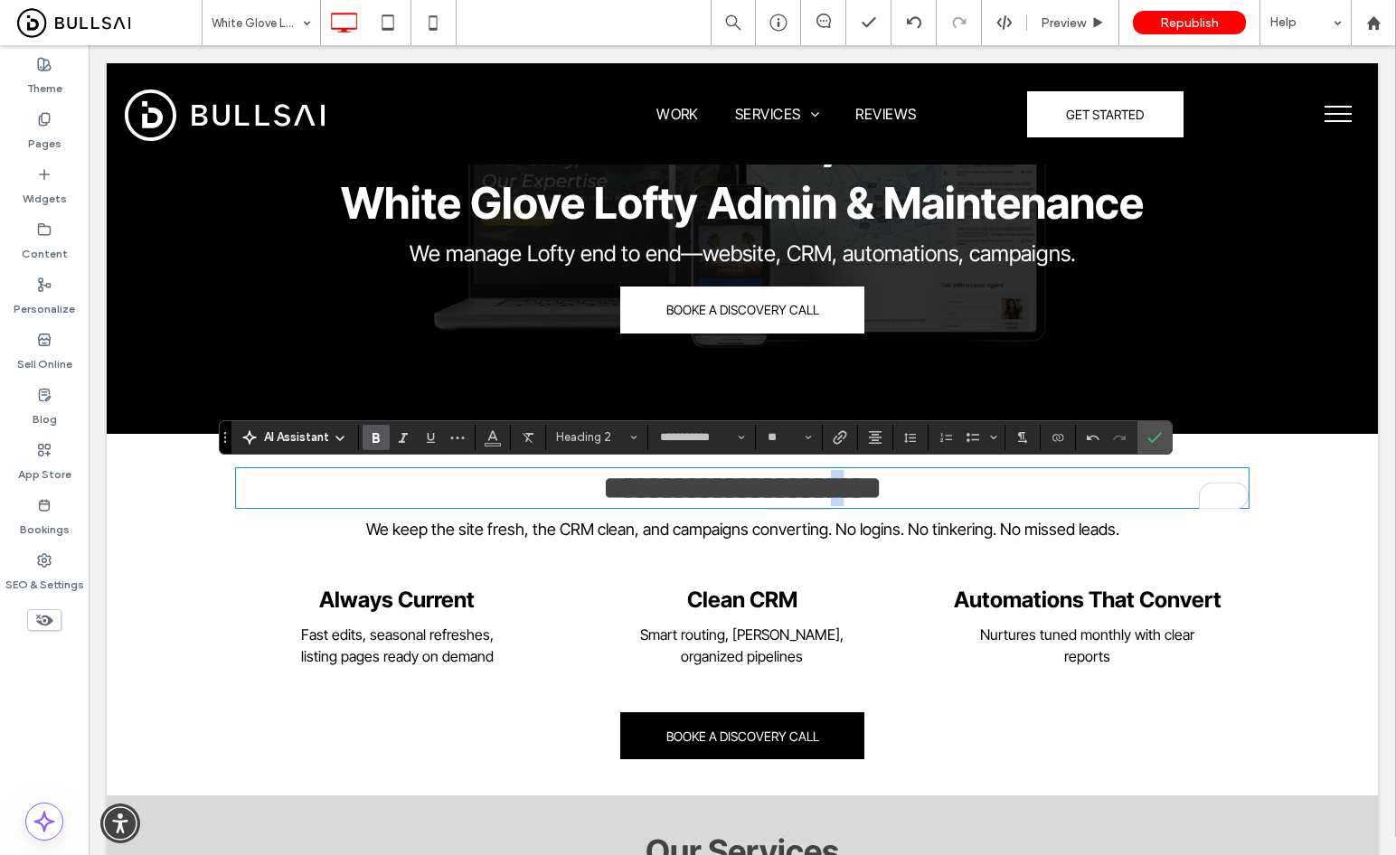
drag, startPoint x: 851, startPoint y: 494, endPoint x: 841, endPoint y: 494, distance: 10.8
click at [841, 494] on span "**********" at bounding box center [742, 488] width 278 height 33
click at [1151, 433] on icon "Confirm" at bounding box center [1154, 437] width 14 height 14
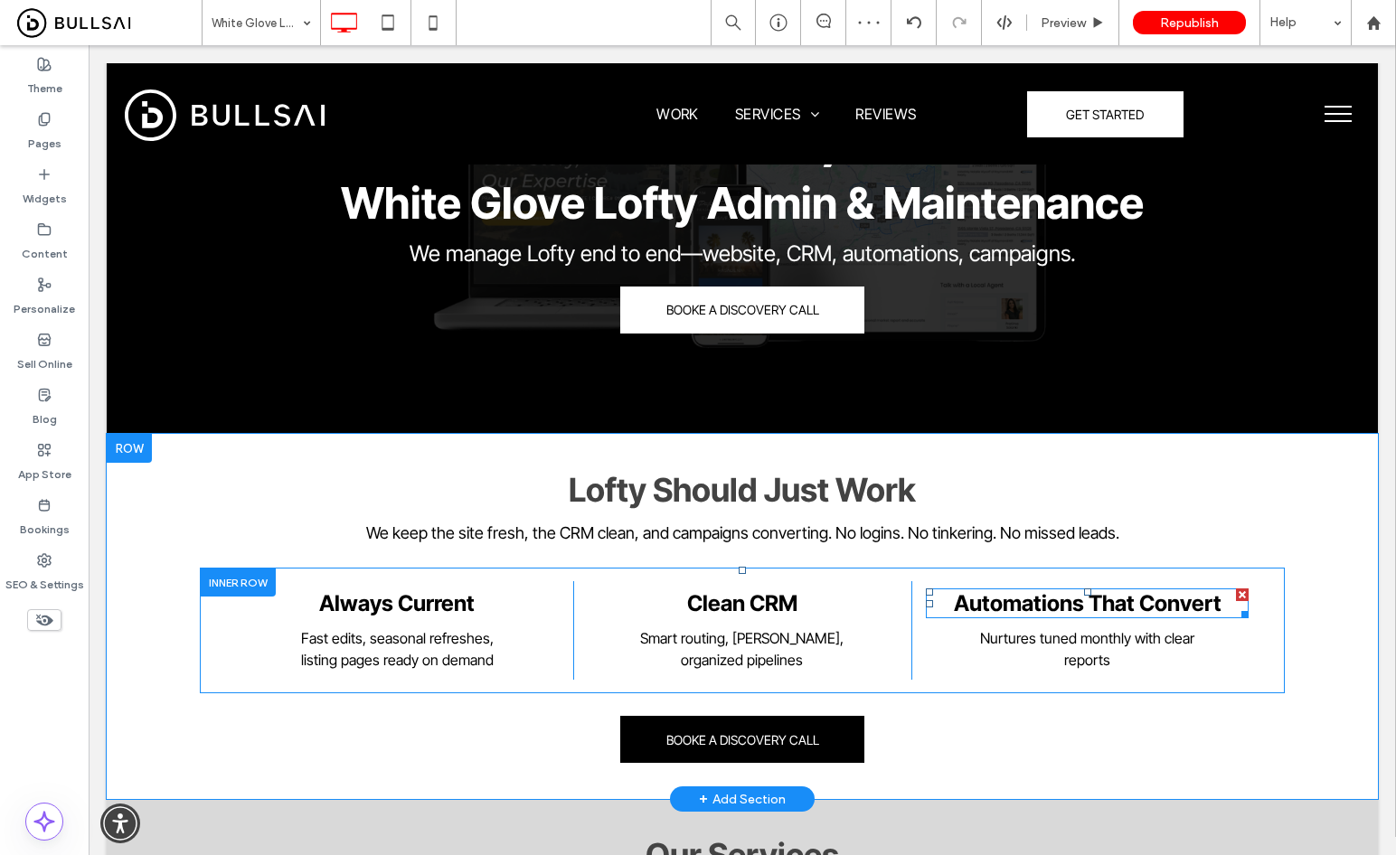
click at [1200, 605] on span "Automations That Convert" at bounding box center [1088, 603] width 268 height 26
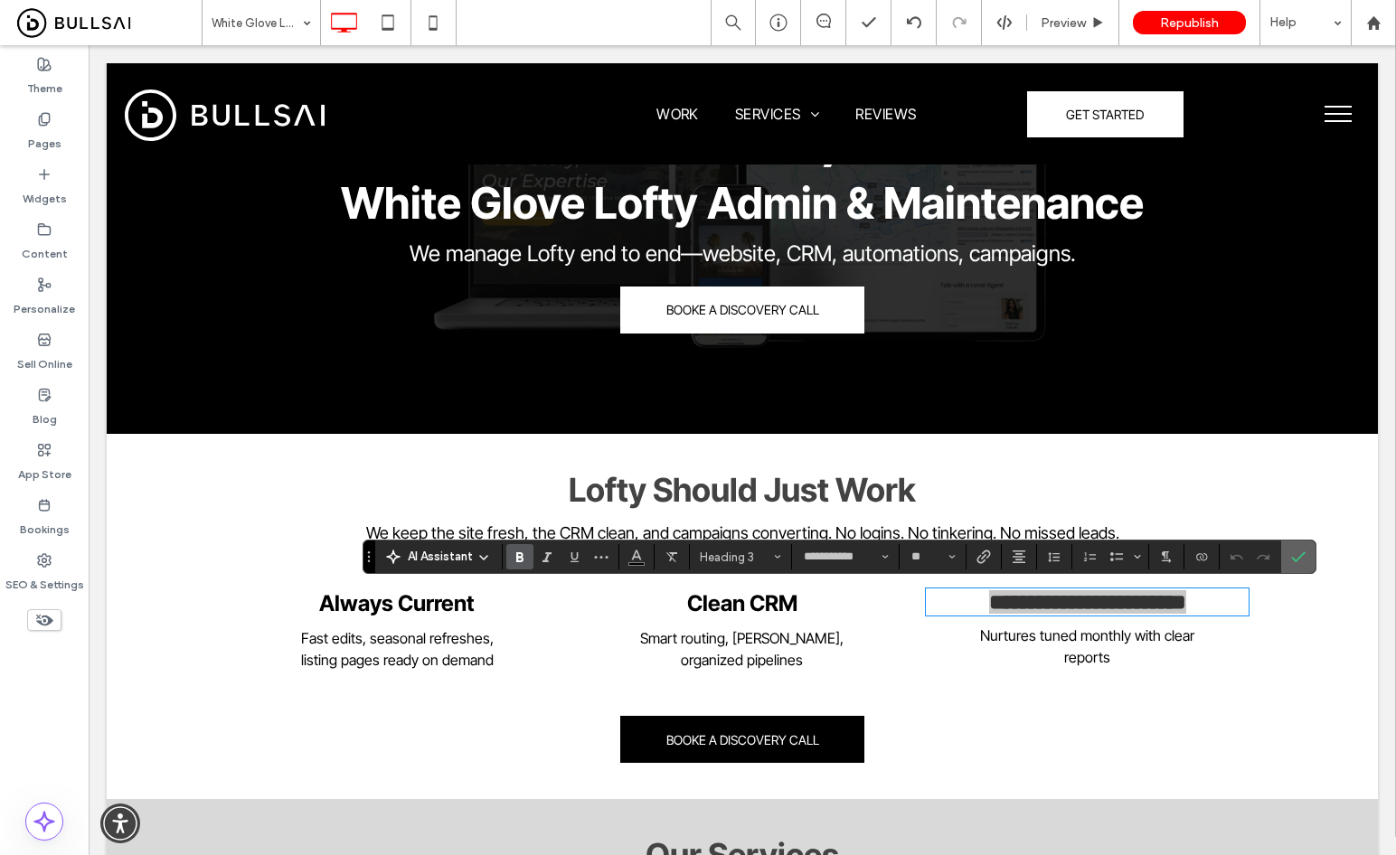
click at [1303, 557] on icon "Confirm" at bounding box center [1298, 557] width 14 height 14
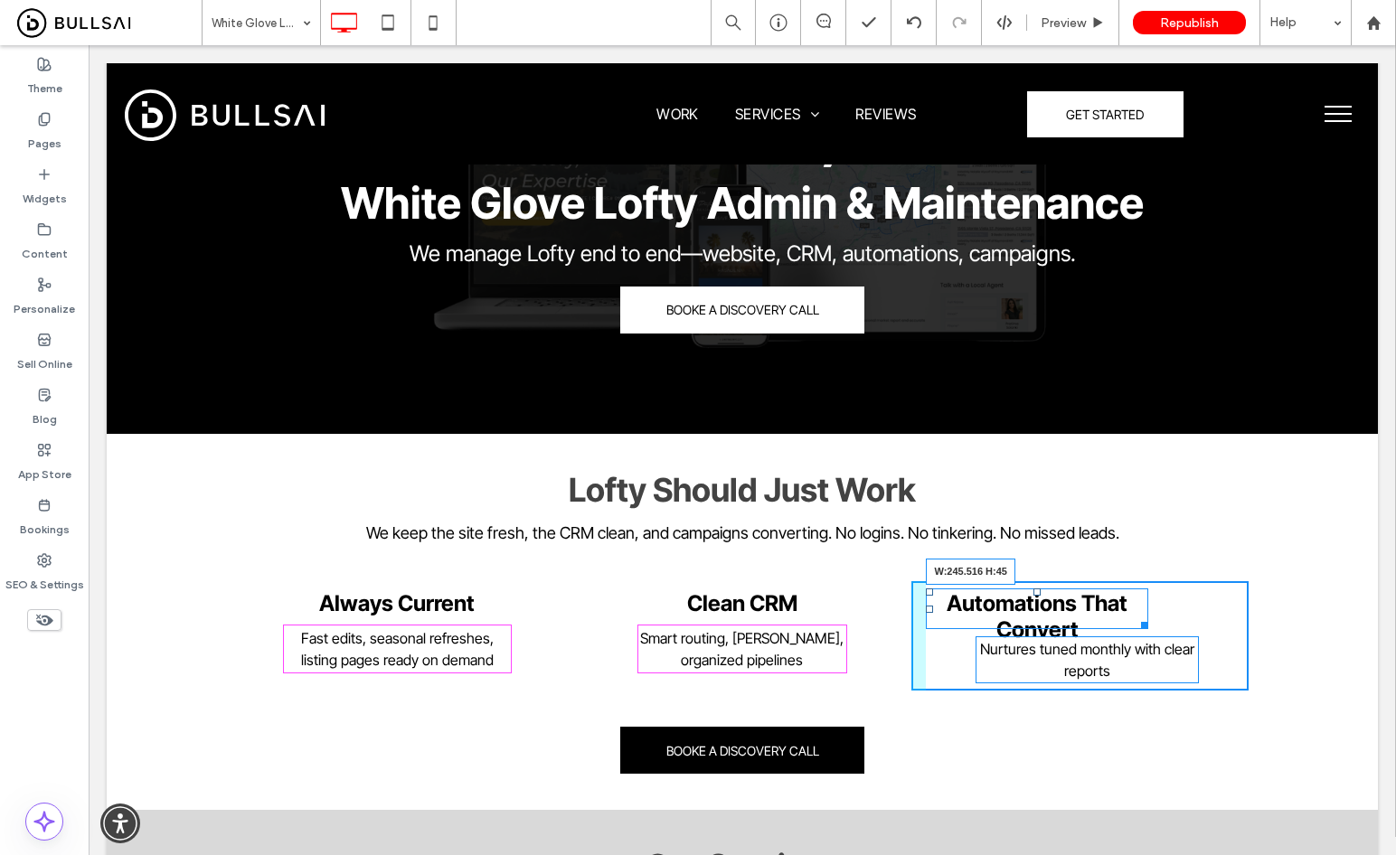
drag, startPoint x: 1228, startPoint y: 612, endPoint x: 1209, endPoint y: 664, distance: 55.8
click at [1134, 619] on div at bounding box center [1141, 623] width 14 height 14
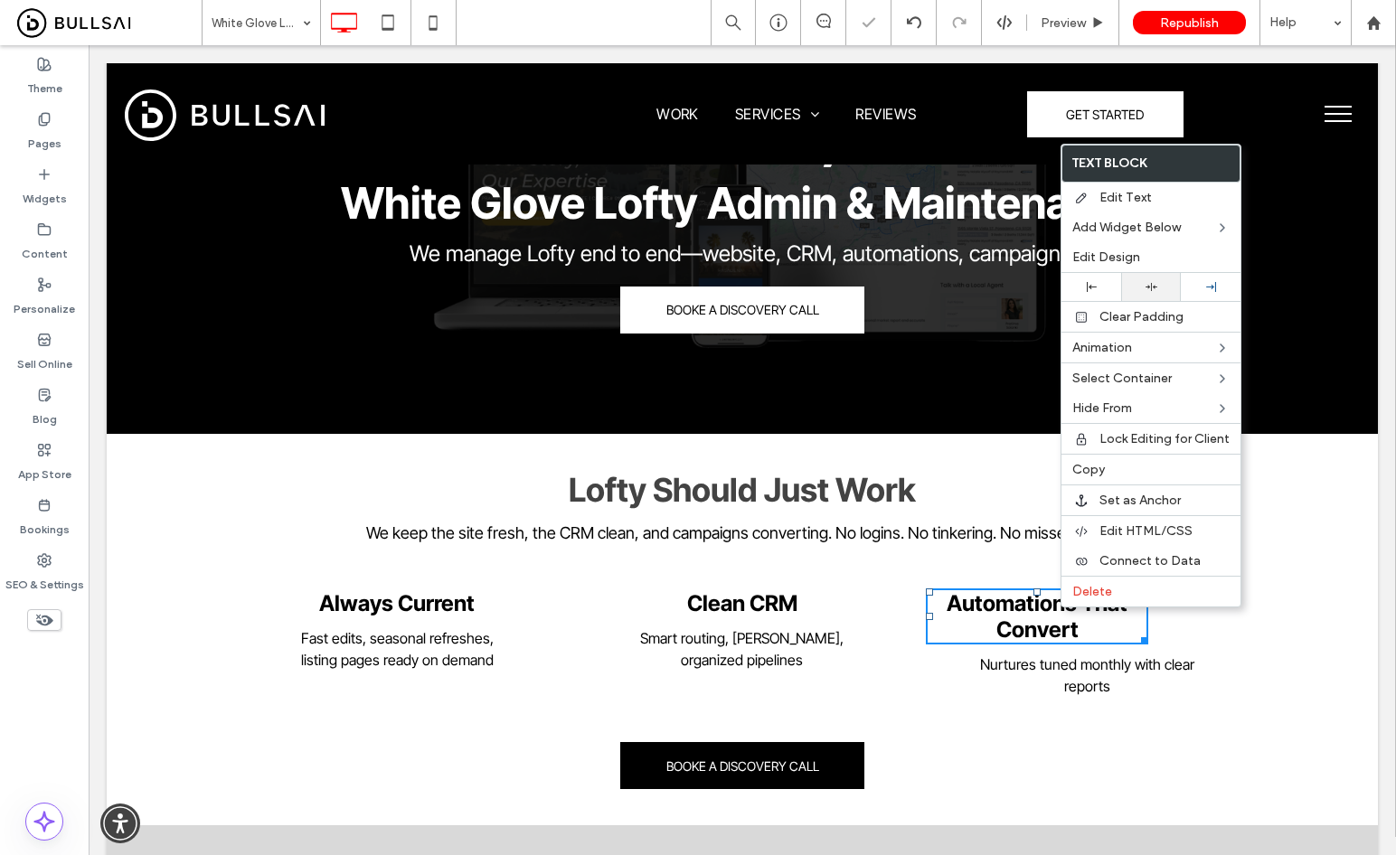
click at [1145, 296] on div at bounding box center [1151, 287] width 60 height 28
click at [724, 600] on span "Clean CRM" at bounding box center [742, 603] width 110 height 26
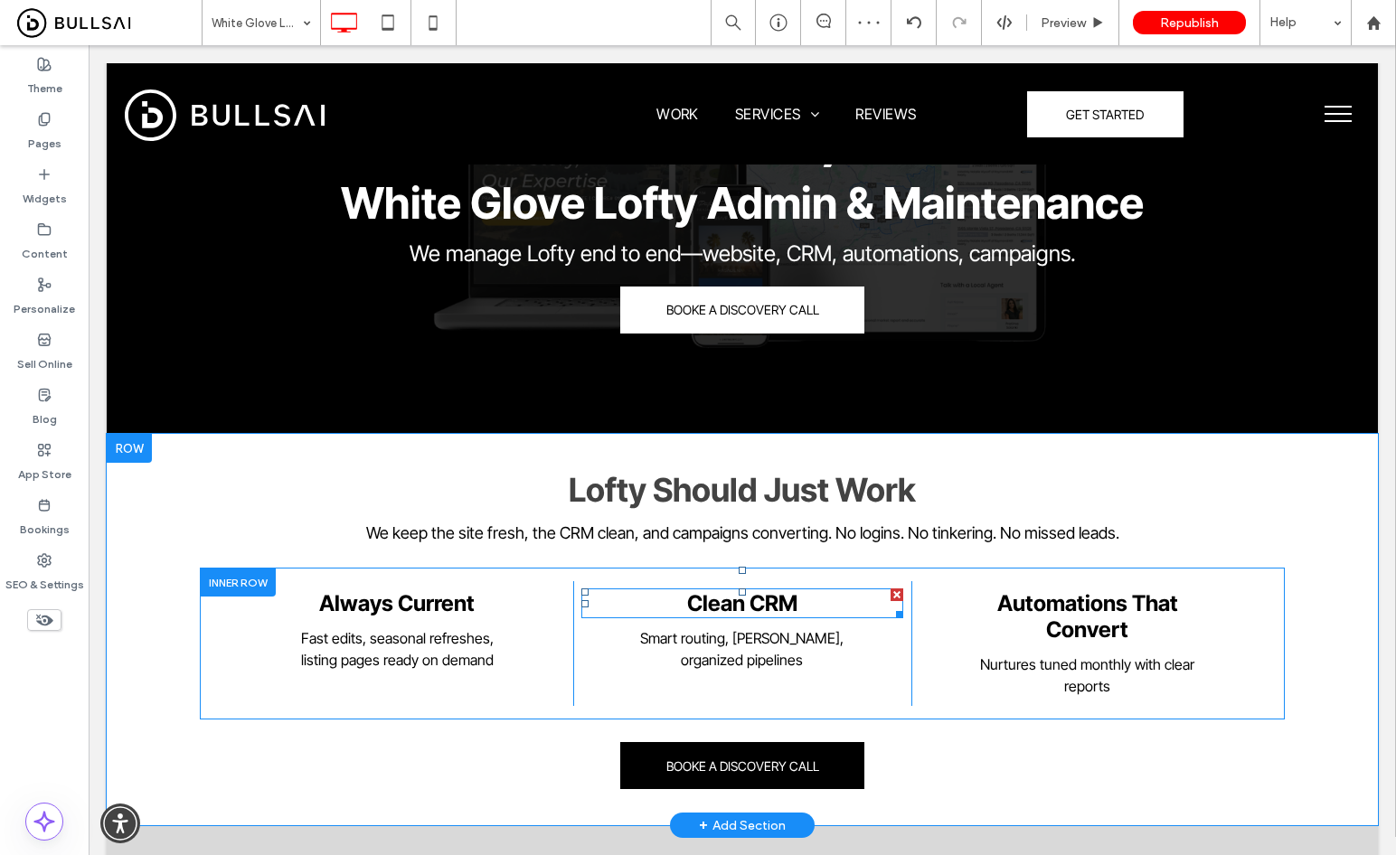
click at [732, 597] on span "Clean CRM" at bounding box center [742, 603] width 110 height 26
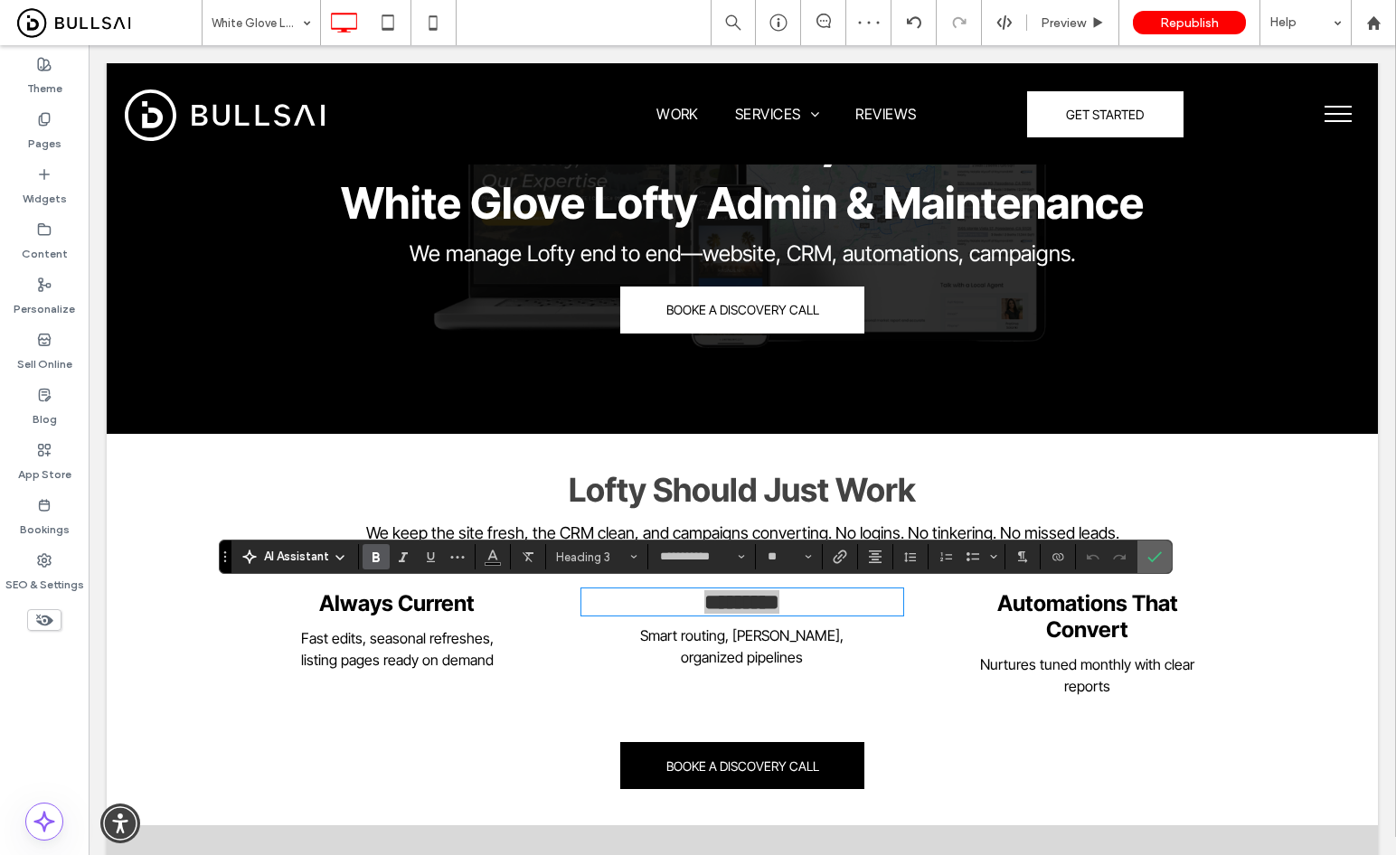
click at [1162, 558] on label "Confirm" at bounding box center [1154, 557] width 27 height 33
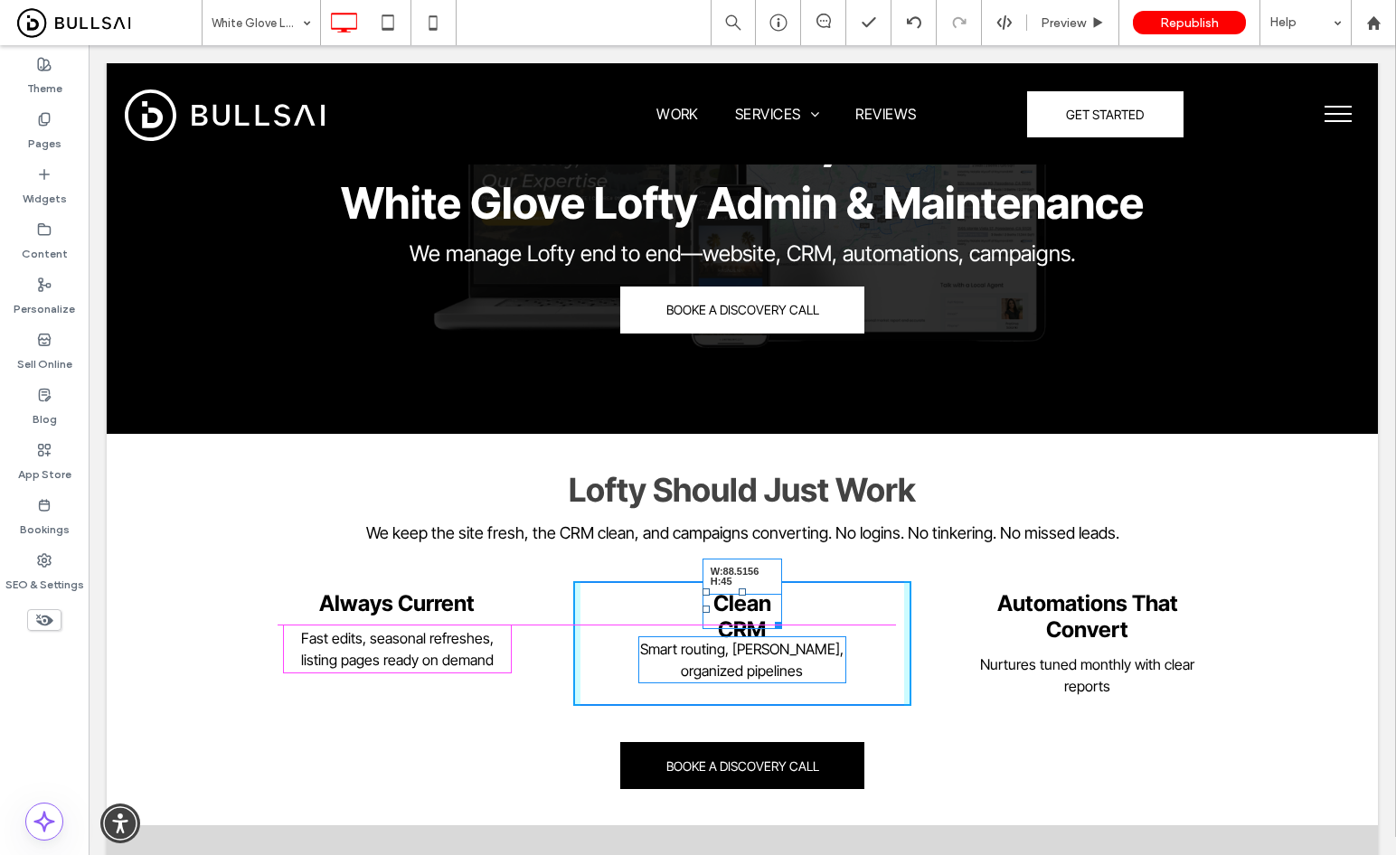
drag, startPoint x: 889, startPoint y: 610, endPoint x: 921, endPoint y: 661, distance: 59.7
click at [768, 617] on div at bounding box center [775, 623] width 14 height 14
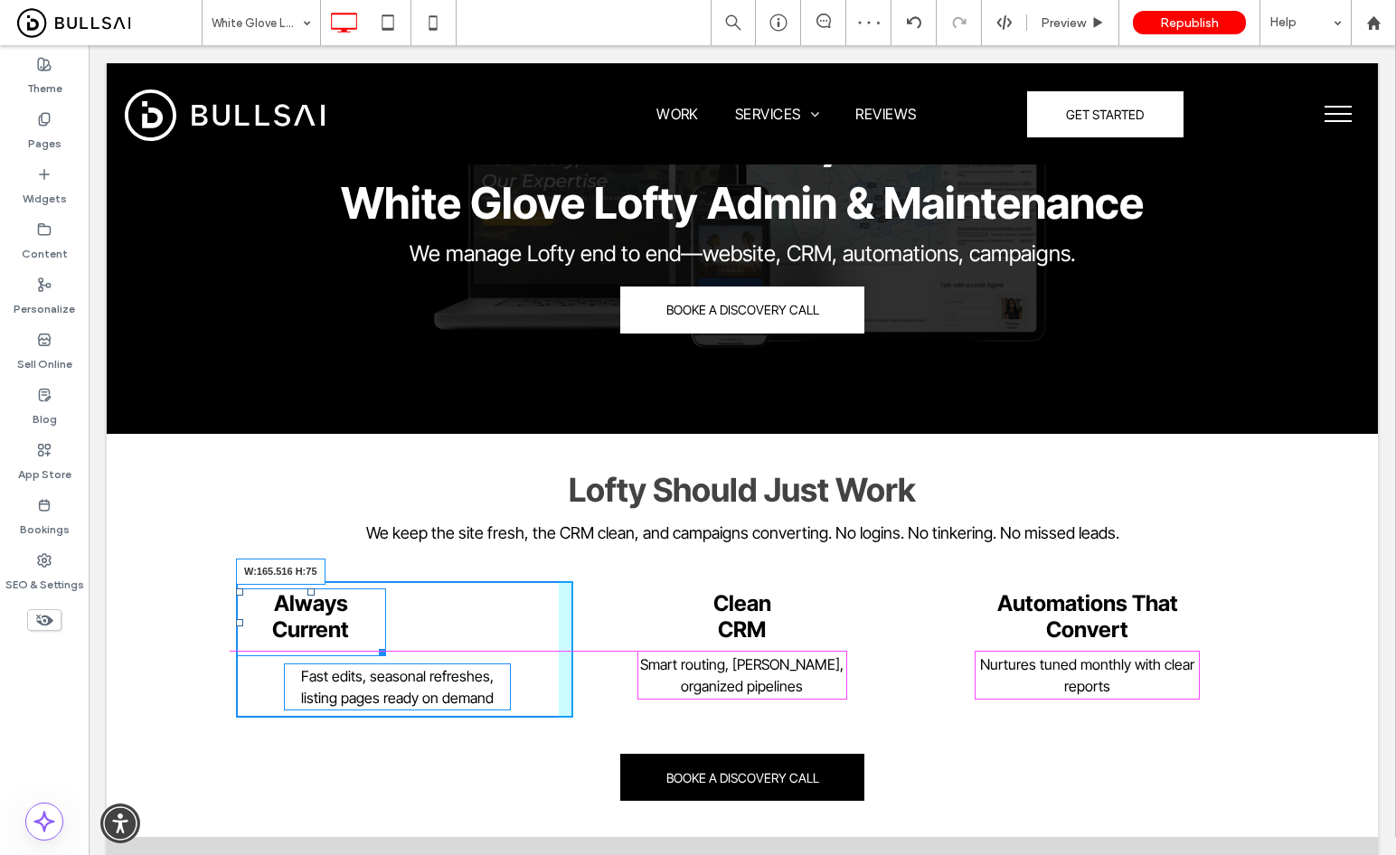
drag, startPoint x: 543, startPoint y: 614, endPoint x: 360, endPoint y: 627, distance: 184.0
click at [360, 627] on div "Always Current W:165.516 H:75" at bounding box center [311, 622] width 150 height 68
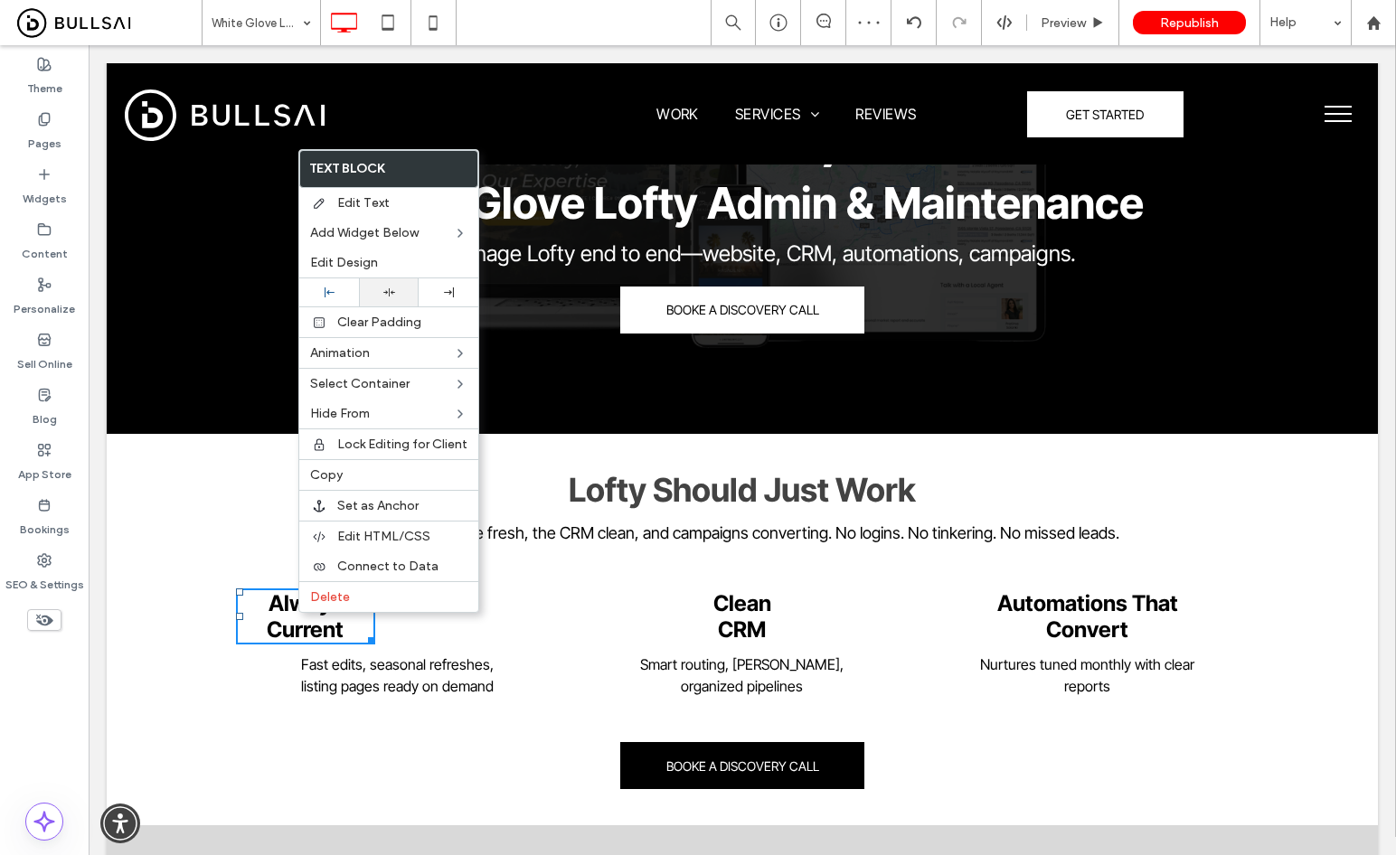
click at [388, 294] on use at bounding box center [389, 292] width 12 height 8
click at [1248, 642] on div "Always Current Fast edits, seasonal refreshes, listing pages ready on demand Cl…" at bounding box center [742, 644] width 1085 height 152
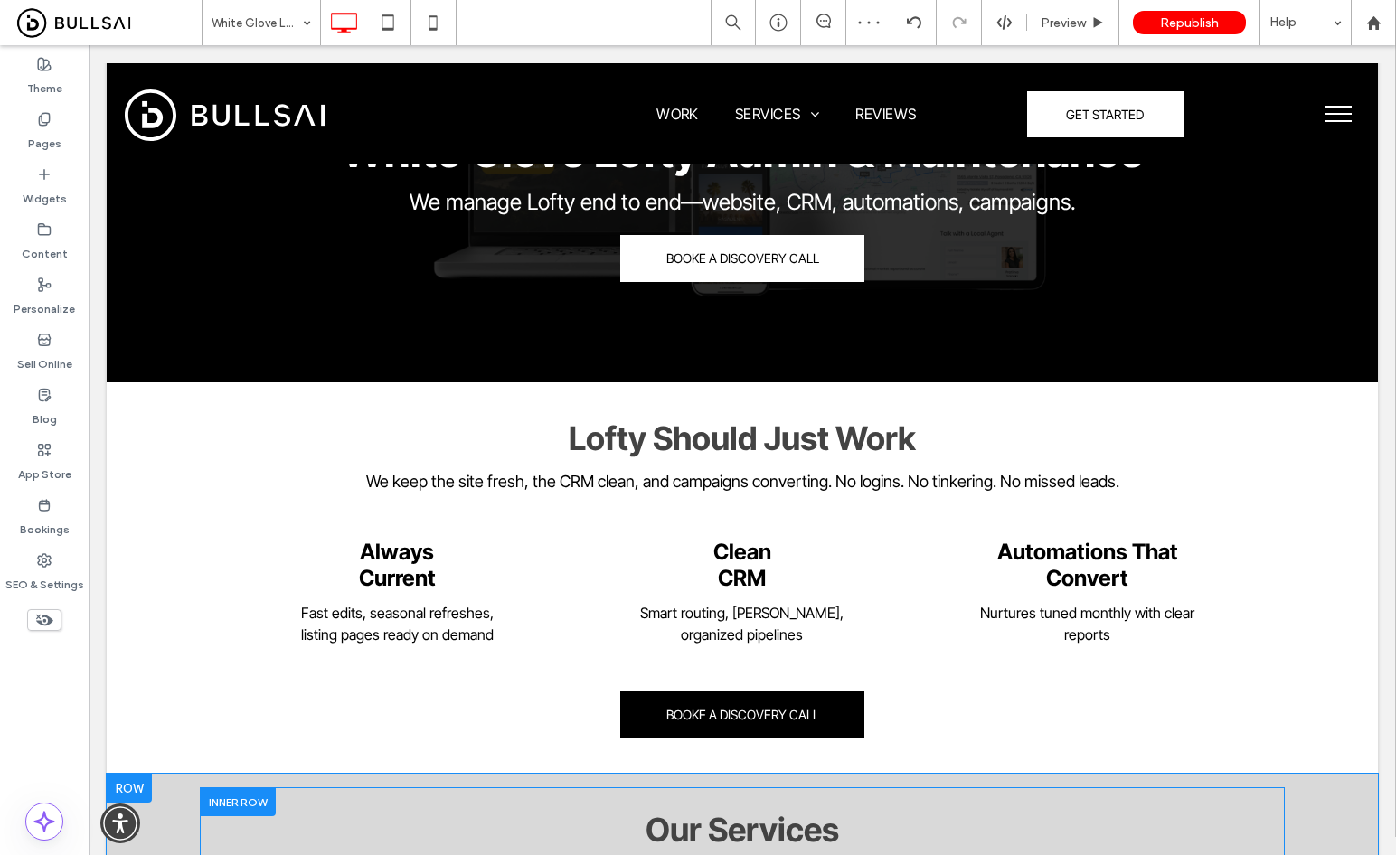
scroll to position [359, 0]
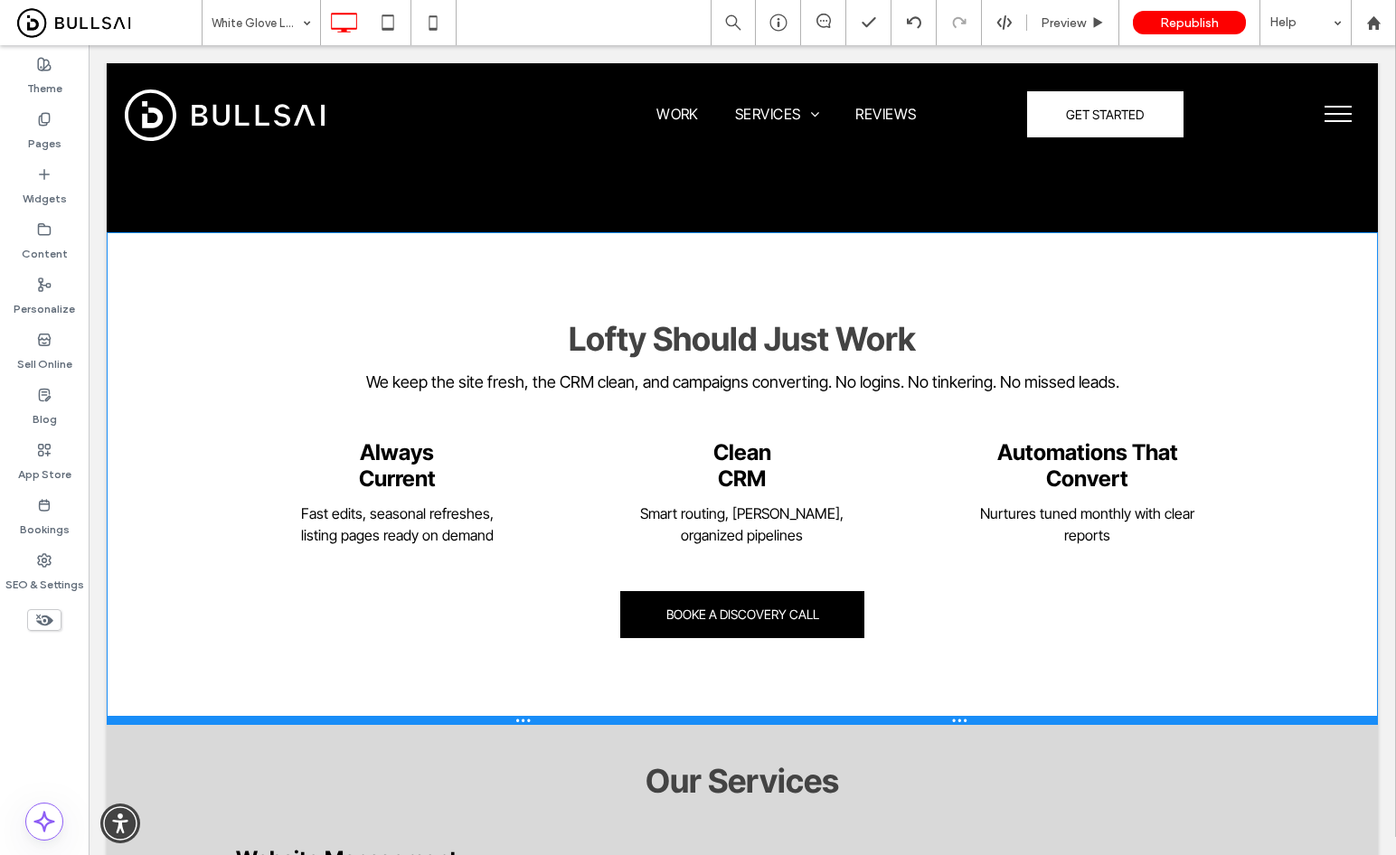
drag, startPoint x: 1216, startPoint y: 619, endPoint x: 1298, endPoint y: 764, distance: 166.4
click at [1215, 719] on div at bounding box center [742, 720] width 1271 height 9
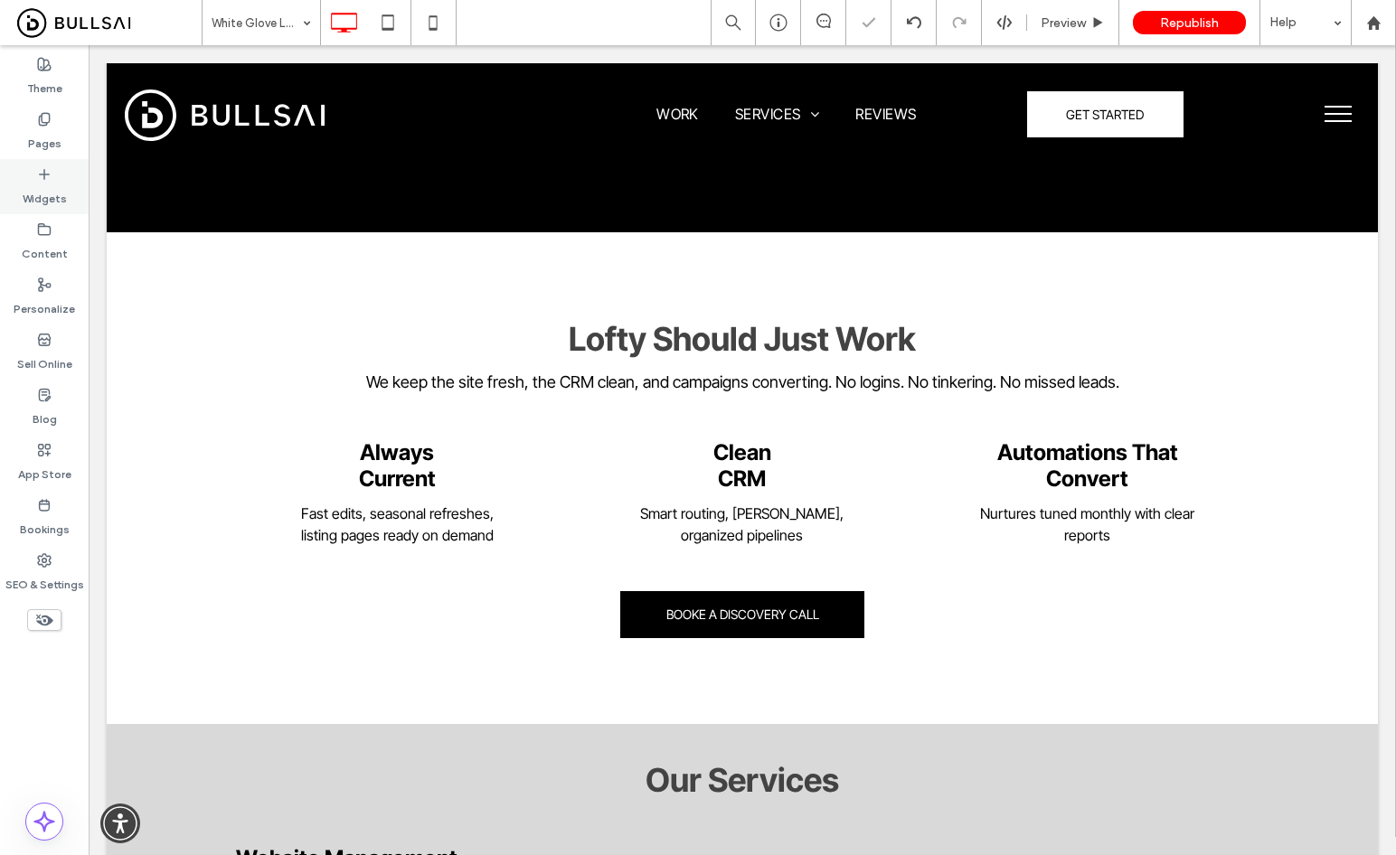
click at [60, 183] on label "Widgets" at bounding box center [45, 194] width 44 height 25
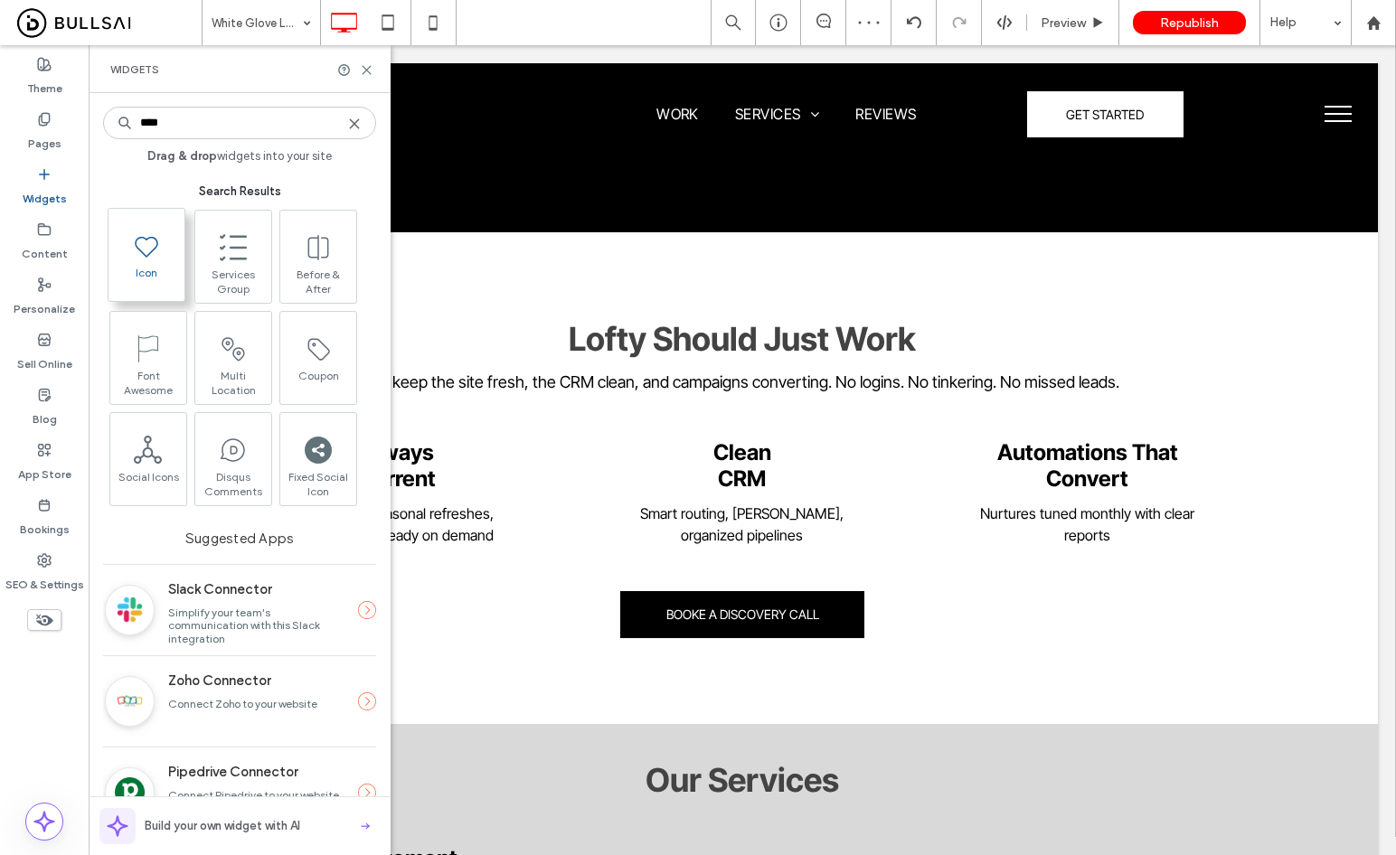
type input "****"
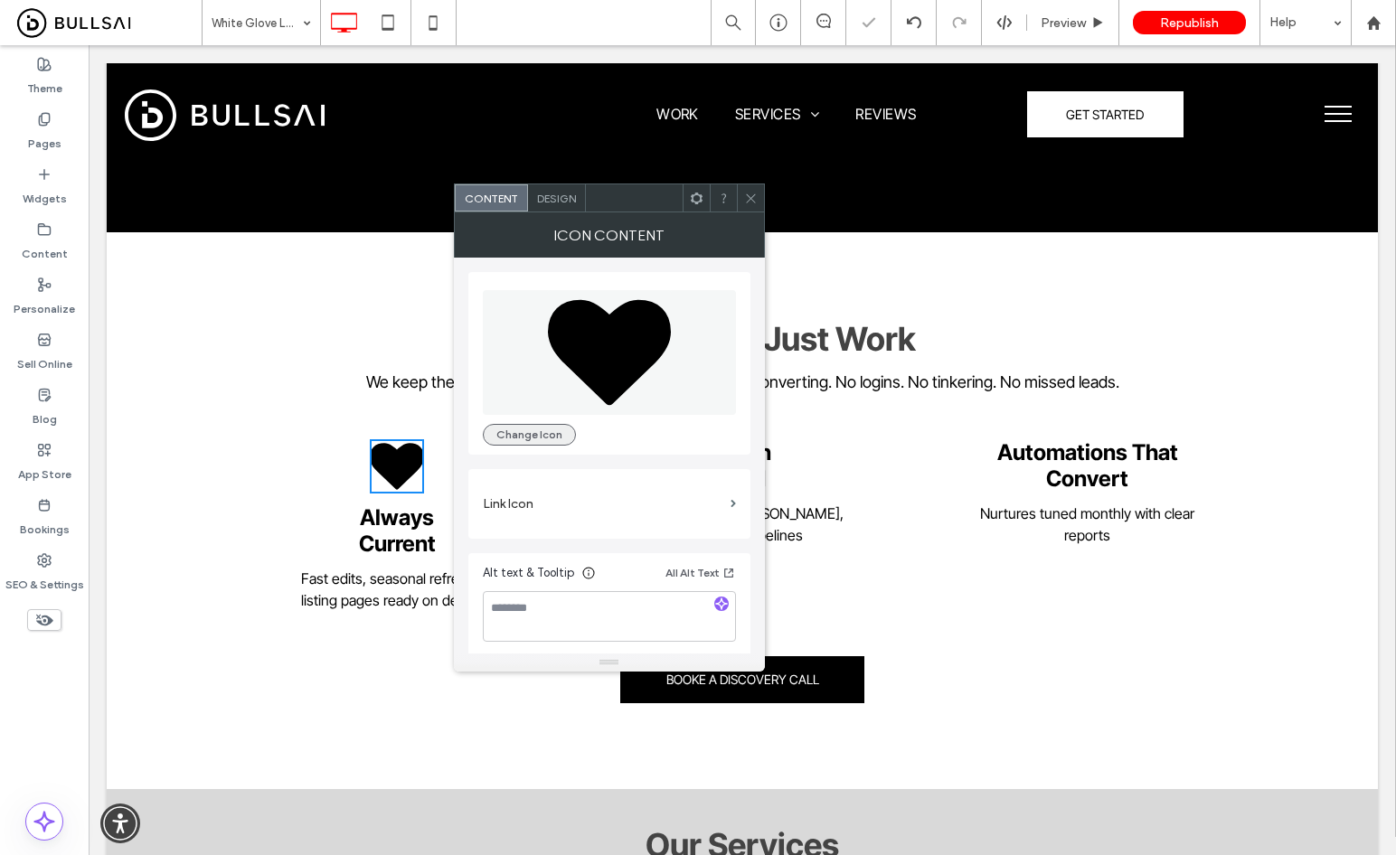
click at [544, 437] on button "Change Icon" at bounding box center [529, 435] width 93 height 22
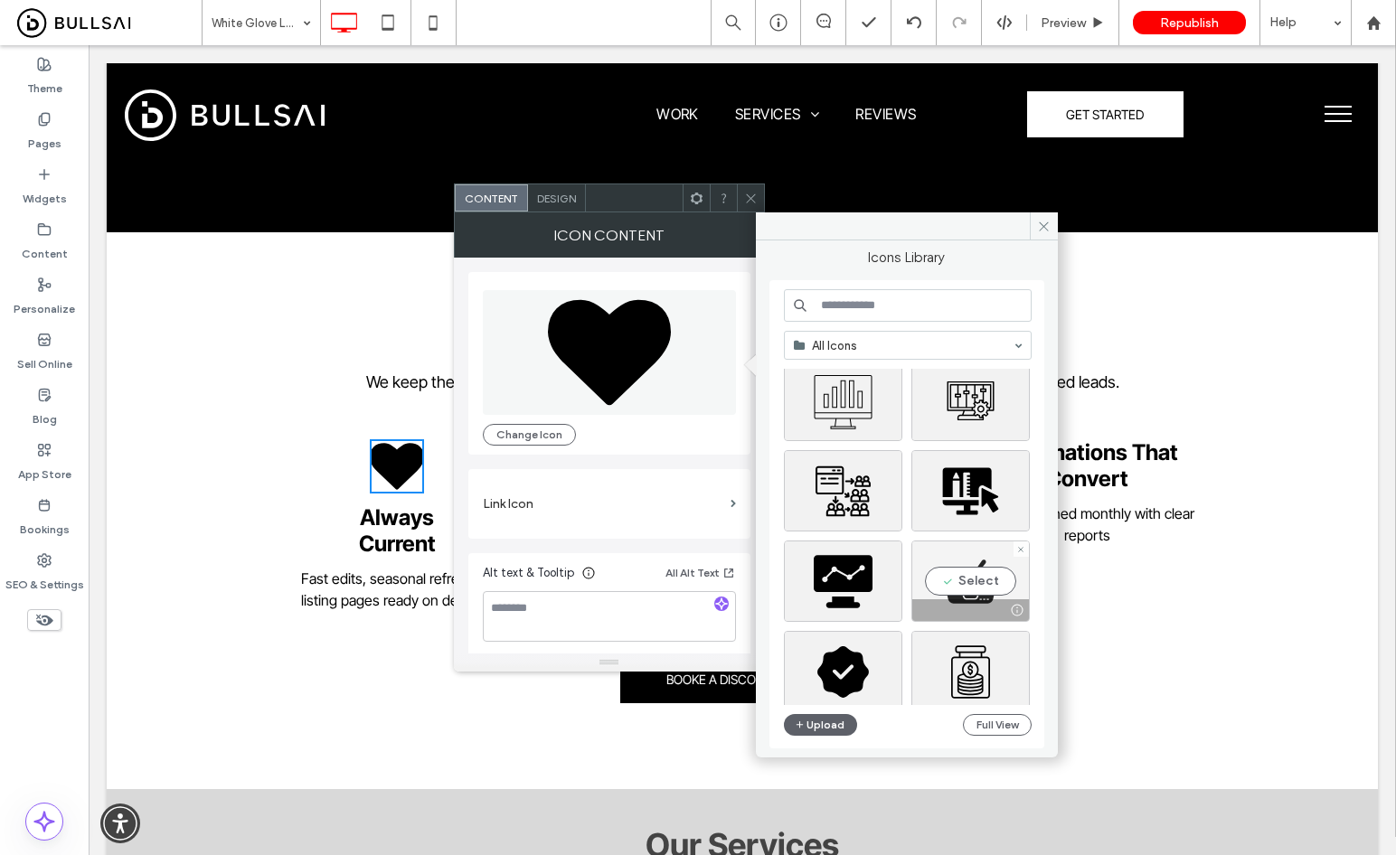
scroll to position [273, 0]
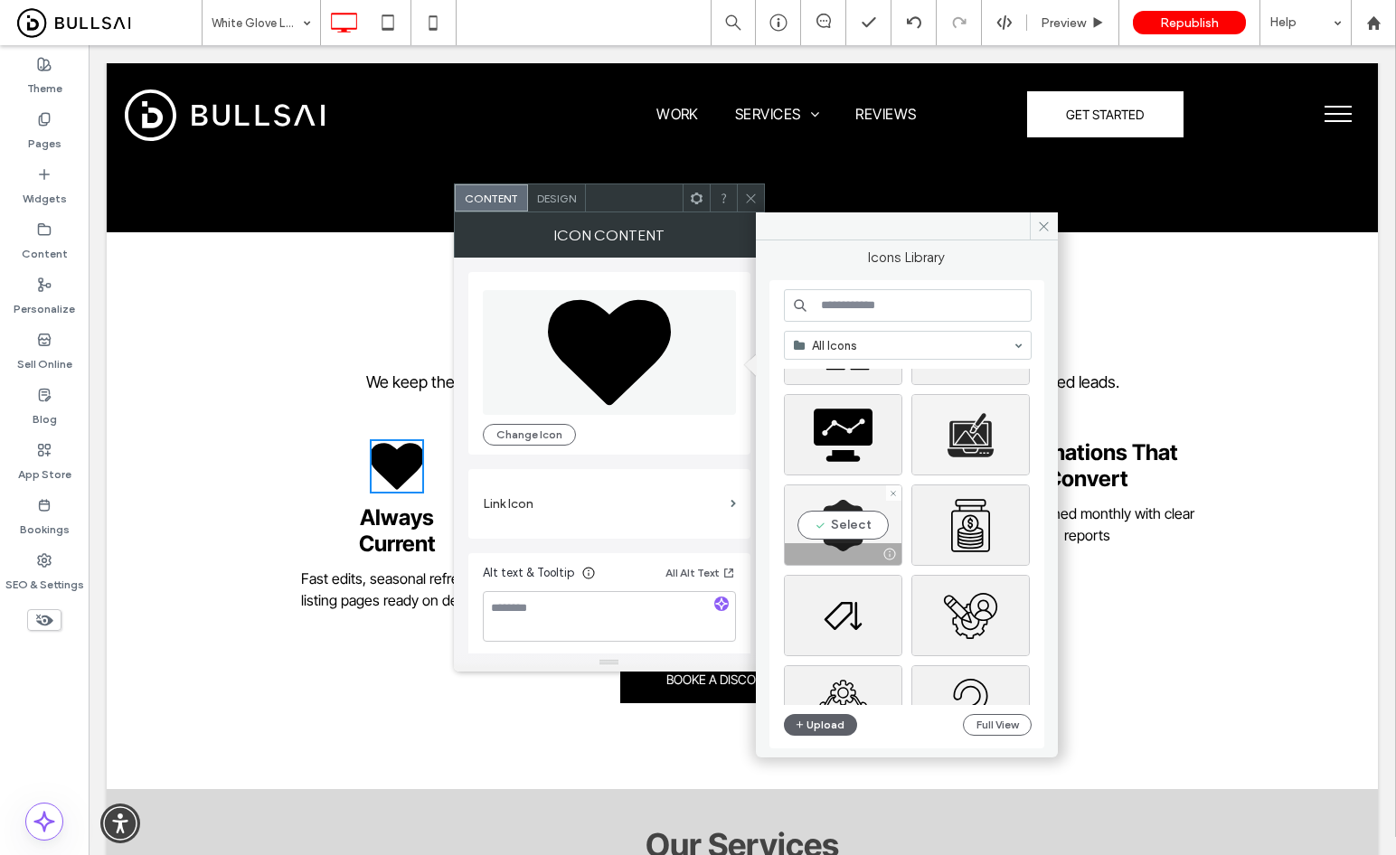
click at [846, 528] on div "Select" at bounding box center [843, 524] width 118 height 81
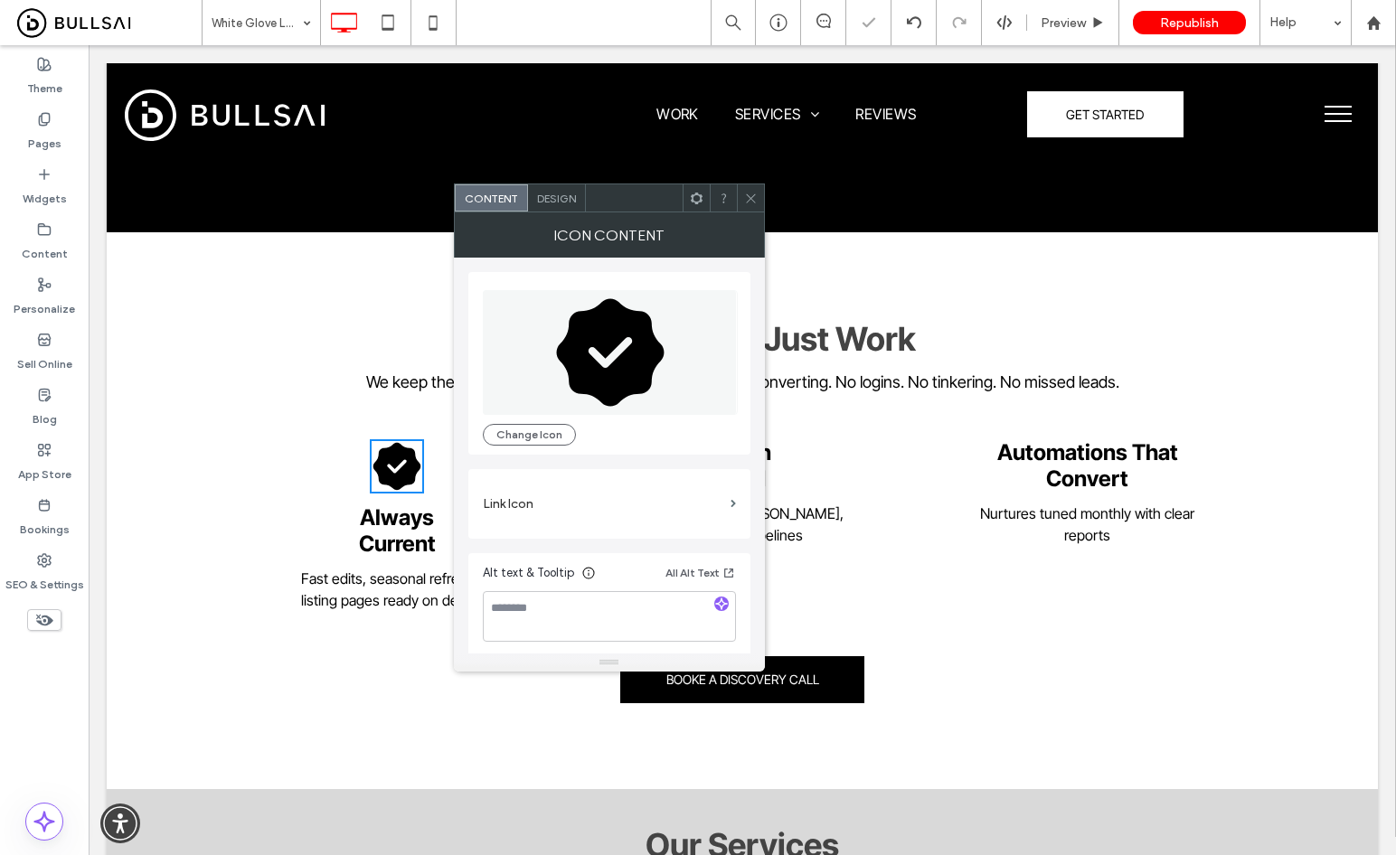
click at [567, 200] on span "Design" at bounding box center [556, 199] width 39 height 14
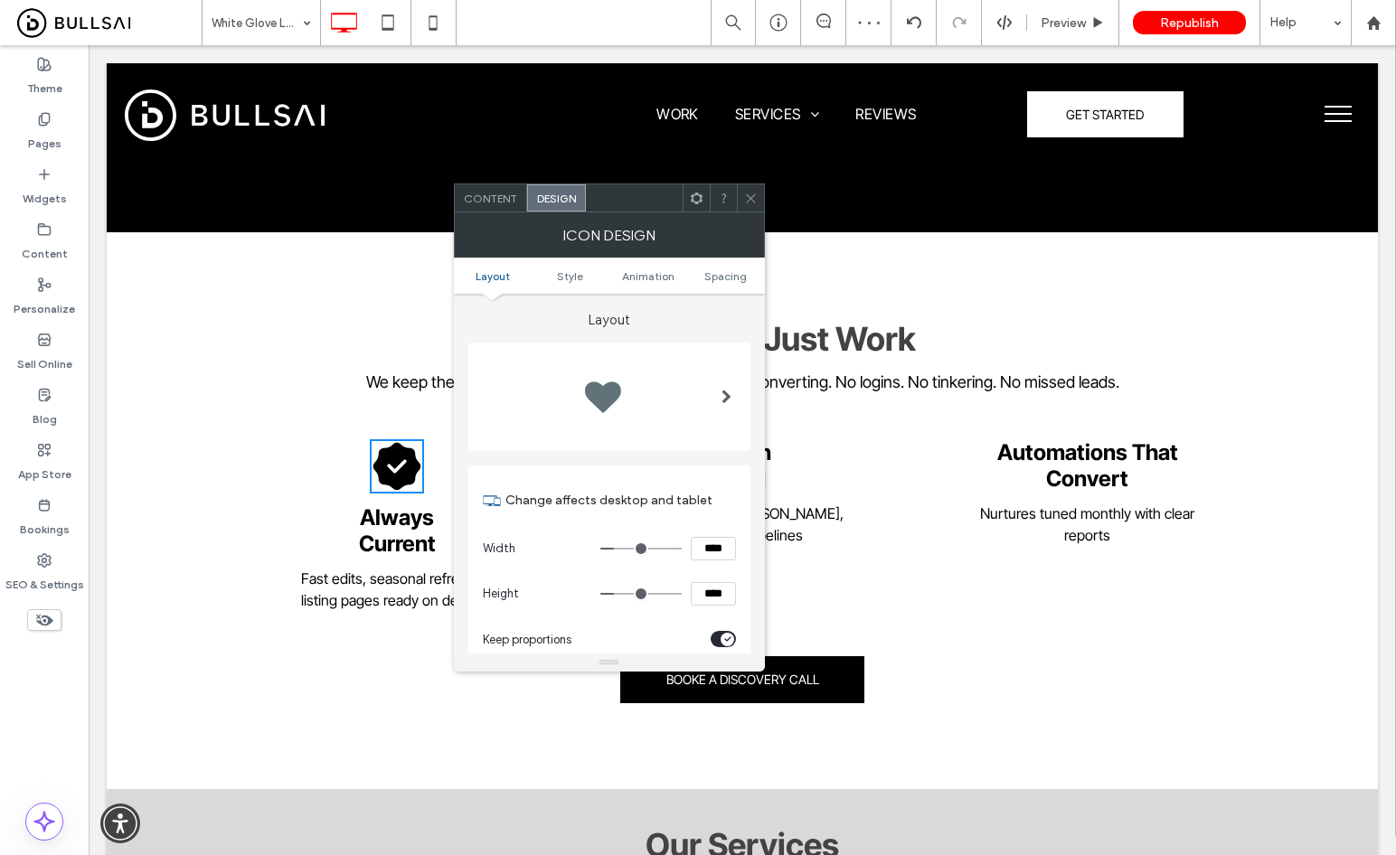
scroll to position [257, 0]
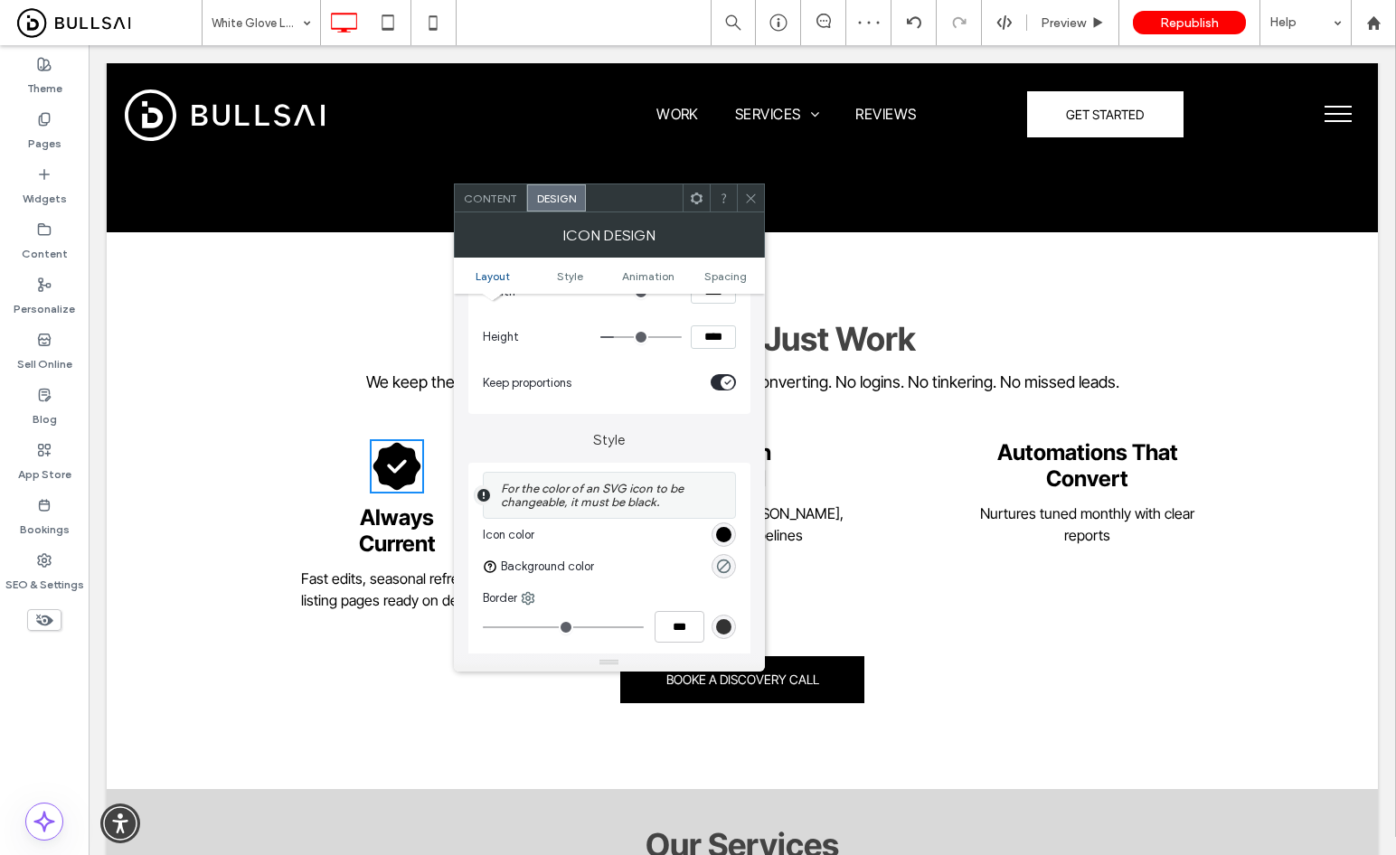
click at [724, 542] on div "rgb(0, 0, 0)" at bounding box center [723, 534] width 15 height 15
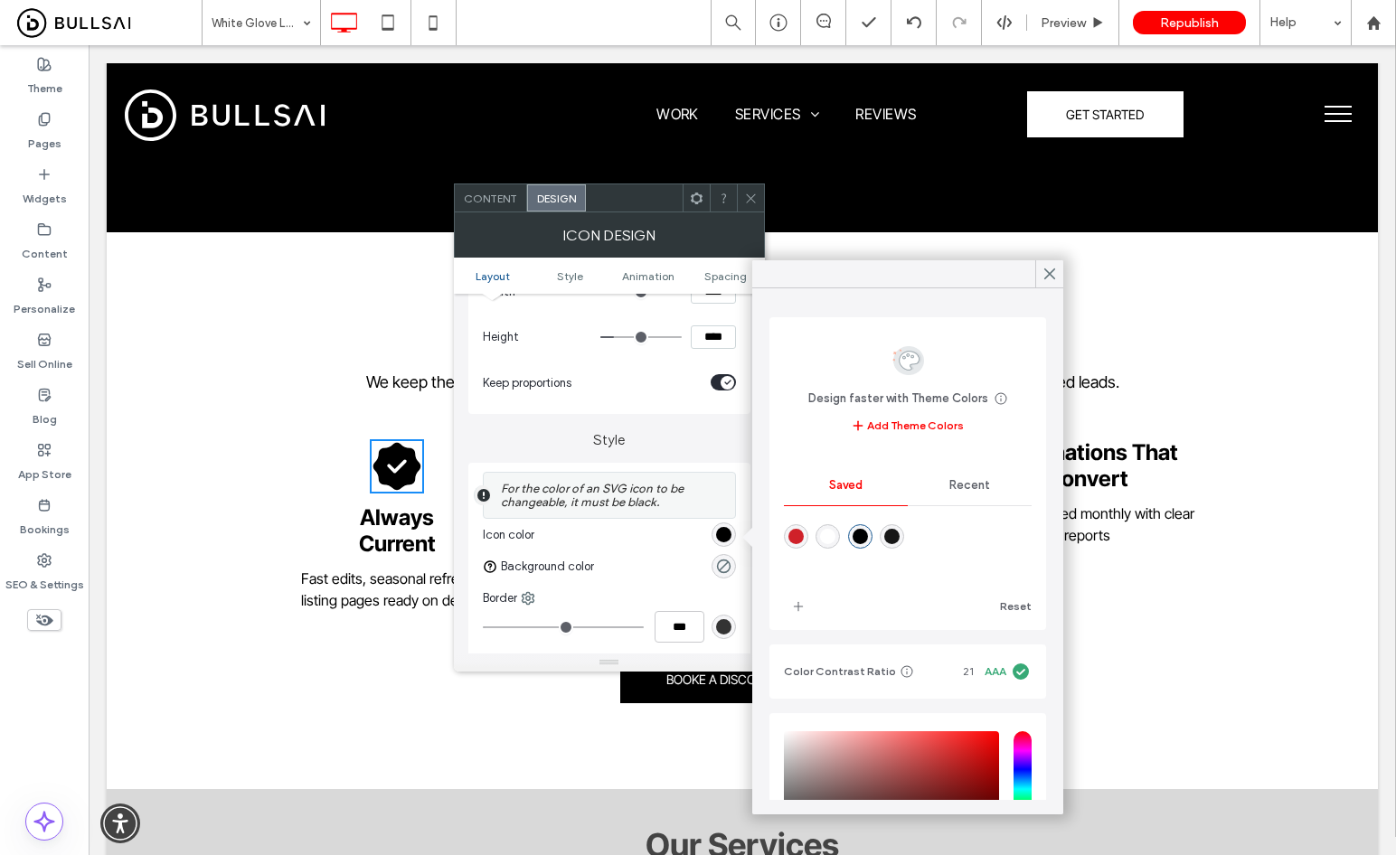
click at [977, 501] on div "Recent" at bounding box center [970, 486] width 124 height 40
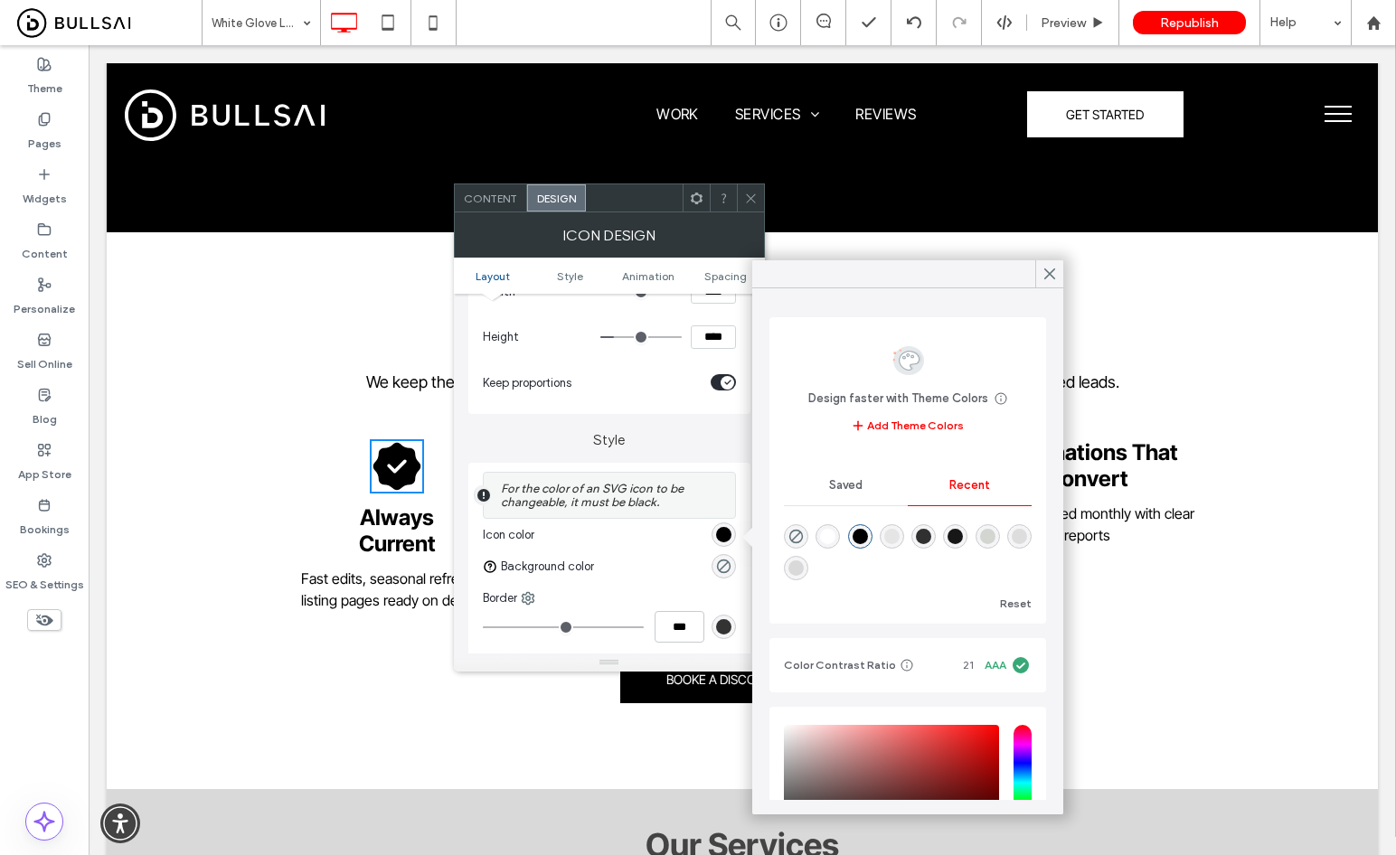
click at [998, 541] on div "rgba(211, 213, 209, 1)" at bounding box center [987, 536] width 24 height 24
type input "*******"
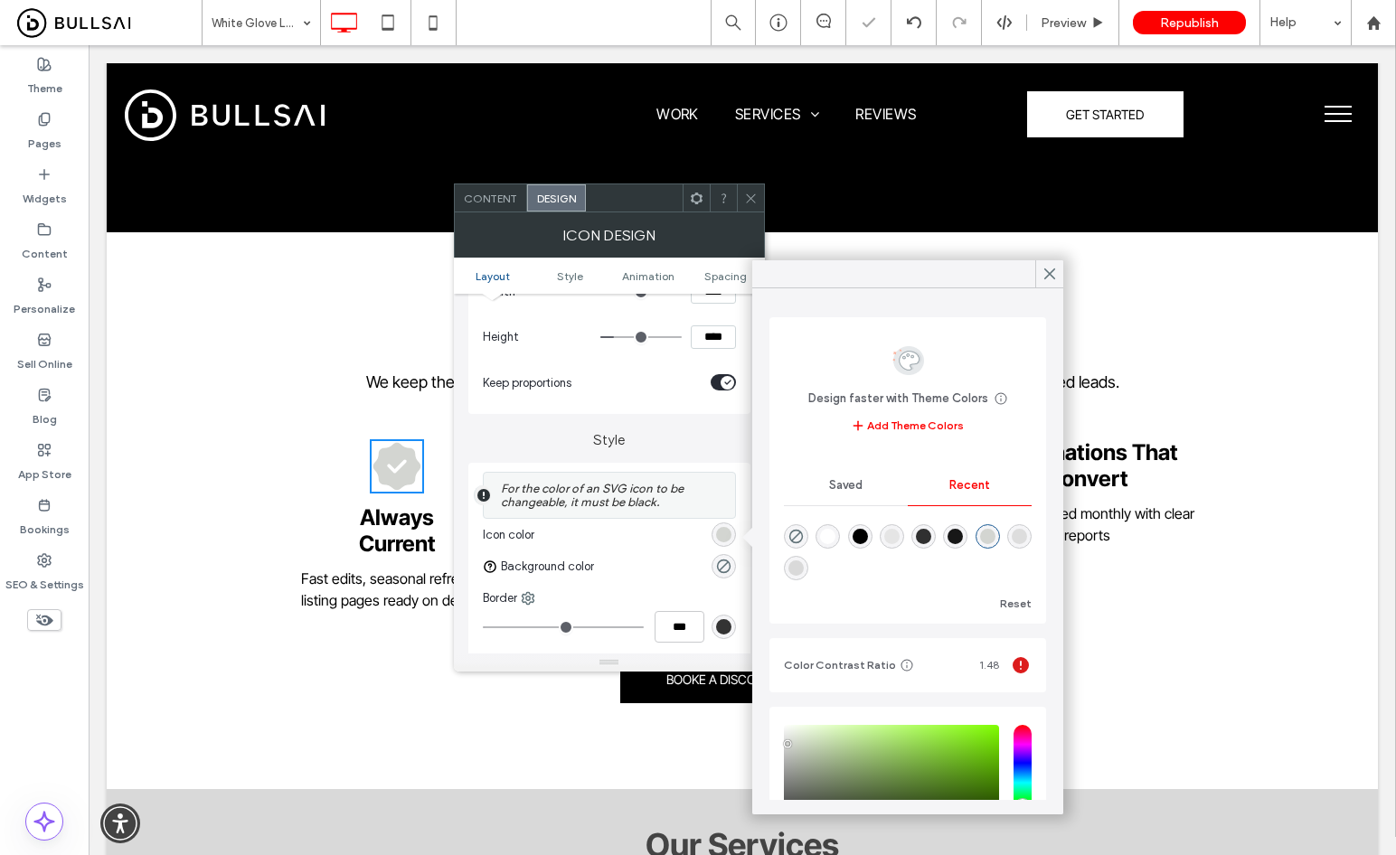
click at [757, 201] on div at bounding box center [750, 197] width 27 height 27
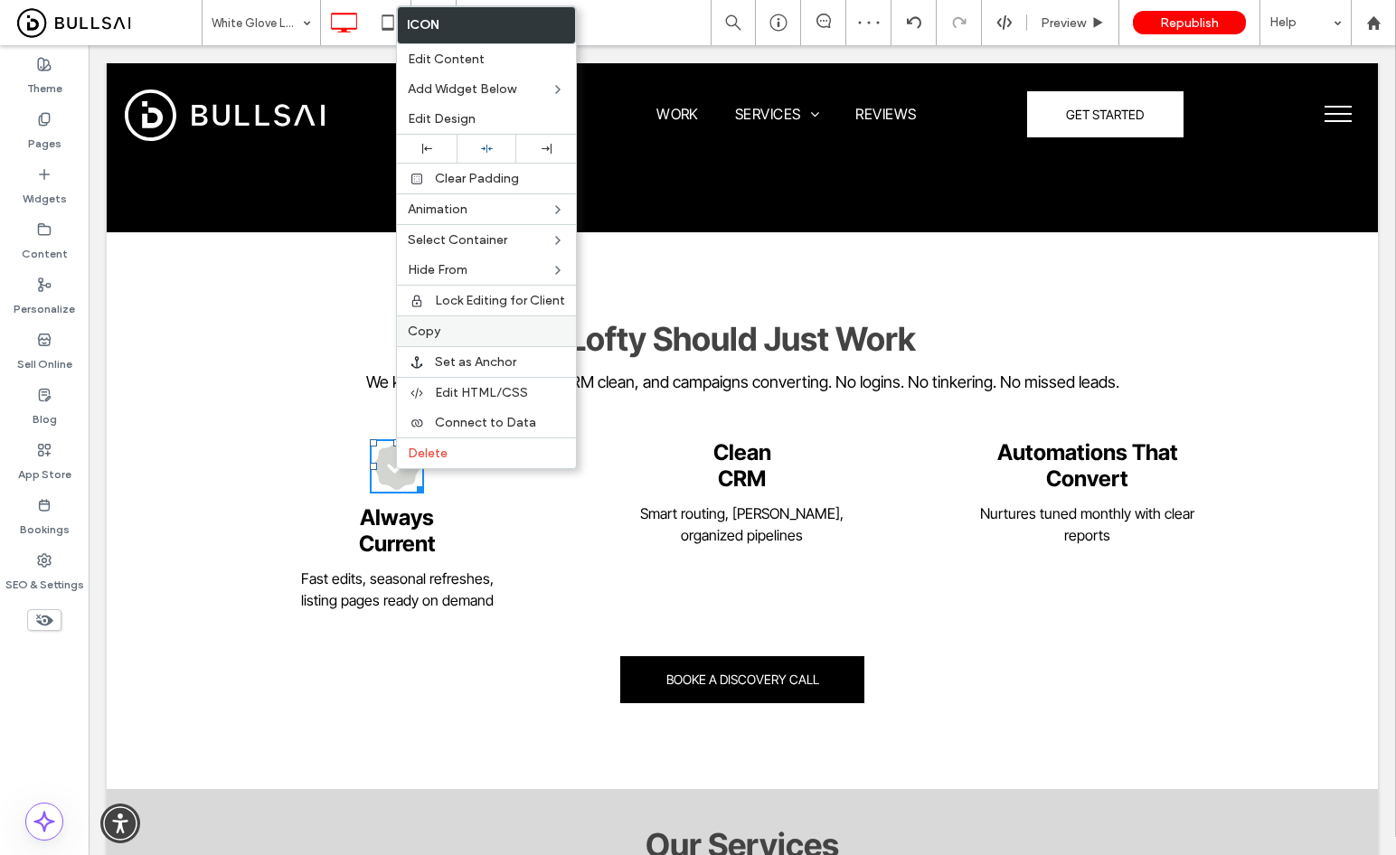
drag, startPoint x: 481, startPoint y: 323, endPoint x: 500, endPoint y: 341, distance: 26.2
click at [481, 323] on div "Copy" at bounding box center [486, 330] width 179 height 31
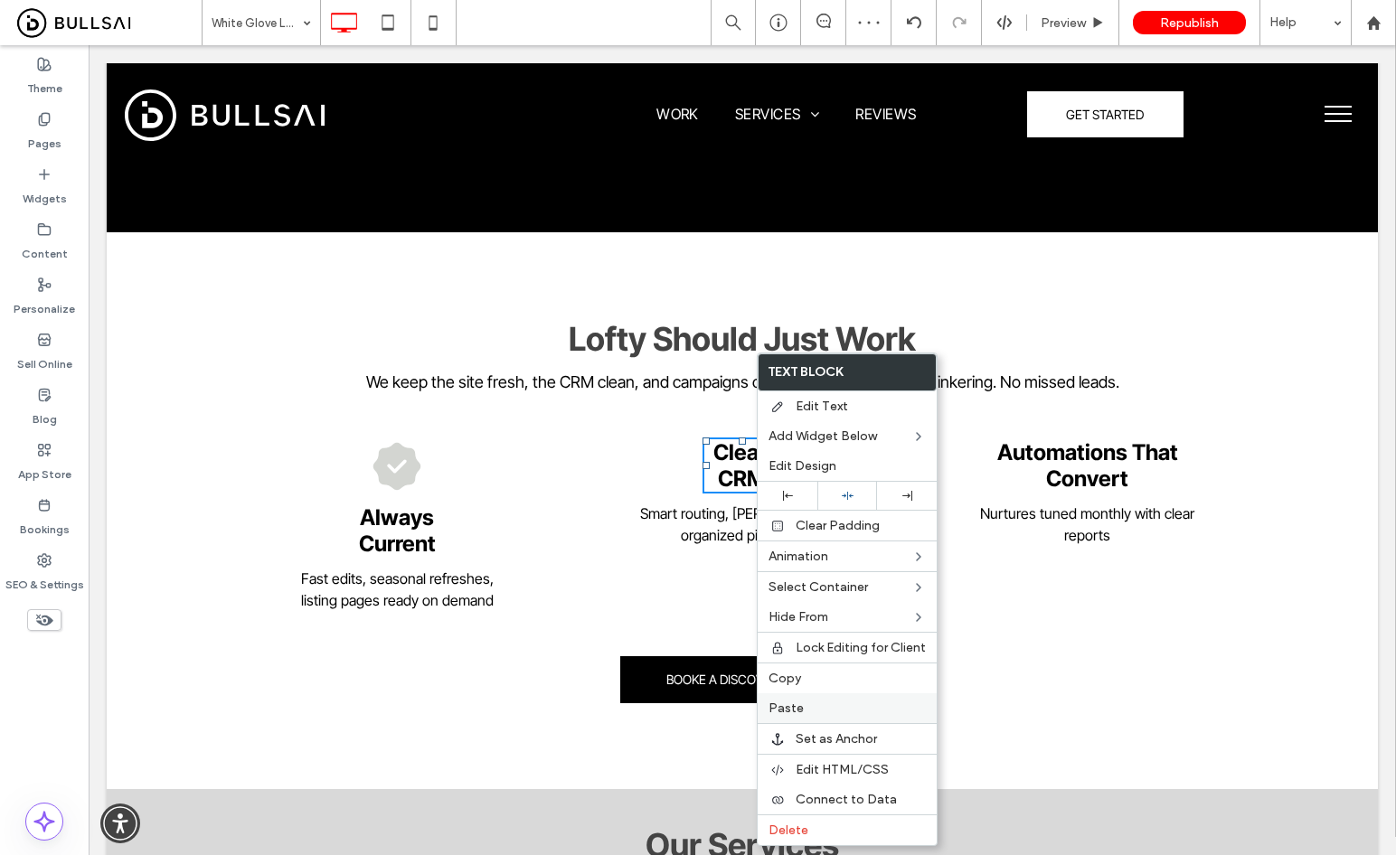
click at [789, 706] on span "Paste" at bounding box center [785, 708] width 35 height 15
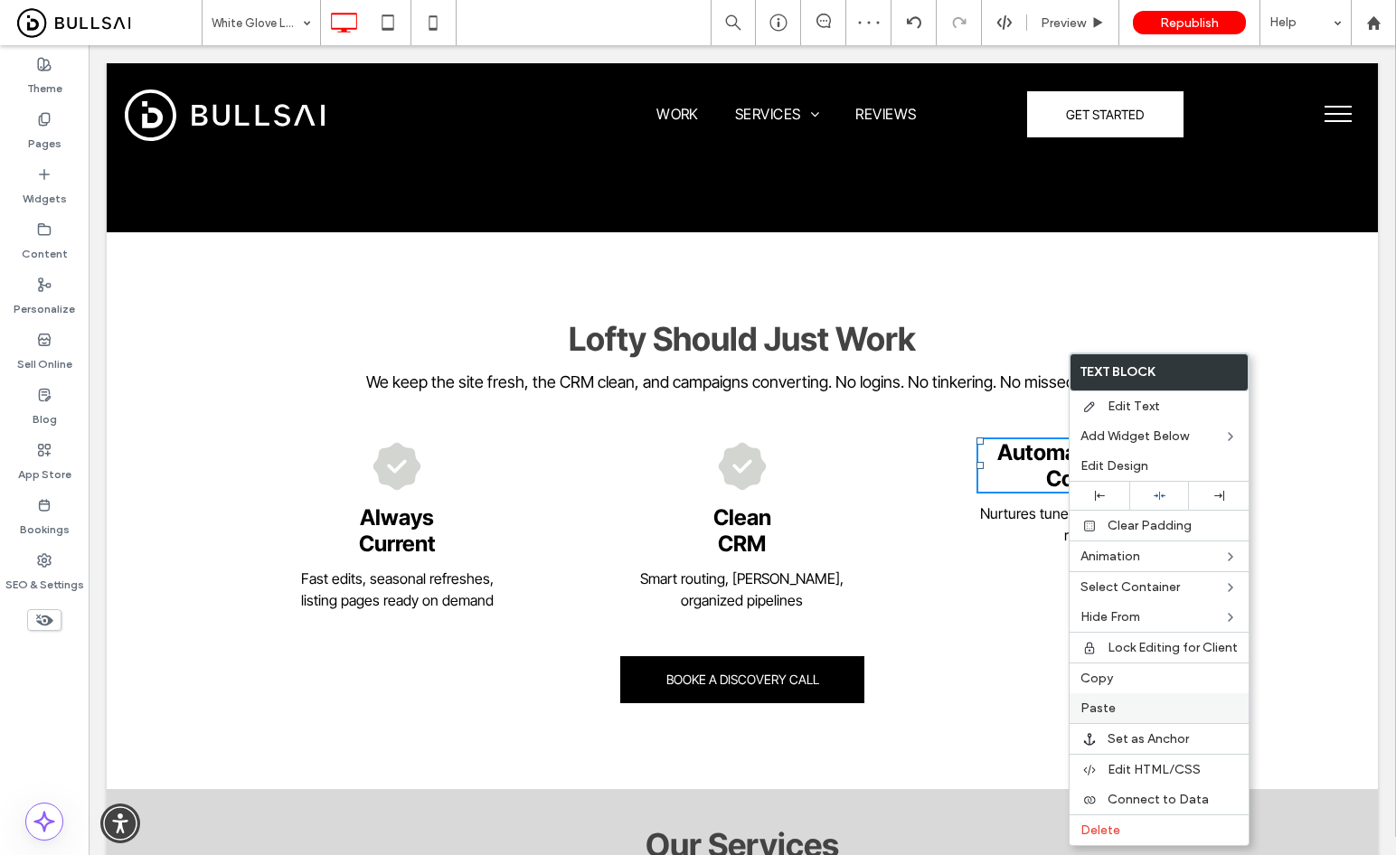
click at [1101, 703] on span "Paste" at bounding box center [1097, 708] width 35 height 15
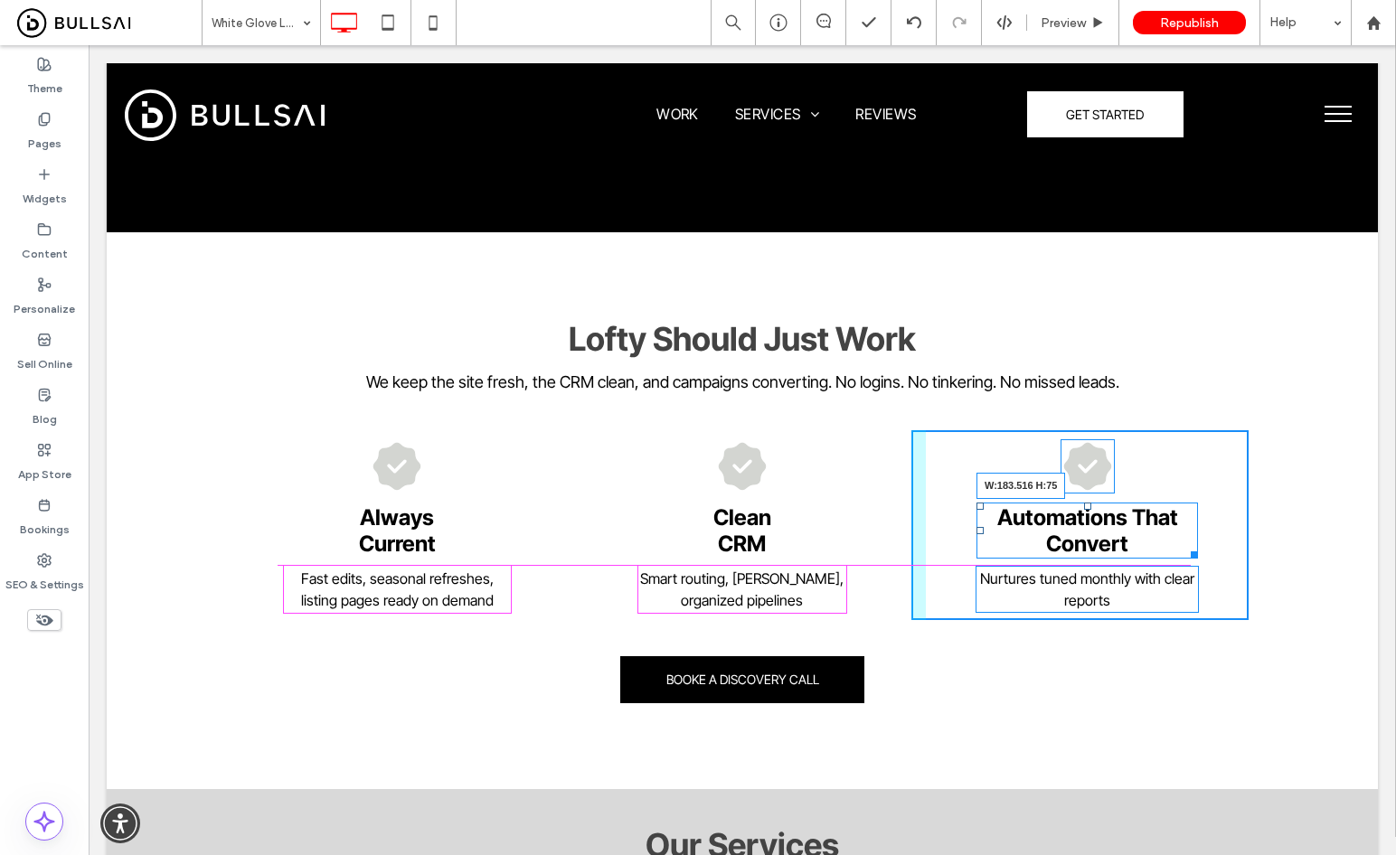
drag, startPoint x: 1187, startPoint y: 550, endPoint x: 1247, endPoint y: 594, distance: 75.0
click at [1159, 549] on div "Automations That Convert W:183.516 H:75" at bounding box center [1087, 531] width 222 height 56
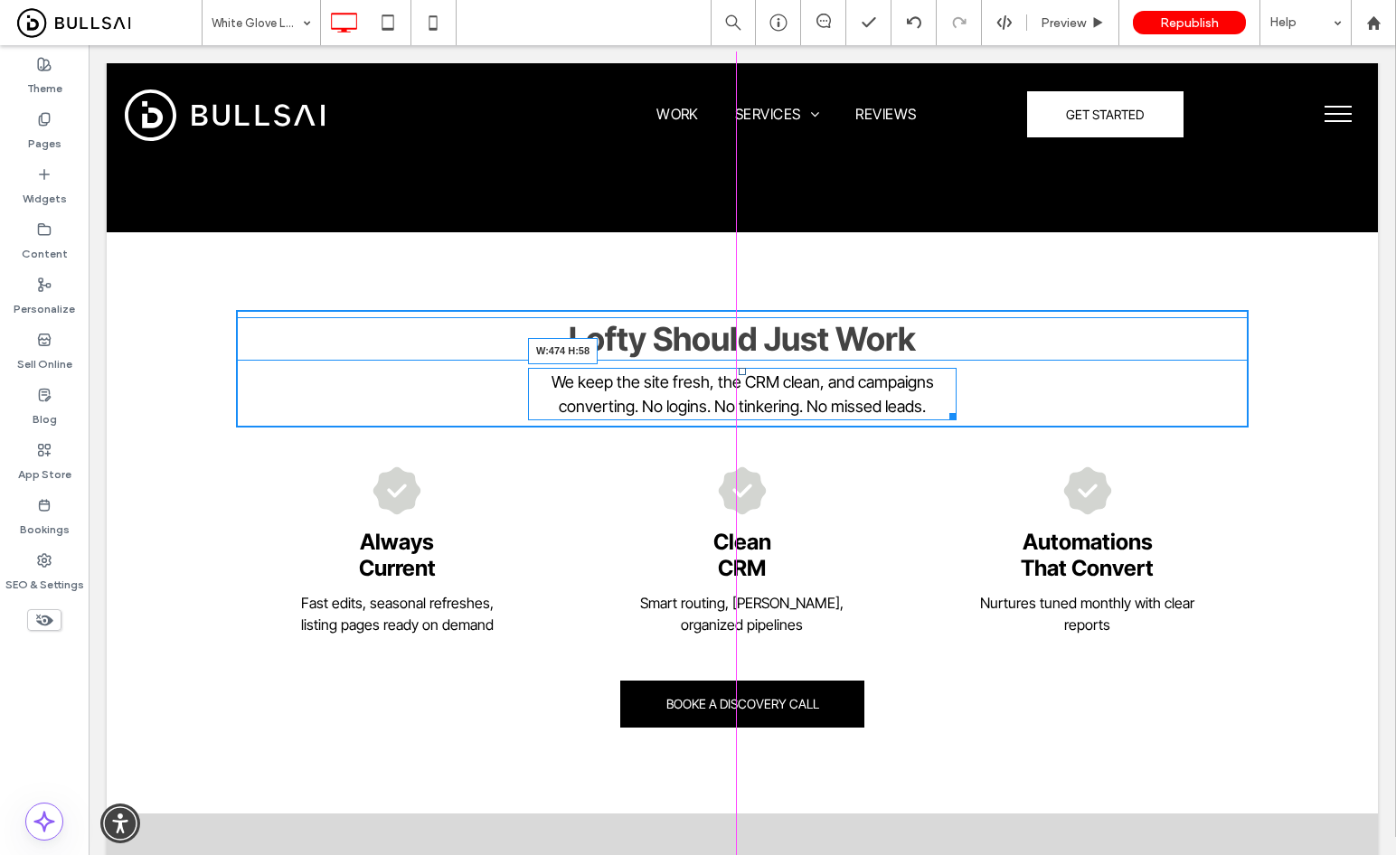
drag, startPoint x: 1239, startPoint y: 393, endPoint x: 947, endPoint y: 414, distance: 292.7
click at [947, 414] on div at bounding box center [950, 414] width 14 height 14
